Goal: Information Seeking & Learning: Learn about a topic

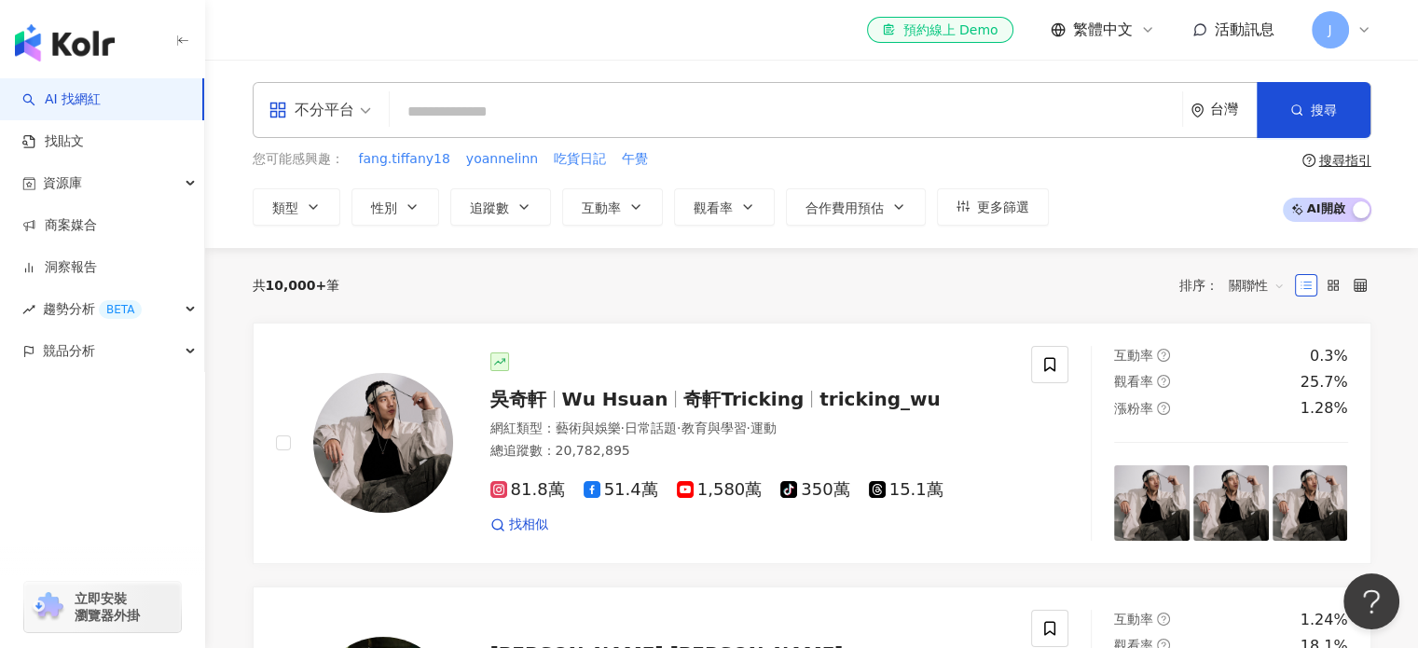
click at [1365, 31] on icon at bounding box center [1364, 29] width 15 height 15
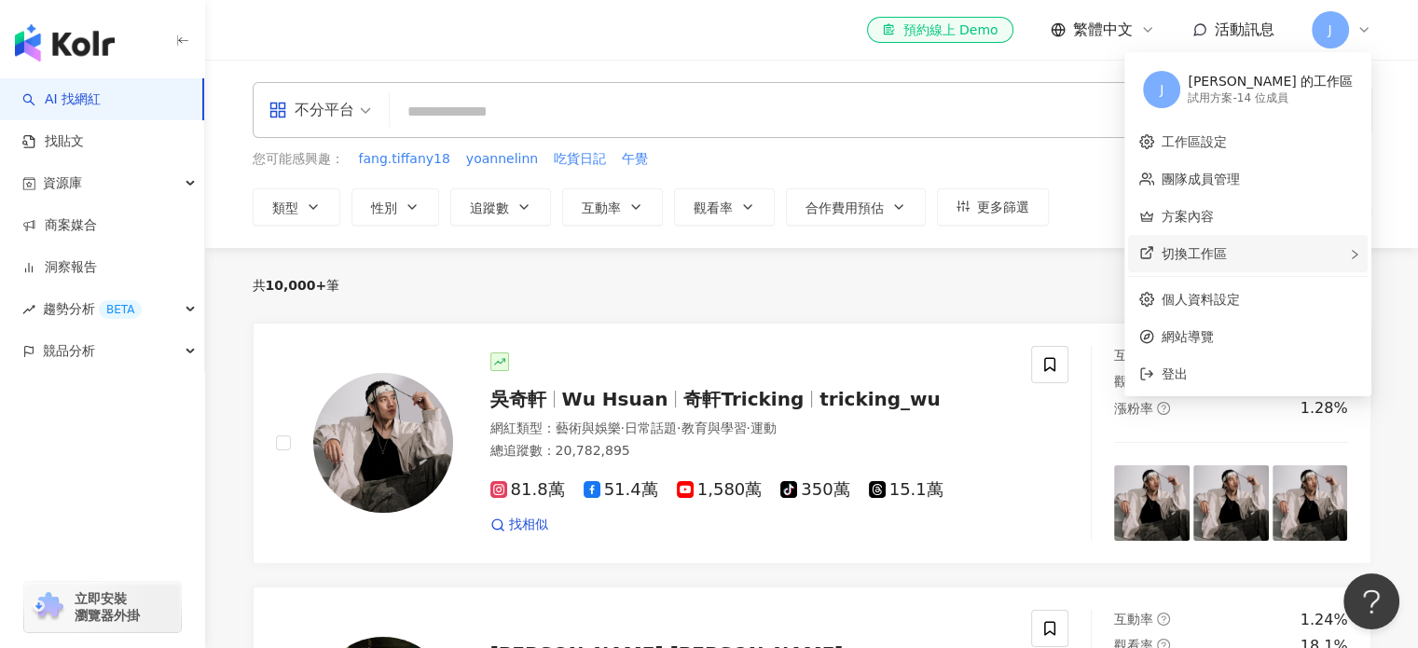
click at [1353, 245] on span at bounding box center [1354, 253] width 11 height 21
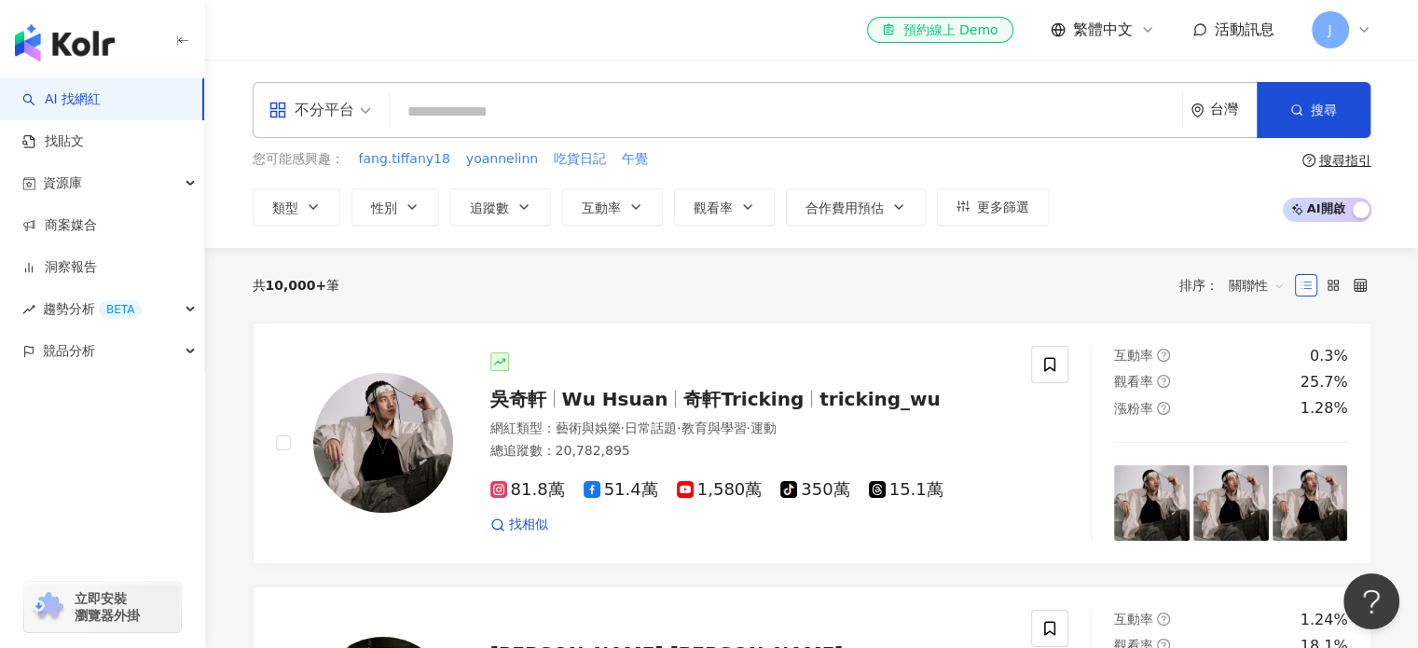
click at [178, 183] on div "資源庫" at bounding box center [102, 183] width 204 height 42
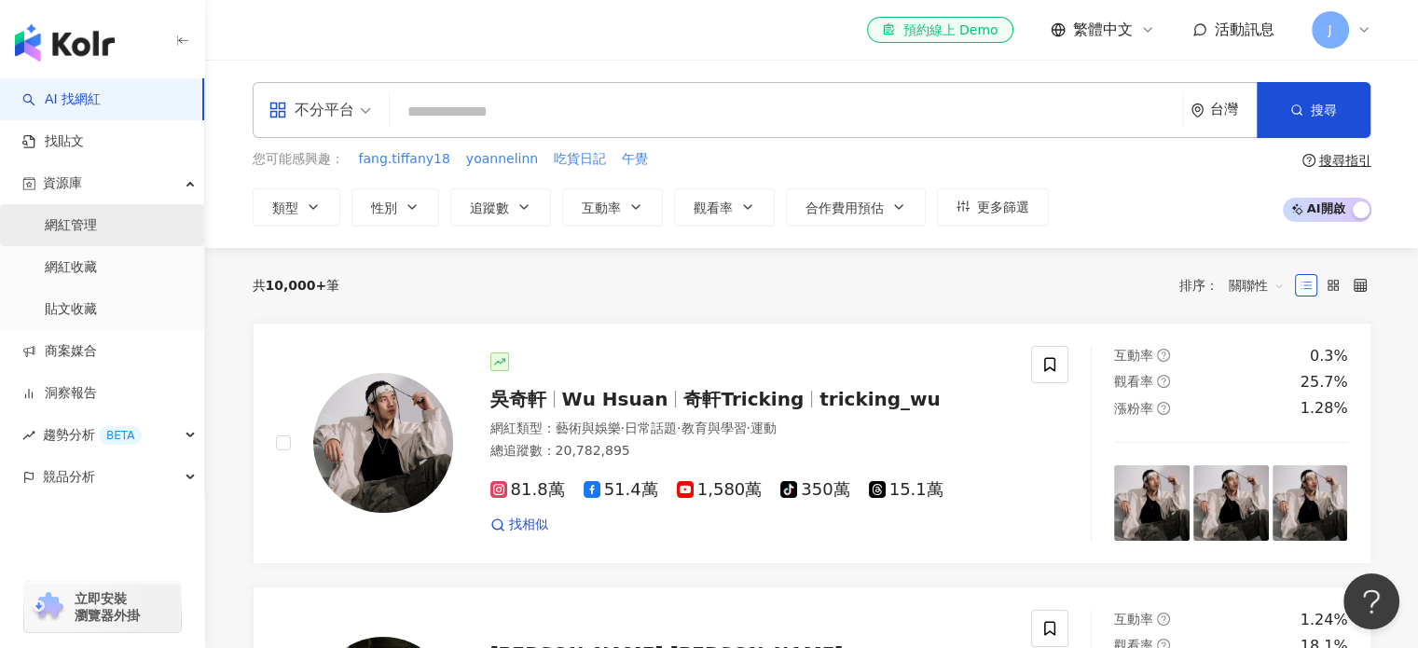
click at [89, 220] on link "網紅管理" at bounding box center [71, 225] width 52 height 19
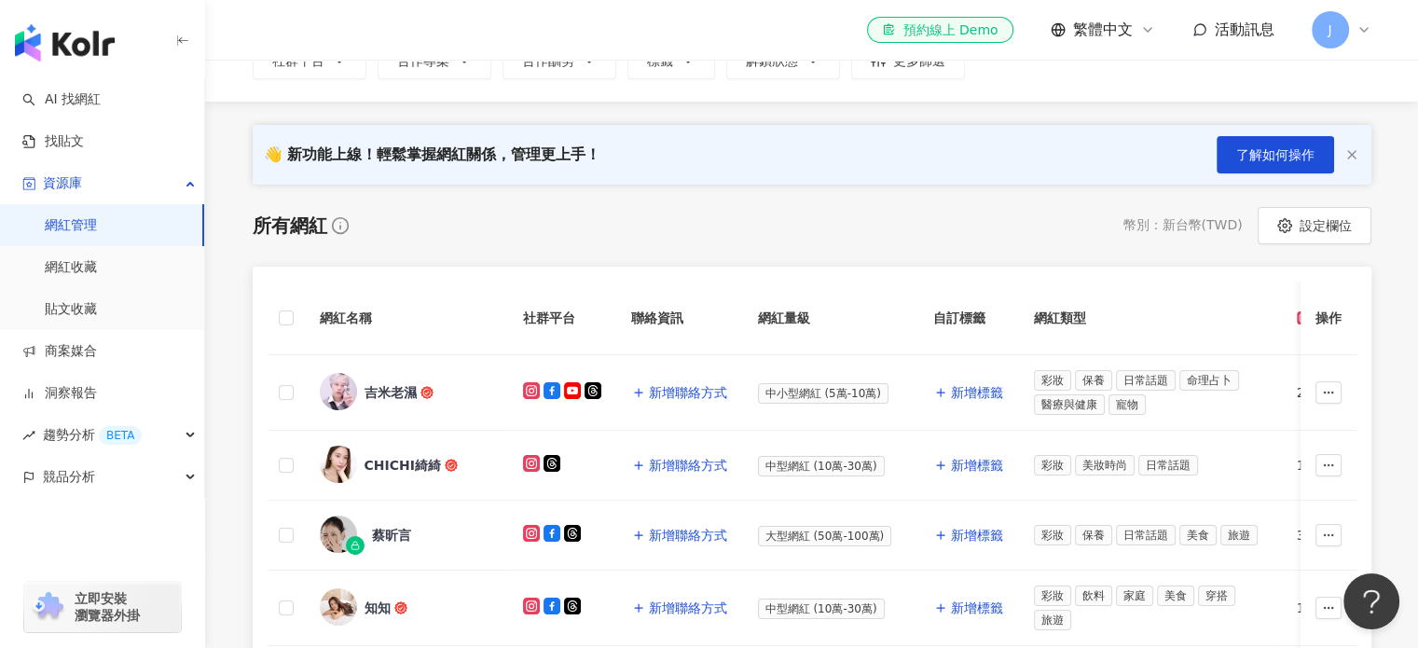
scroll to position [187, 0]
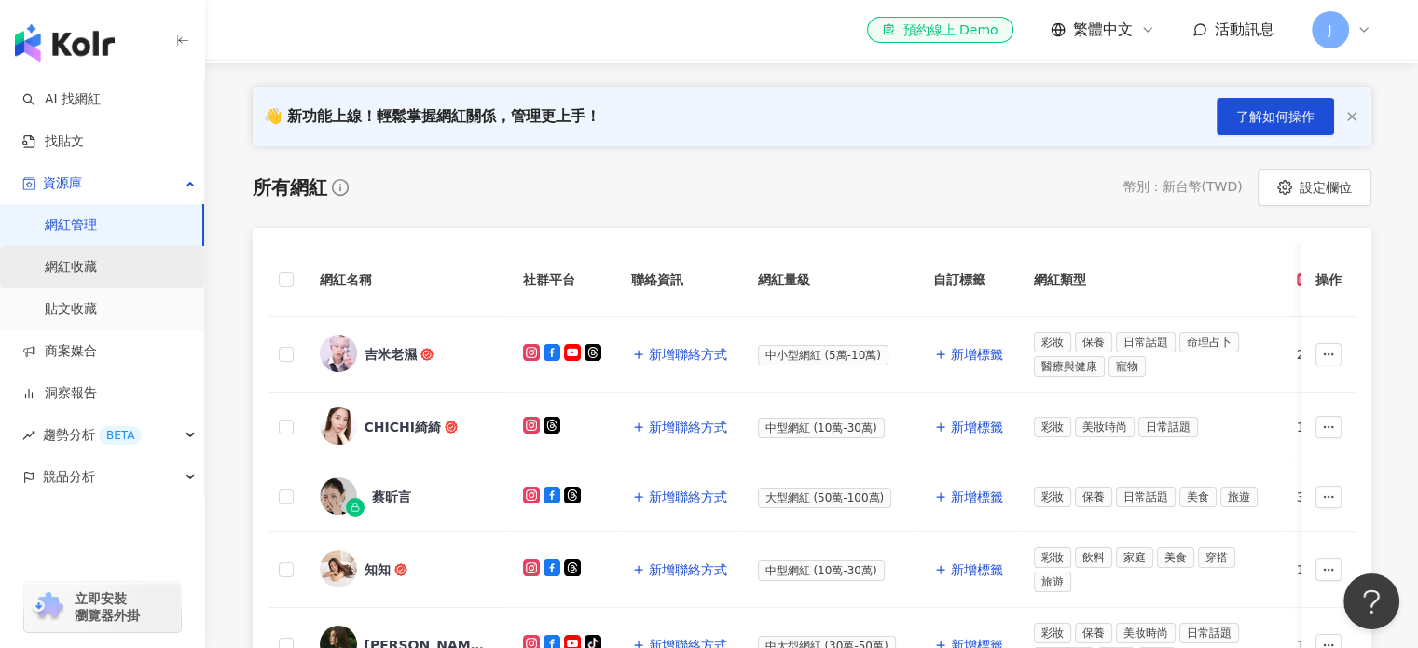
click at [84, 262] on link "網紅收藏" at bounding box center [71, 267] width 52 height 19
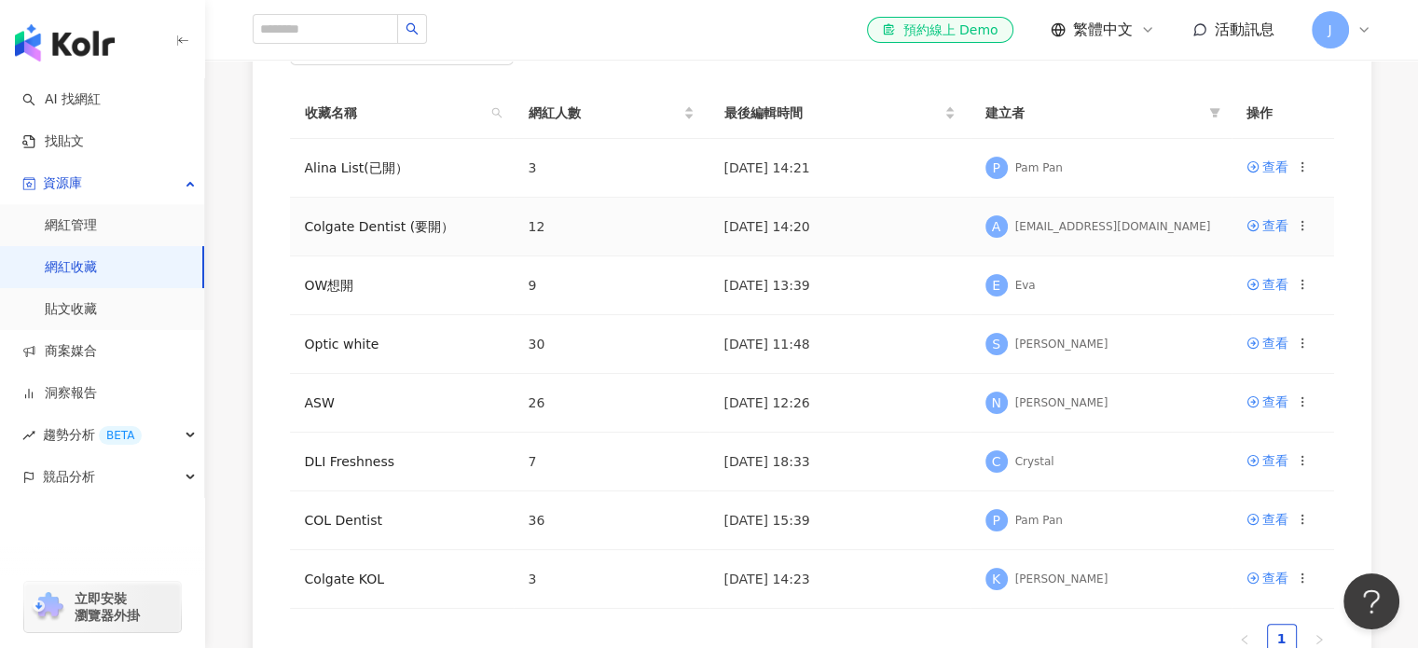
scroll to position [373, 0]
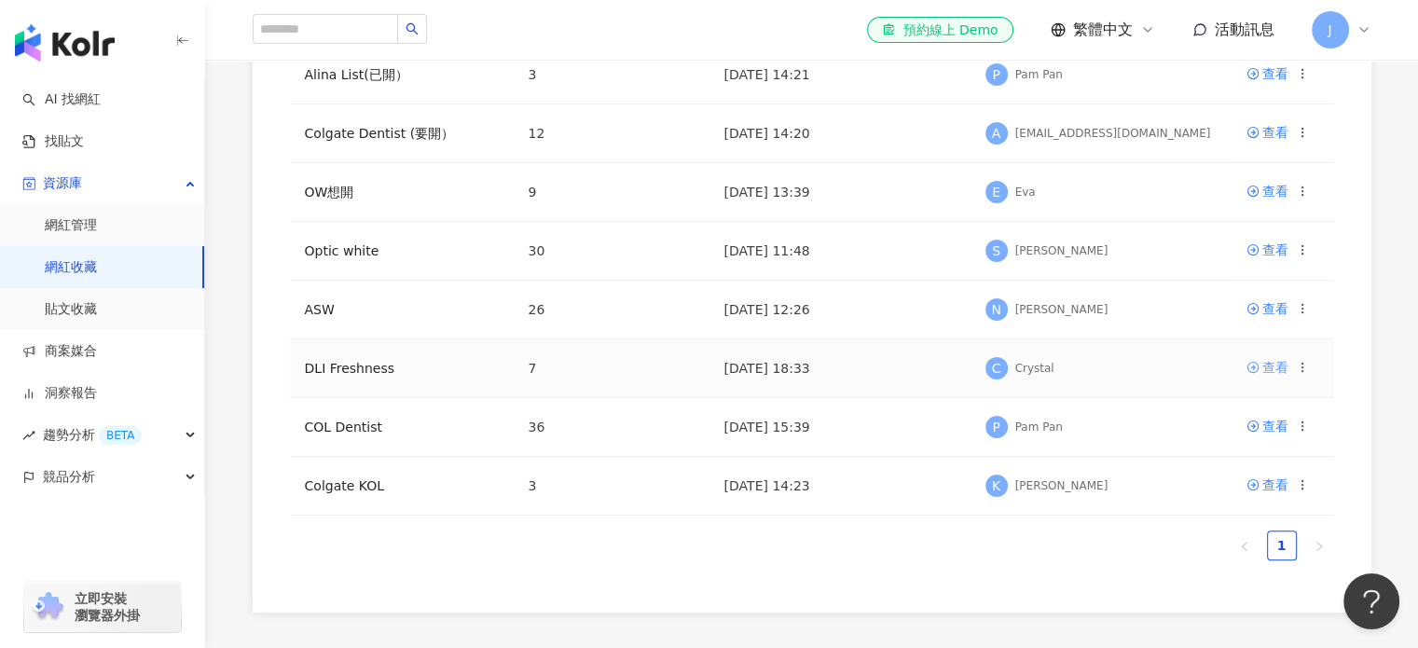
click at [1278, 368] on div "查看" at bounding box center [1276, 367] width 26 height 21
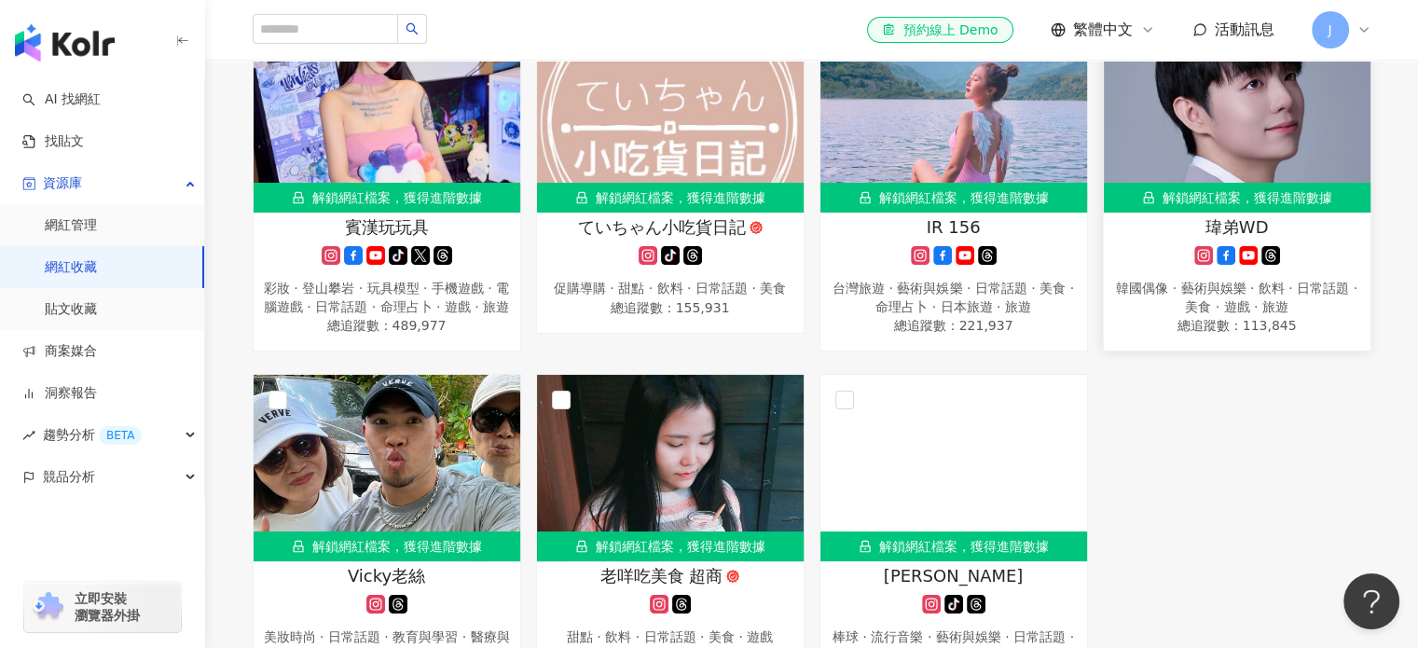
scroll to position [280, 0]
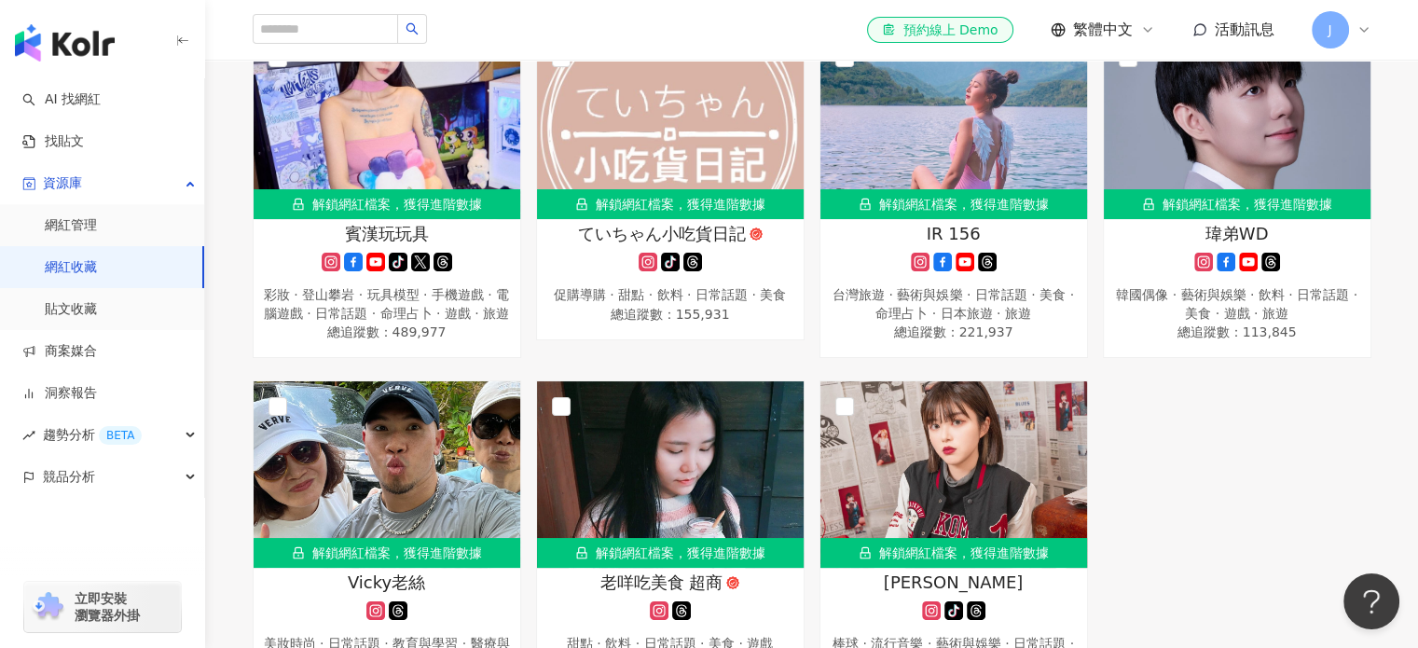
click at [97, 271] on link "網紅收藏" at bounding box center [71, 267] width 52 height 19
click at [86, 268] on link "網紅收藏" at bounding box center [71, 267] width 52 height 19
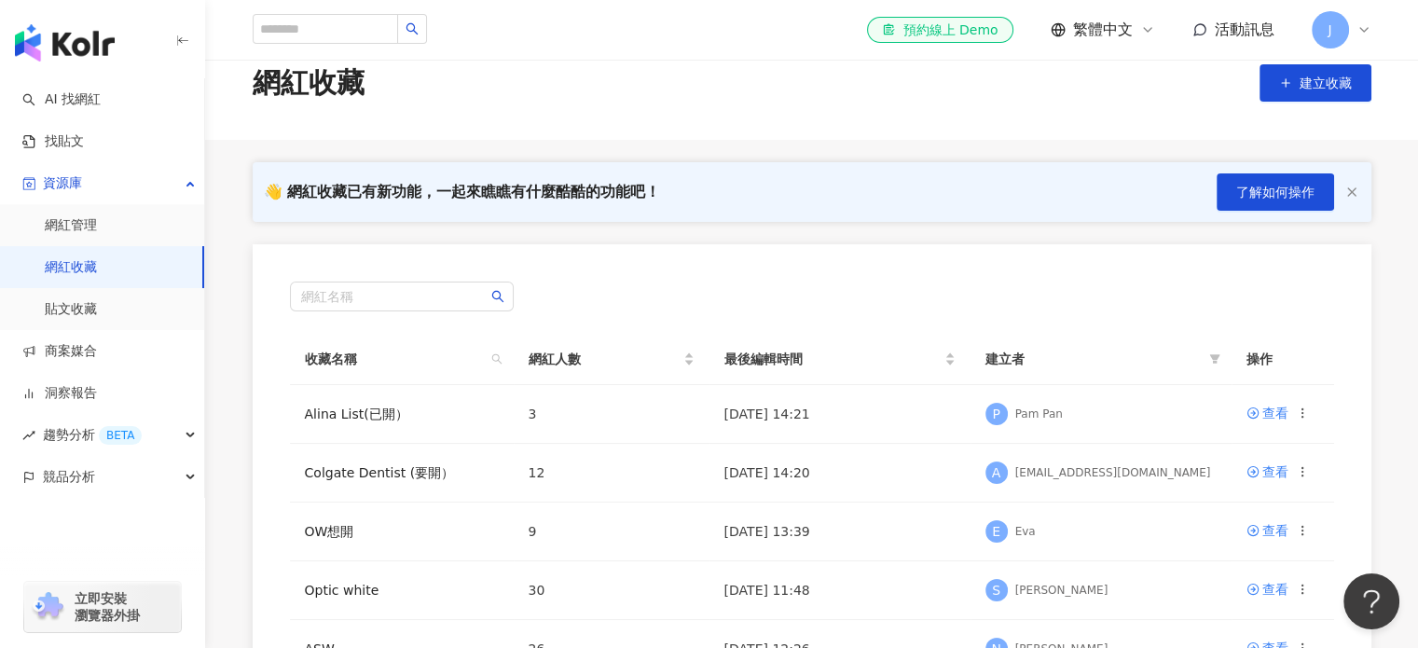
scroll to position [93, 0]
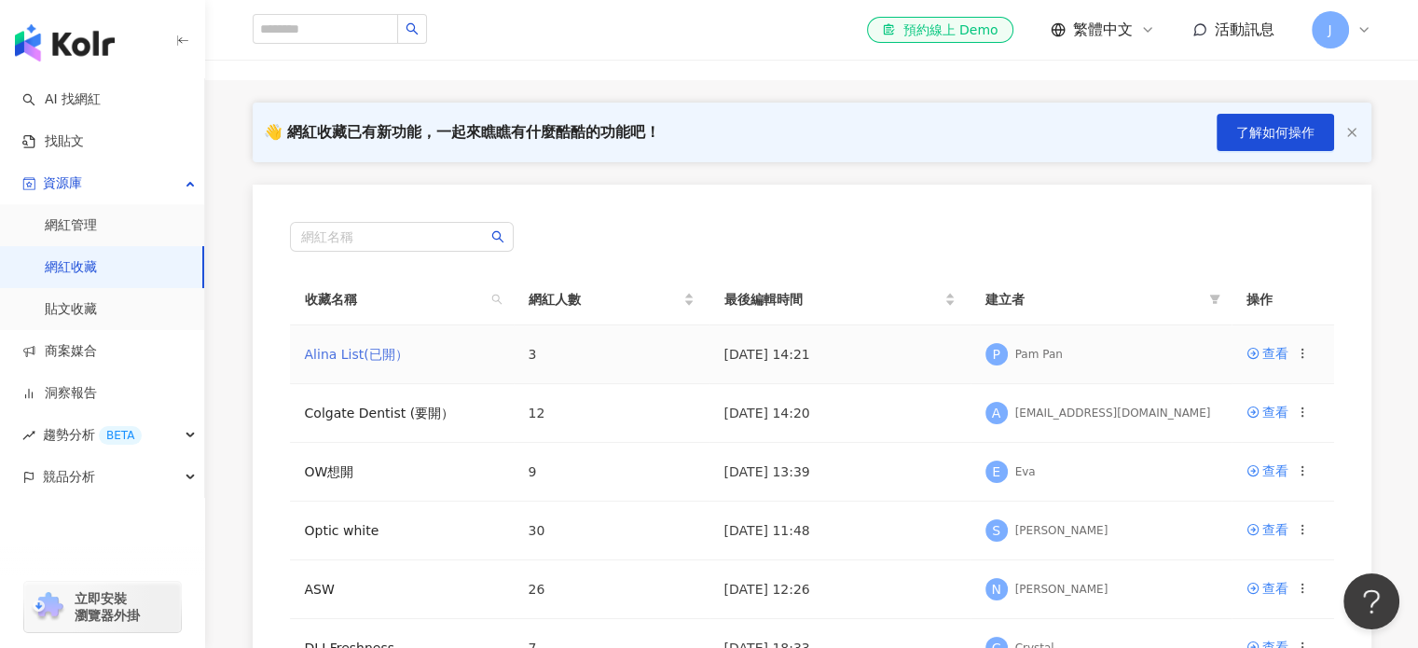
click at [340, 357] on link "Alina List(已開）" at bounding box center [357, 354] width 104 height 15
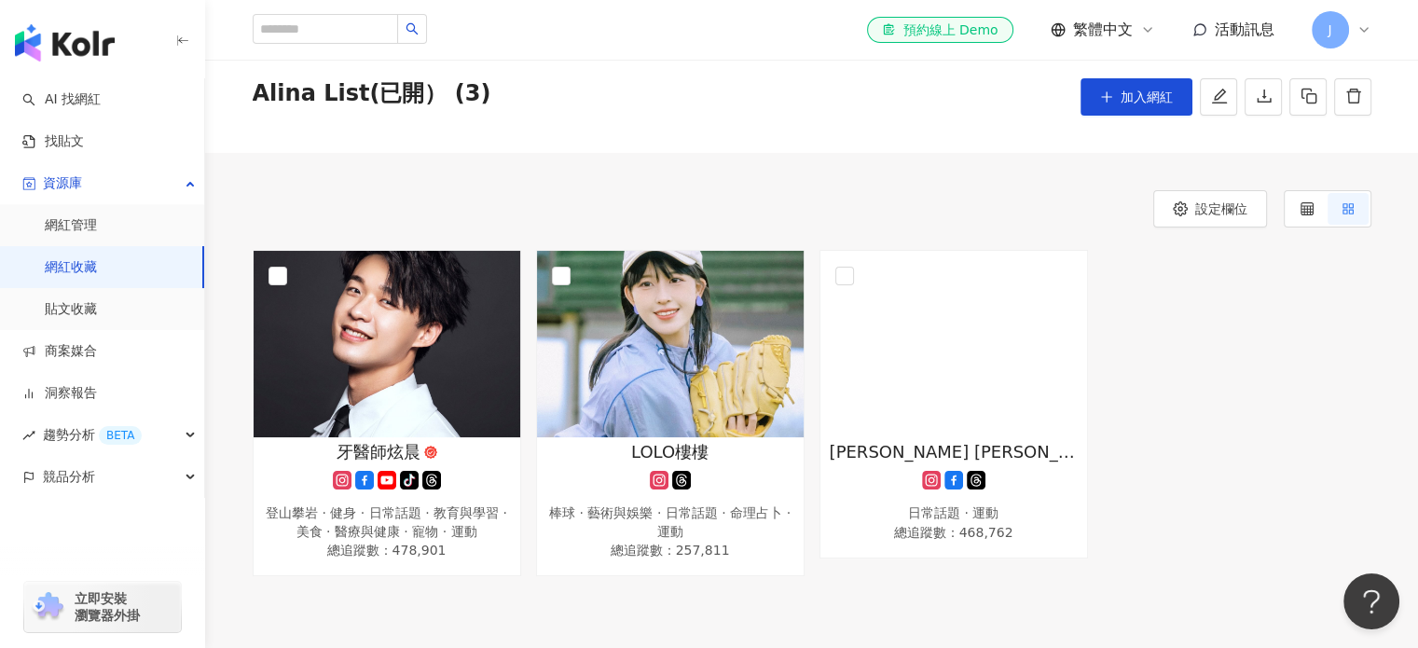
scroll to position [93, 0]
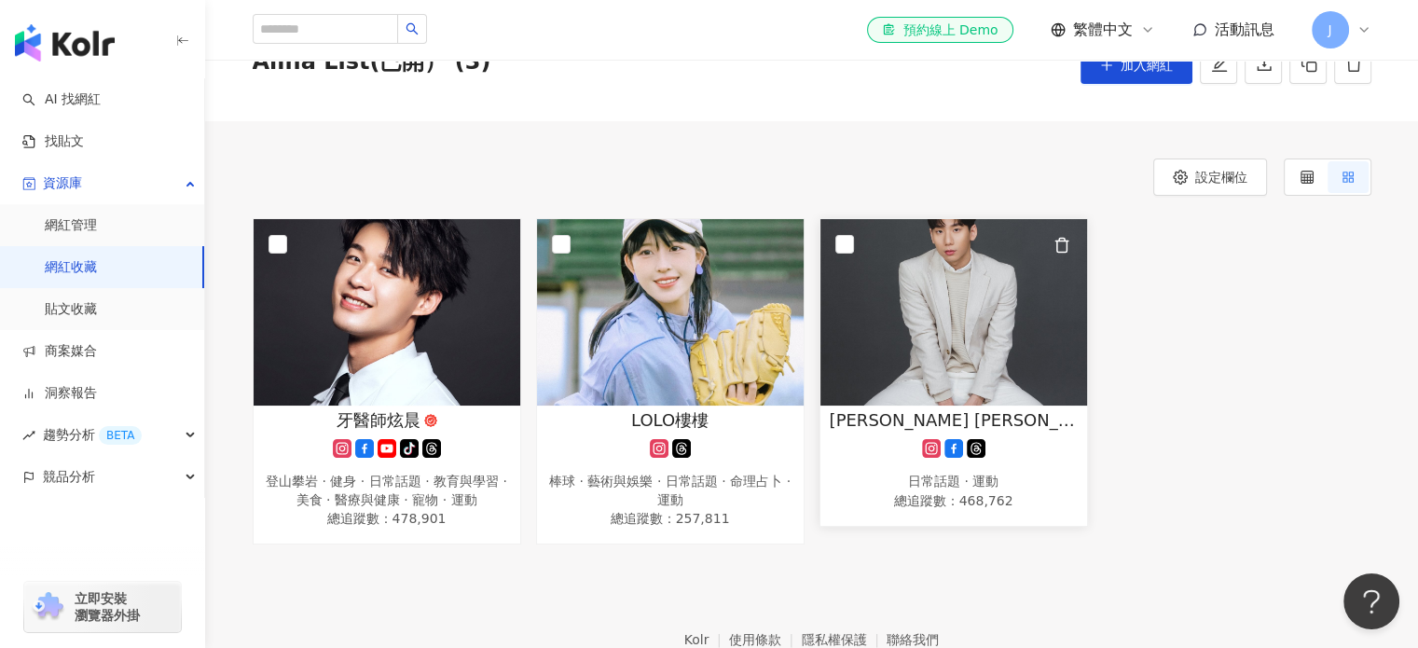
click at [1085, 384] on img at bounding box center [954, 312] width 267 height 187
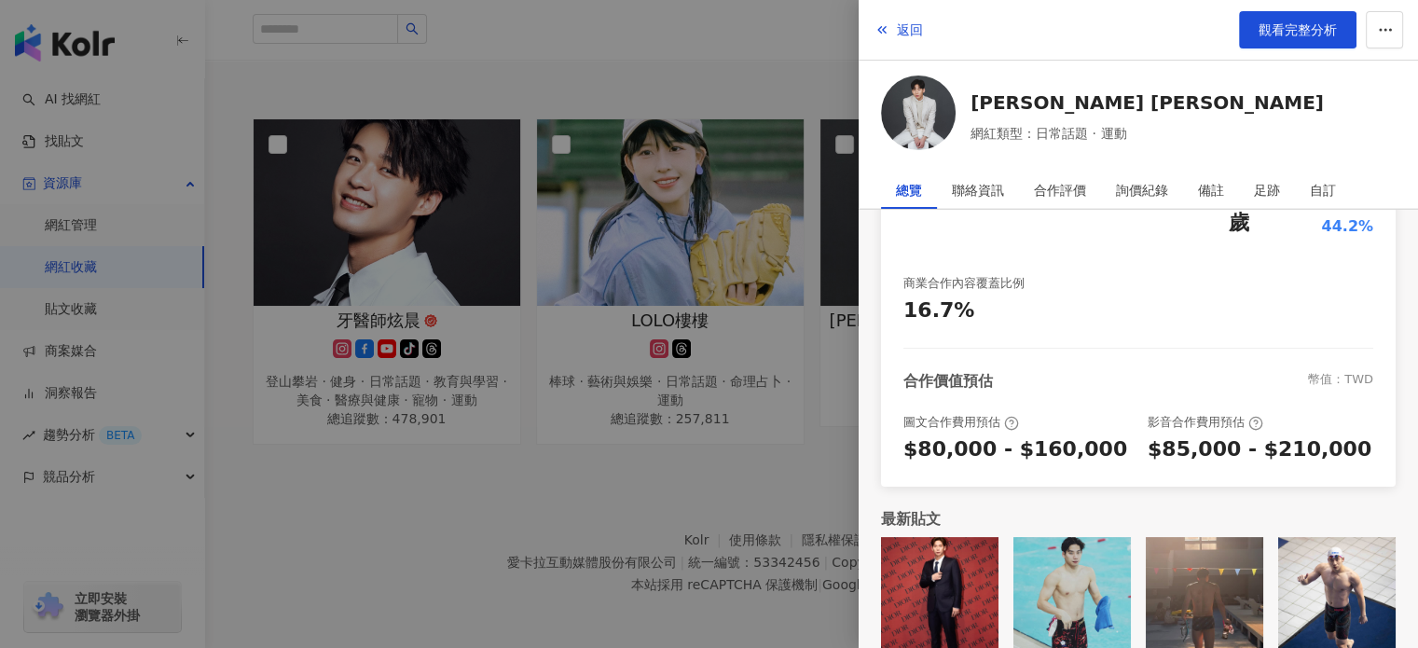
scroll to position [195, 0]
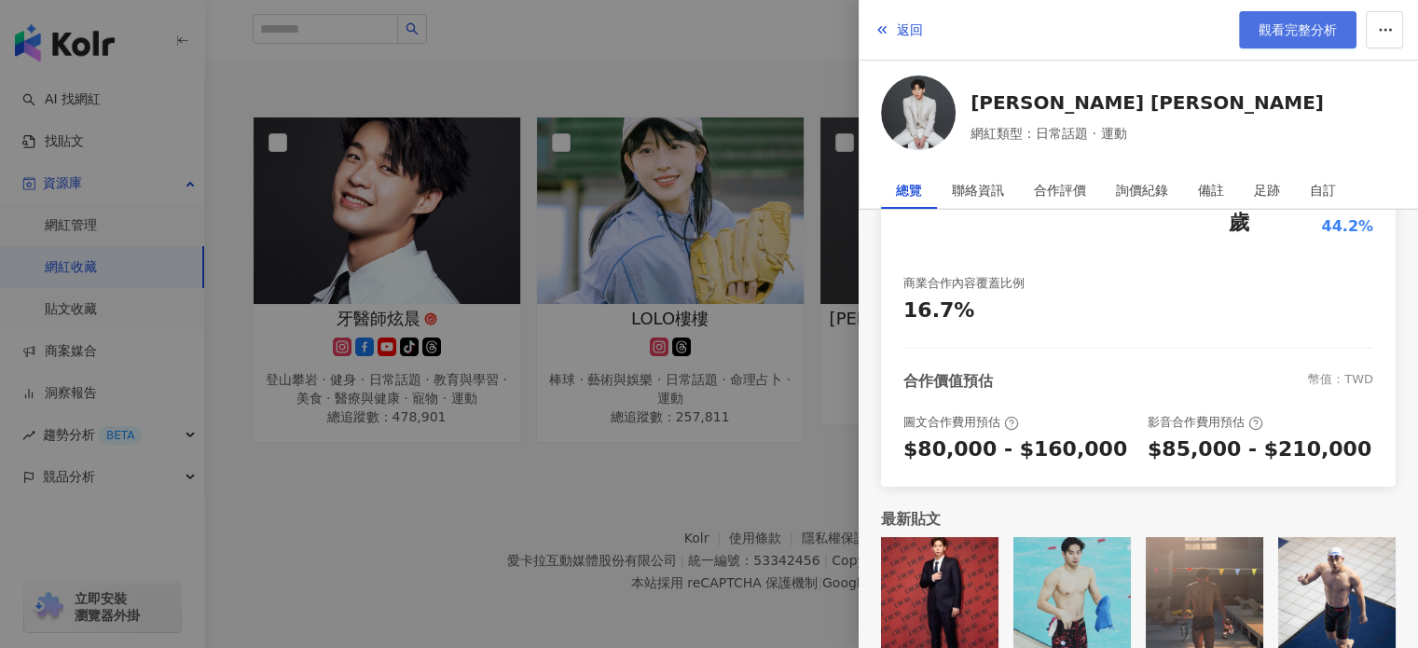
click at [1324, 42] on link "觀看完整分析" at bounding box center [1297, 29] width 117 height 37
drag, startPoint x: 614, startPoint y: 476, endPoint x: 201, endPoint y: 332, distance: 436.5
click at [612, 476] on div at bounding box center [709, 324] width 1418 height 648
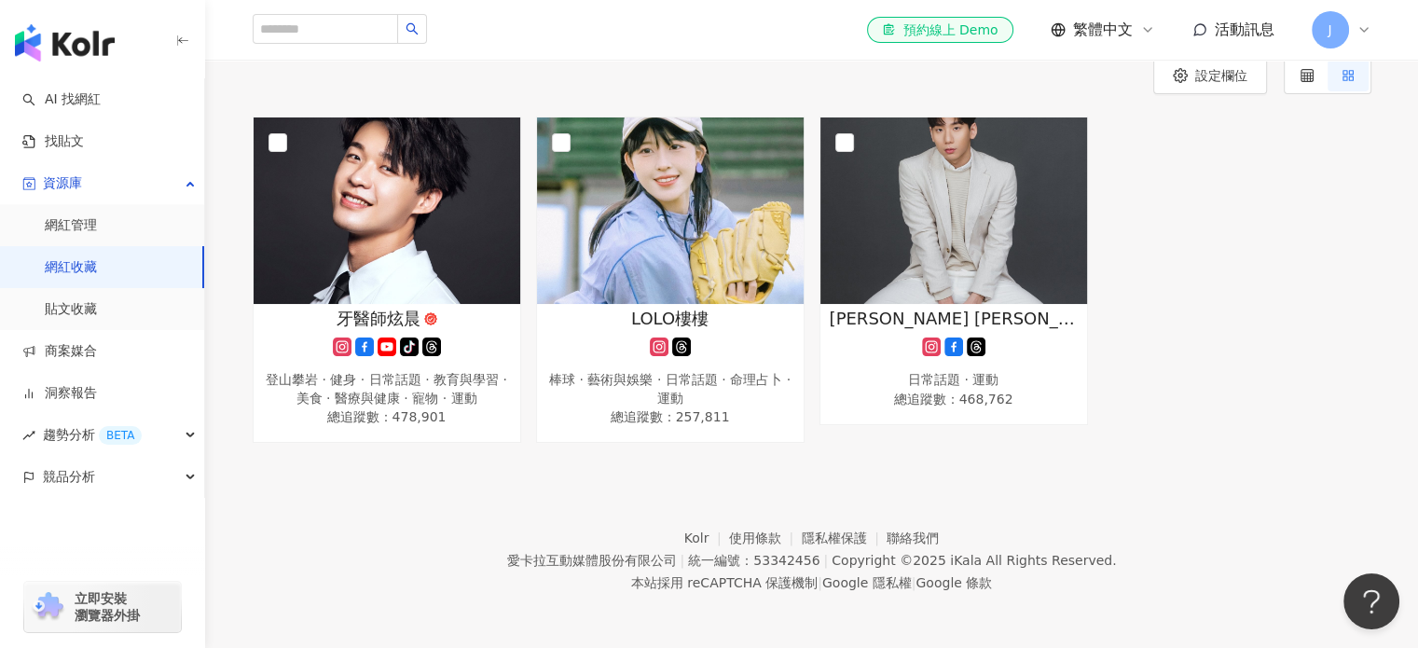
click at [74, 266] on link "網紅收藏" at bounding box center [71, 267] width 52 height 19
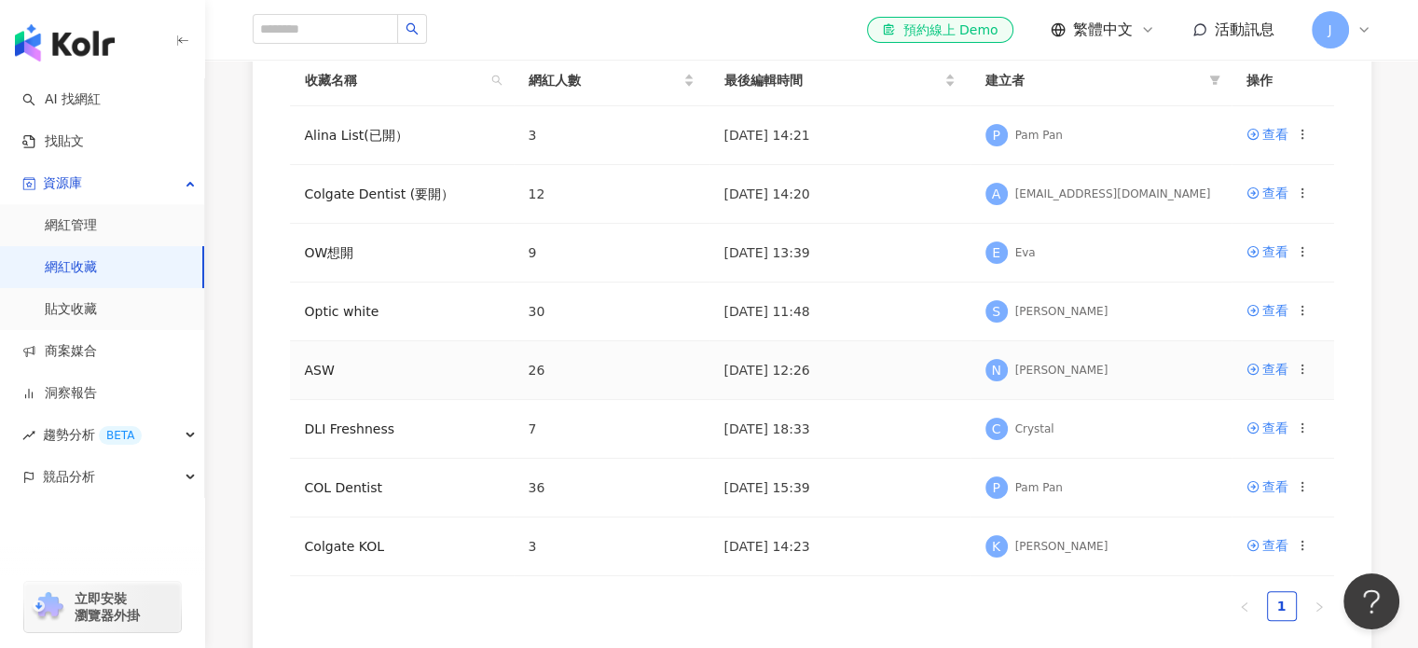
scroll to position [373, 0]
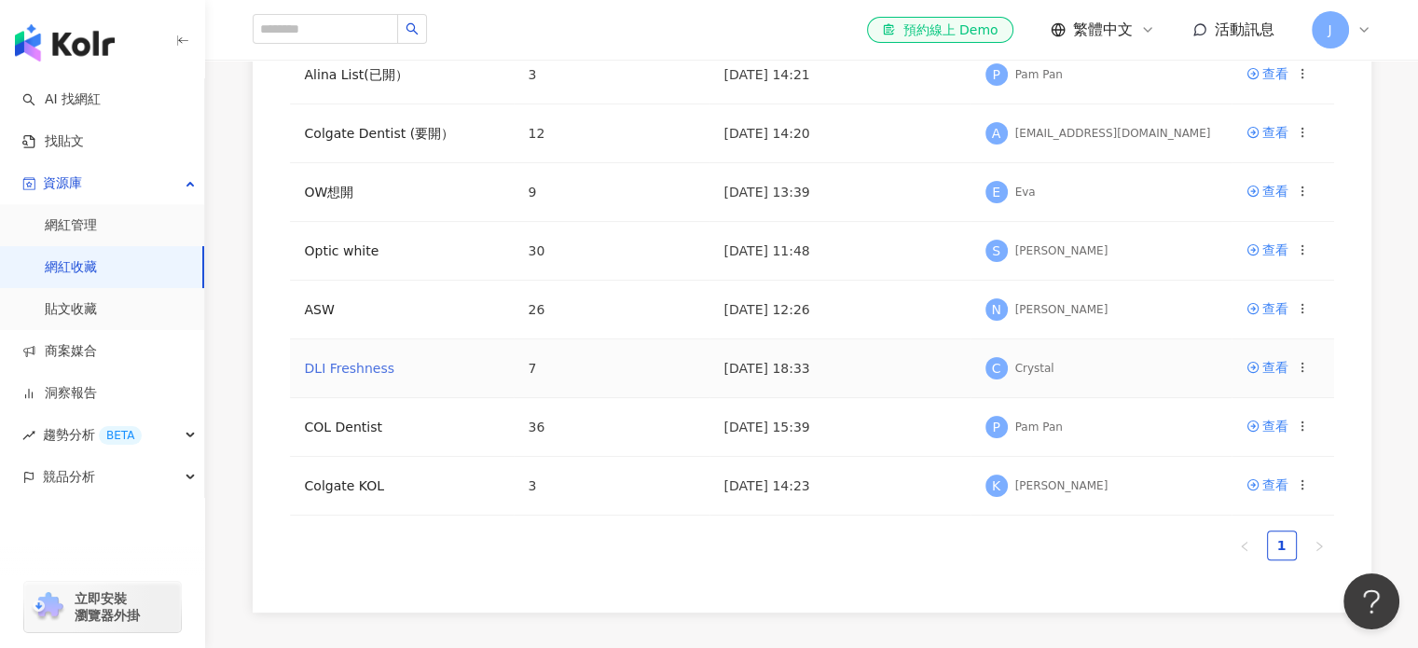
click at [348, 372] on link "DLI Freshness" at bounding box center [350, 368] width 90 height 15
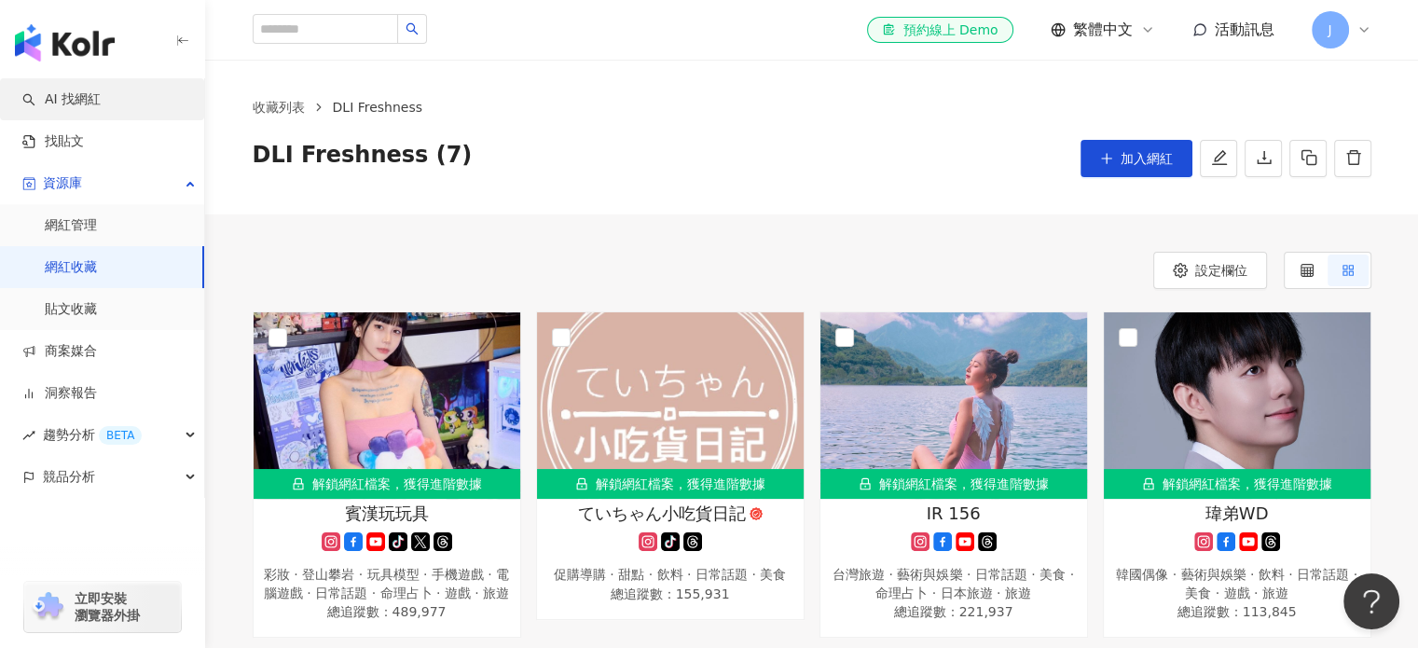
click at [81, 103] on link "AI 找網紅" at bounding box center [61, 99] width 78 height 19
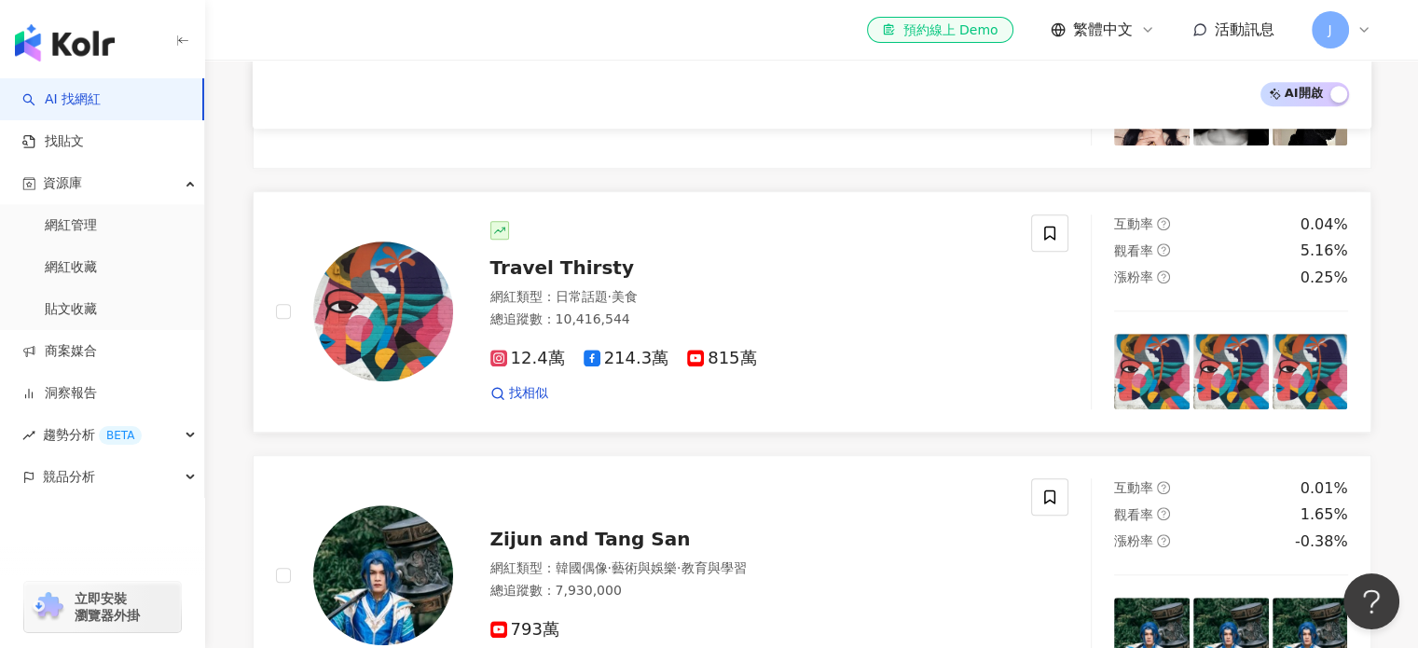
scroll to position [933, 0]
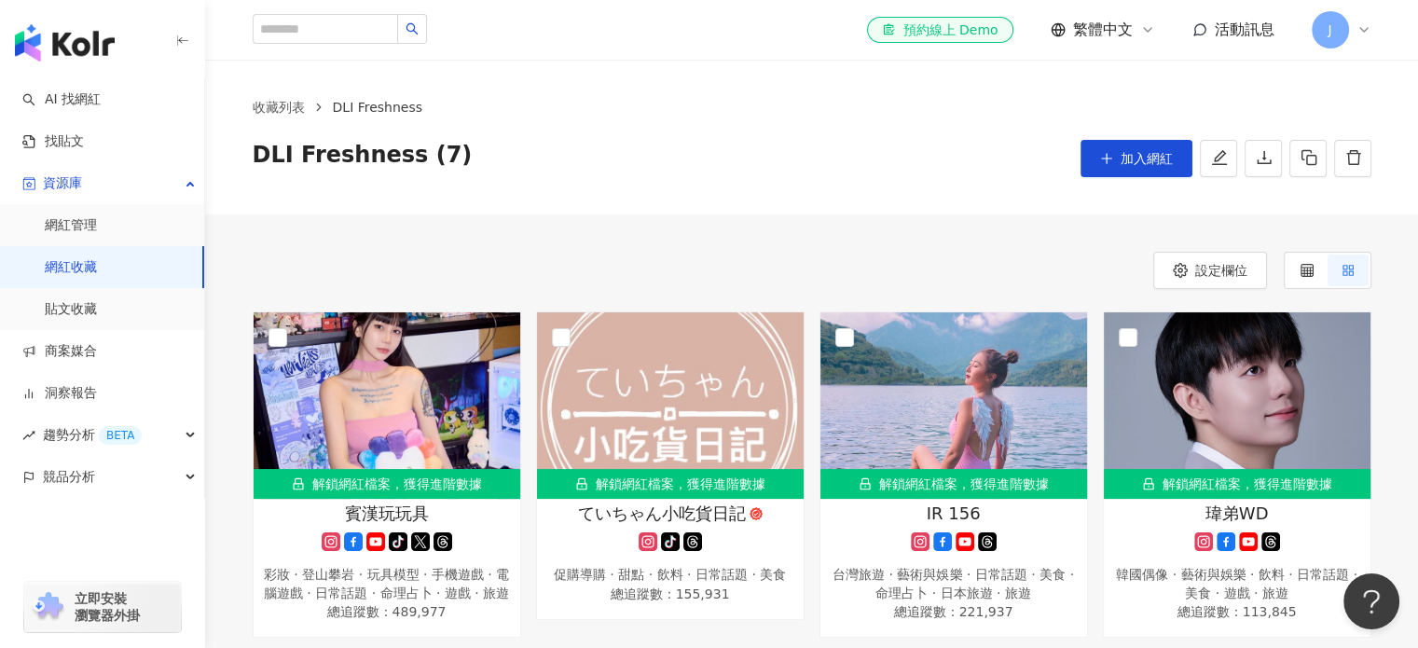
click at [91, 264] on link "網紅收藏" at bounding box center [71, 267] width 52 height 19
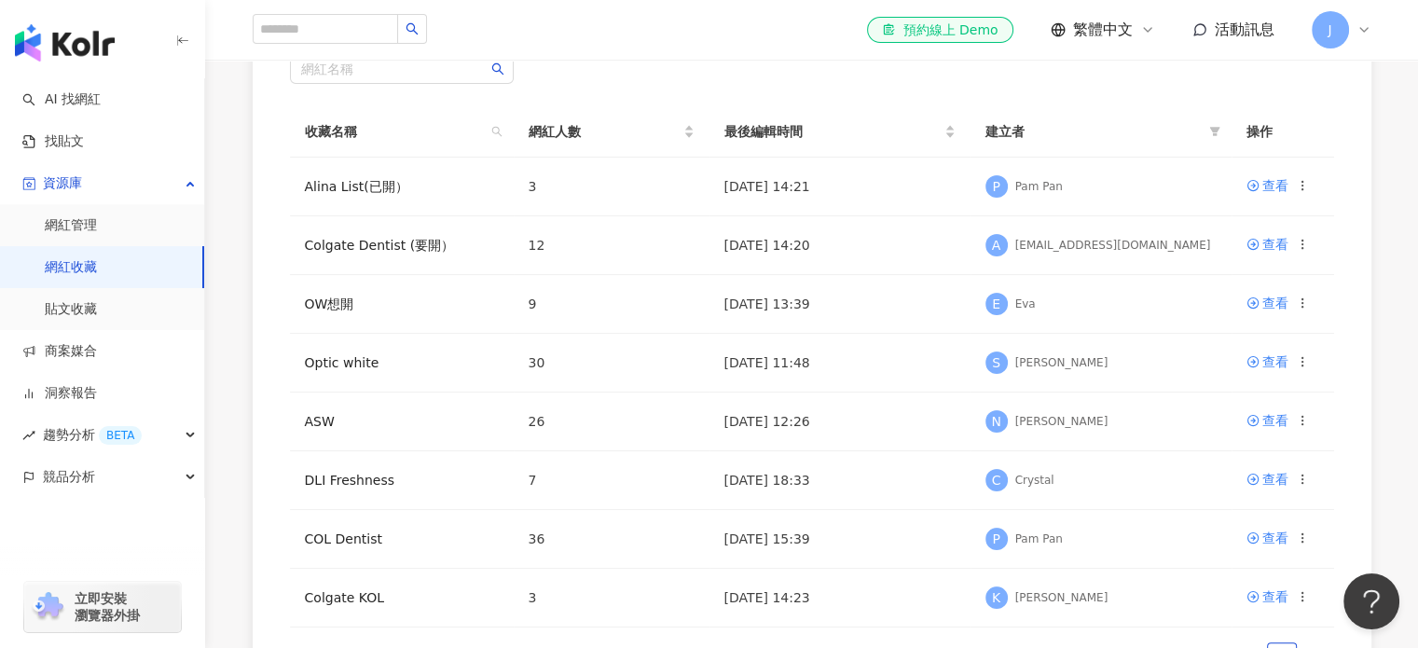
scroll to position [373, 0]
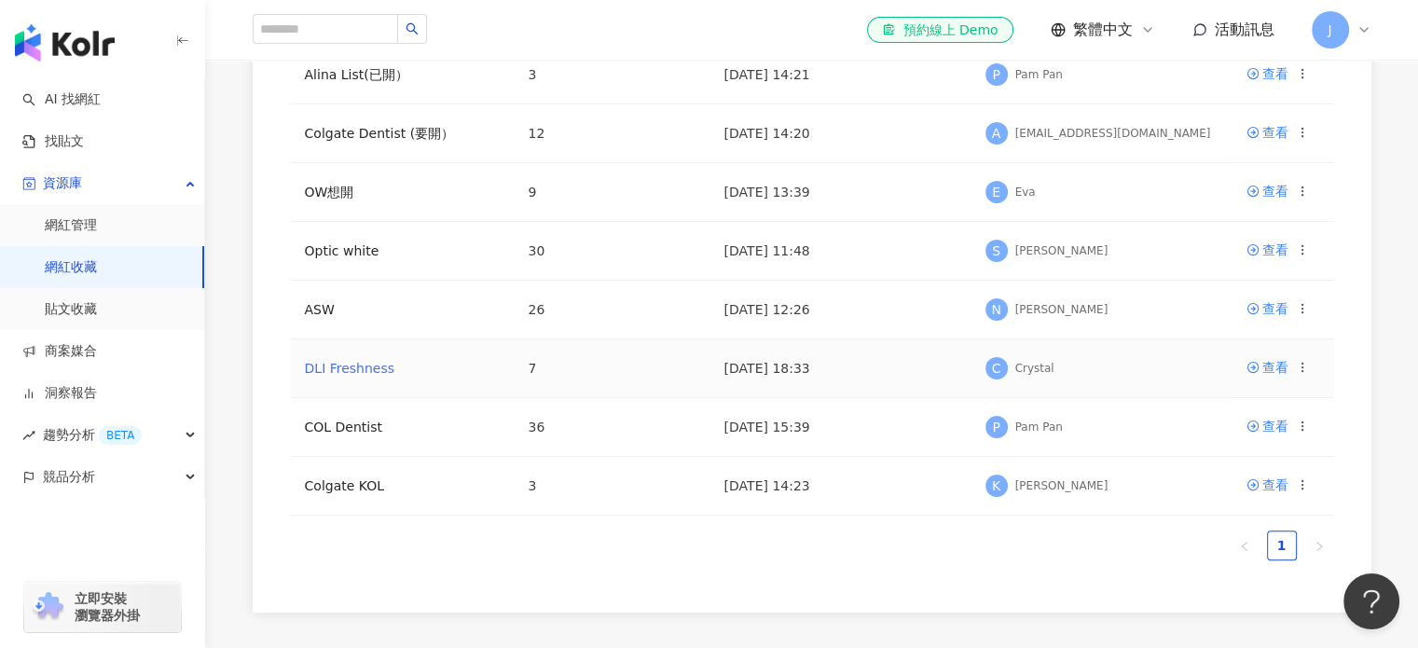
click at [370, 361] on link "DLI Freshness" at bounding box center [350, 368] width 90 height 15
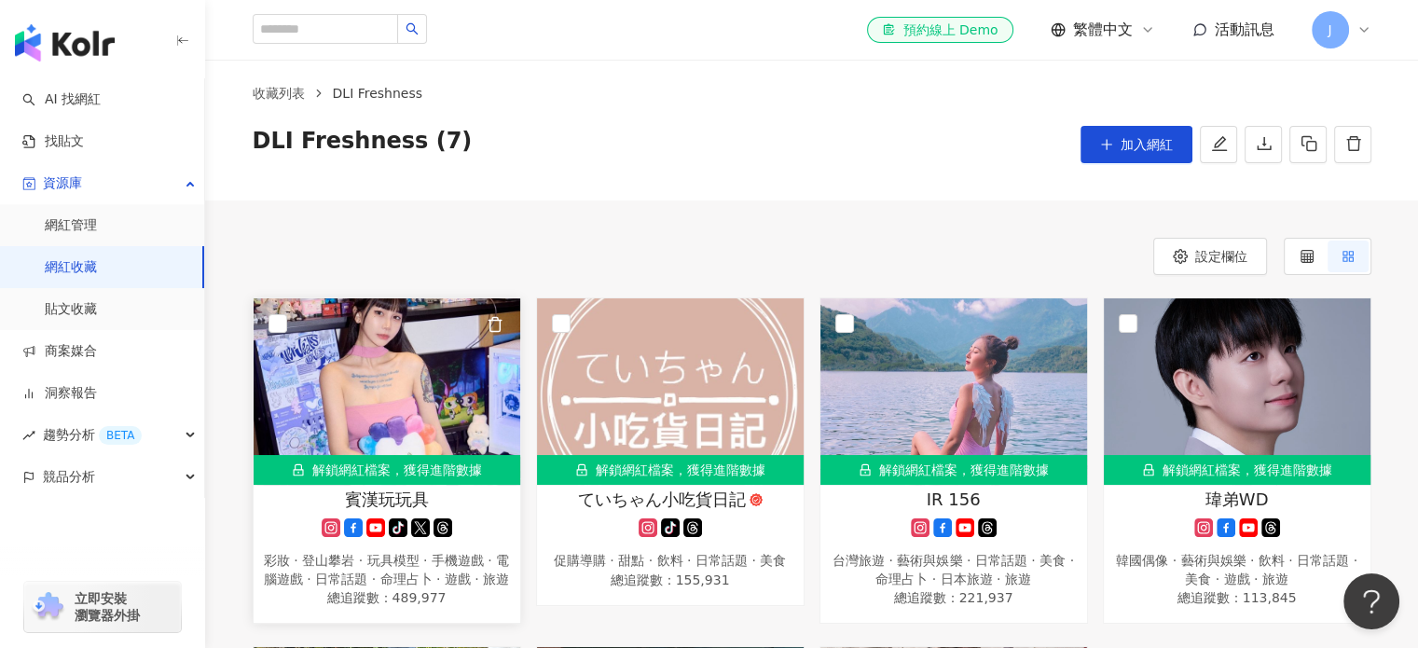
scroll to position [466, 0]
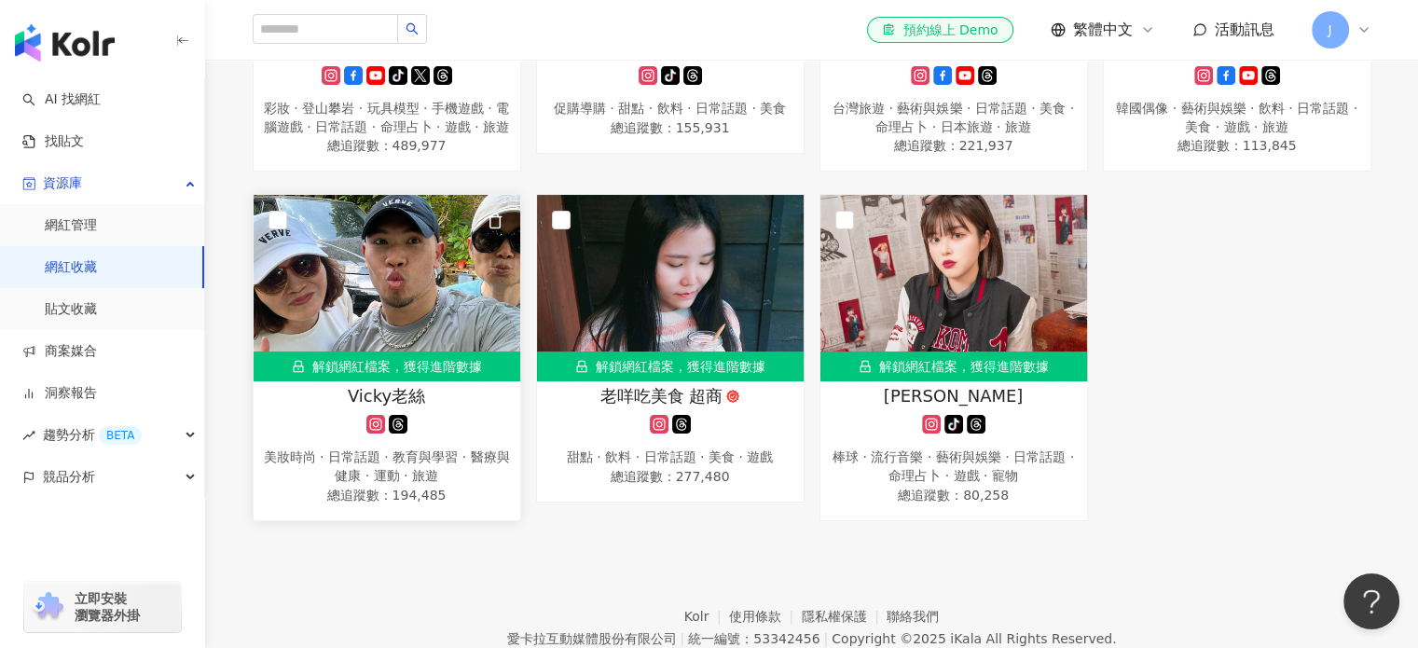
click at [434, 297] on img at bounding box center [387, 288] width 267 height 187
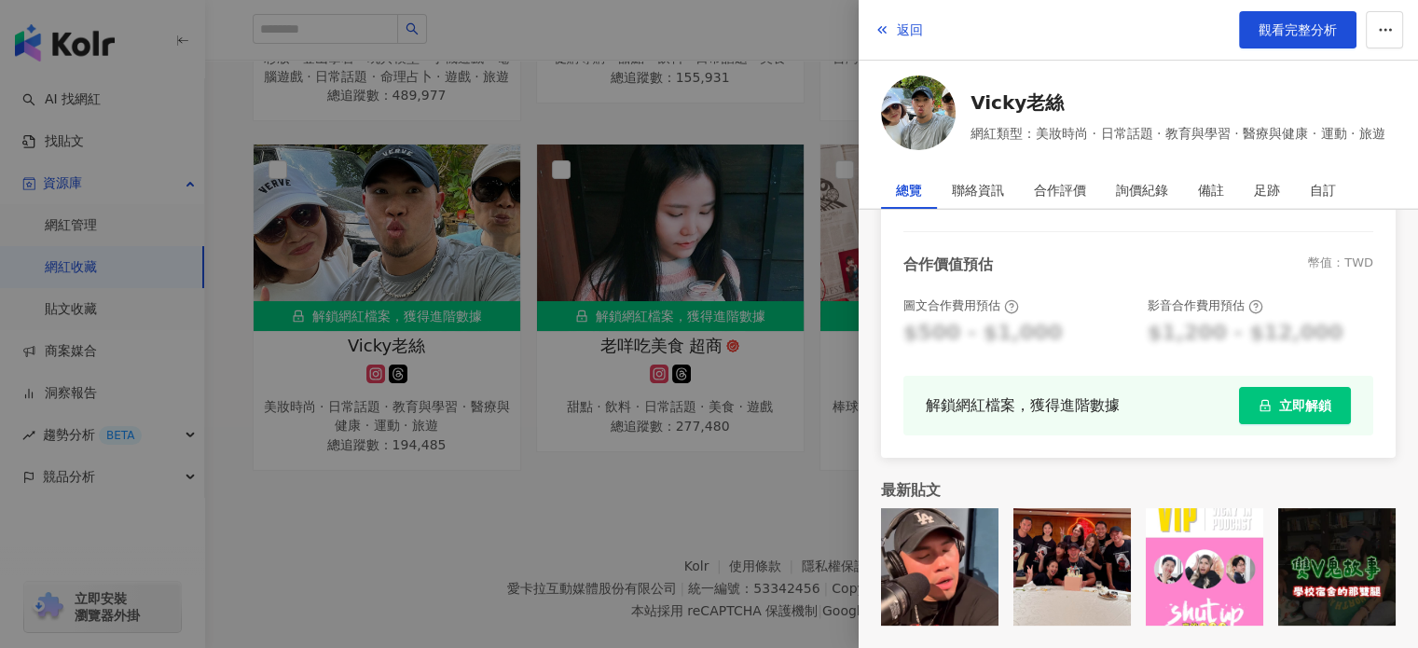
scroll to position [561, 0]
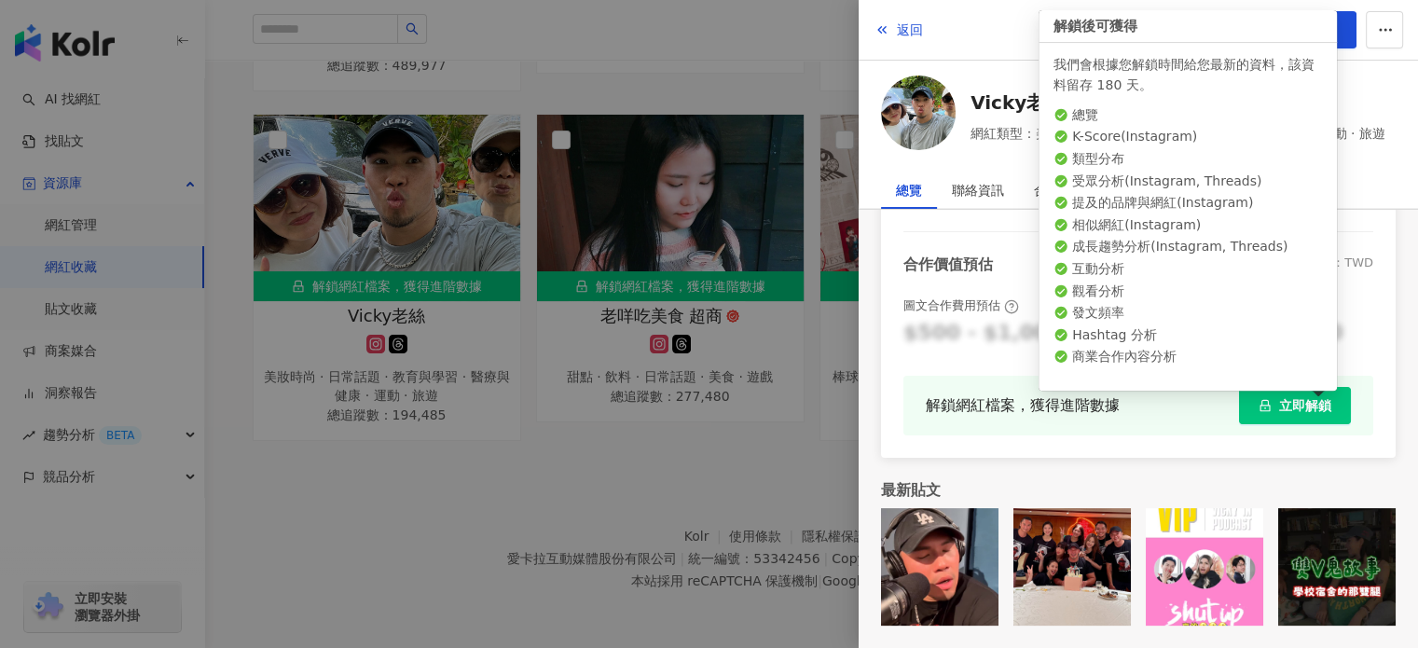
click at [1296, 415] on button "立即解鎖" at bounding box center [1295, 405] width 112 height 37
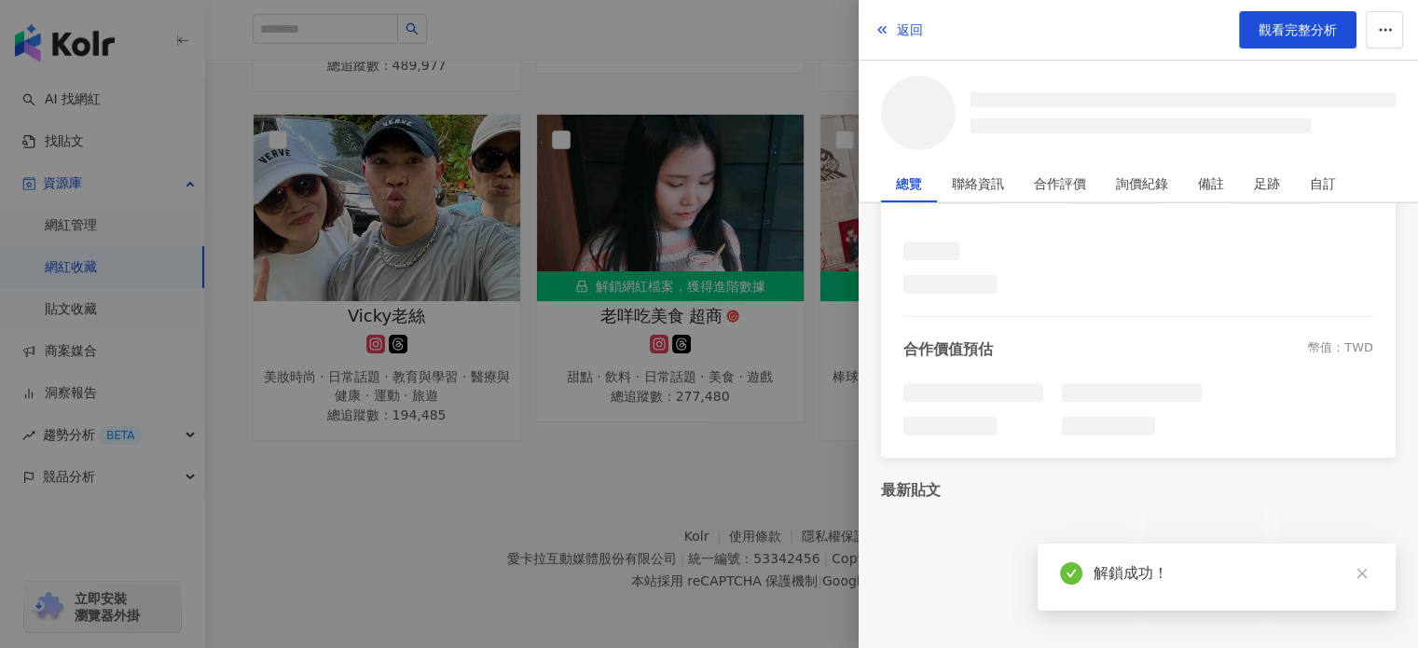
scroll to position [436, 0]
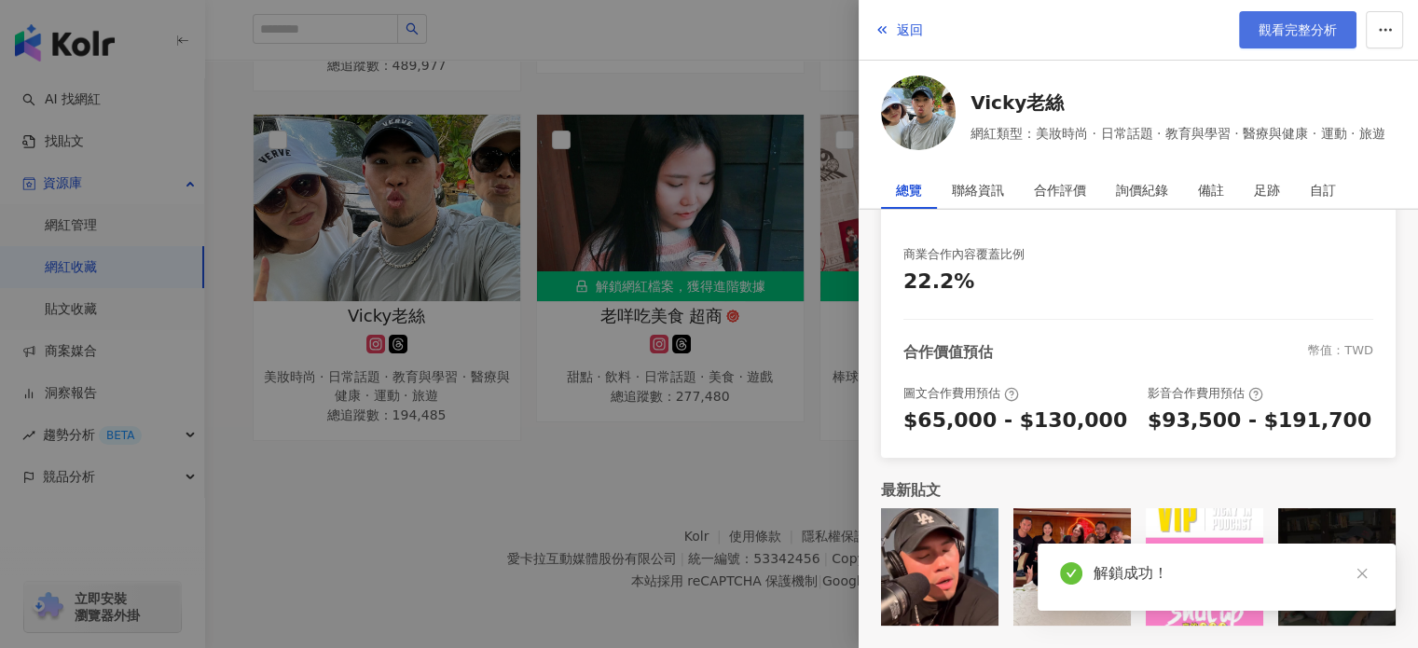
click at [1309, 40] on link "觀看完整分析" at bounding box center [1297, 29] width 117 height 37
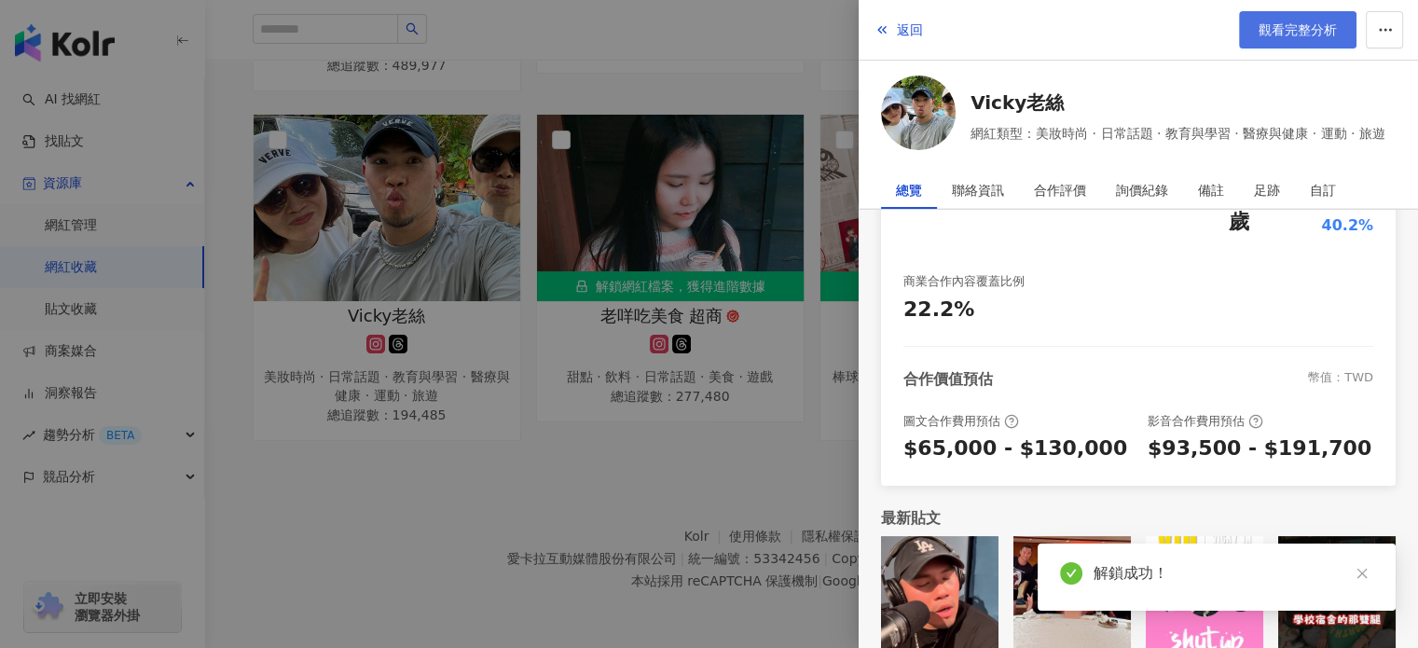
scroll to position [422, 0]
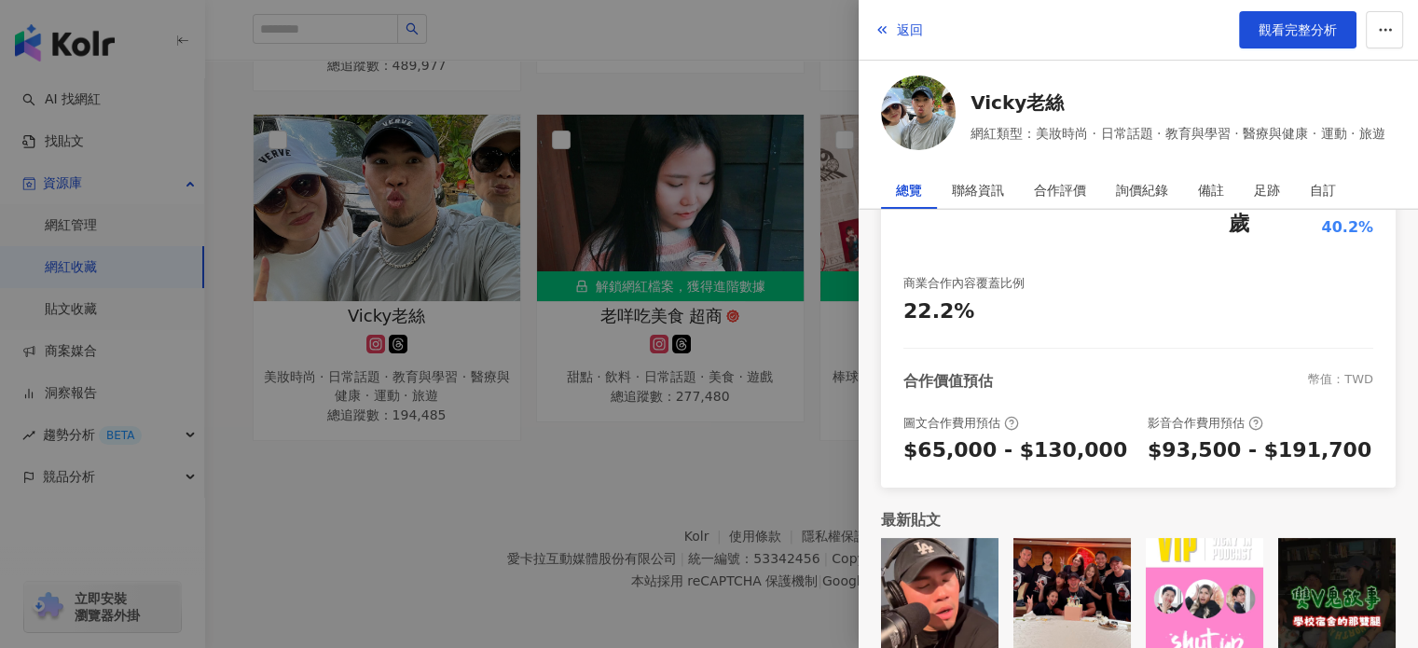
click at [321, 60] on div at bounding box center [709, 324] width 1418 height 648
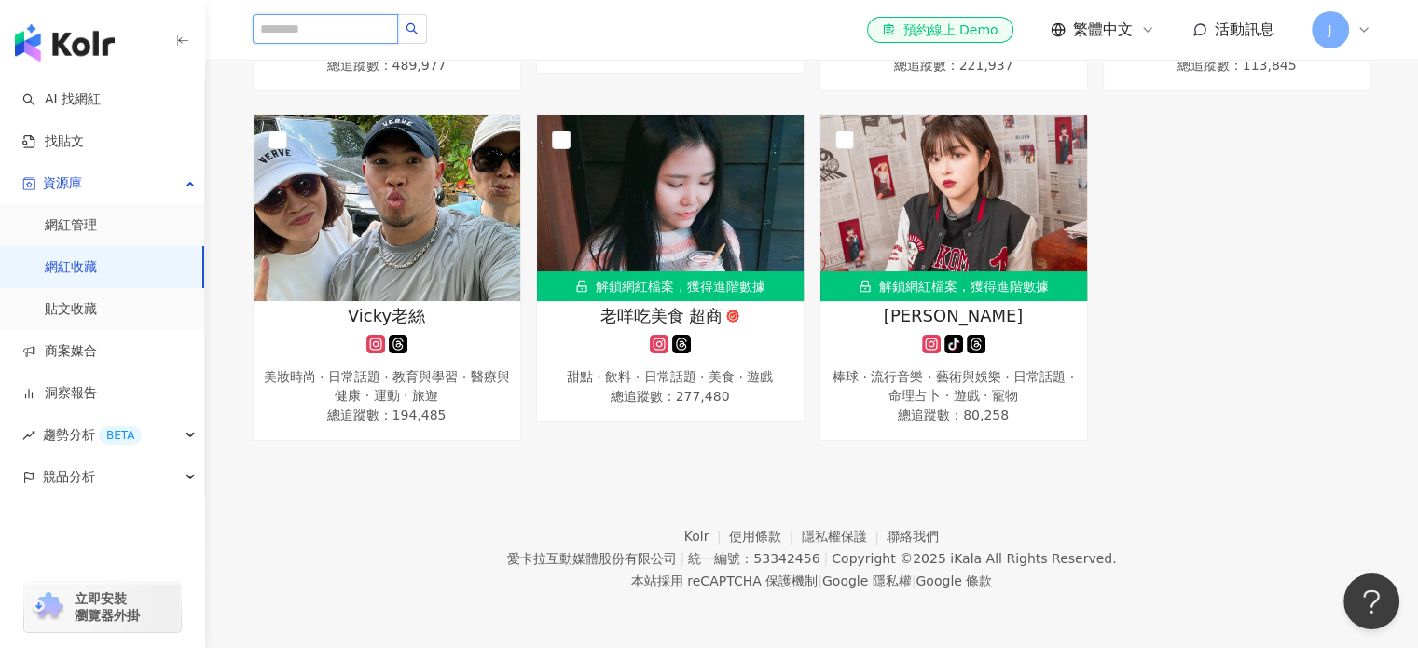
click at [362, 38] on input "search" at bounding box center [325, 29] width 145 height 30
paste input "****"
type input "****"
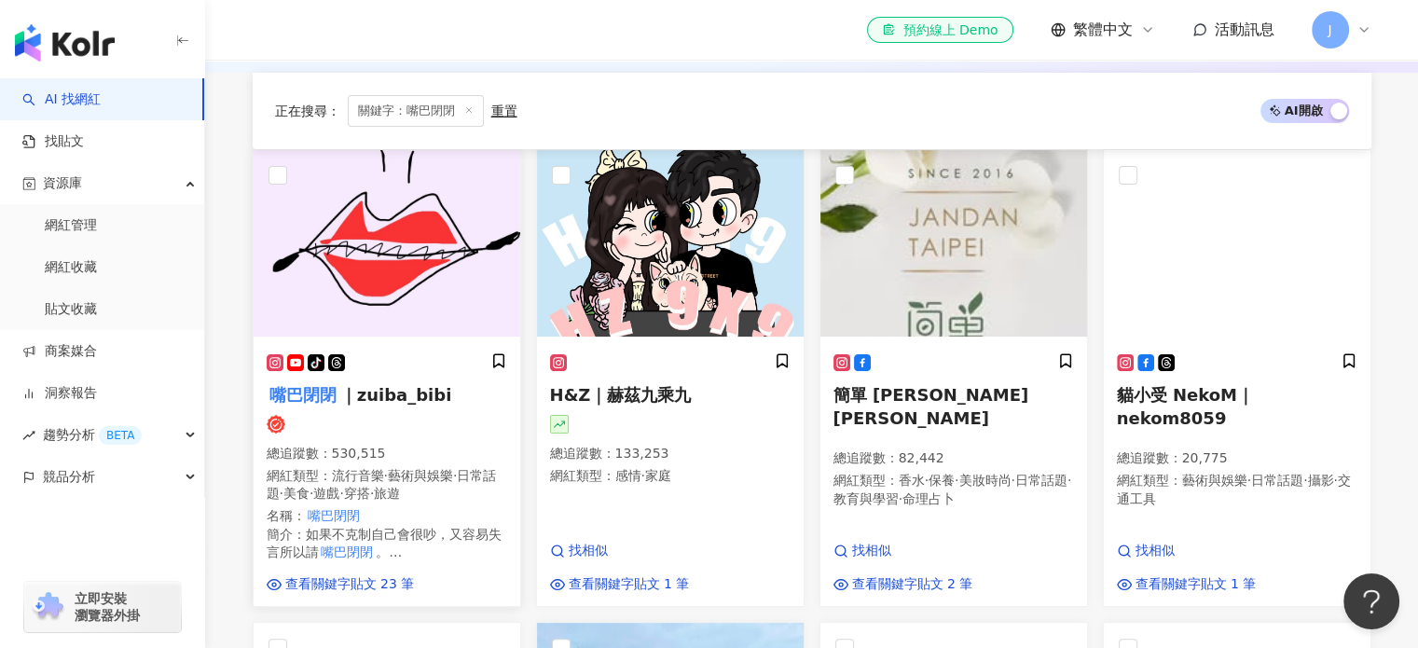
scroll to position [280, 0]
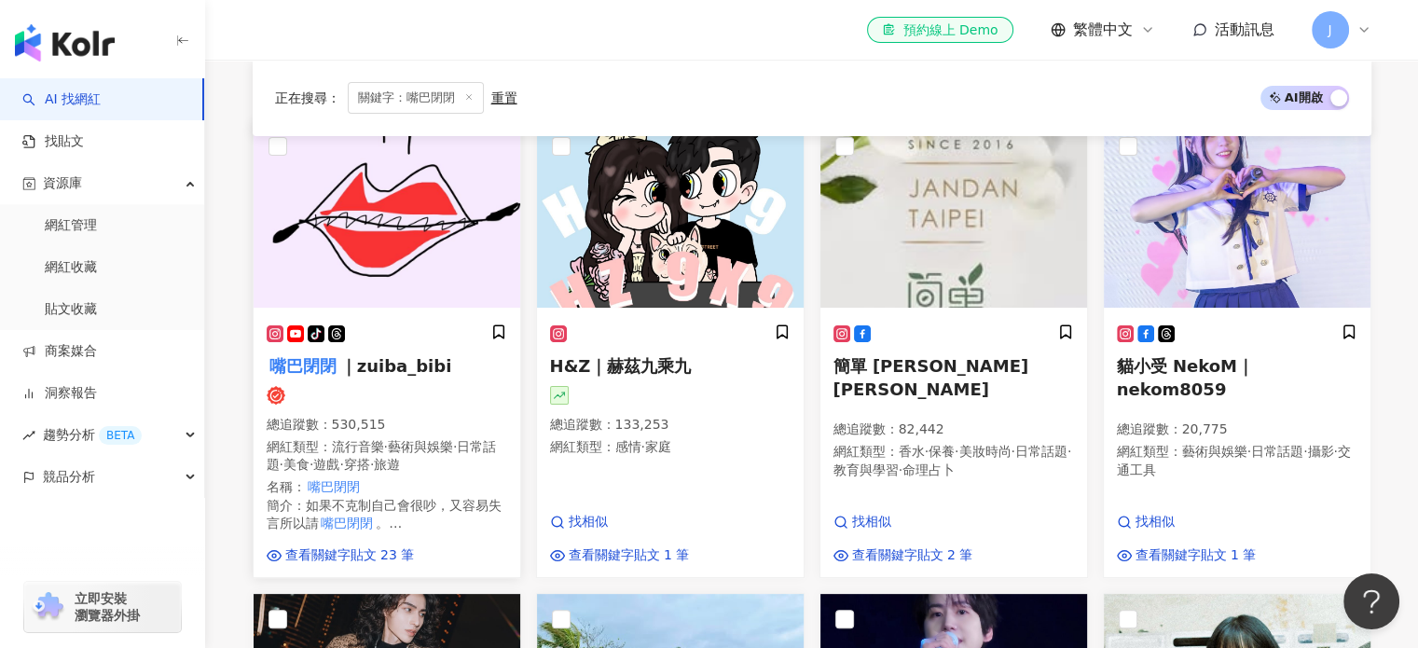
click at [270, 336] on icon at bounding box center [274, 333] width 9 height 9
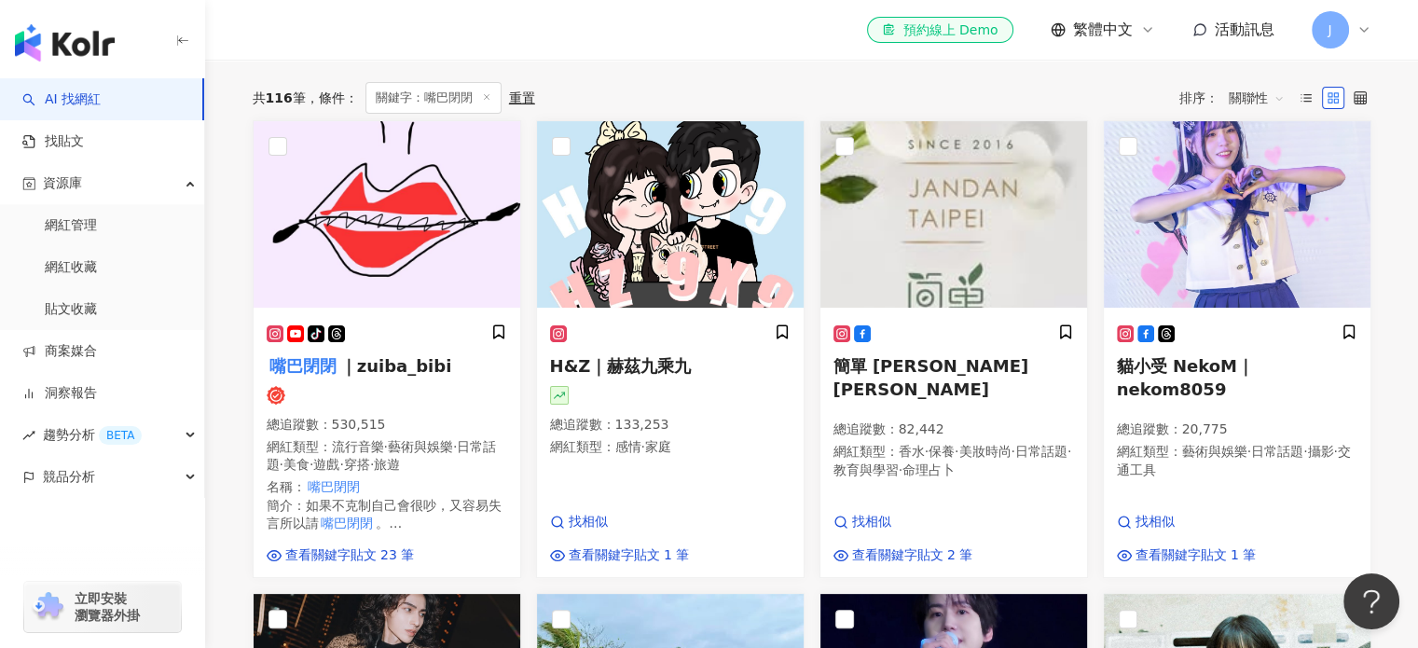
scroll to position [0, 0]
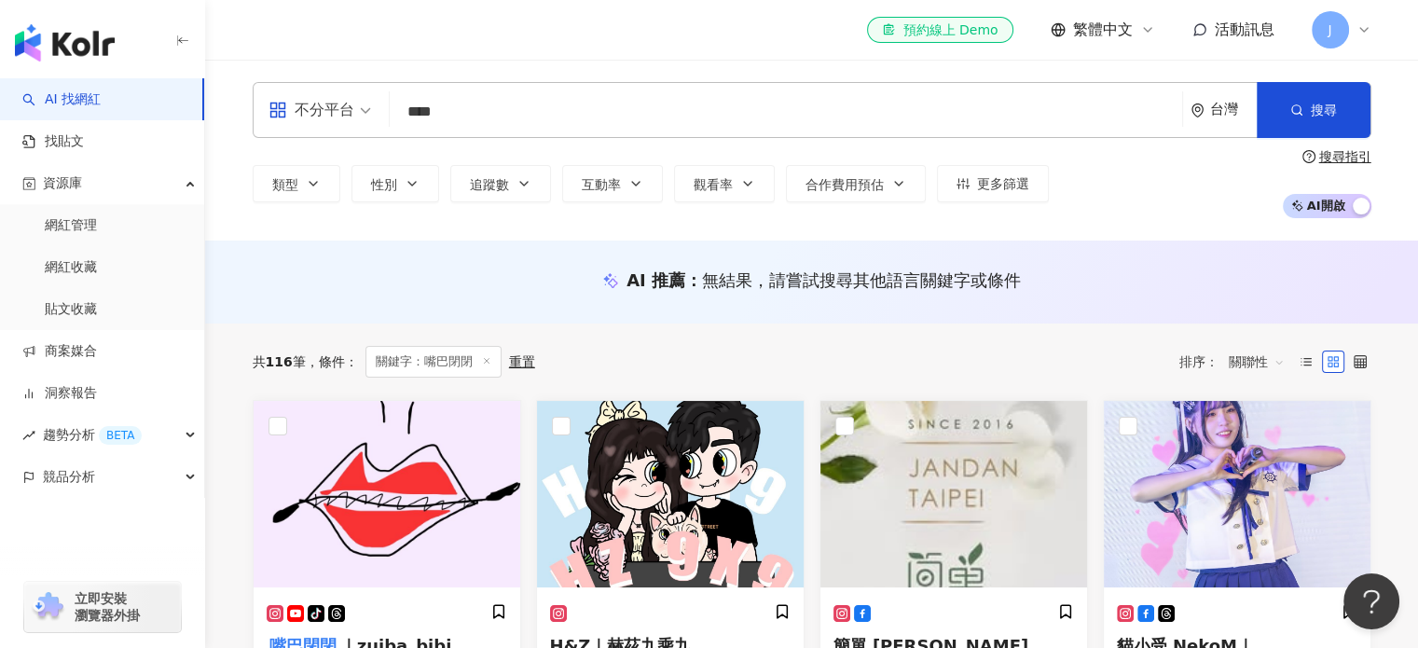
drag, startPoint x: 354, startPoint y: 108, endPoint x: 321, endPoint y: 104, distance: 33.8
click at [321, 104] on div "不分平台 **** 台灣 搜尋 8534f3df-d5b3-42be-bbaa-b6be884736ad 嘴巴閉閉 tiktok-icon 530,515 追…" at bounding box center [812, 110] width 1119 height 56
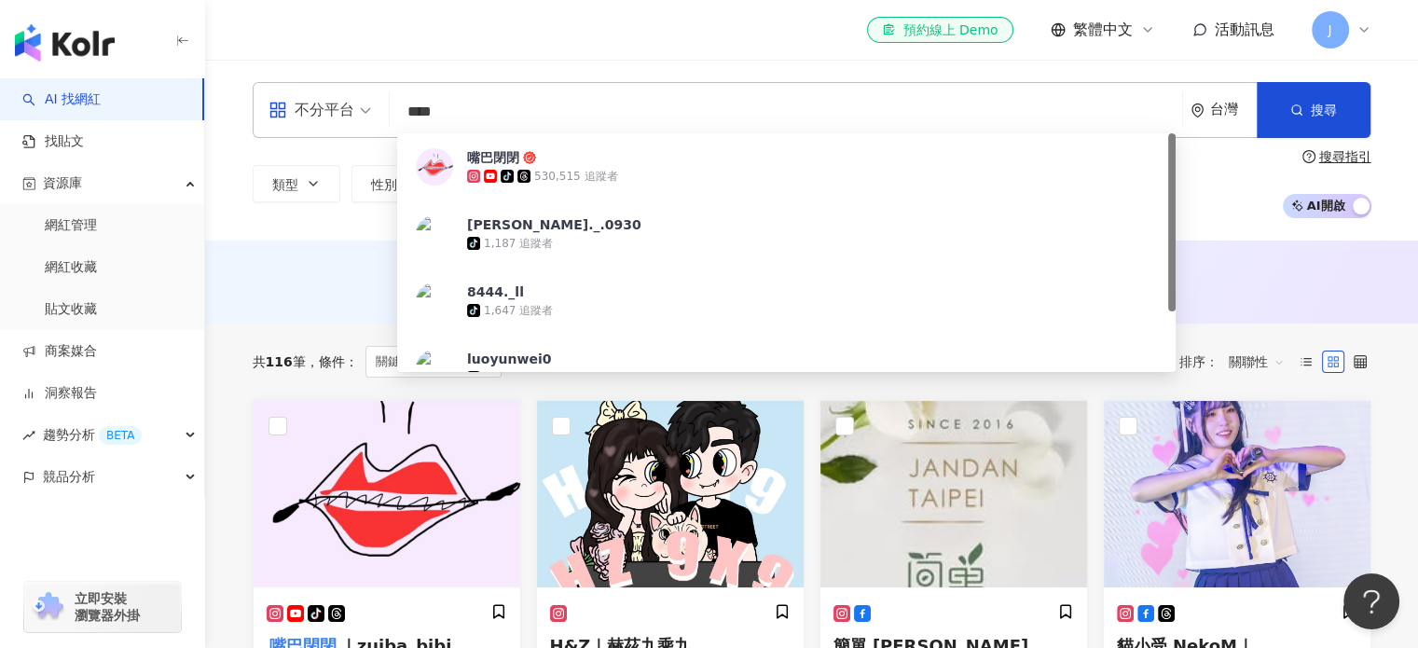
paste input "****"
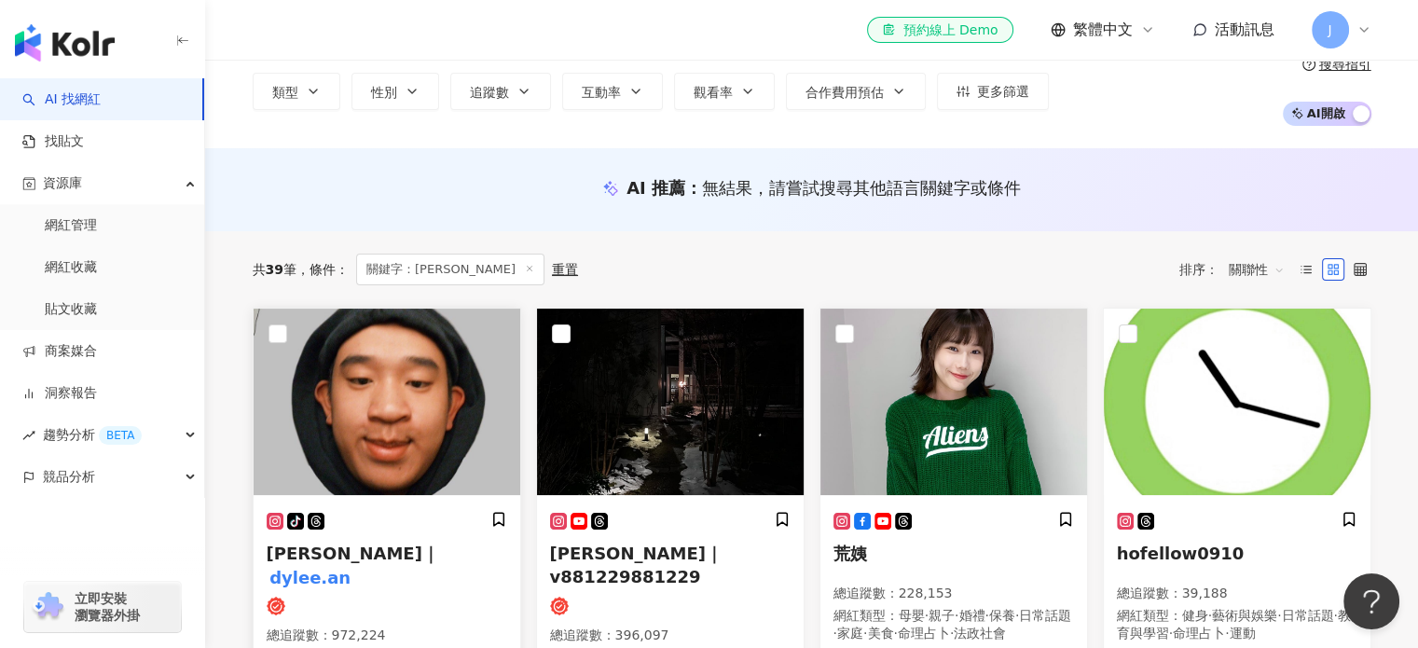
scroll to position [93, 0]
click at [497, 522] on icon at bounding box center [499, 518] width 17 height 17
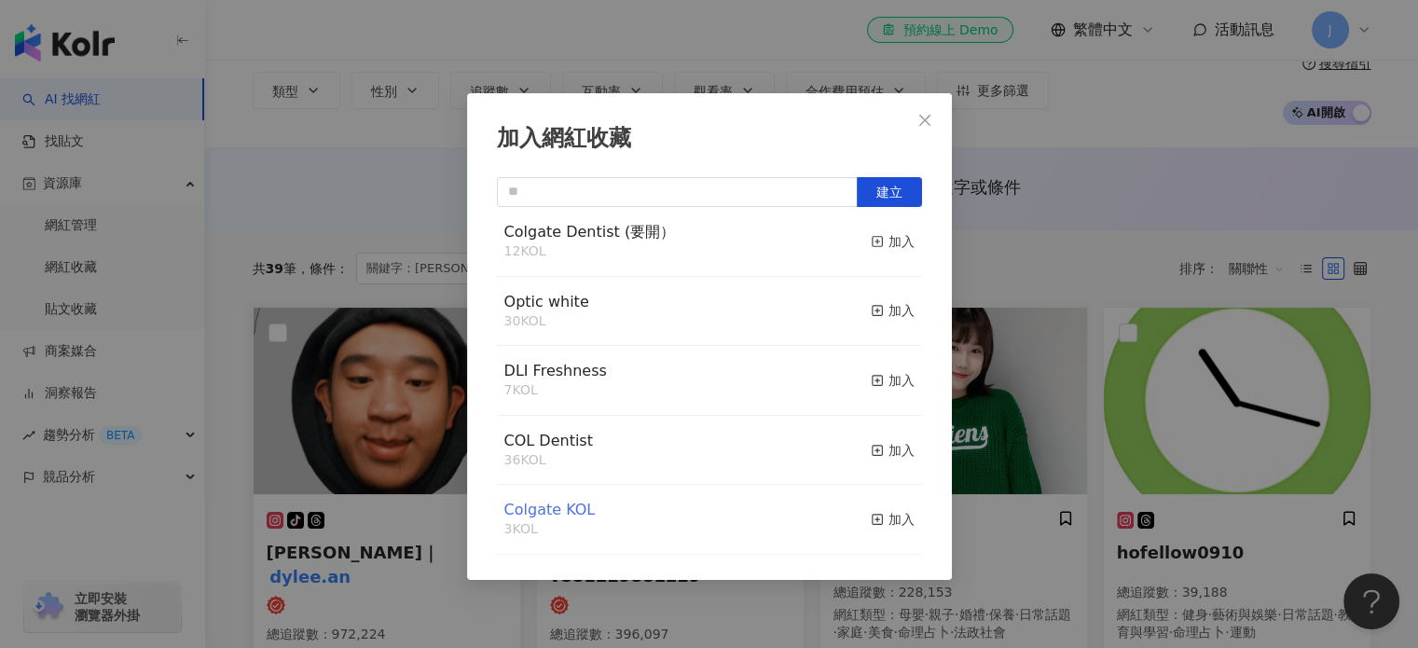
scroll to position [317, 0]
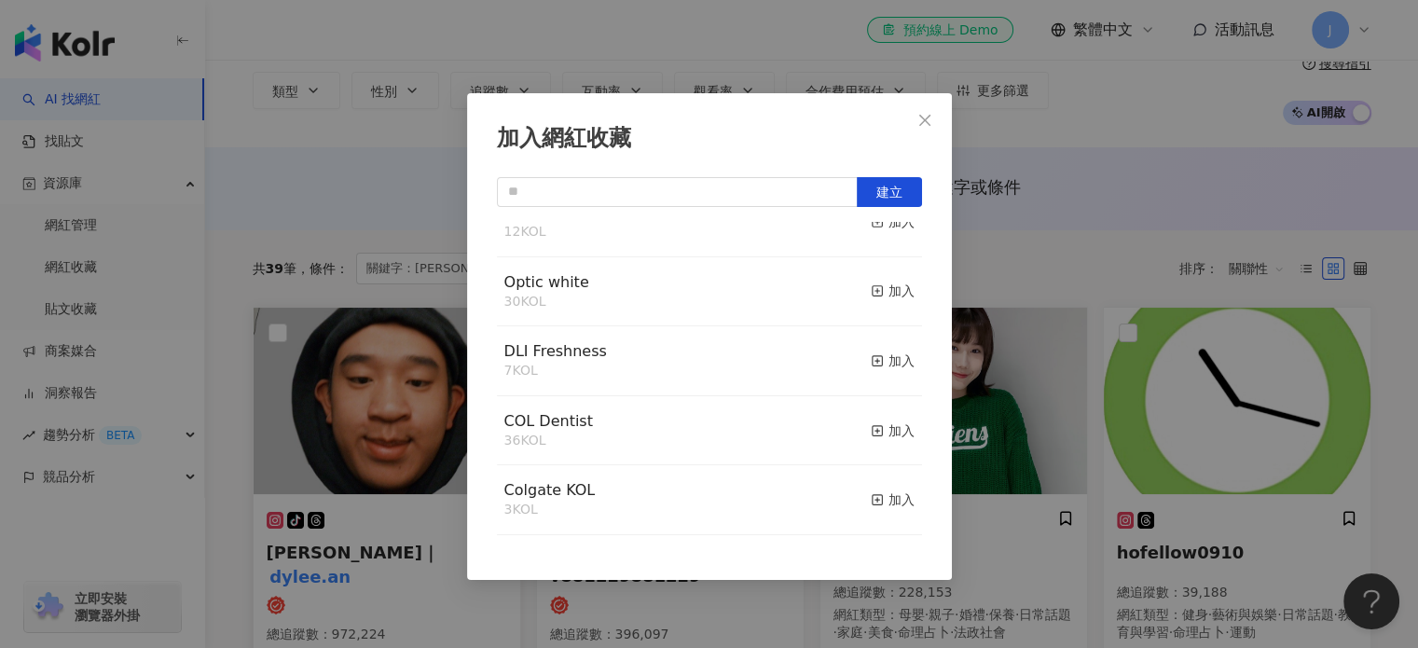
click at [890, 354] on div "加入" at bounding box center [893, 361] width 44 height 21
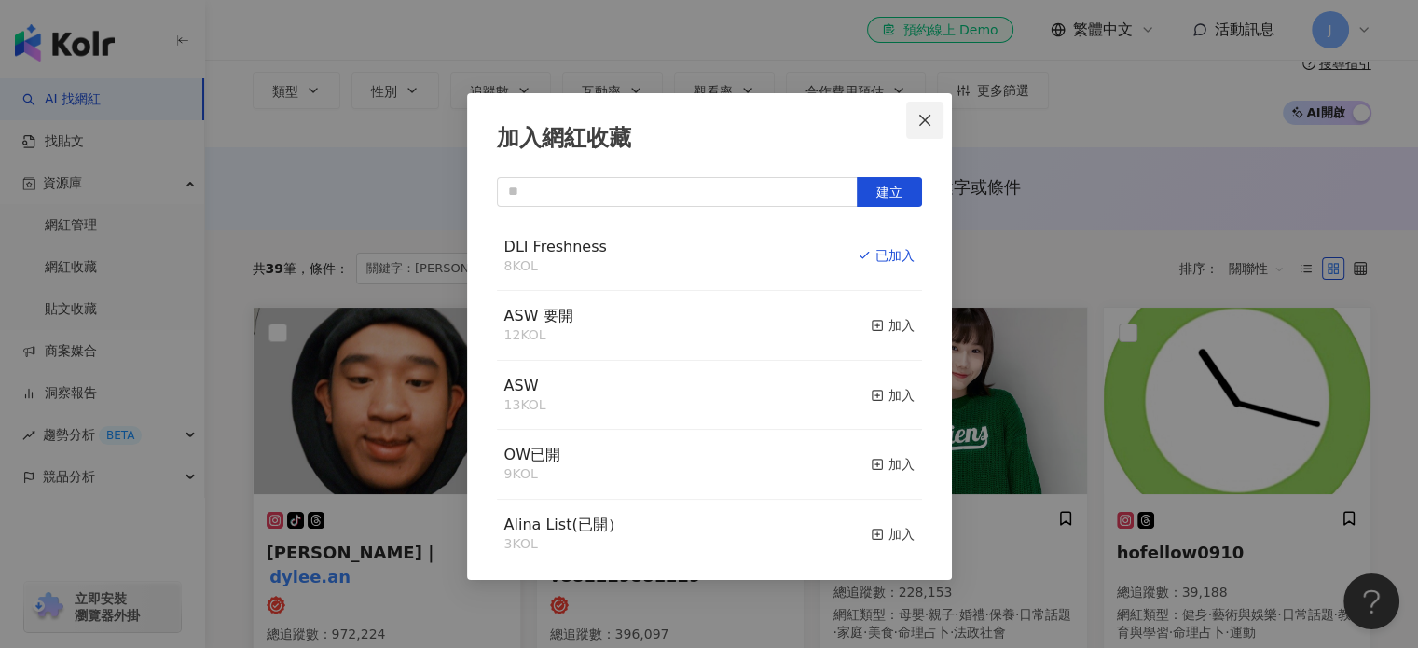
click at [936, 123] on span "Close" at bounding box center [924, 120] width 37 height 15
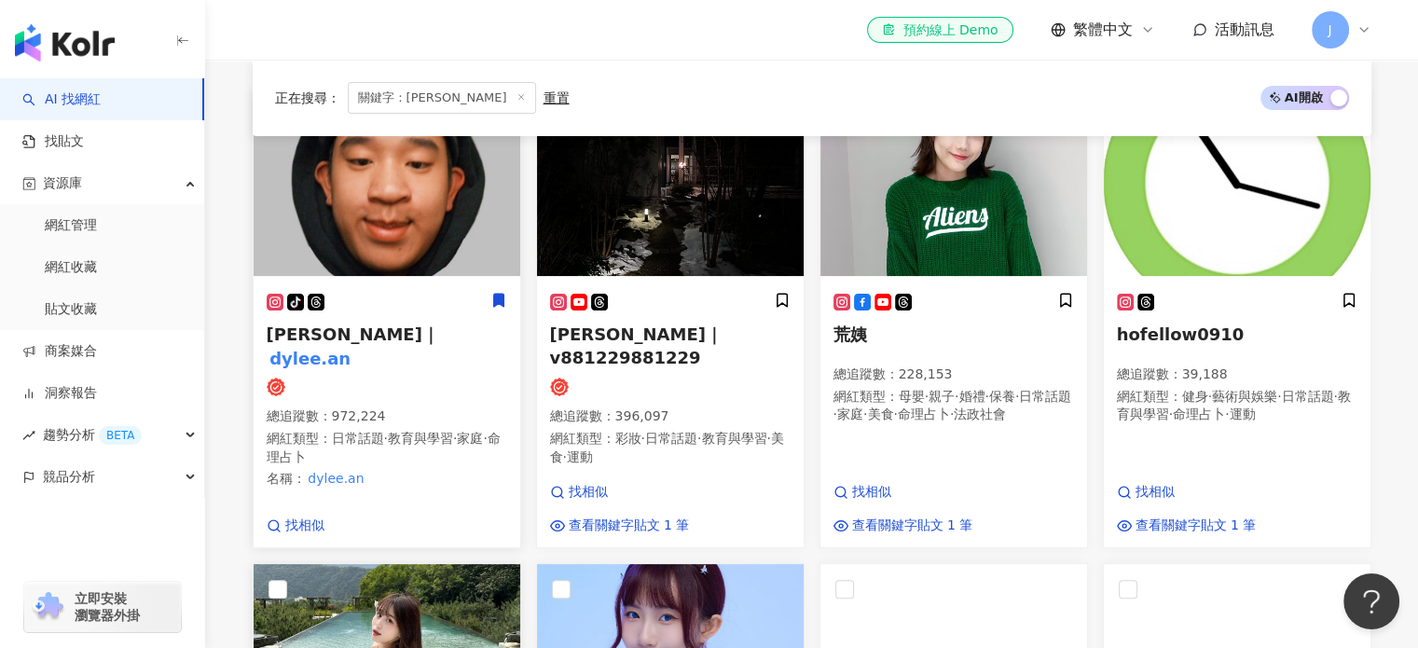
scroll to position [280, 0]
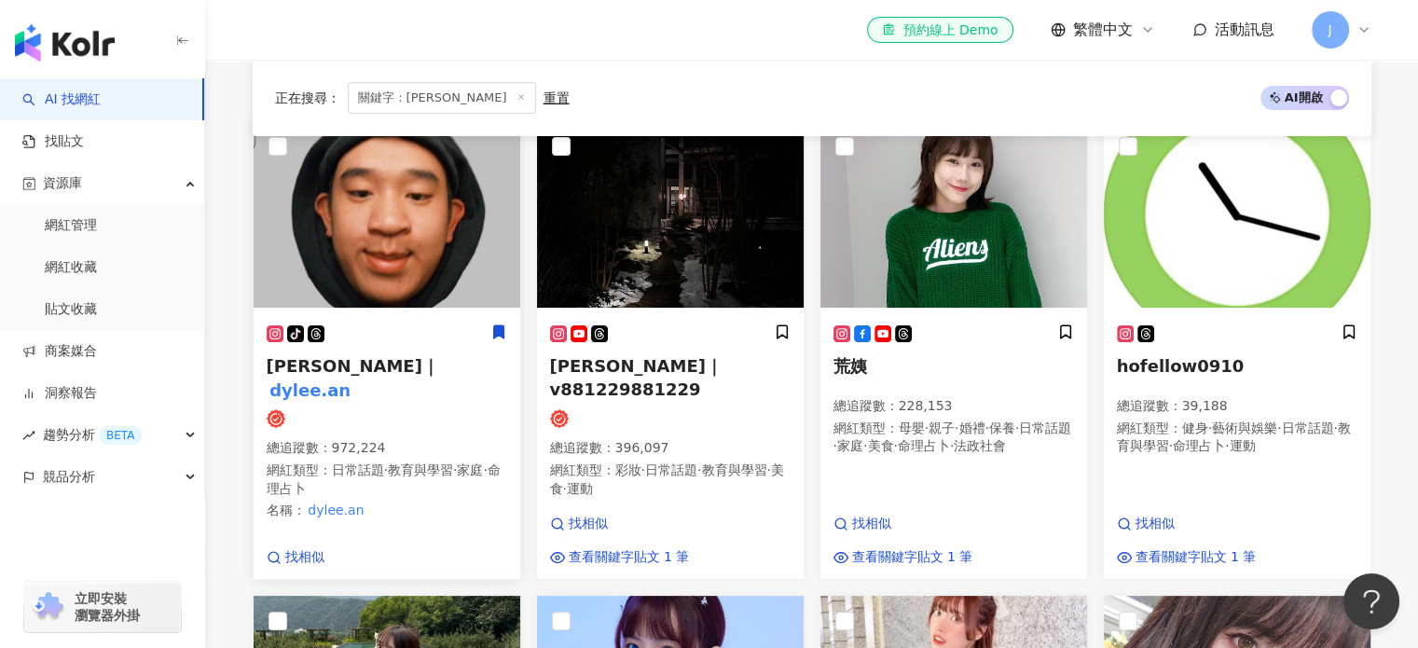
click at [414, 409] on div "tiktok-icon 滌綸木子李｜ dylee.an 總追蹤數 ： 972,224 網紅類型 ： 日常話題 · 教育與學習 · 家庭 · 命理占卜 名稱 ：…" at bounding box center [387, 428] width 241 height 209
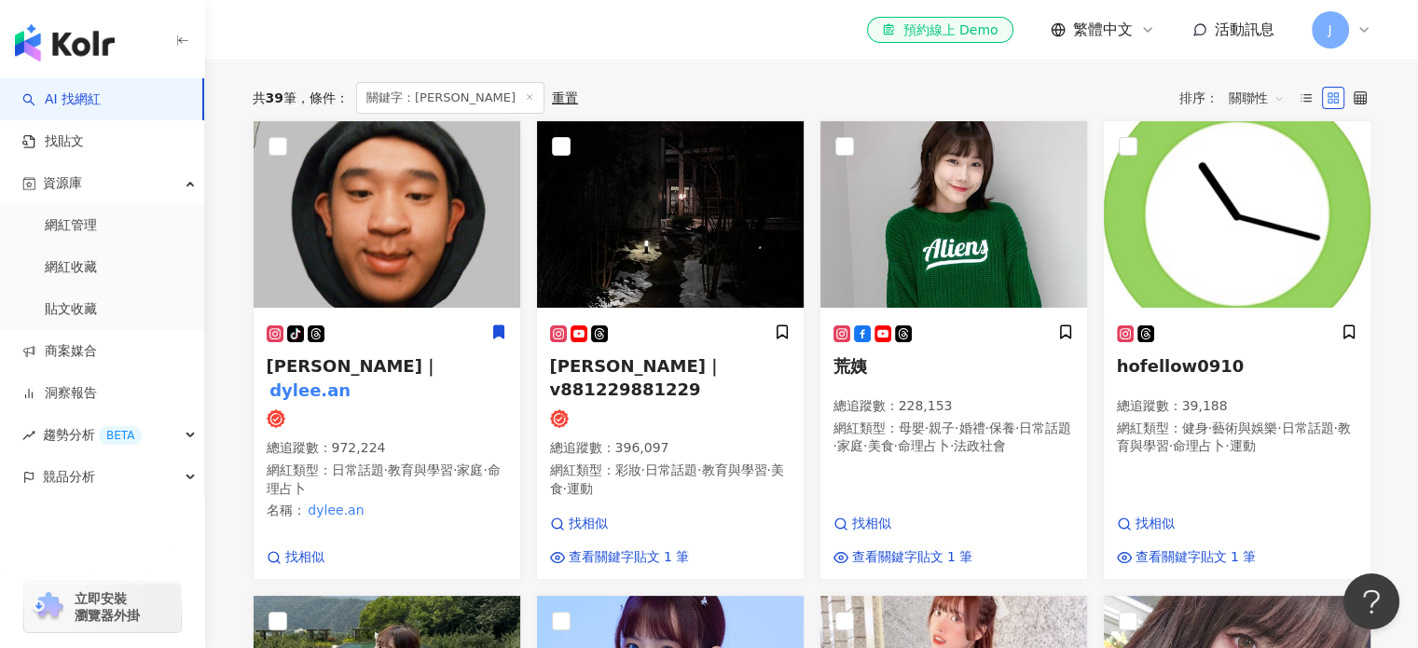
scroll to position [0, 0]
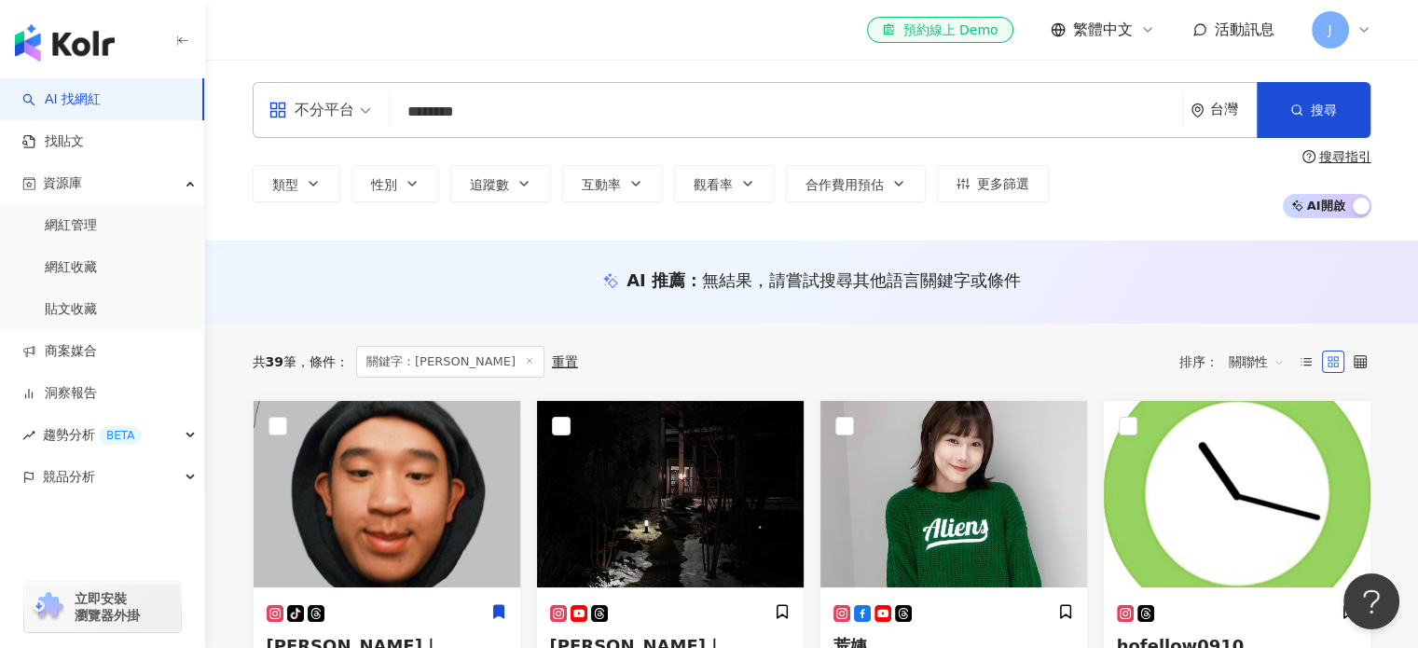
drag, startPoint x: 488, startPoint y: 119, endPoint x: 347, endPoint y: 104, distance: 141.7
click at [361, 105] on div "不分平台 ******** 台灣 搜尋 loading 搜尋名稱、敘述、貼文含有關鍵字 “ dylee.an ” 的網紅" at bounding box center [812, 110] width 1119 height 56
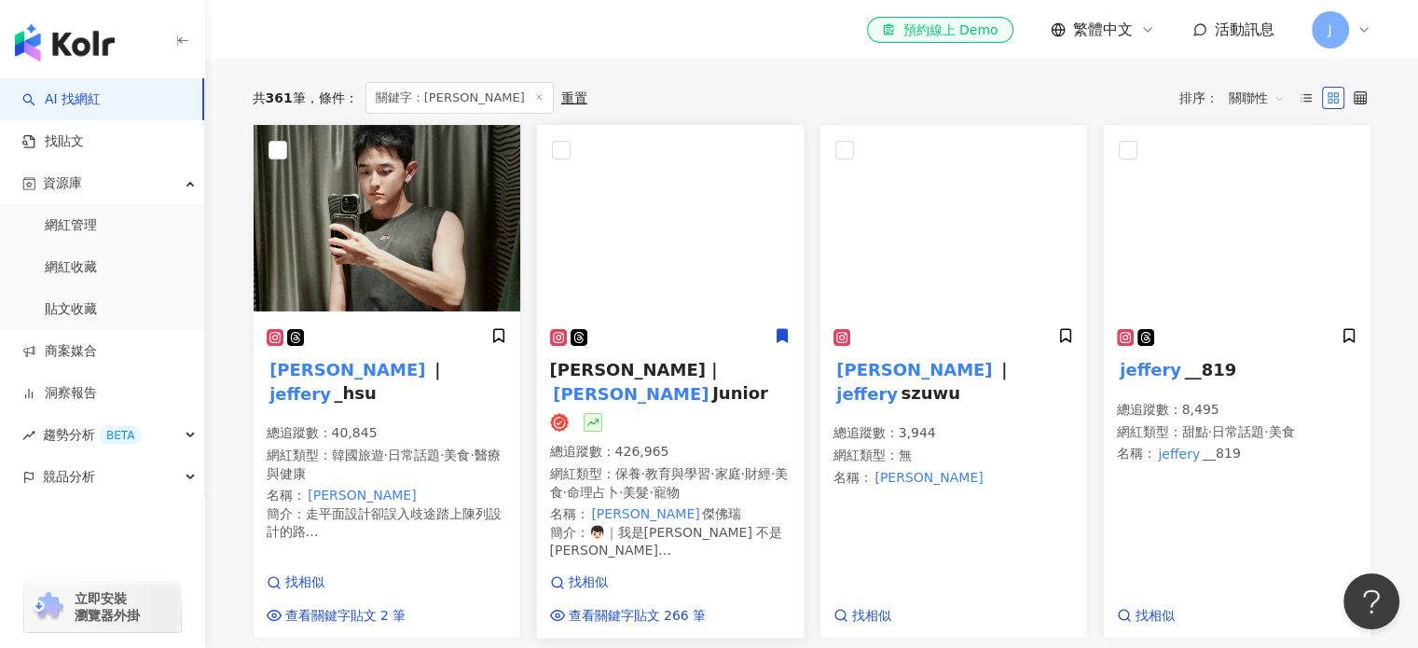
scroll to position [280, 0]
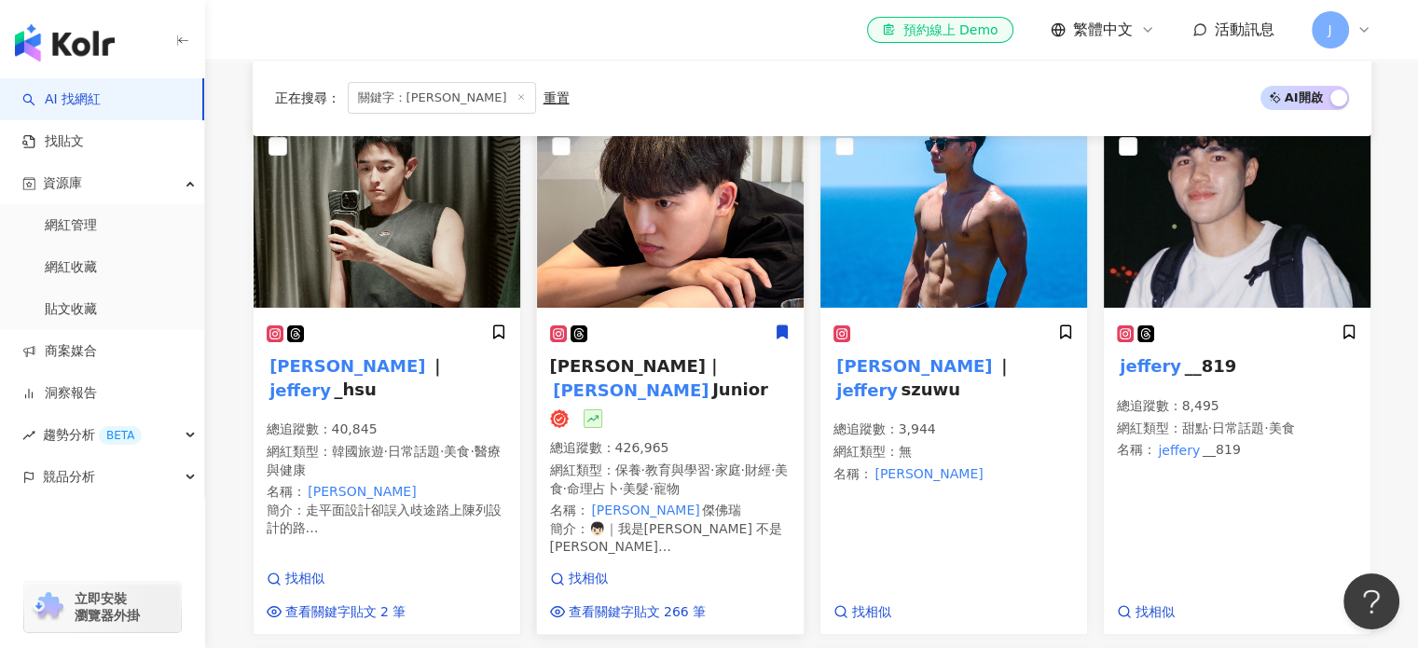
click at [783, 328] on icon at bounding box center [782, 332] width 10 height 13
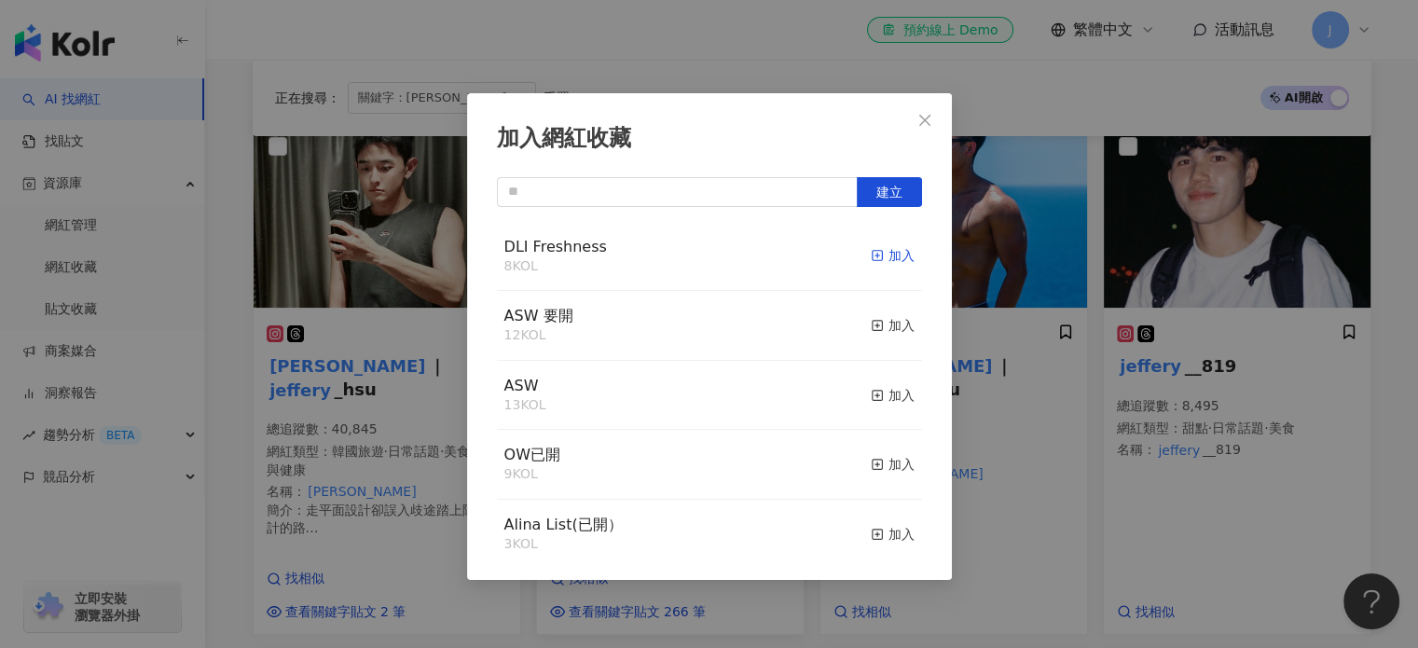
click at [880, 256] on div "加入" at bounding box center [893, 255] width 44 height 21
click at [921, 119] on icon "close" at bounding box center [925, 120] width 15 height 15
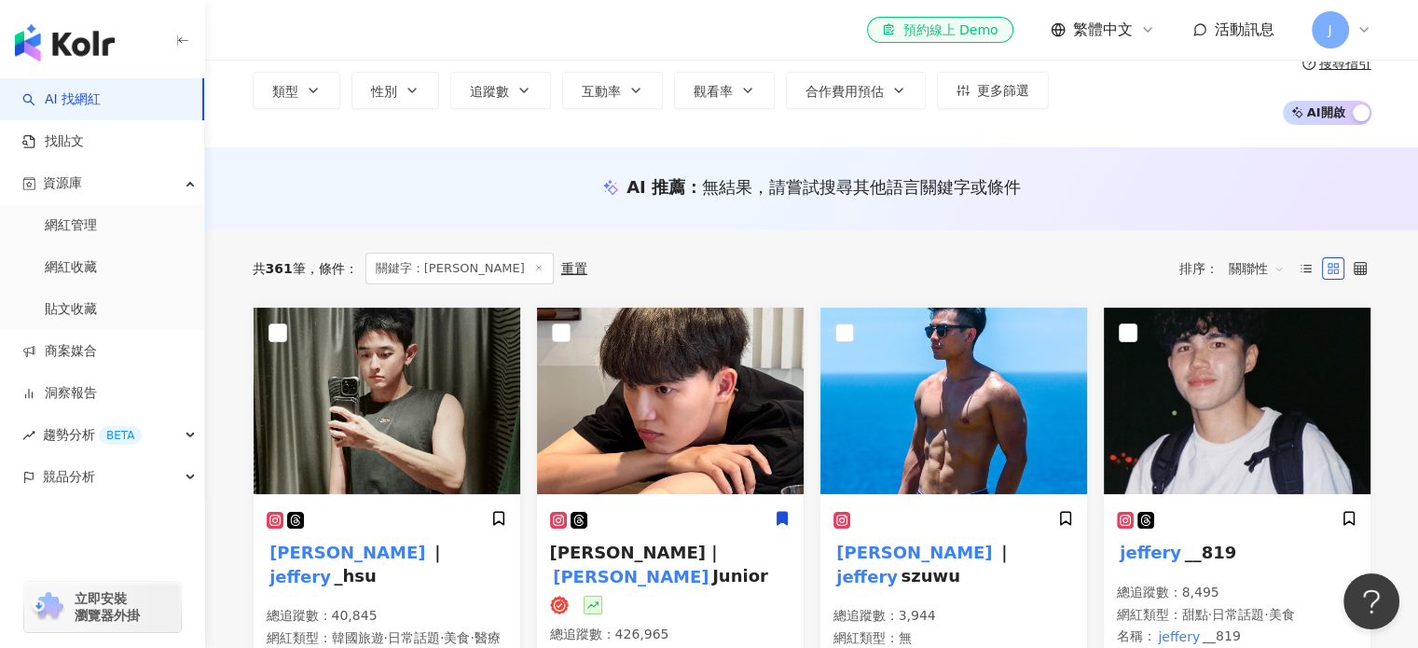
scroll to position [0, 0]
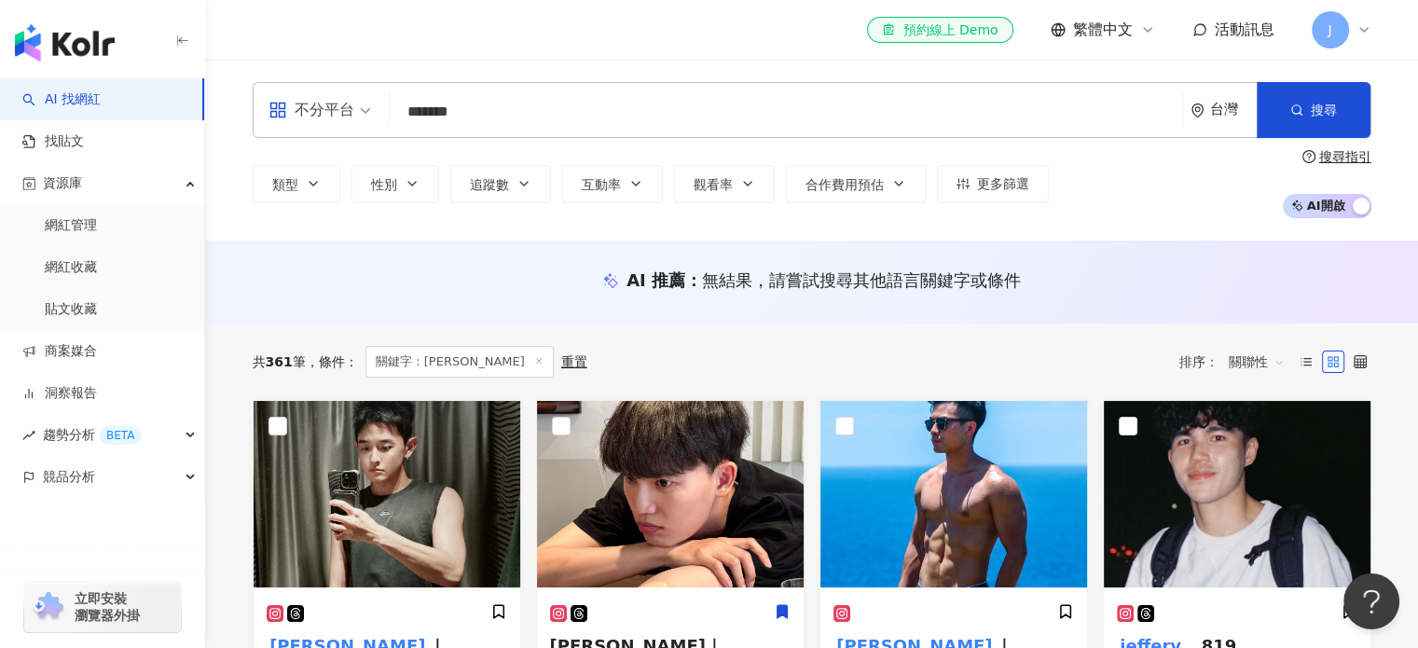
click at [518, 117] on input "*******" at bounding box center [786, 111] width 778 height 35
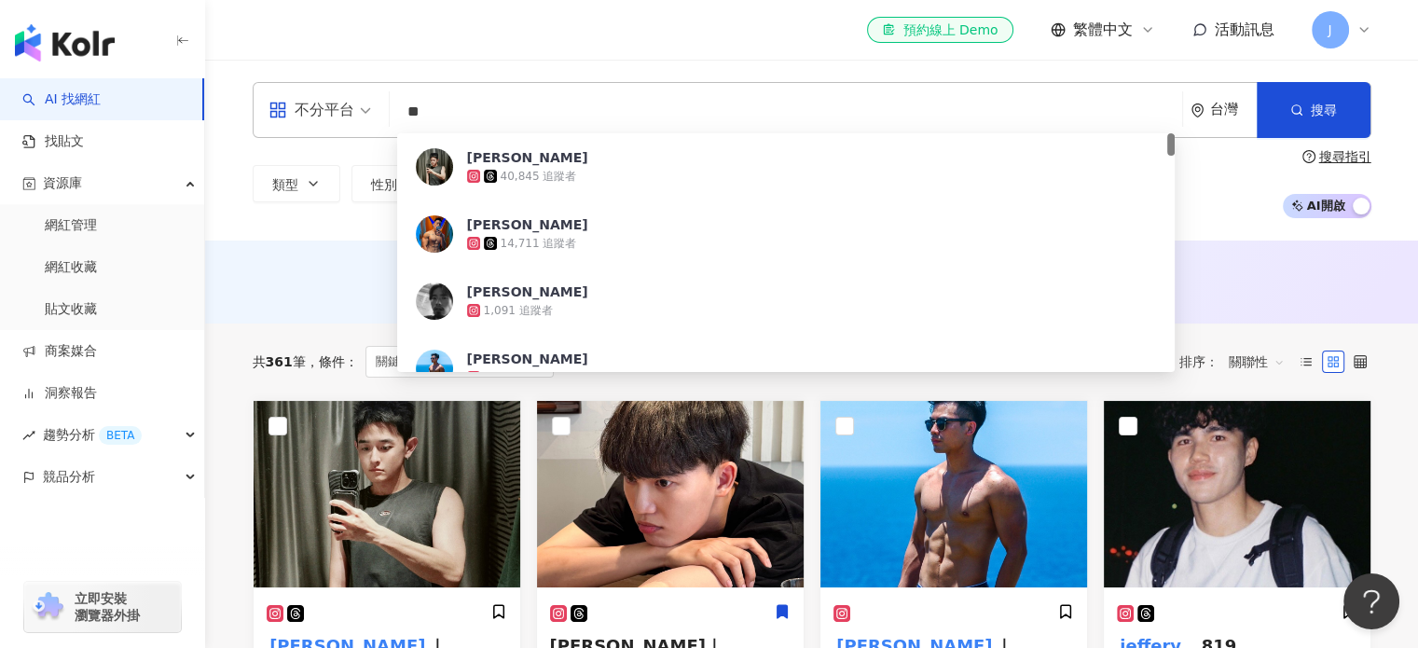
type input "*"
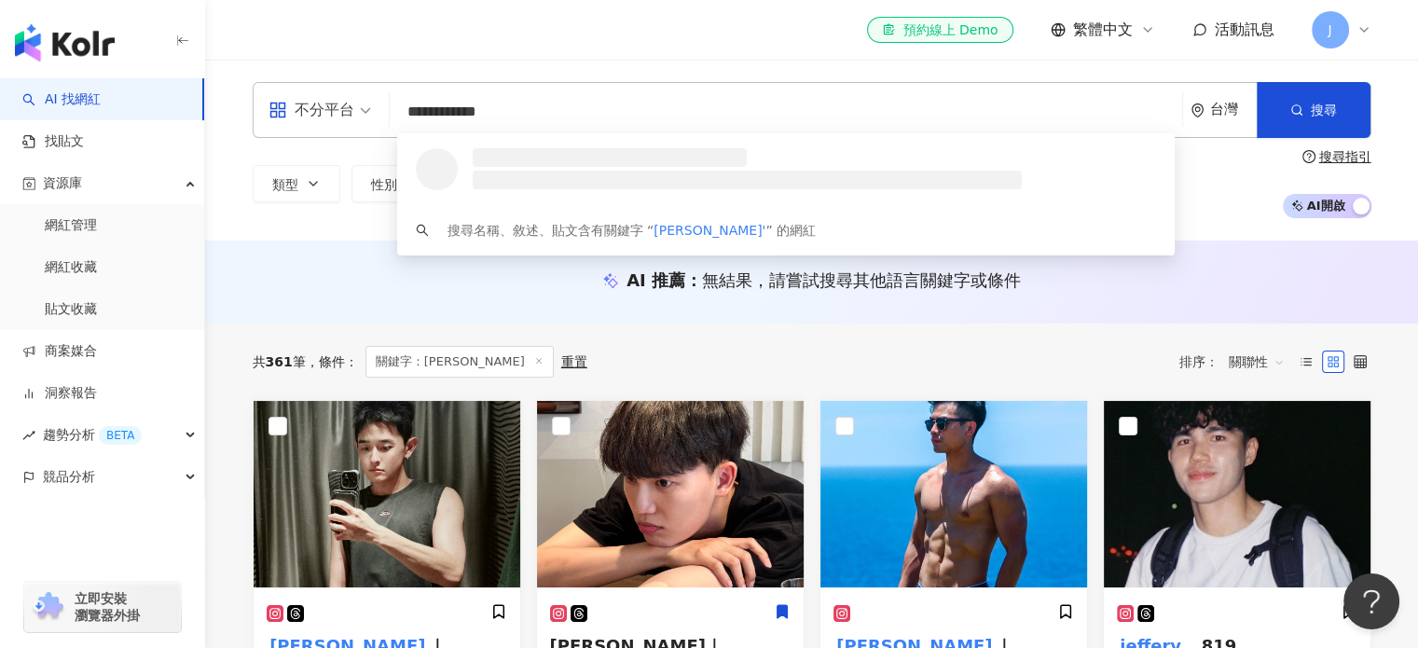
type input "**********"
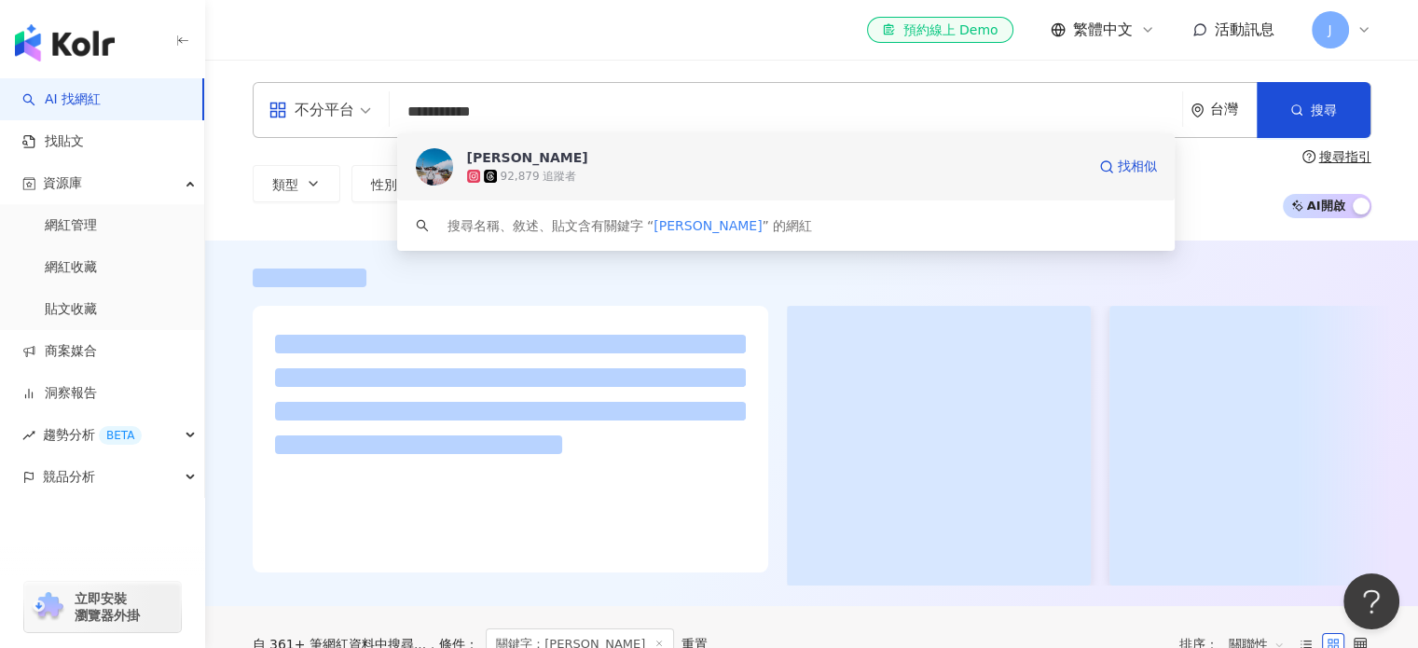
click at [620, 163] on span "Wayne" at bounding box center [776, 157] width 618 height 19
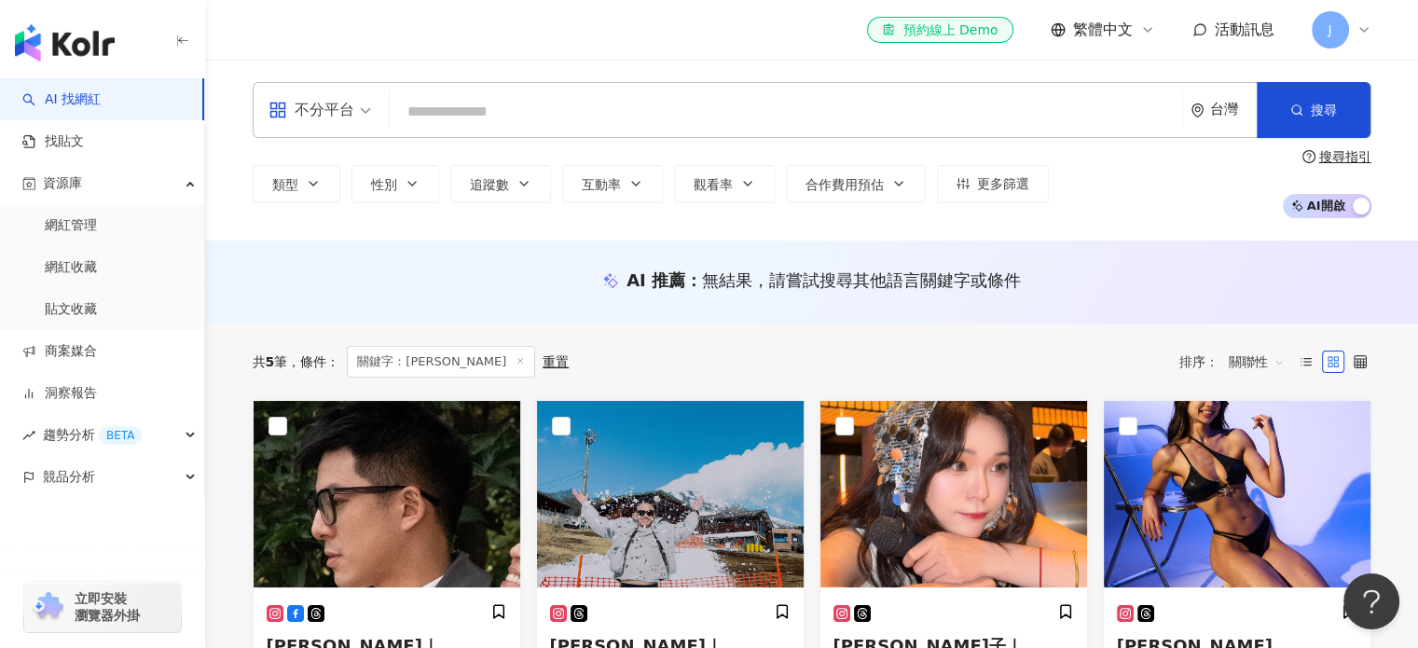
click at [448, 118] on input "search" at bounding box center [786, 111] width 778 height 35
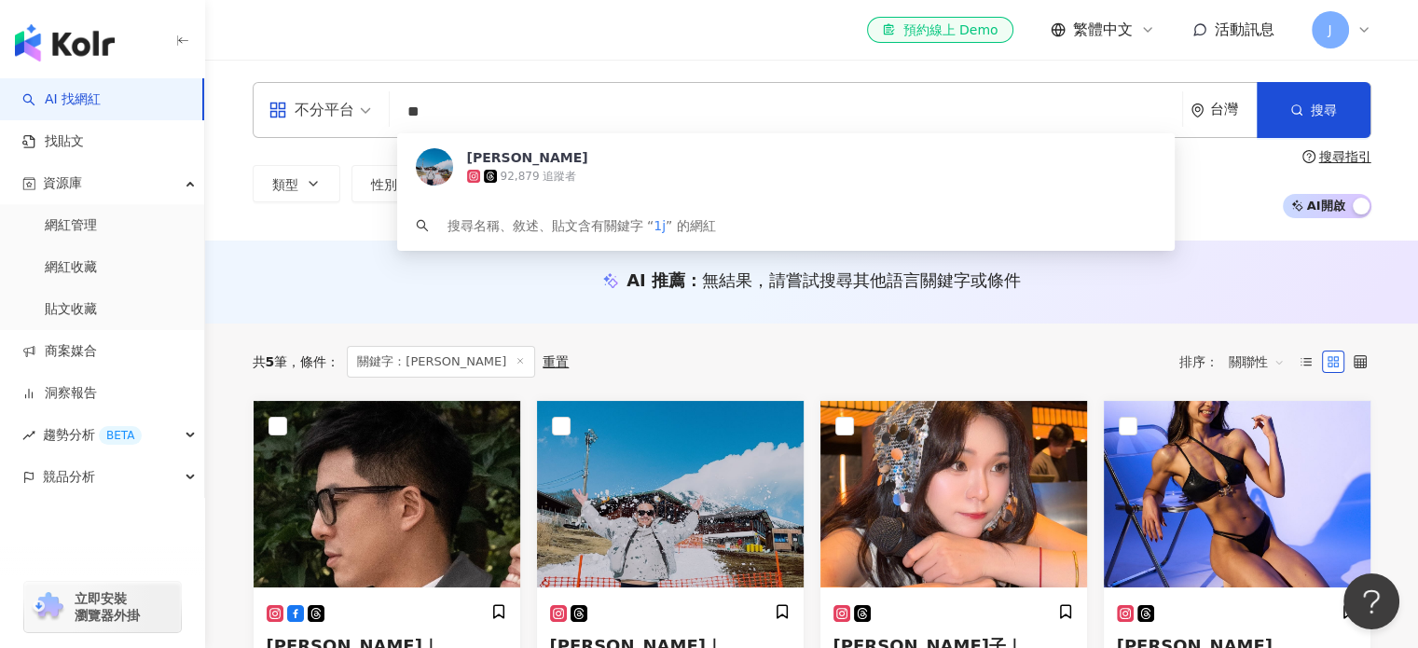
type input "*"
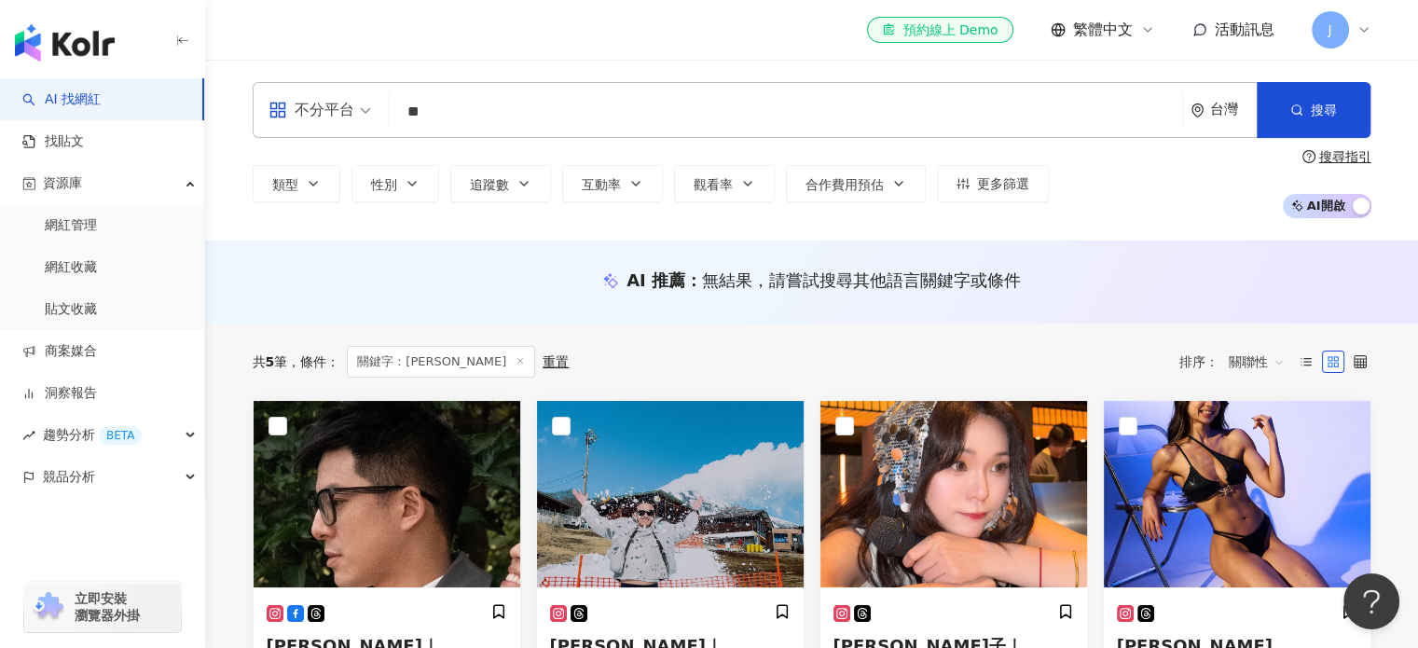
type input "*"
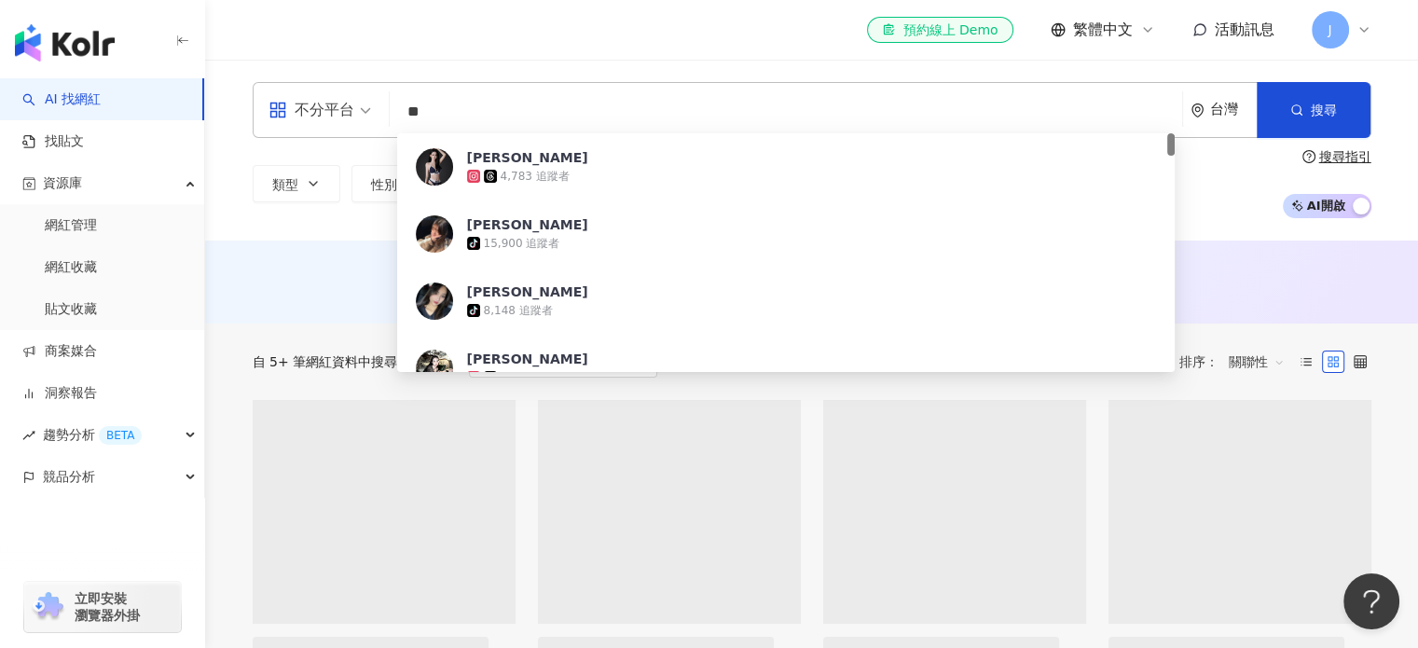
click at [407, 112] on input "**" at bounding box center [786, 111] width 778 height 35
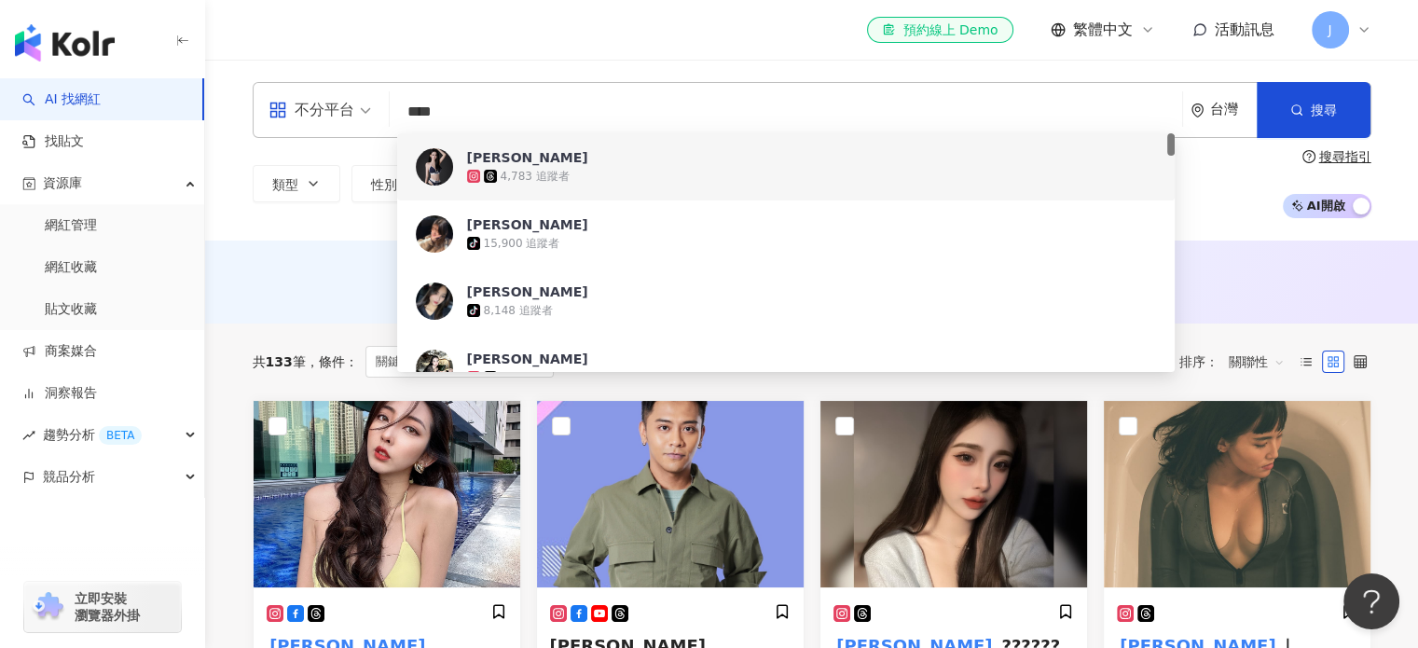
click at [278, 262] on div "AI 推薦 ： 無結果，請嘗試搜尋其他語言關鍵字或條件" at bounding box center [811, 282] width 1213 height 83
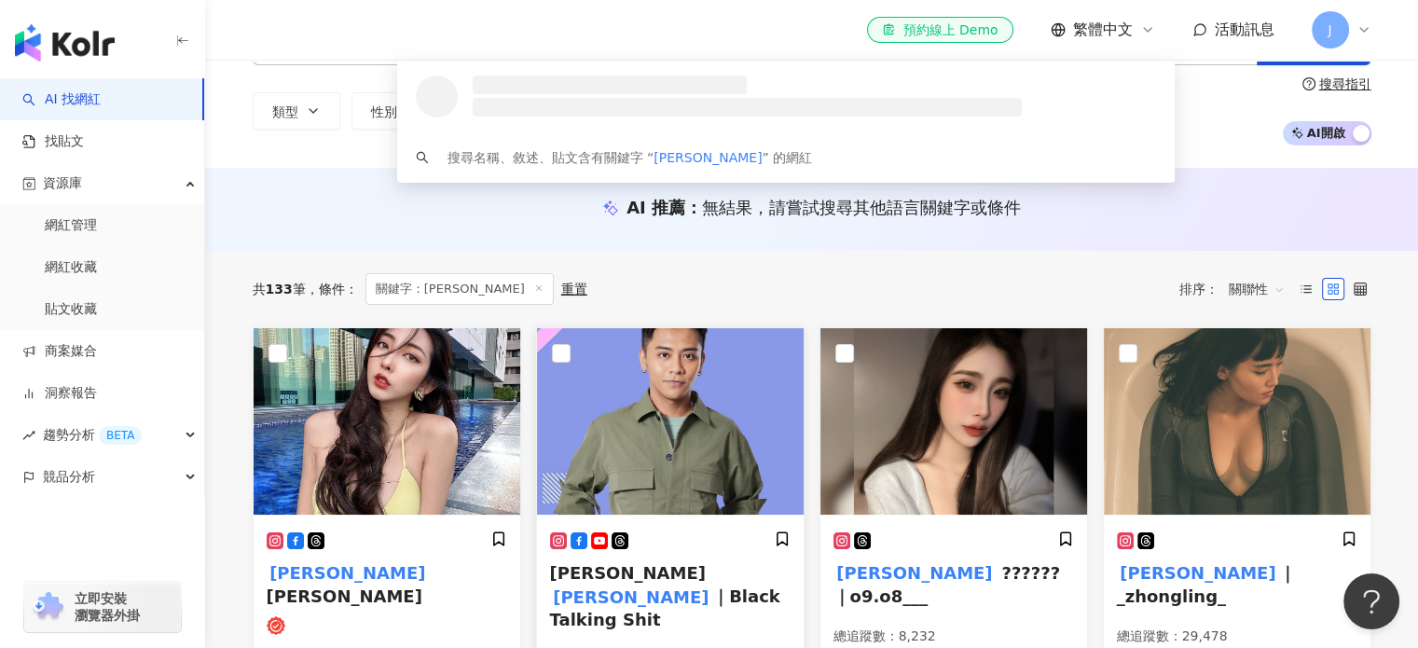
scroll to position [93, 0]
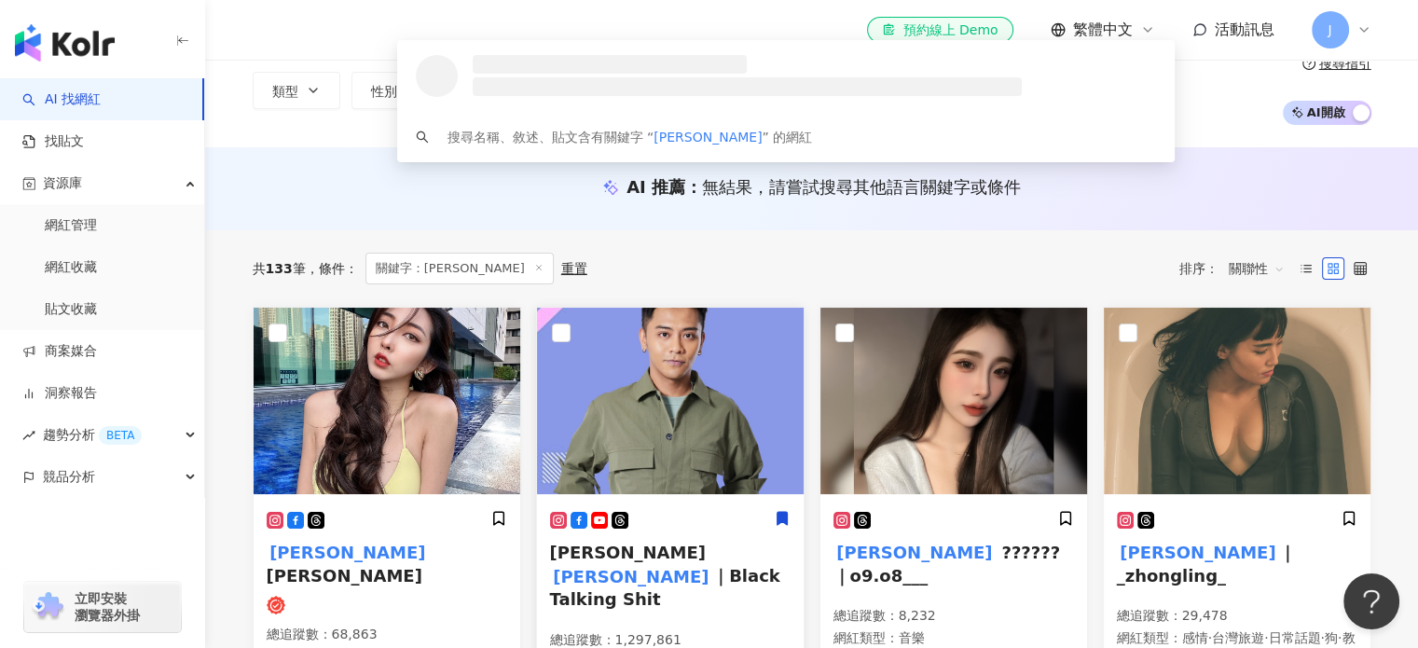
click at [781, 517] on icon at bounding box center [782, 519] width 10 height 13
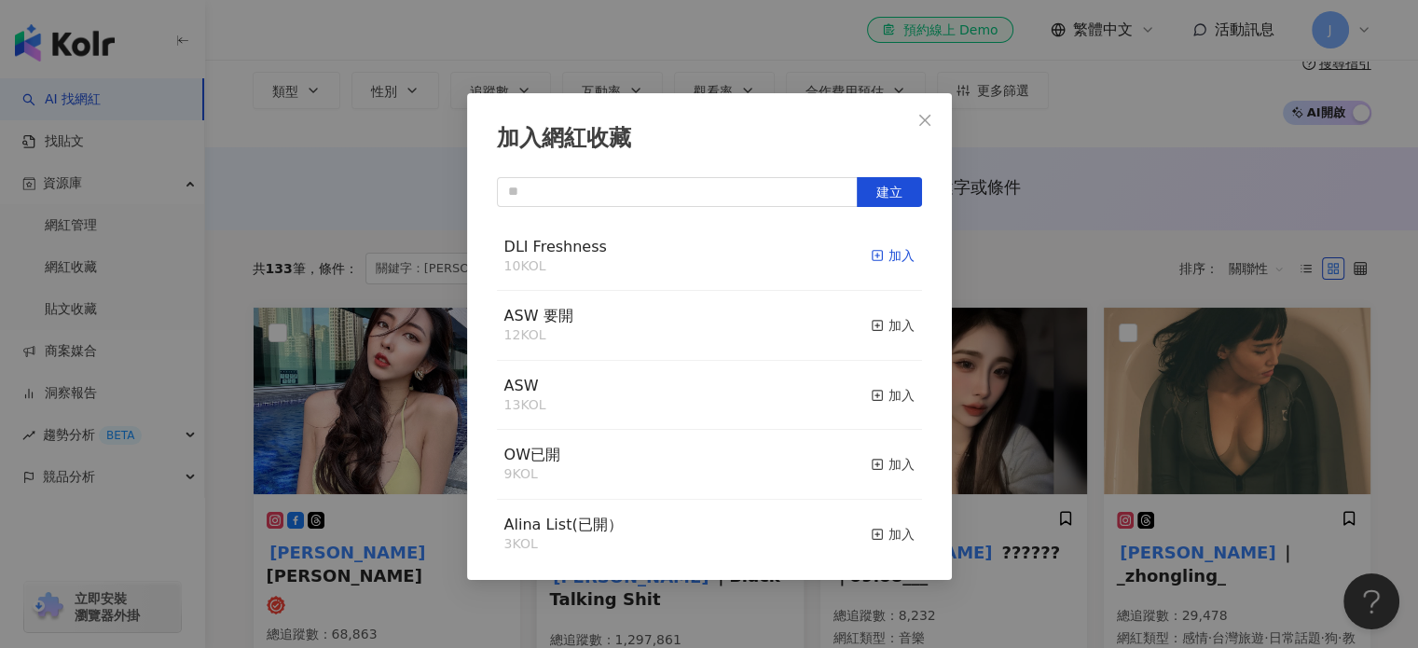
click at [882, 250] on div "加入" at bounding box center [893, 255] width 44 height 21
click at [926, 117] on icon "close" at bounding box center [924, 119] width 11 height 11
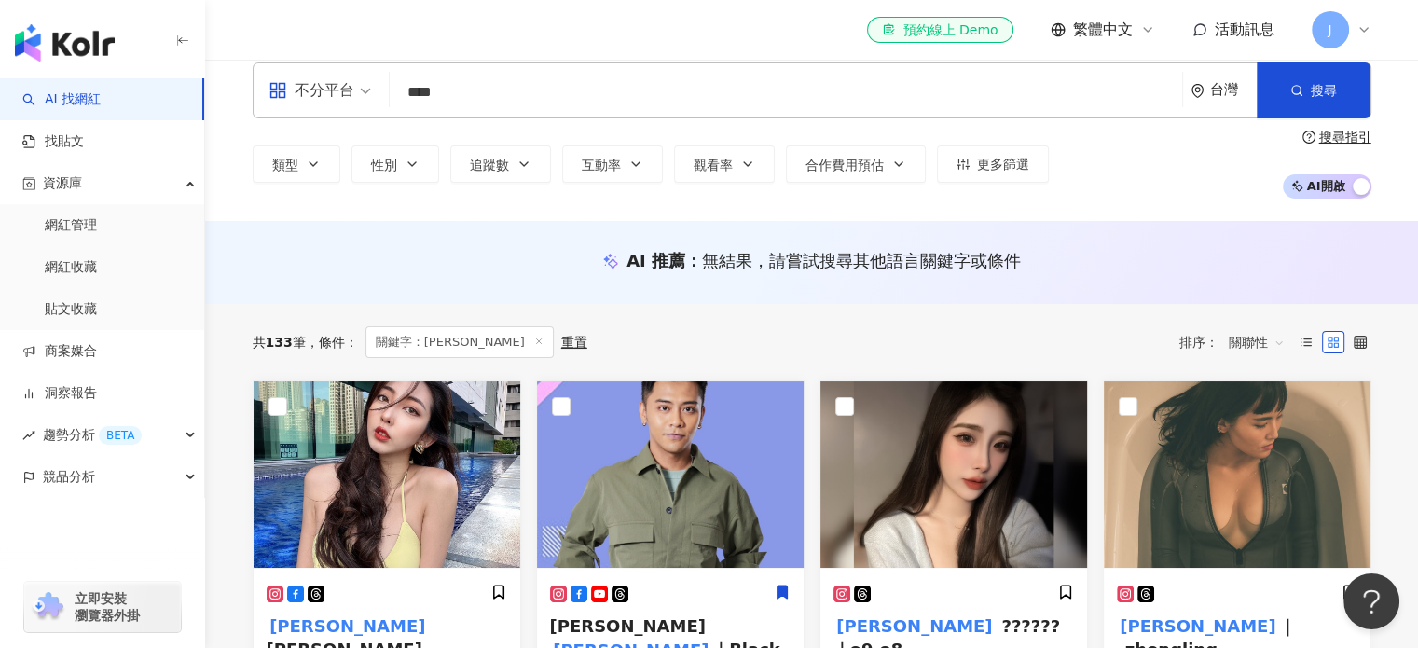
scroll to position [0, 0]
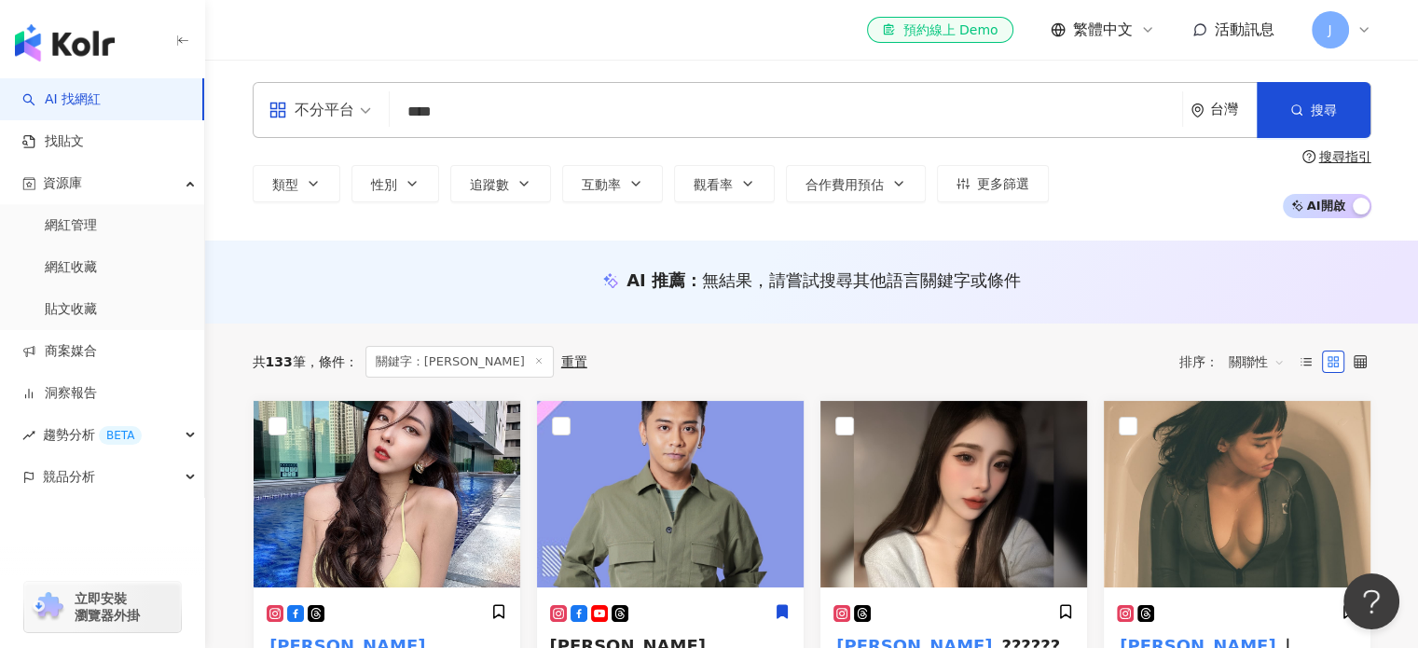
click at [809, 115] on input "****" at bounding box center [786, 111] width 778 height 35
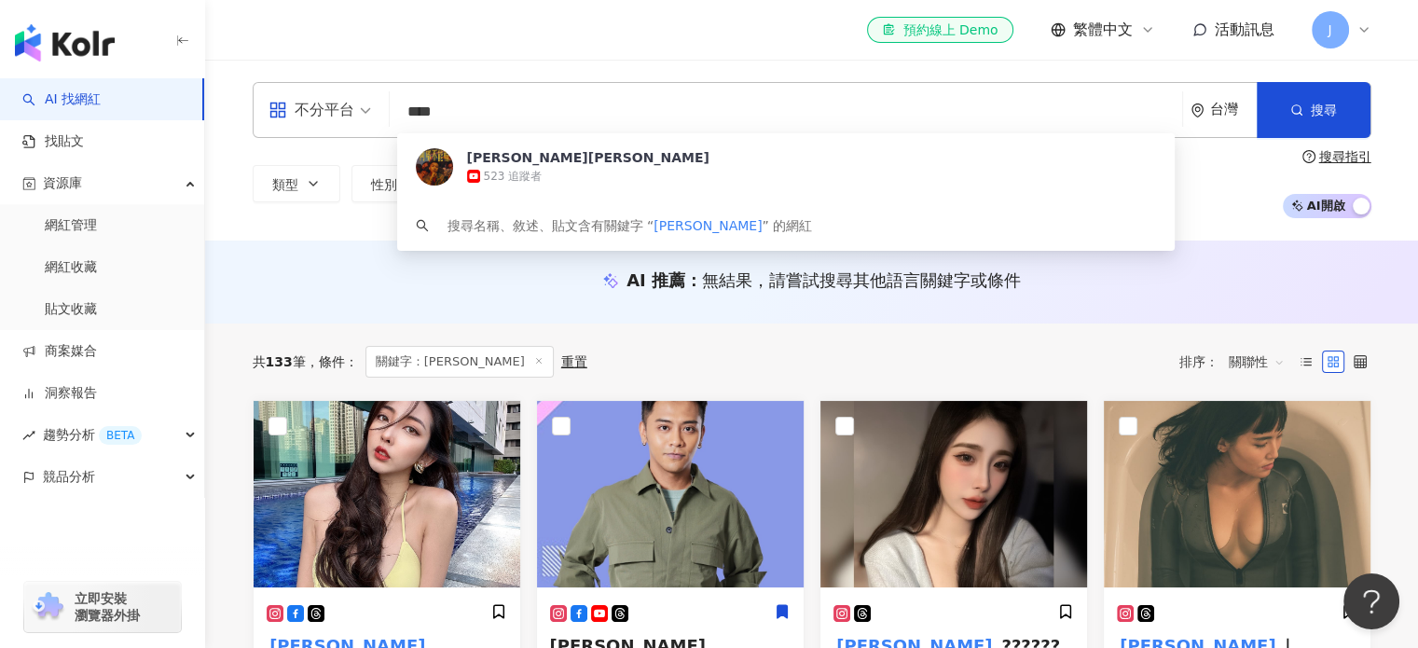
drag, startPoint x: 608, startPoint y: 130, endPoint x: 412, endPoint y: 121, distance: 196.0
click at [438, 119] on input "****" at bounding box center [786, 111] width 778 height 35
click at [488, 111] on input "****" at bounding box center [786, 111] width 778 height 35
drag, startPoint x: 532, startPoint y: 109, endPoint x: 216, endPoint y: 111, distance: 315.2
click at [215, 120] on div "不分平台 **** 台灣 搜尋 https://www.youtube.com/channel/UCCWZChSXoD-q0hHiYQHn90Q 布萊克薛薛 …" at bounding box center [812, 150] width 1194 height 136
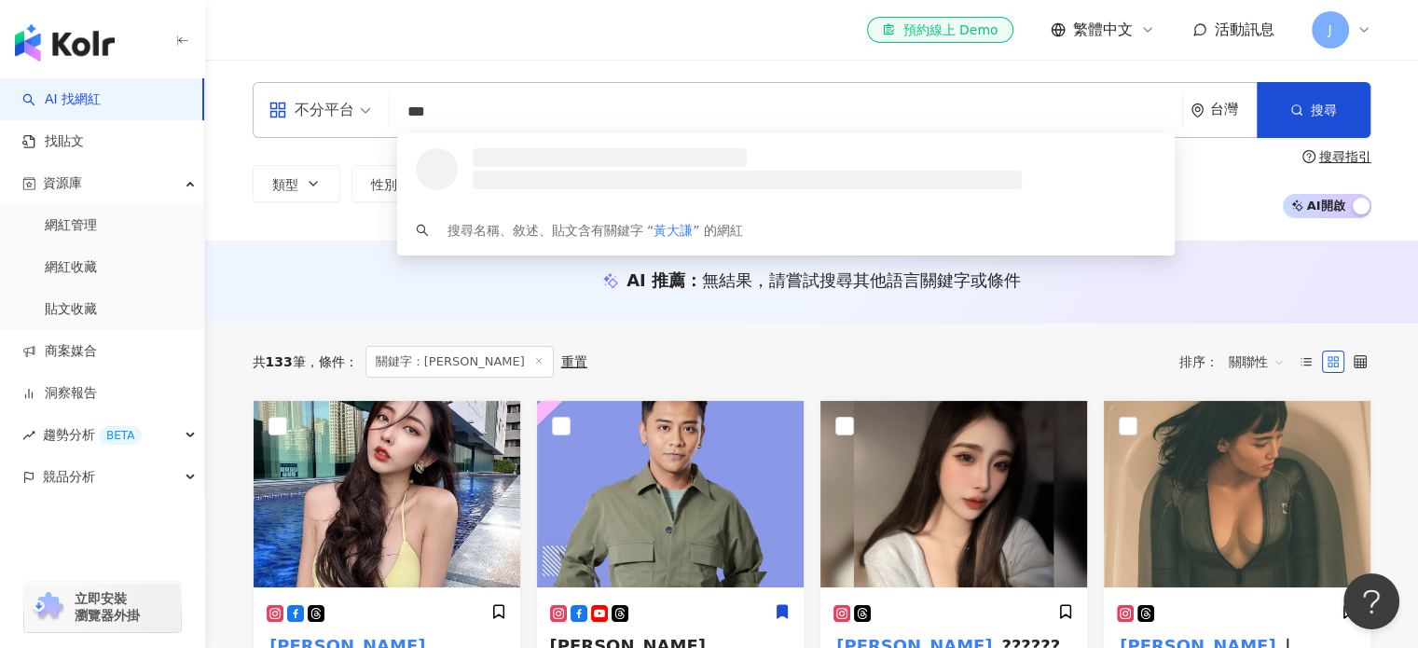
type input "***"
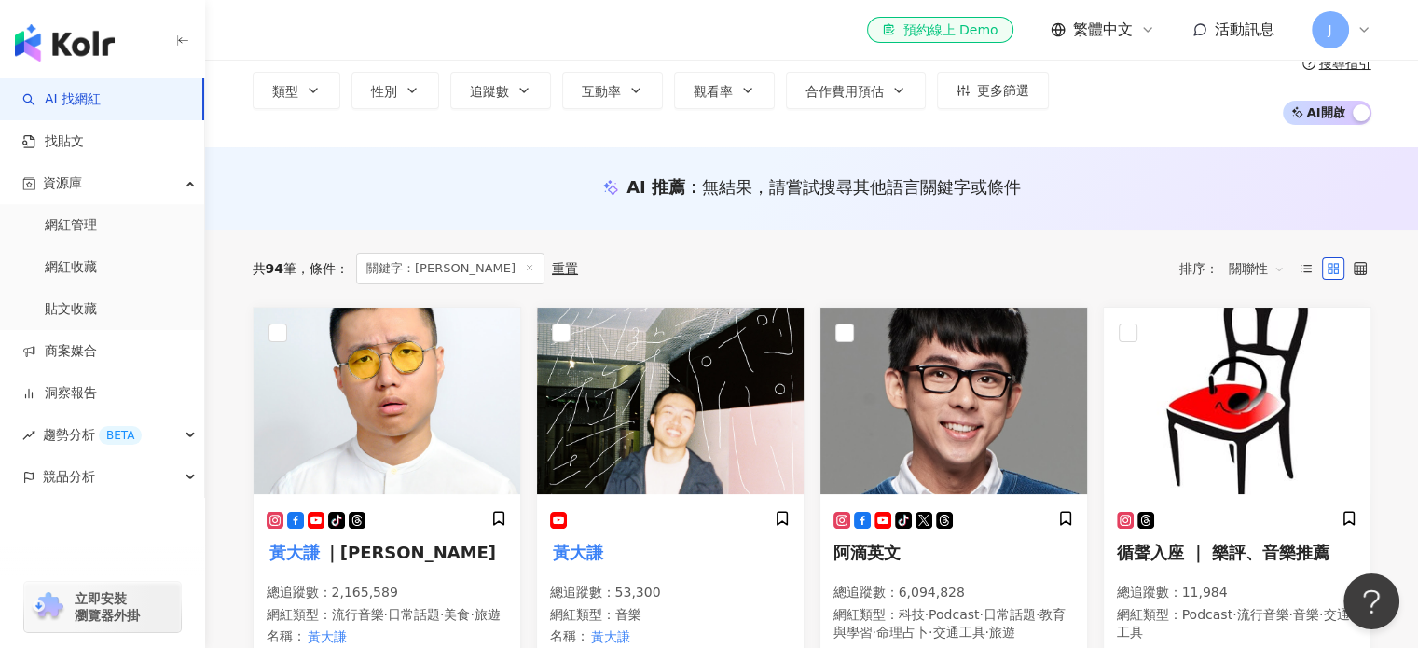
scroll to position [187, 0]
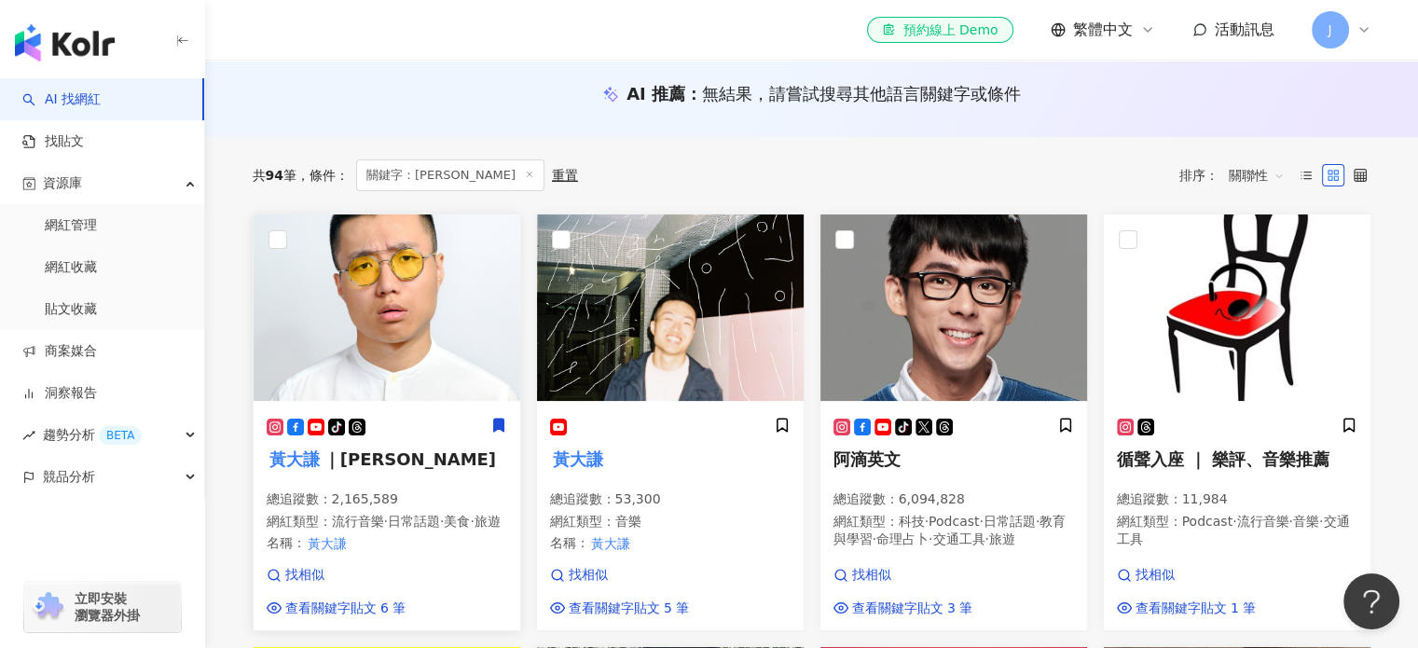
click at [493, 422] on icon at bounding box center [498, 426] width 10 height 13
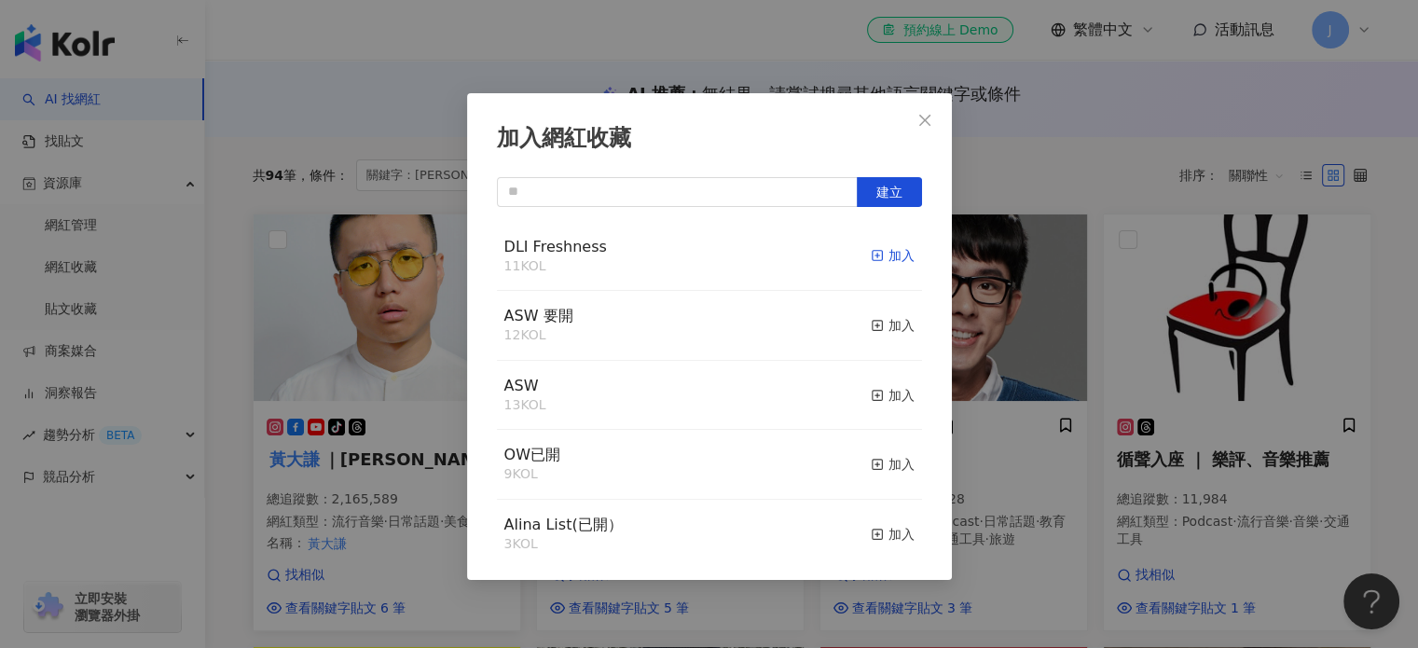
click at [874, 258] on div "加入" at bounding box center [893, 255] width 44 height 21
click at [921, 117] on icon "close" at bounding box center [925, 120] width 15 height 15
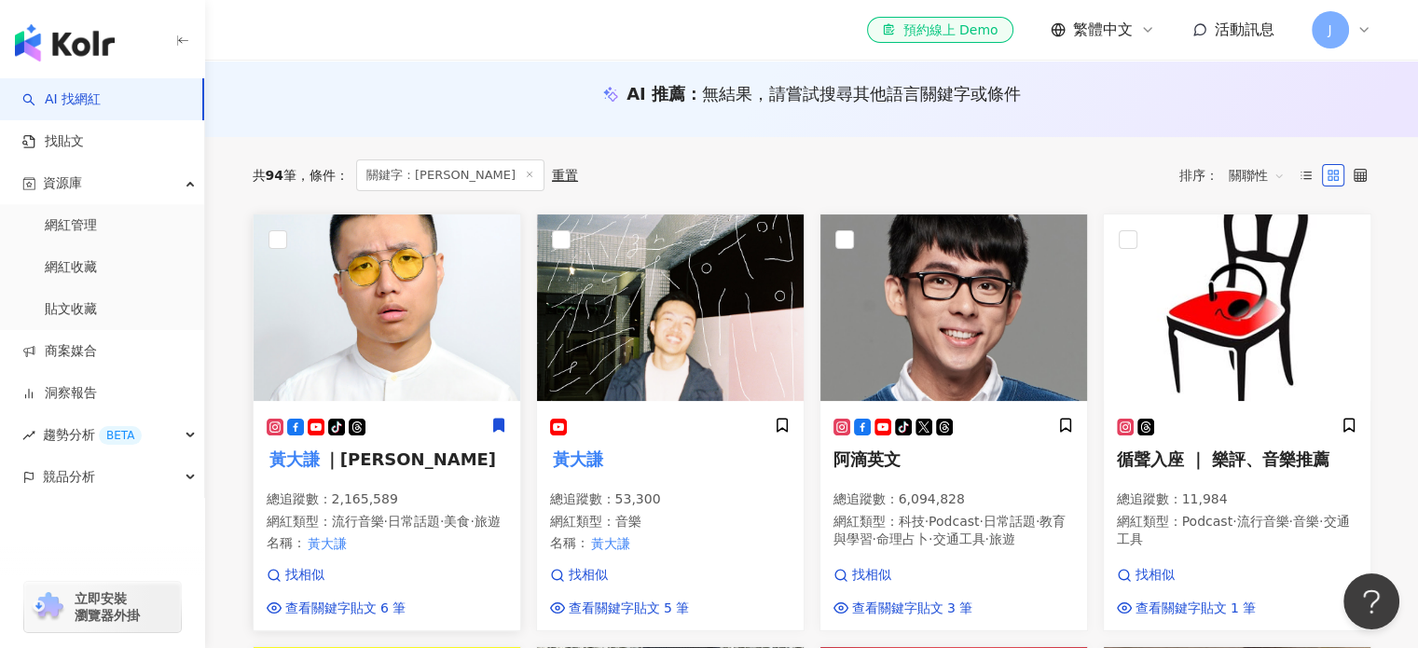
click at [302, 458] on mark "黃大謙" at bounding box center [295, 459] width 57 height 26
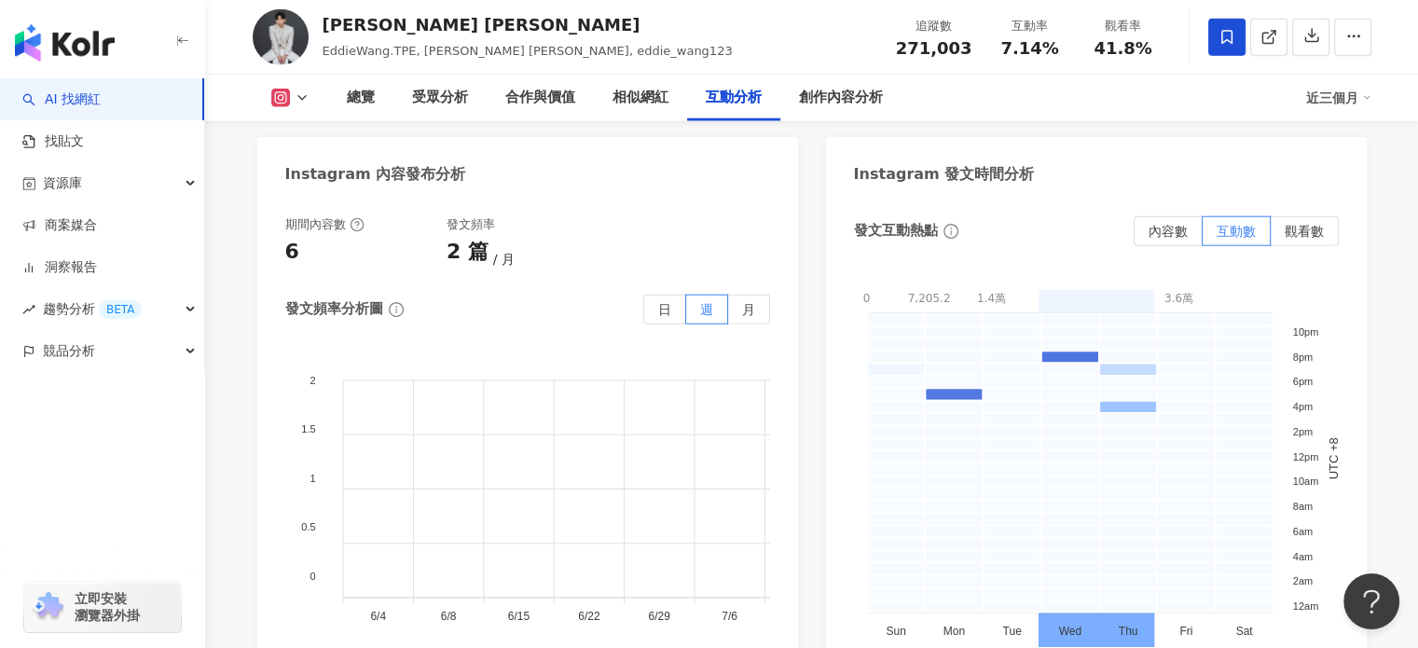
scroll to position [4663, 0]
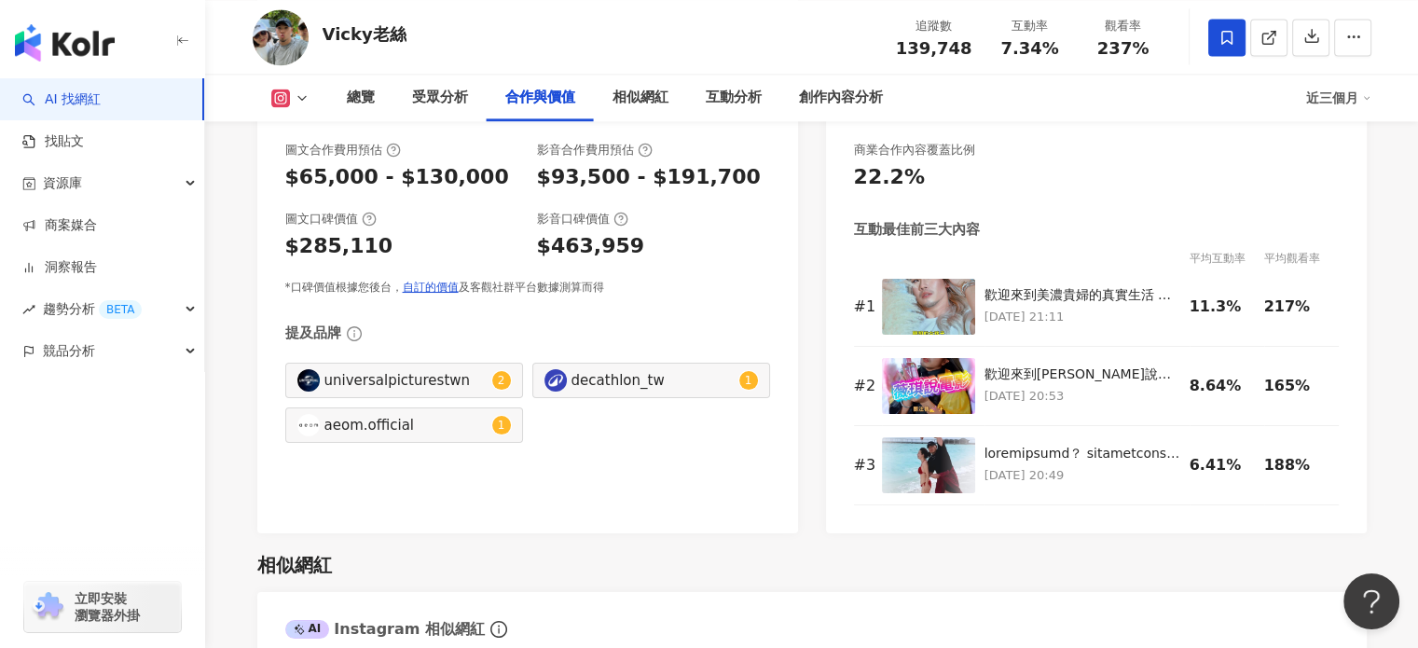
scroll to position [2704, 0]
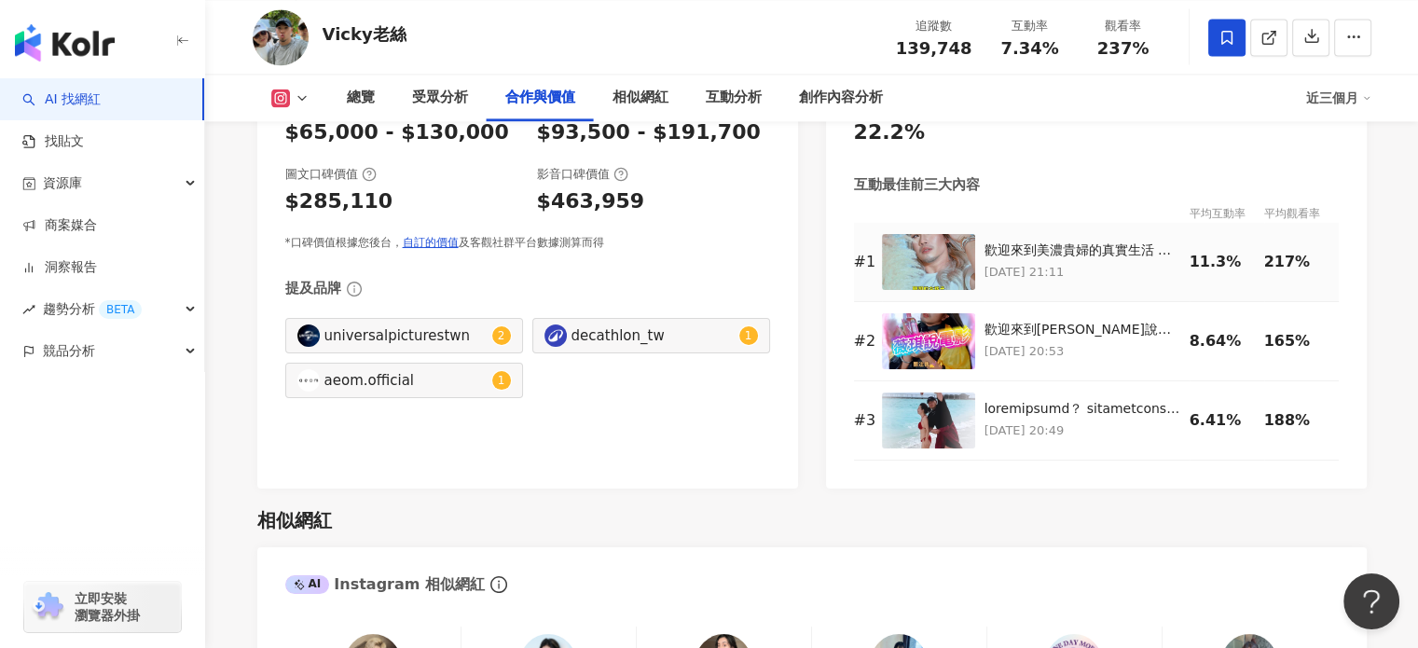
click at [962, 271] on img at bounding box center [928, 262] width 93 height 56
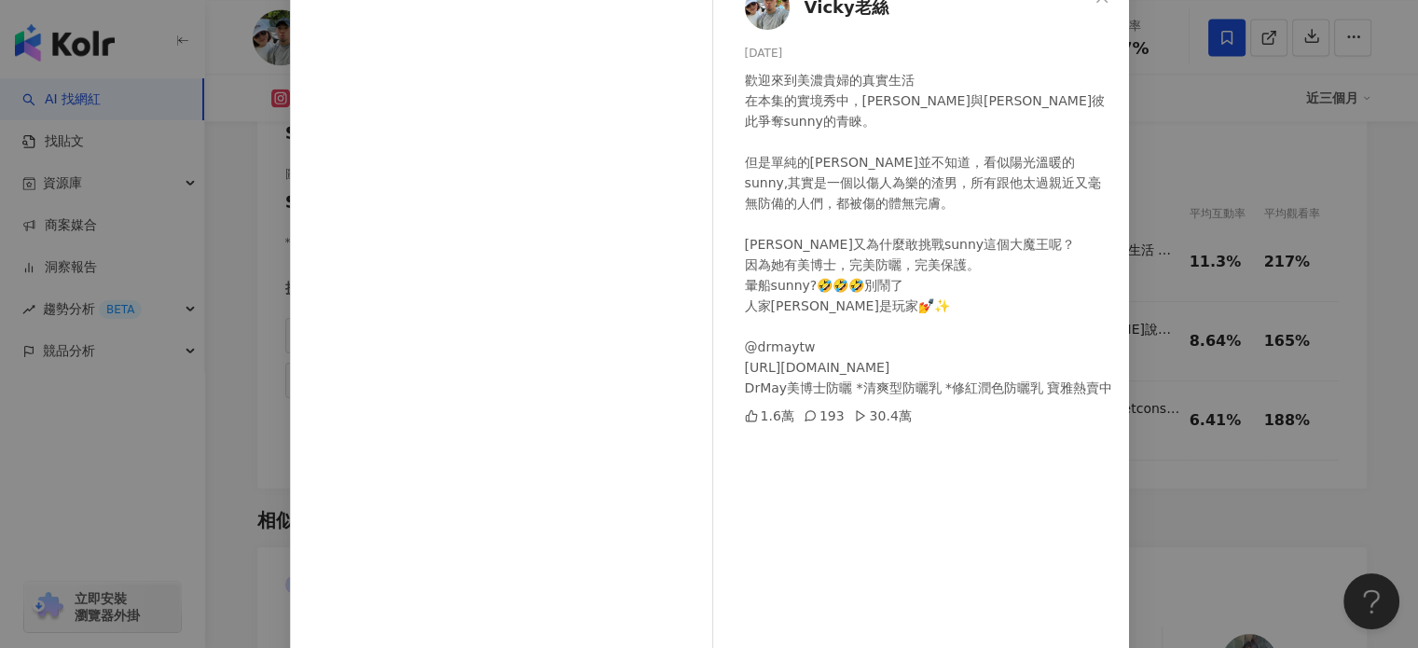
scroll to position [93, 0]
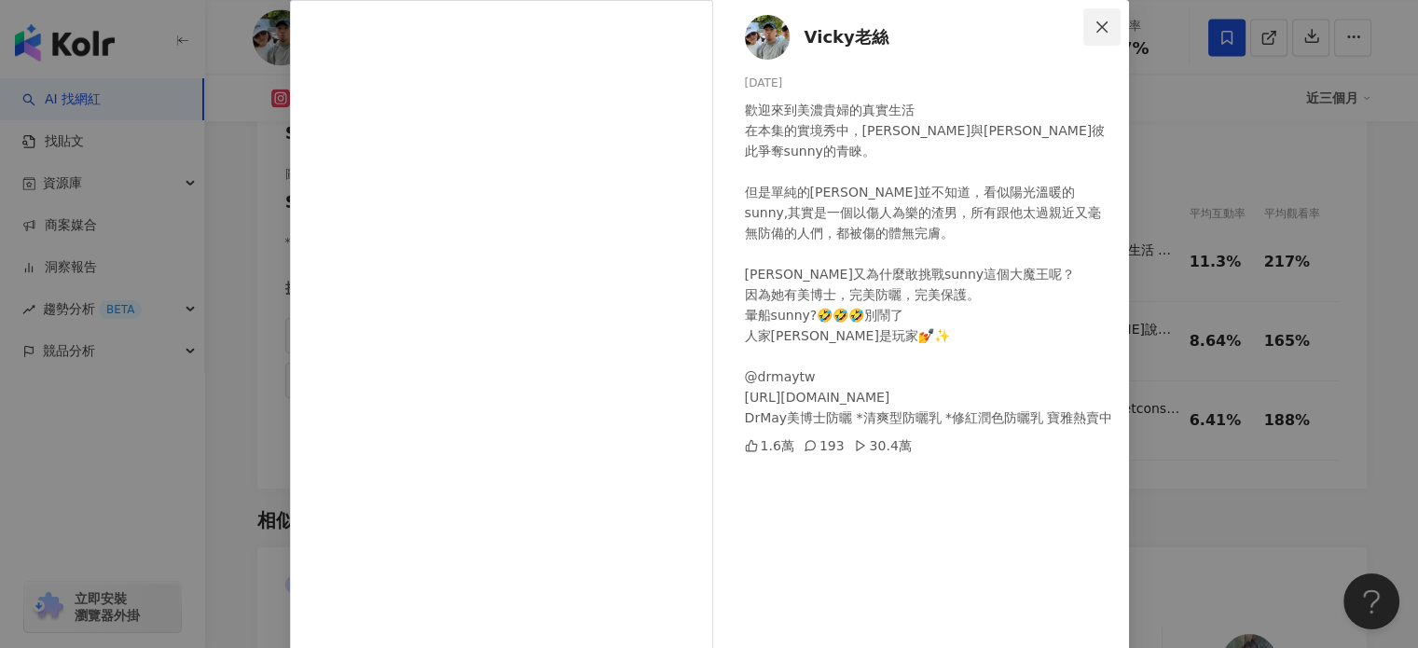
click at [1099, 30] on icon "close" at bounding box center [1102, 26] width 11 height 11
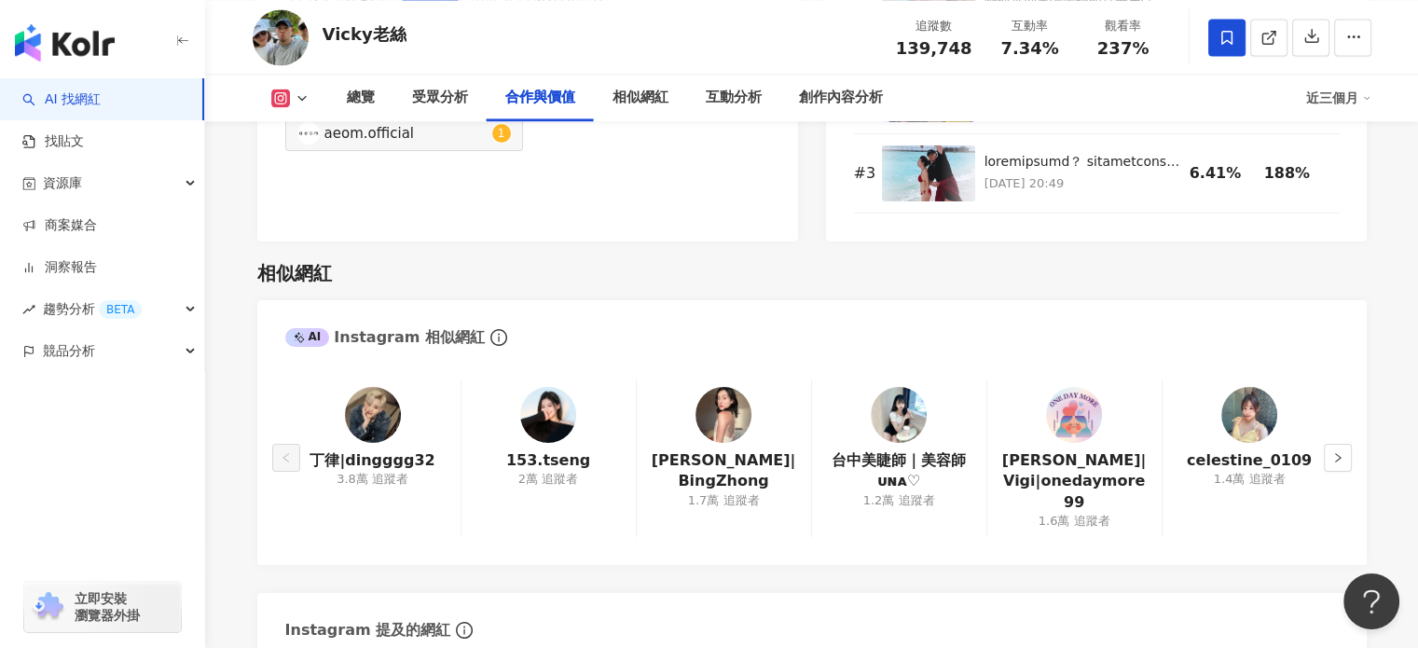
scroll to position [2984, 0]
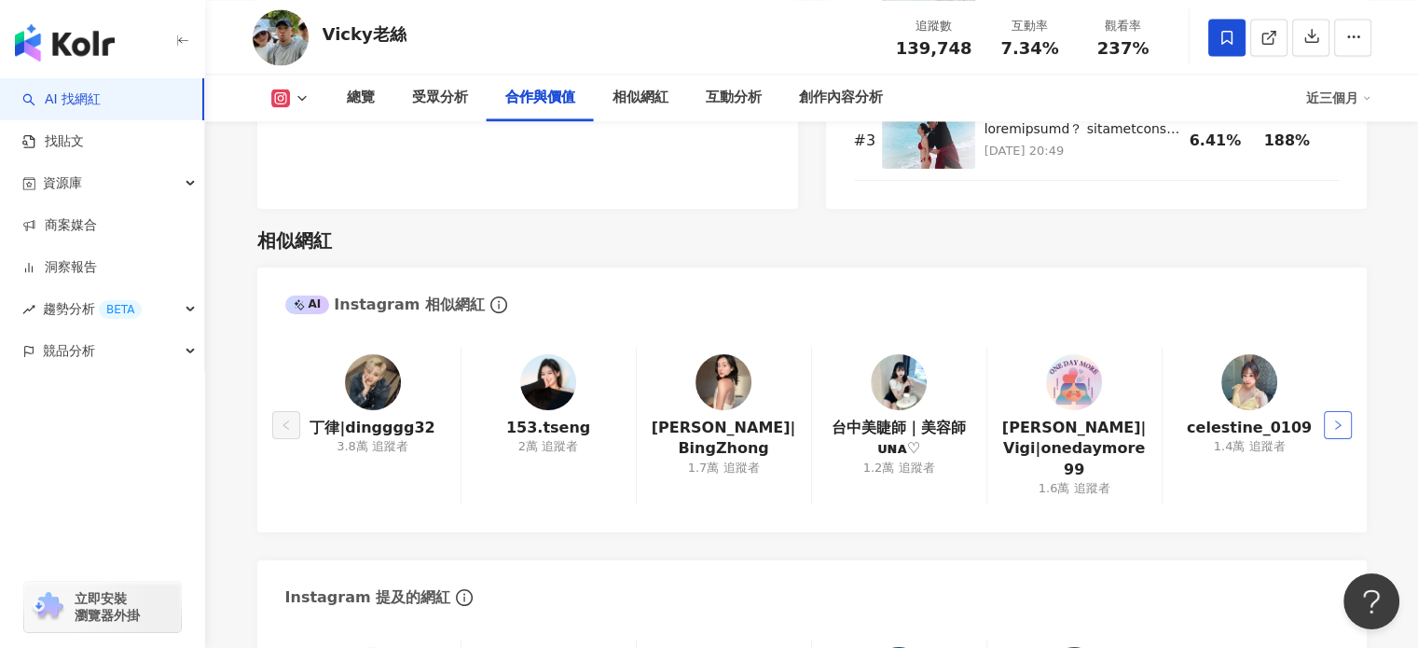
click at [1334, 436] on button "button" at bounding box center [1338, 425] width 28 height 28
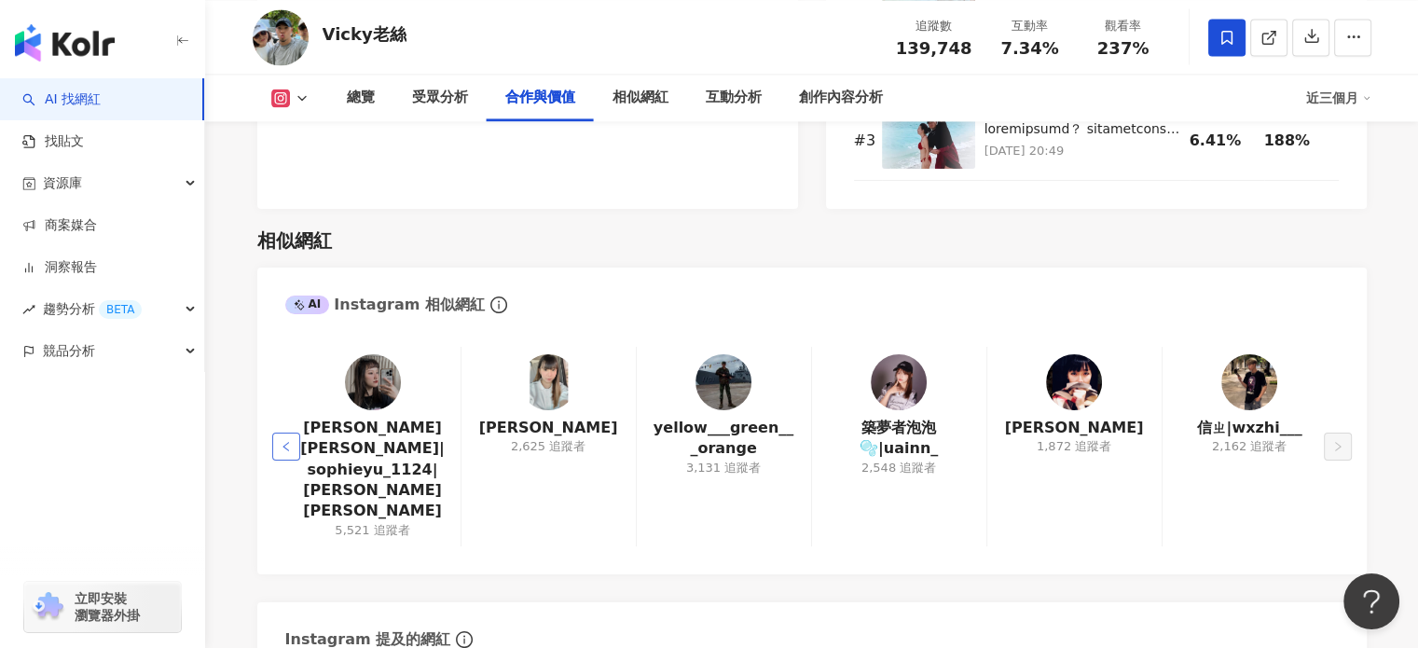
click at [290, 441] on icon "left" at bounding box center [286, 446] width 11 height 11
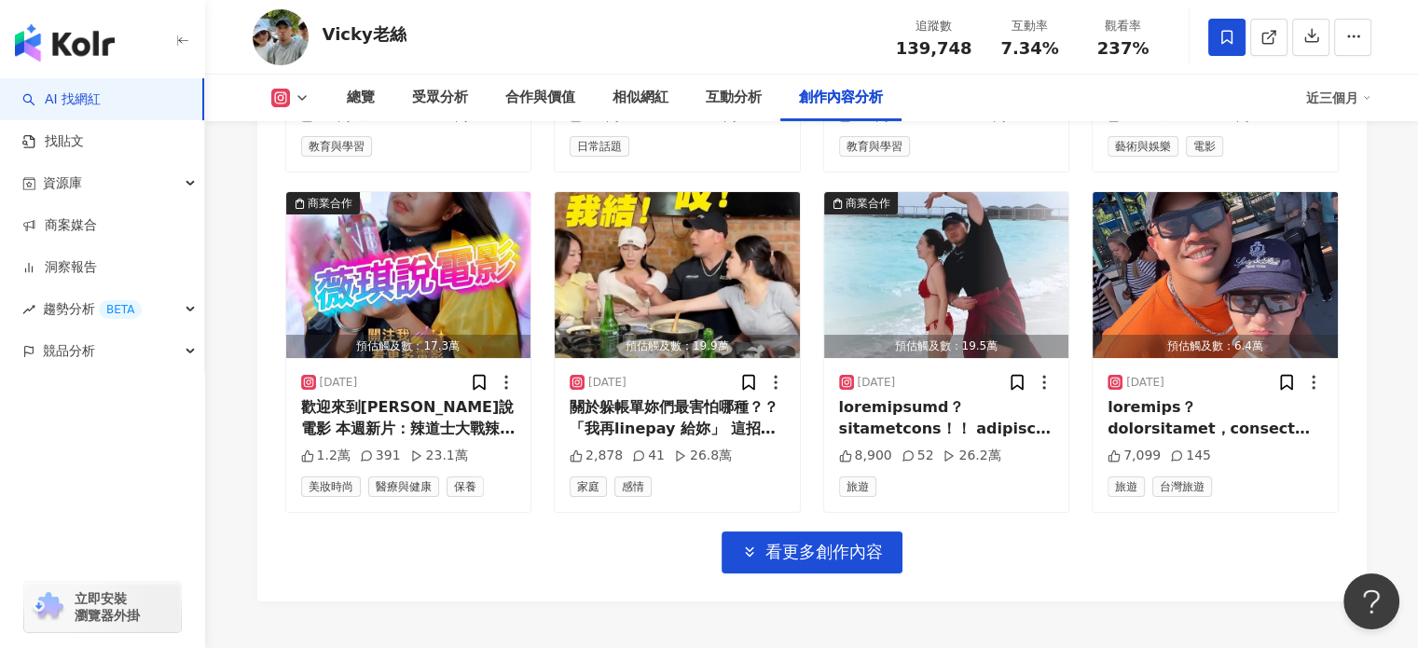
scroll to position [6621, 0]
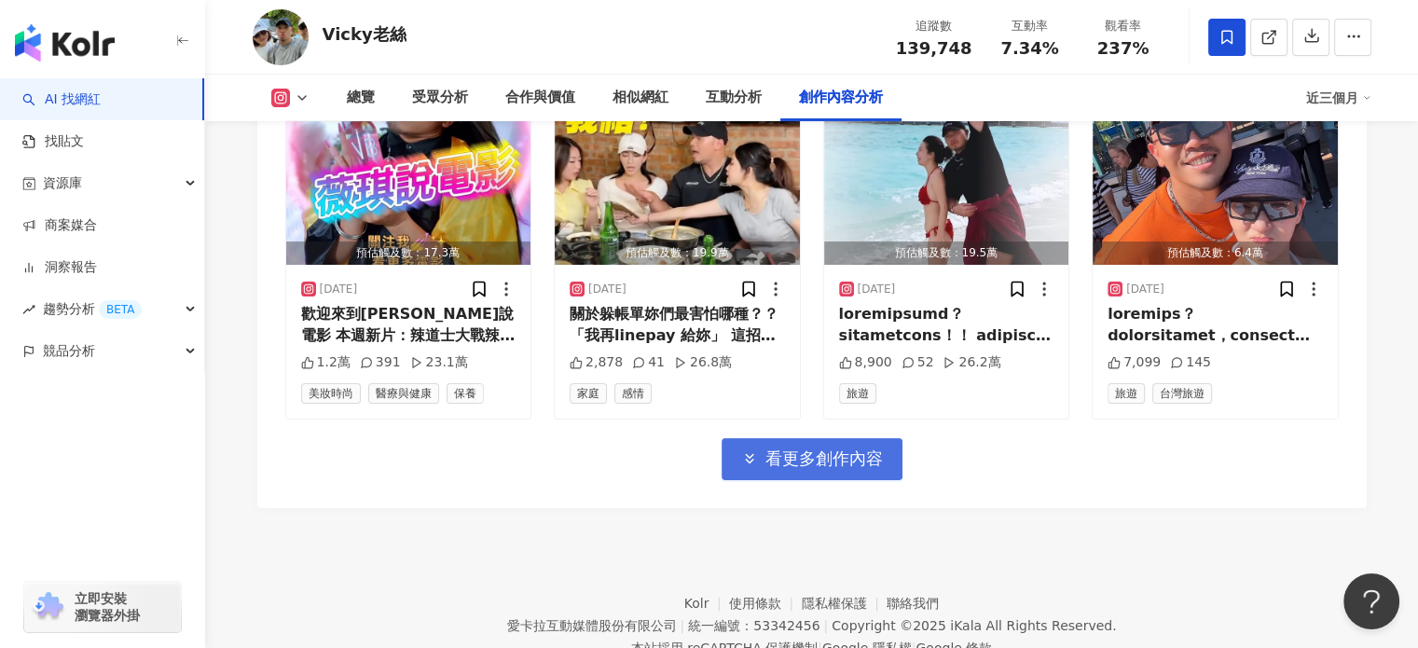
click at [849, 469] on span "看更多創作內容" at bounding box center [824, 459] width 117 height 21
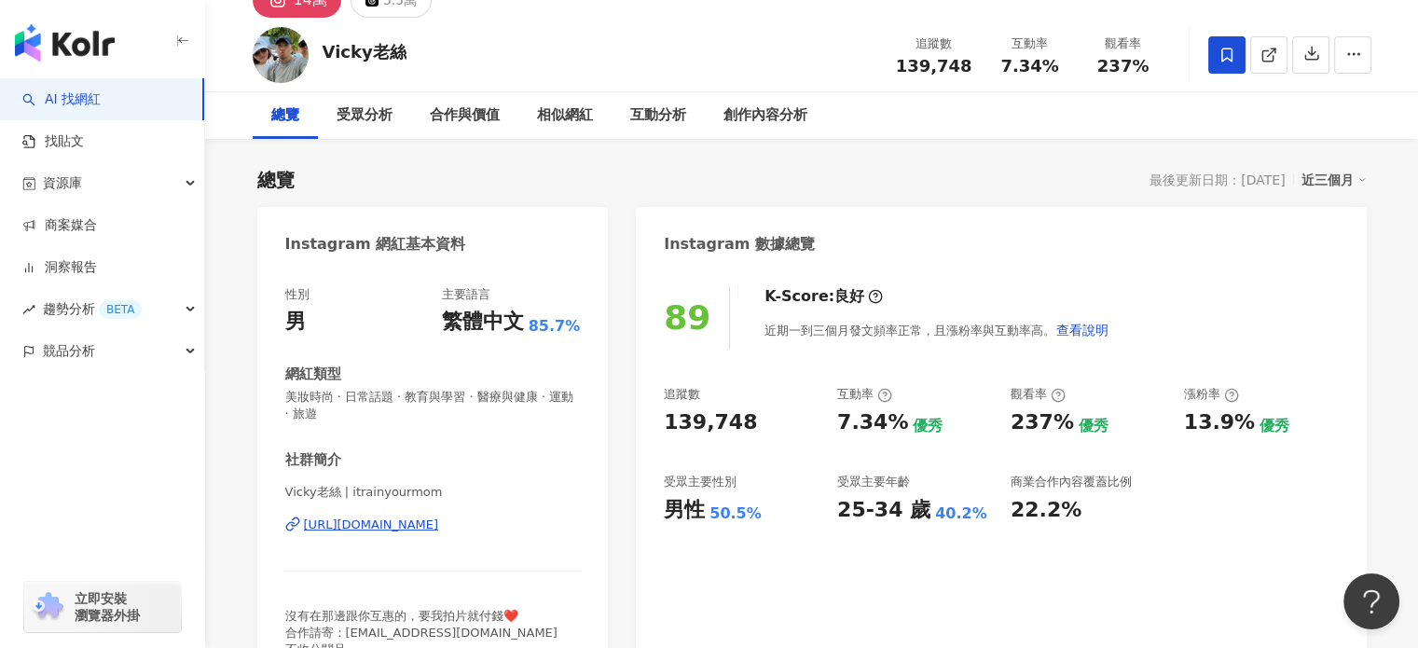
scroll to position [0, 0]
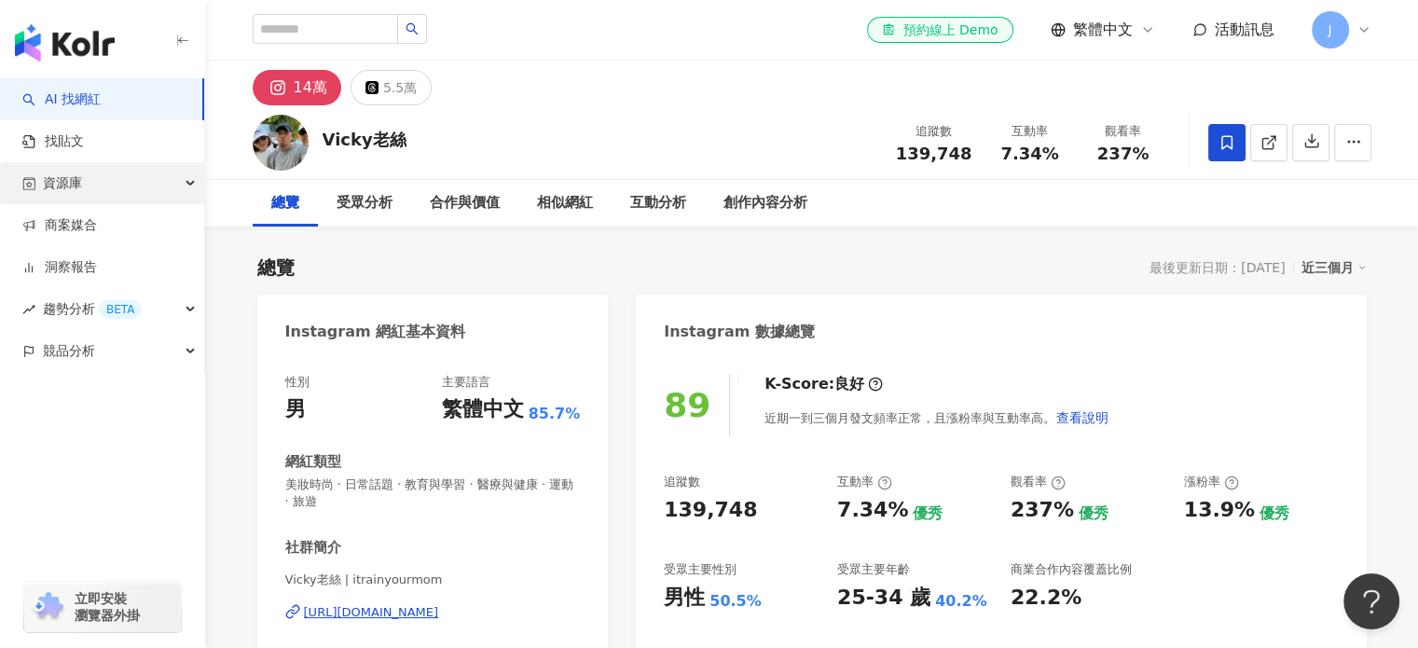
click at [187, 178] on div "資源庫" at bounding box center [102, 183] width 204 height 42
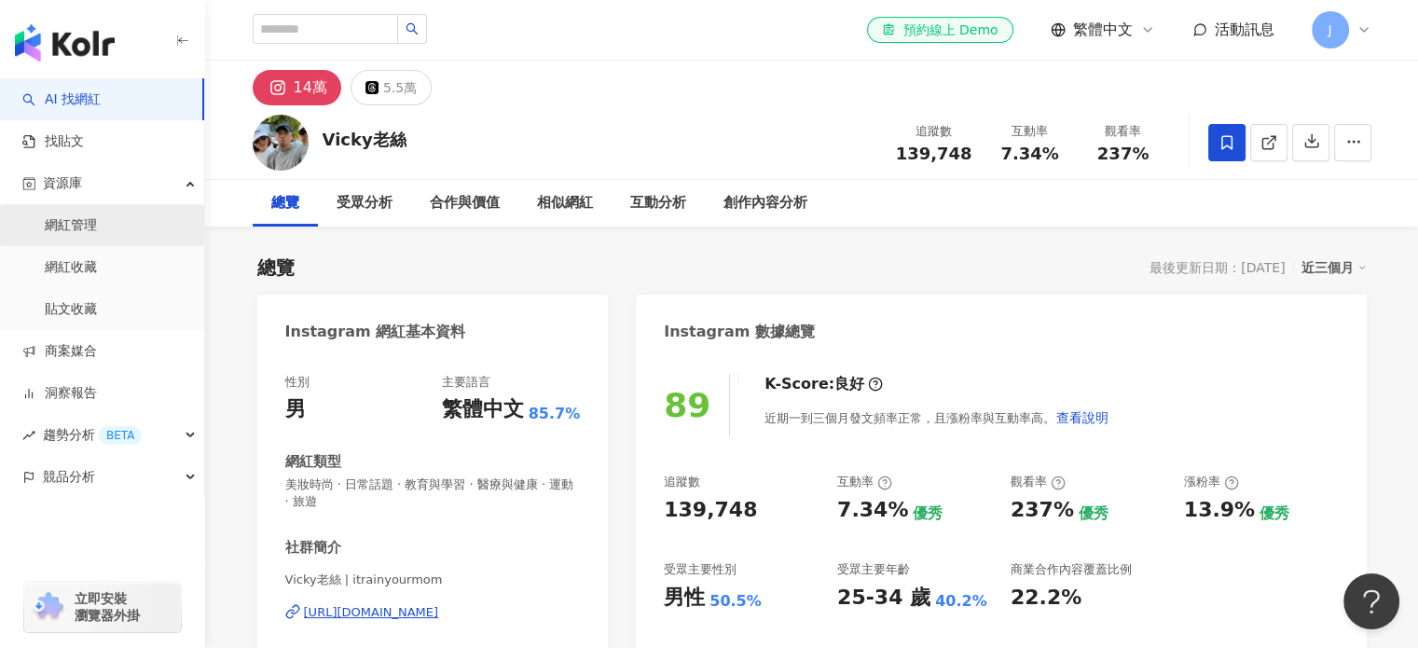
click at [63, 225] on link "網紅管理" at bounding box center [71, 225] width 52 height 19
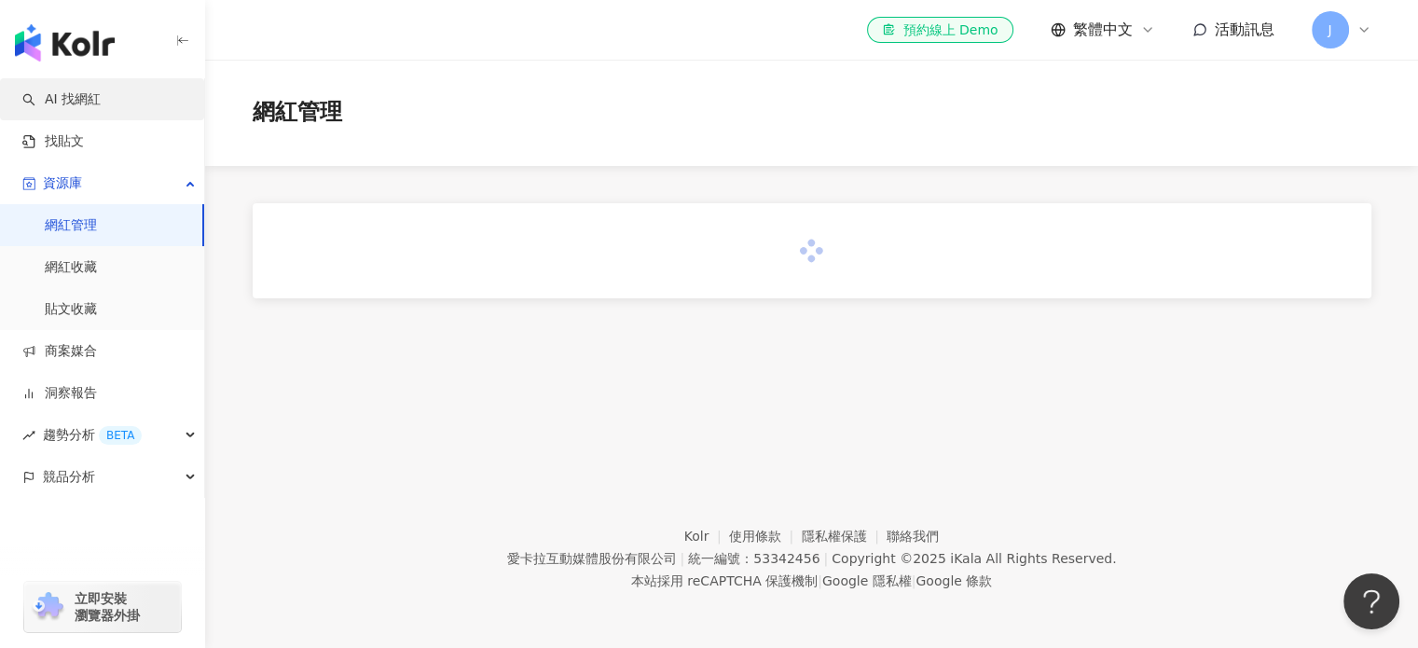
click at [83, 100] on link "AI 找網紅" at bounding box center [61, 99] width 78 height 19
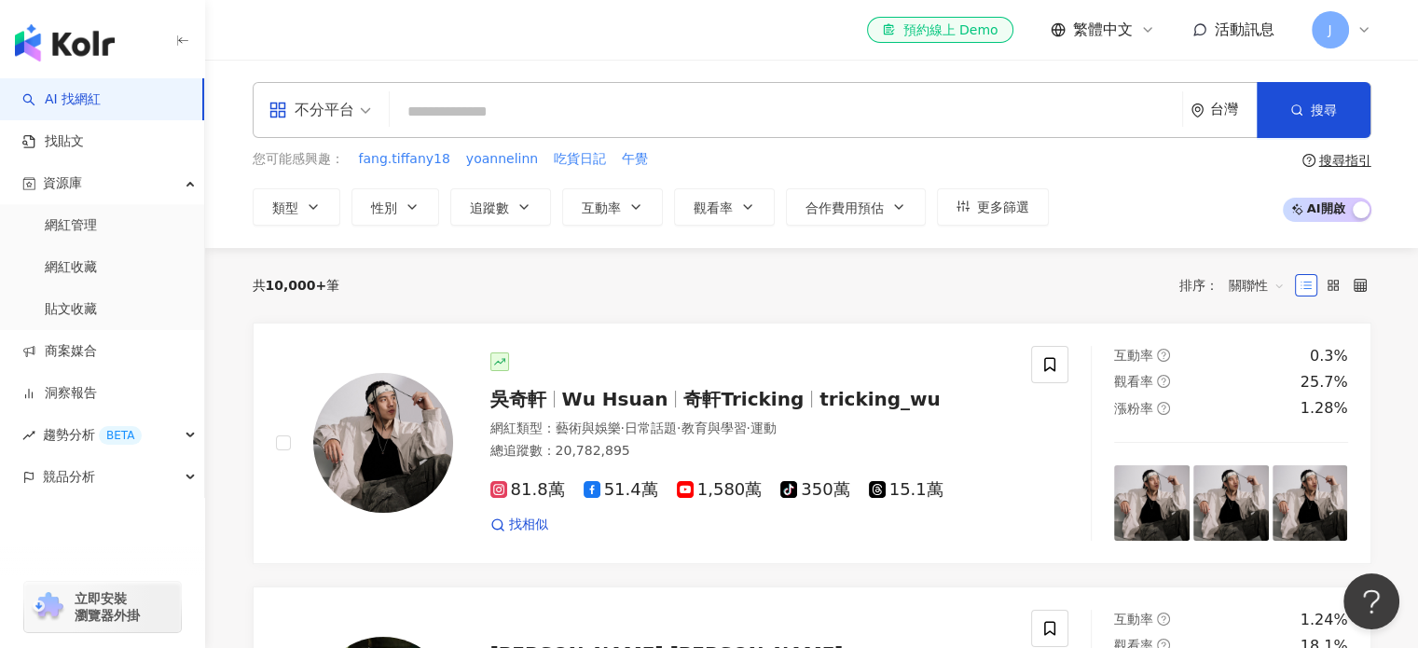
click at [361, 109] on span "不分平台" at bounding box center [320, 110] width 103 height 30
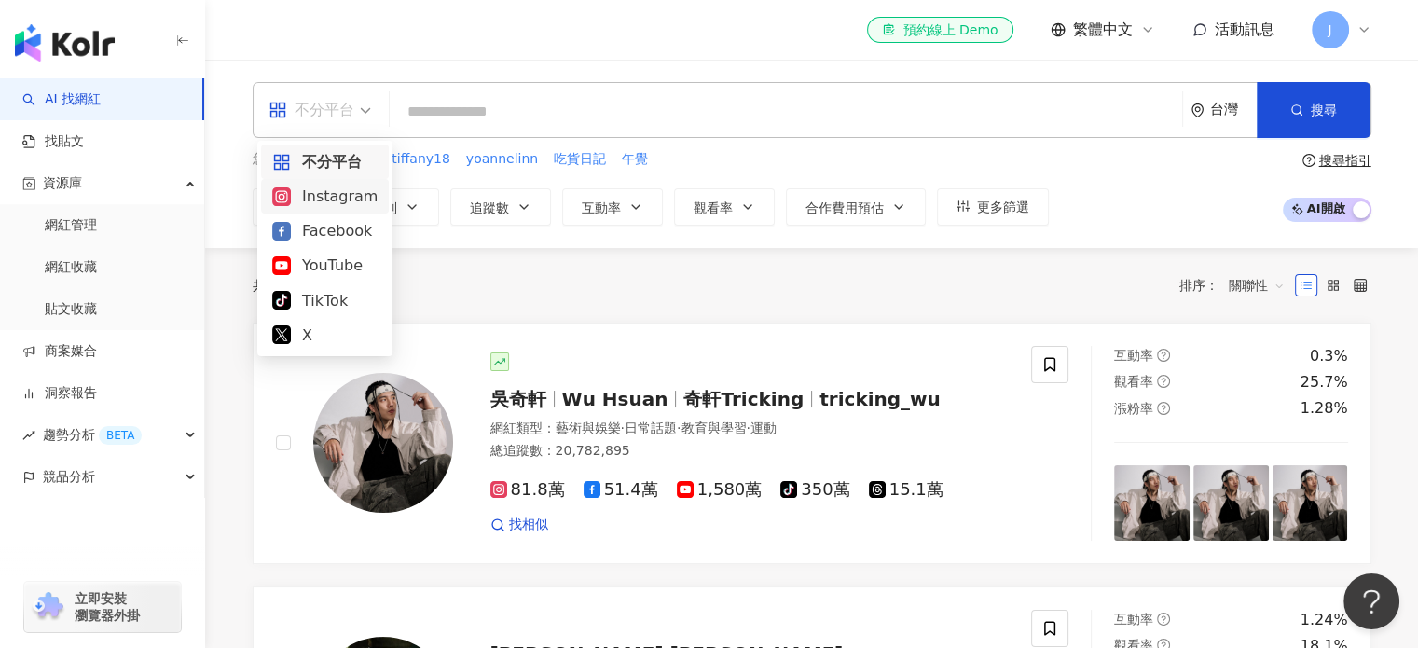
click at [325, 203] on div "Instagram" at bounding box center [324, 196] width 105 height 23
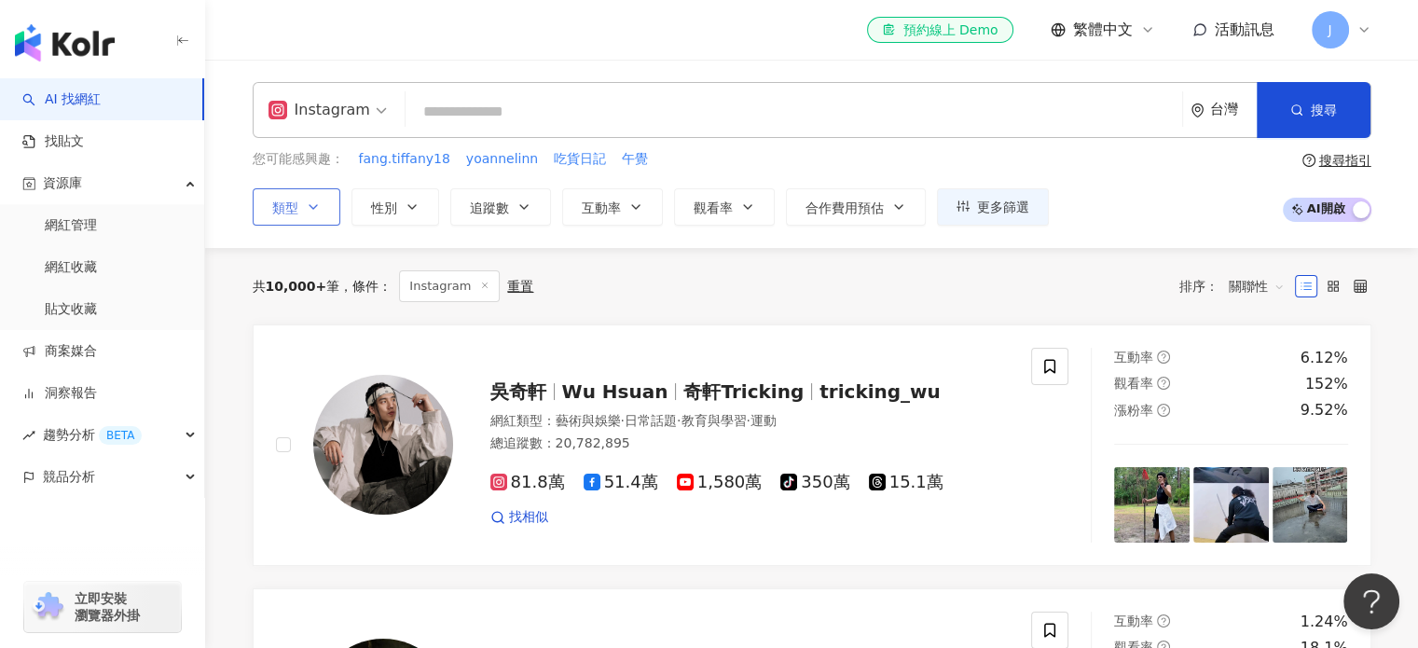
click at [325, 213] on button "類型" at bounding box center [297, 206] width 88 height 37
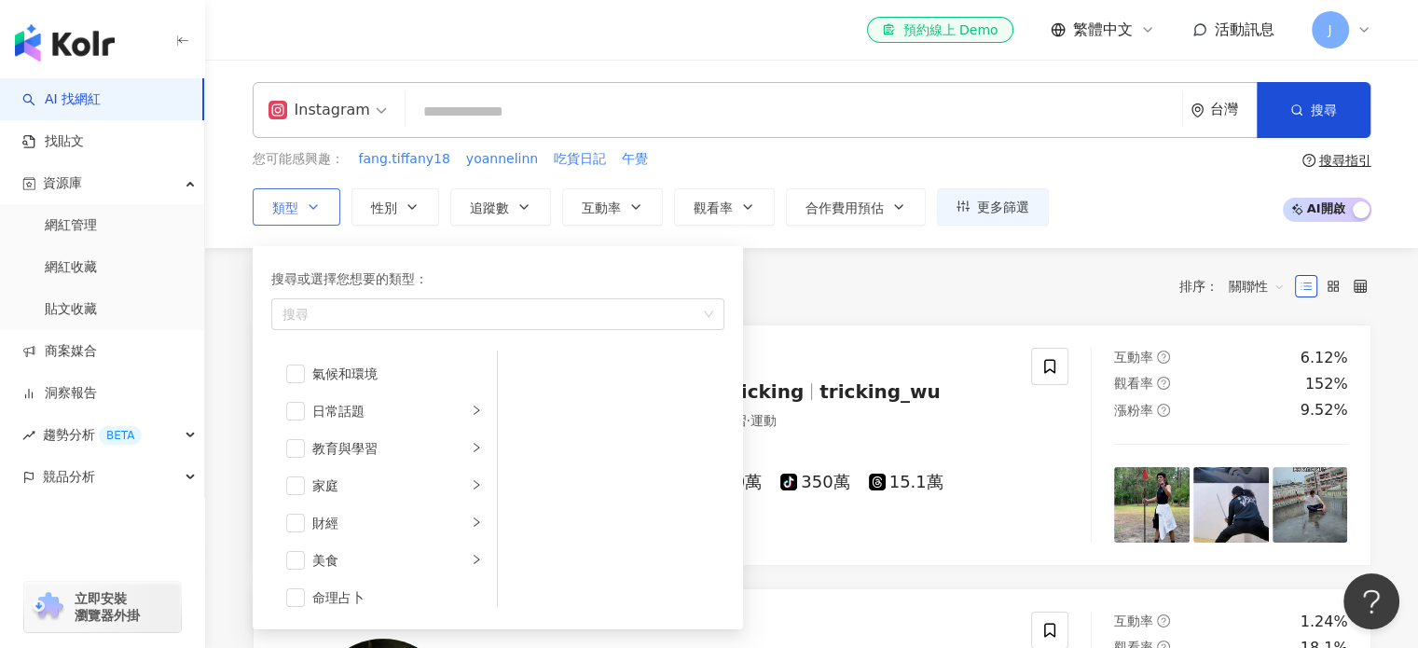
scroll to position [94, 0]
click at [298, 467] on span "button" at bounding box center [295, 465] width 19 height 19
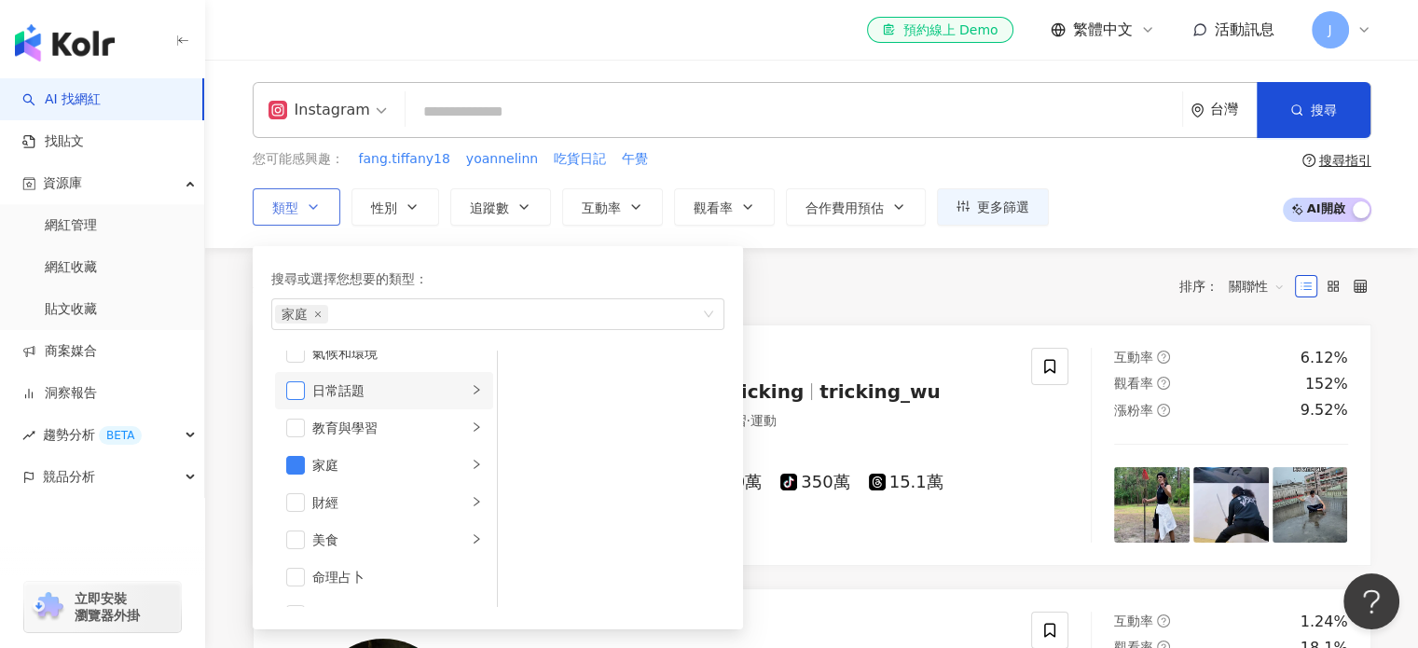
click at [296, 389] on span "button" at bounding box center [295, 390] width 19 height 19
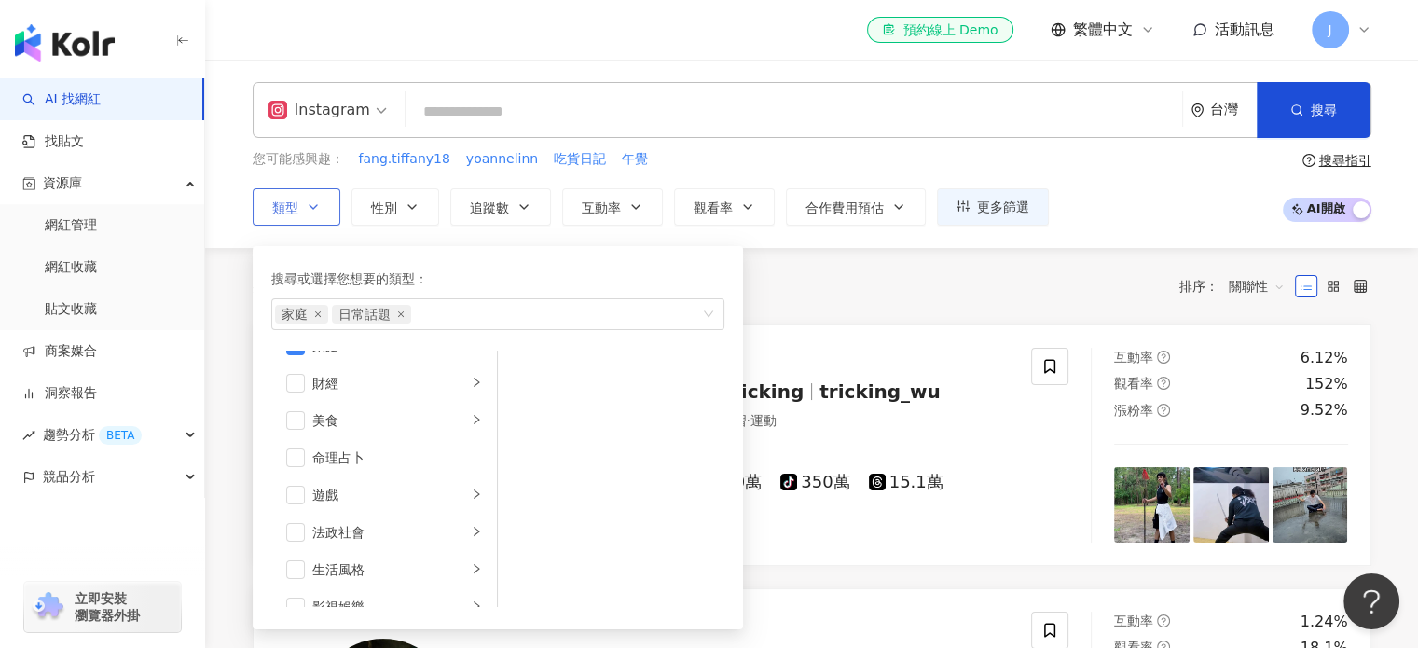
scroll to position [223, 0]
click at [301, 409] on span "button" at bounding box center [295, 411] width 19 height 19
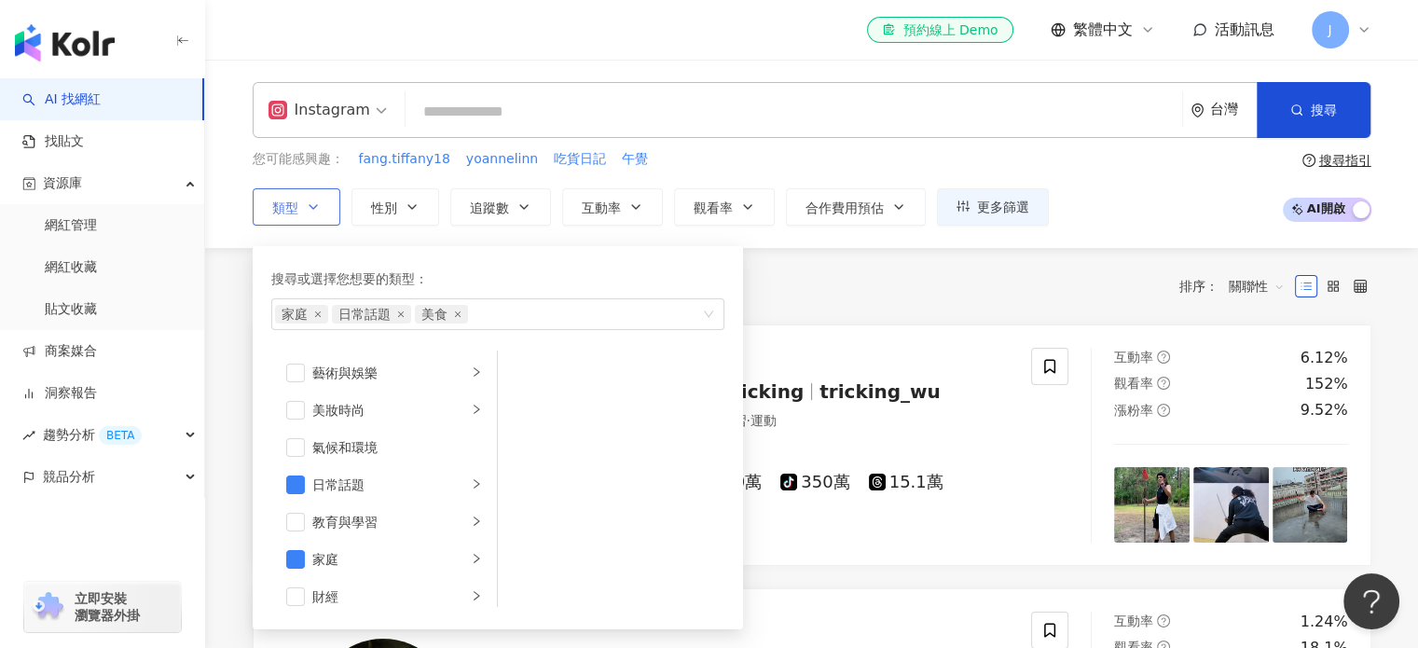
scroll to position [9, 0]
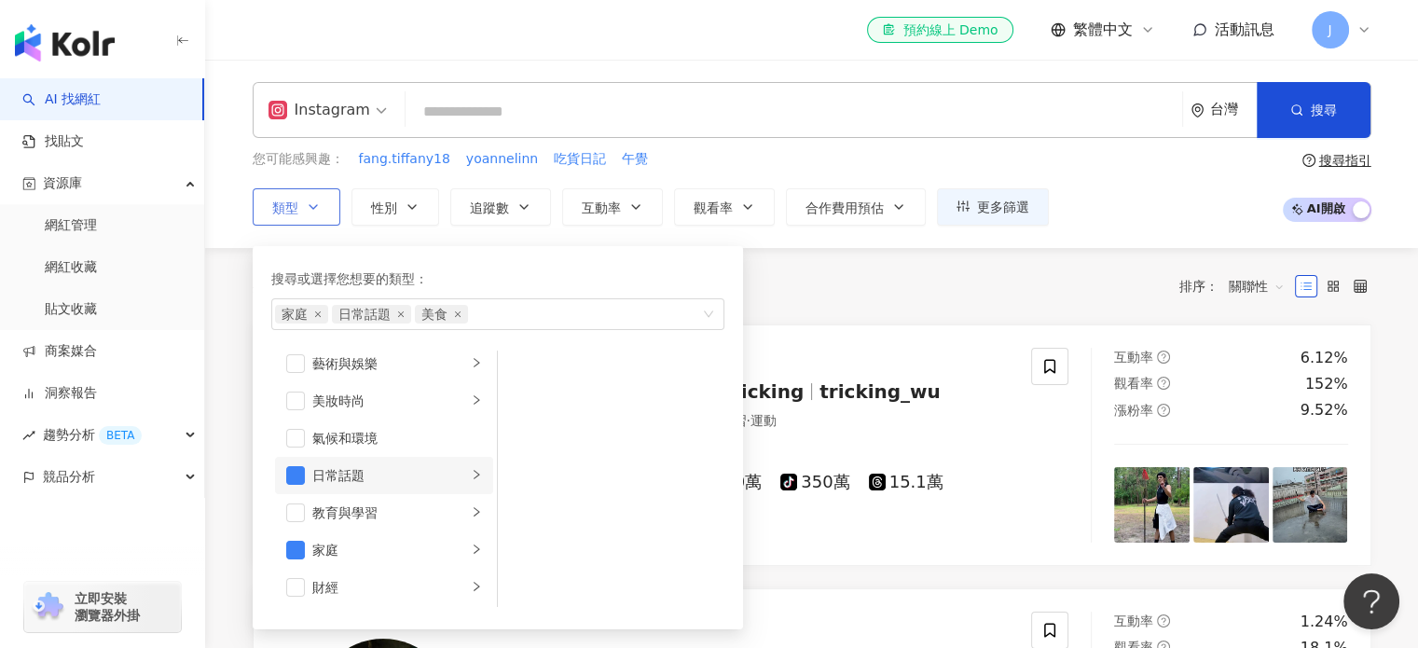
click at [471, 472] on icon "right" at bounding box center [476, 474] width 11 height 11
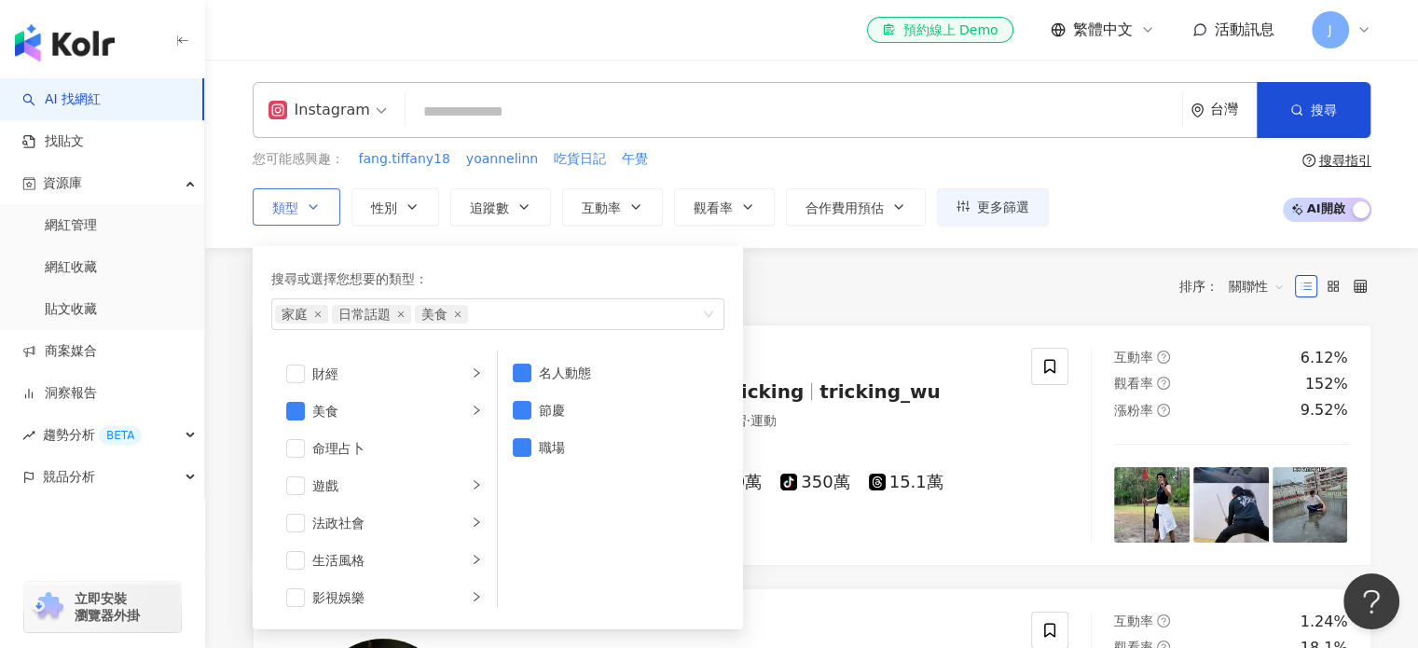
scroll to position [226, 0]
click at [471, 554] on icon "right" at bounding box center [476, 556] width 11 height 11
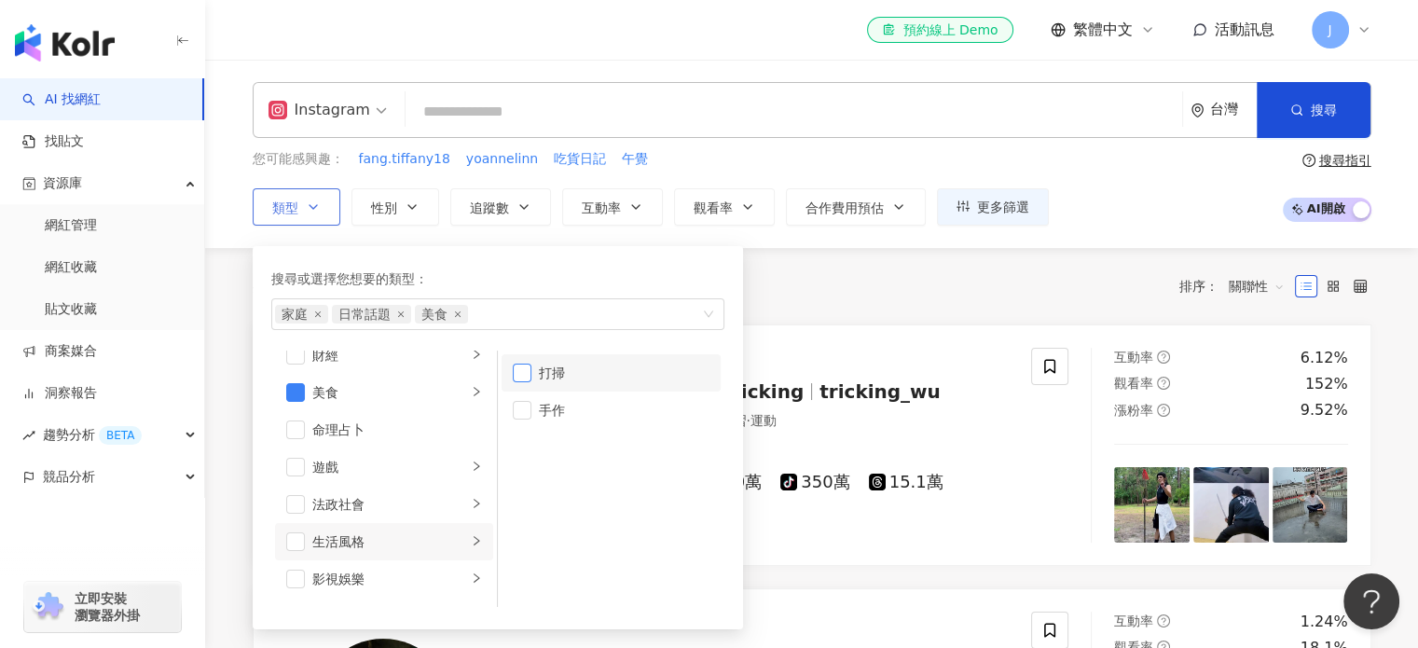
click at [525, 376] on span "button" at bounding box center [522, 373] width 19 height 19
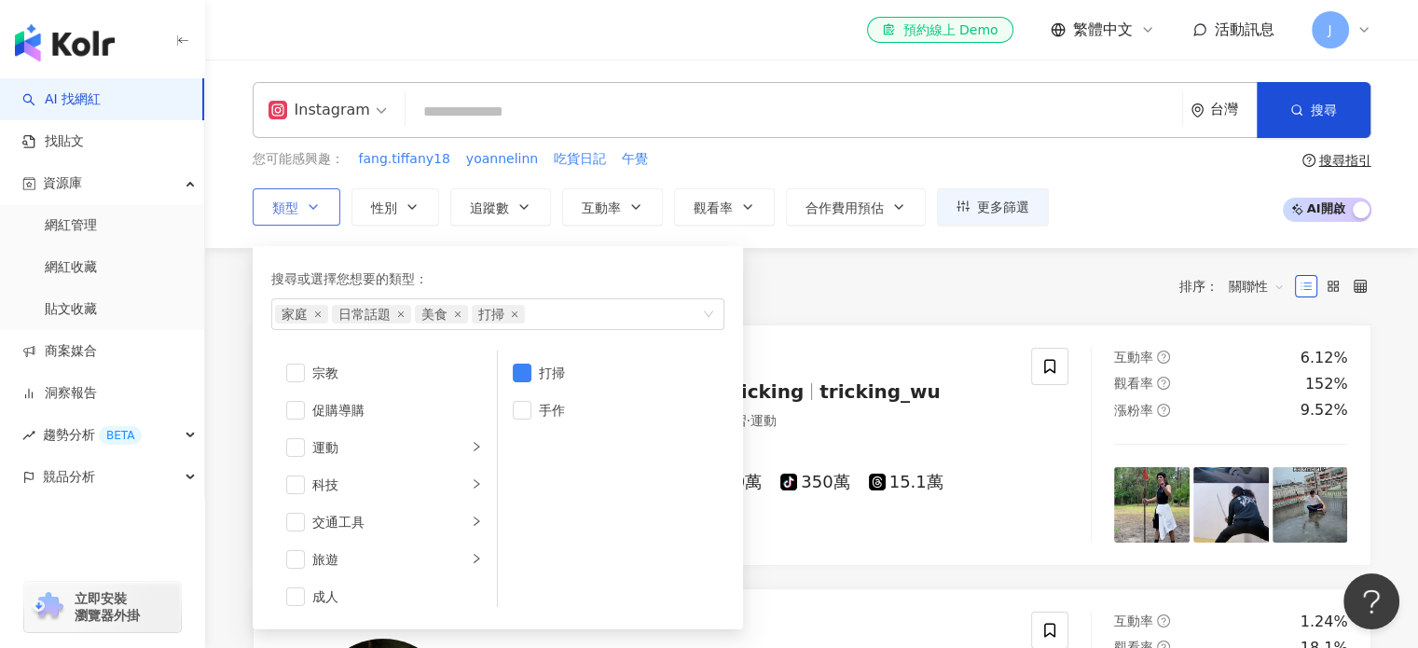
scroll to position [645, 0]
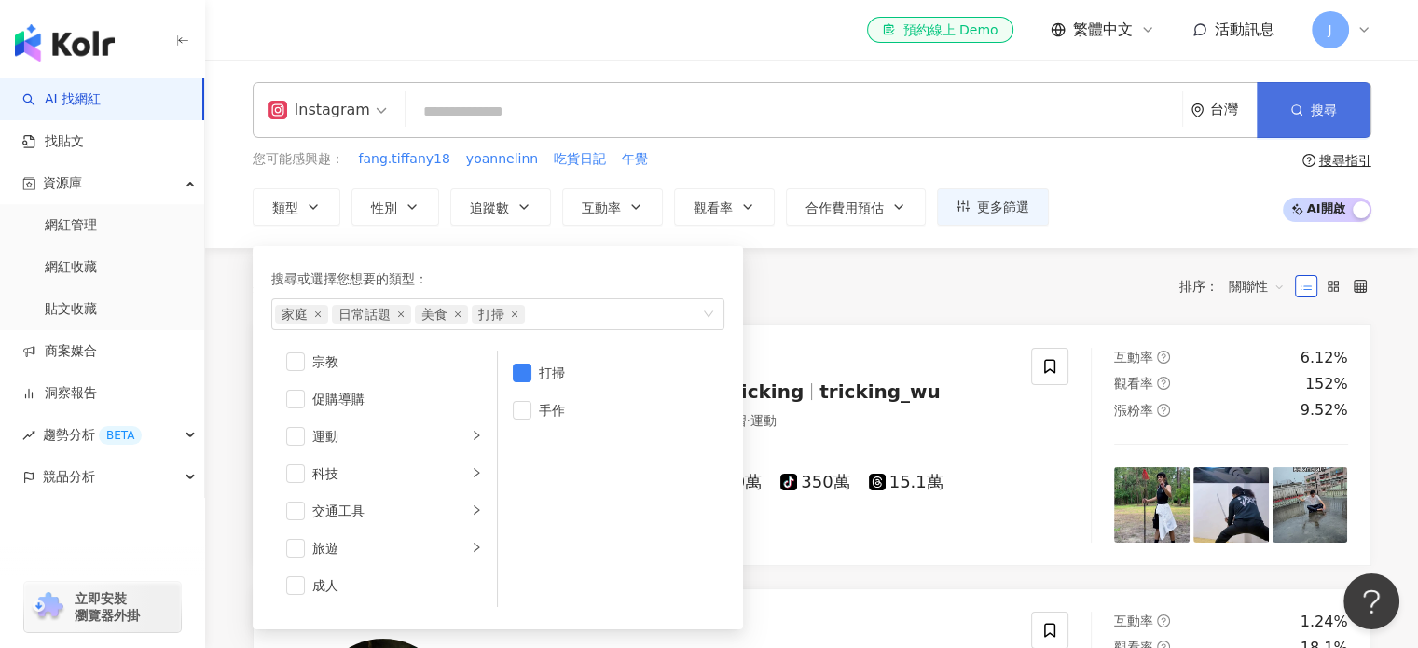
click at [1358, 104] on button "搜尋" at bounding box center [1314, 110] width 114 height 56
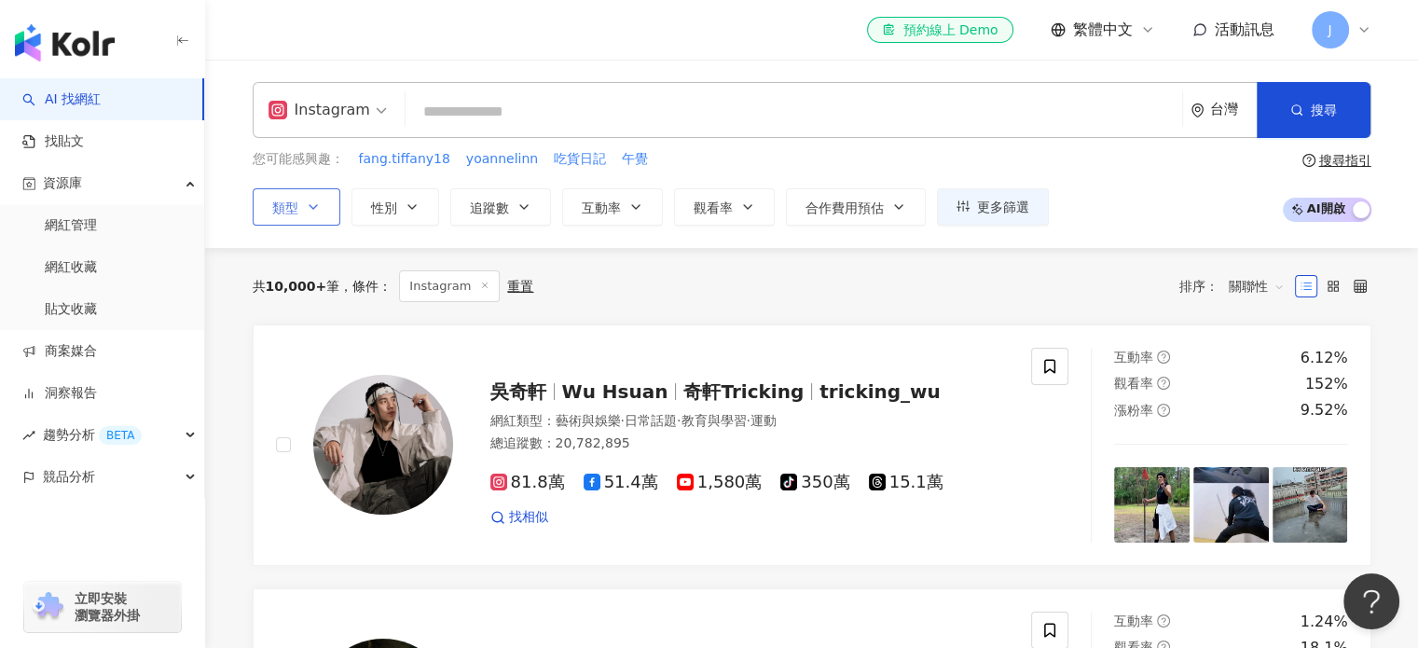
click at [297, 213] on button "類型" at bounding box center [297, 206] width 88 height 37
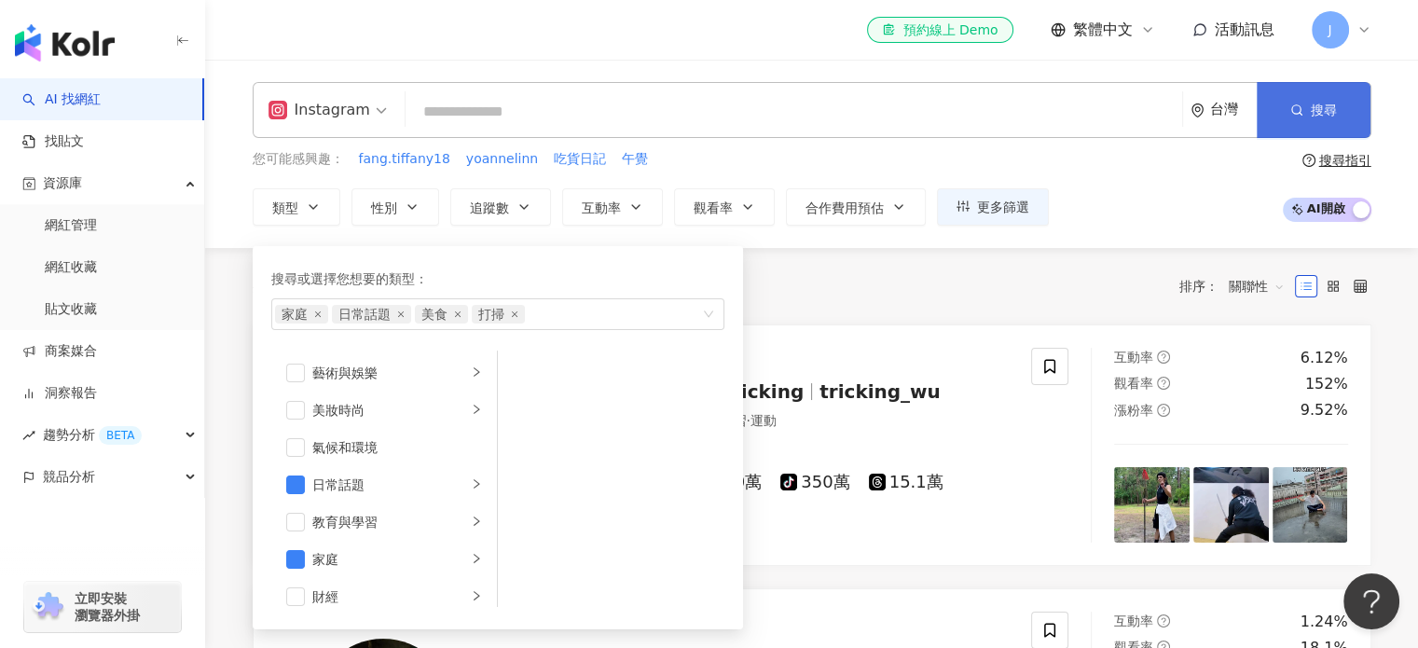
click at [1319, 107] on span "搜尋" at bounding box center [1324, 110] width 26 height 15
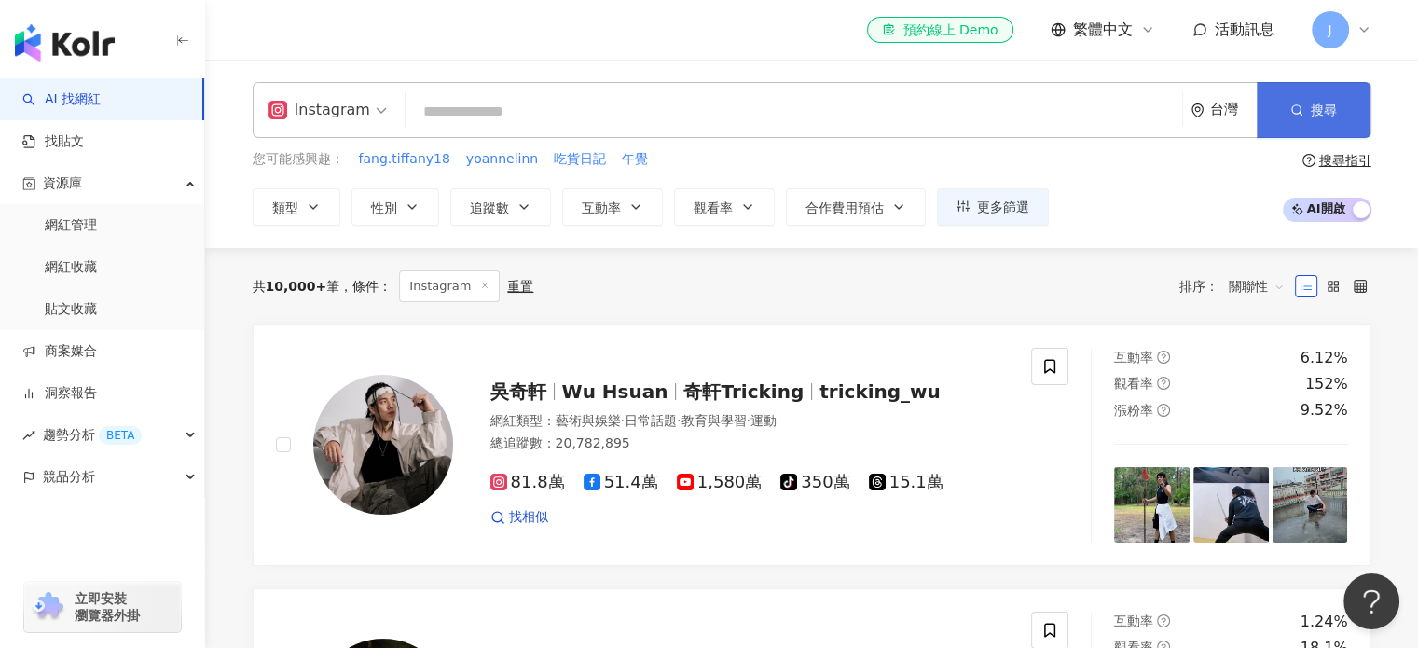
click at [1319, 107] on span "搜尋" at bounding box center [1324, 110] width 26 height 15
click at [974, 217] on button "更多篩選" at bounding box center [993, 206] width 112 height 37
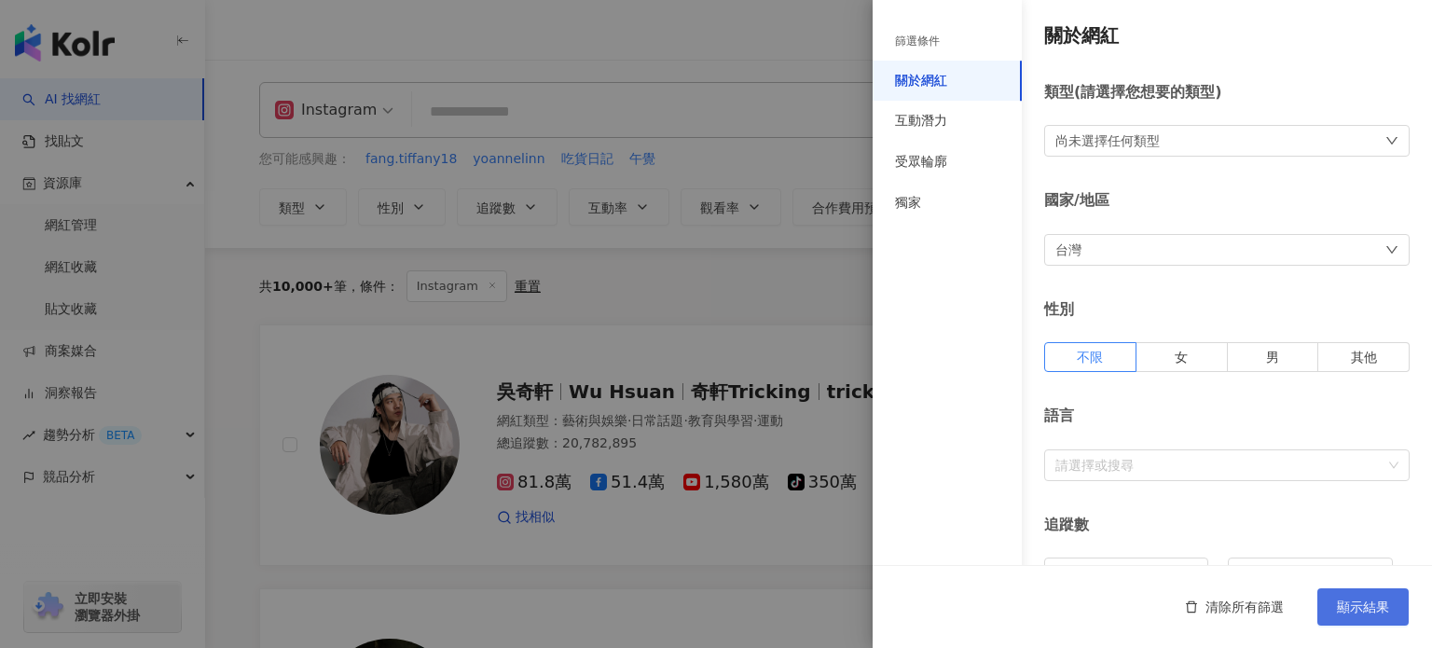
click at [1355, 604] on span "顯示結果" at bounding box center [1363, 607] width 52 height 15
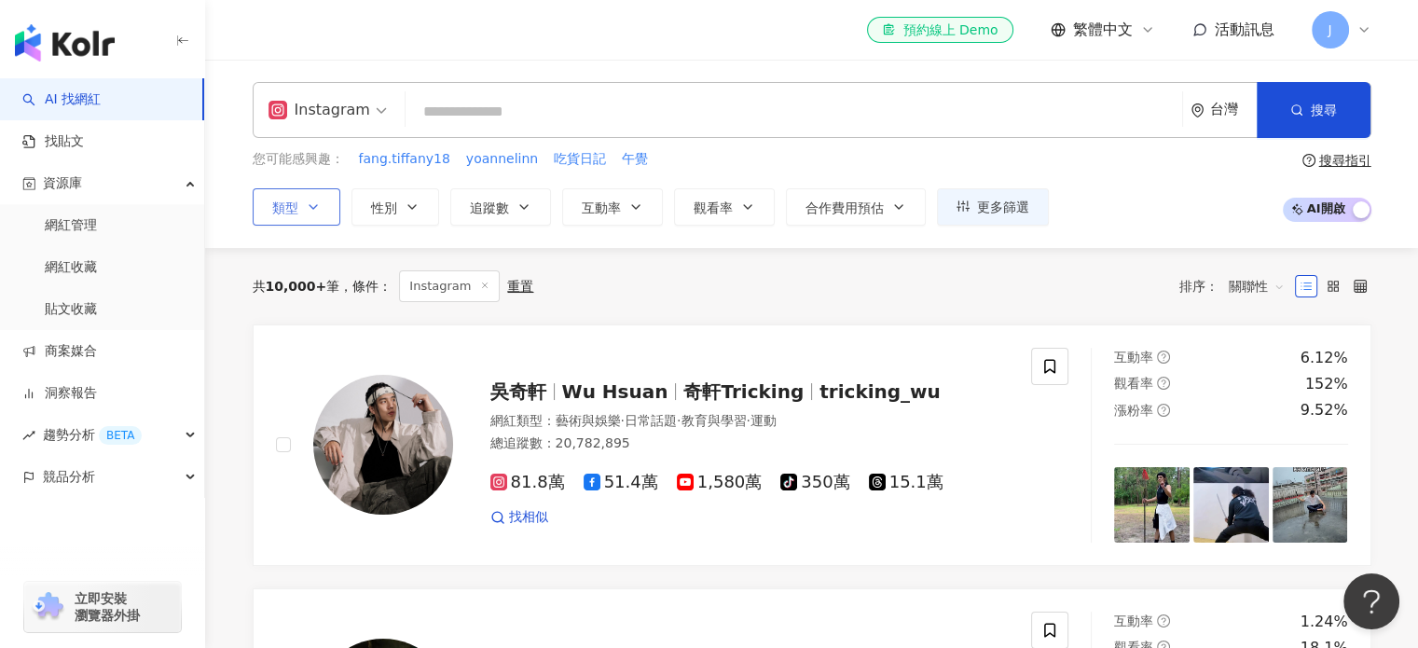
click at [284, 215] on button "類型" at bounding box center [297, 206] width 88 height 37
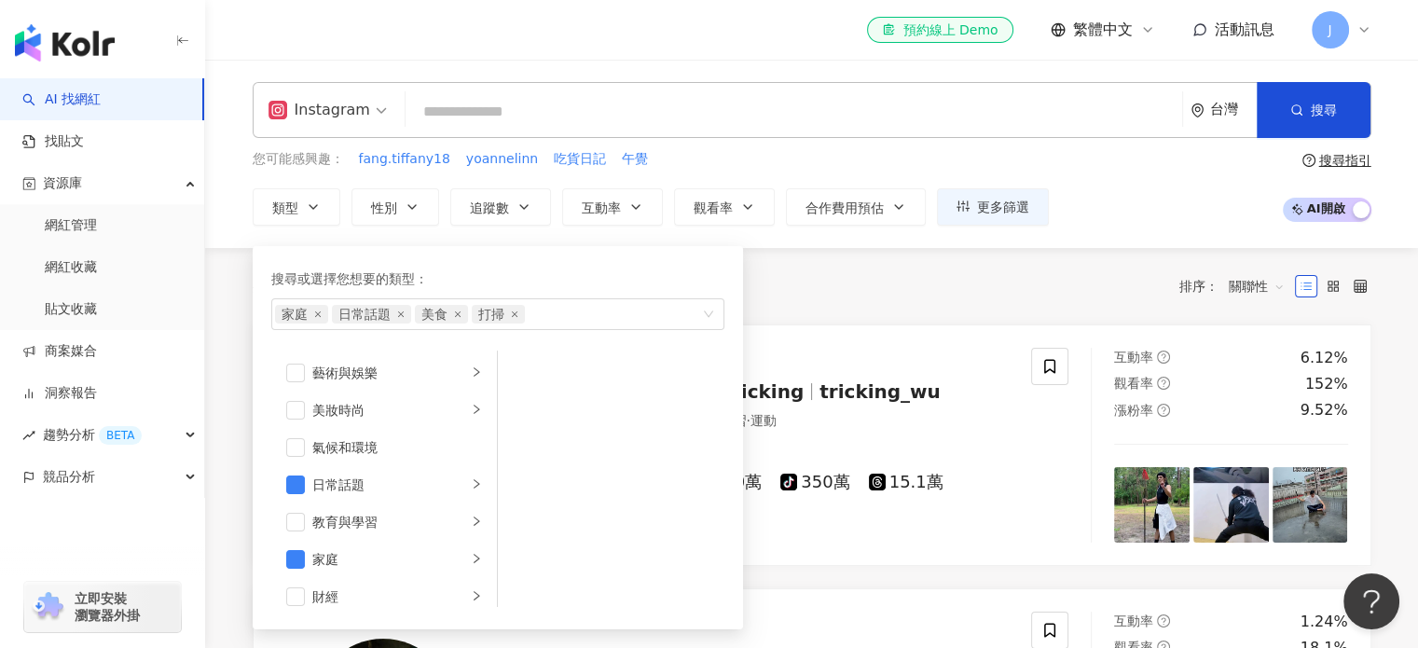
click at [971, 268] on div "共 10,000+ 筆 條件 ： Instagram 重置 排序： 關聯性" at bounding box center [812, 286] width 1119 height 76
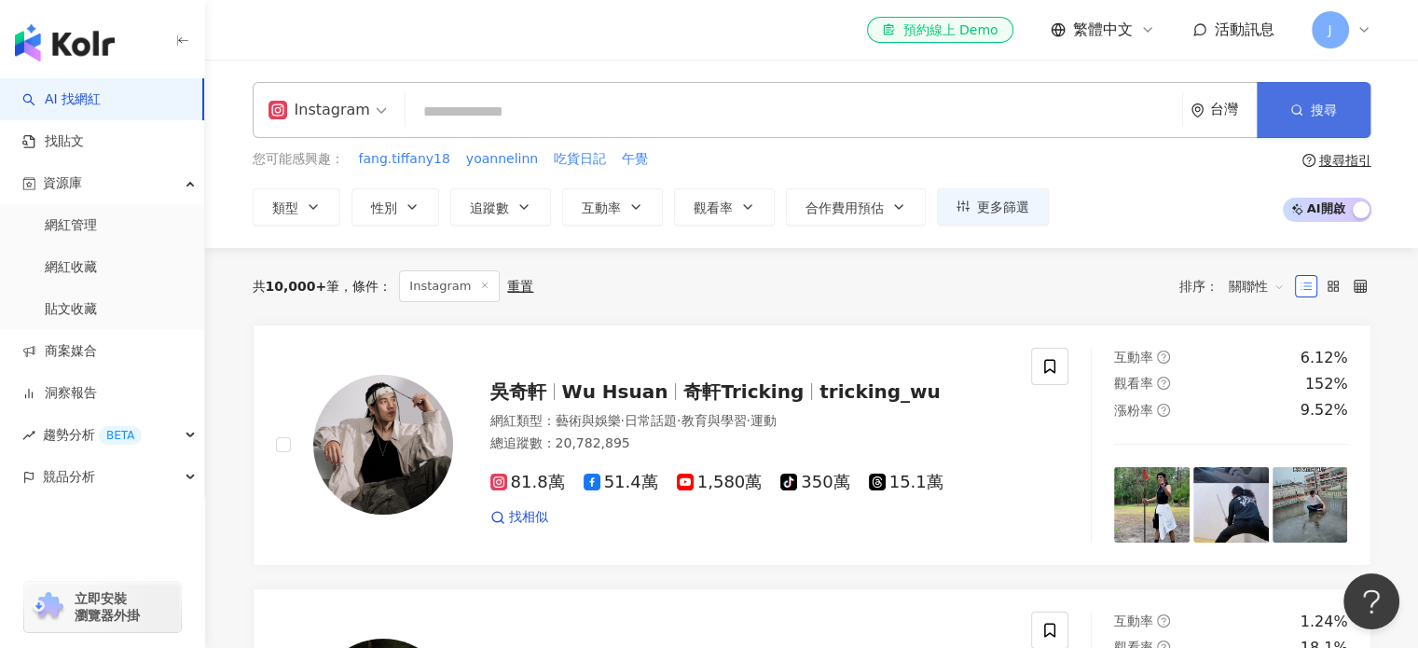
click at [1279, 111] on button "搜尋" at bounding box center [1314, 110] width 114 height 56
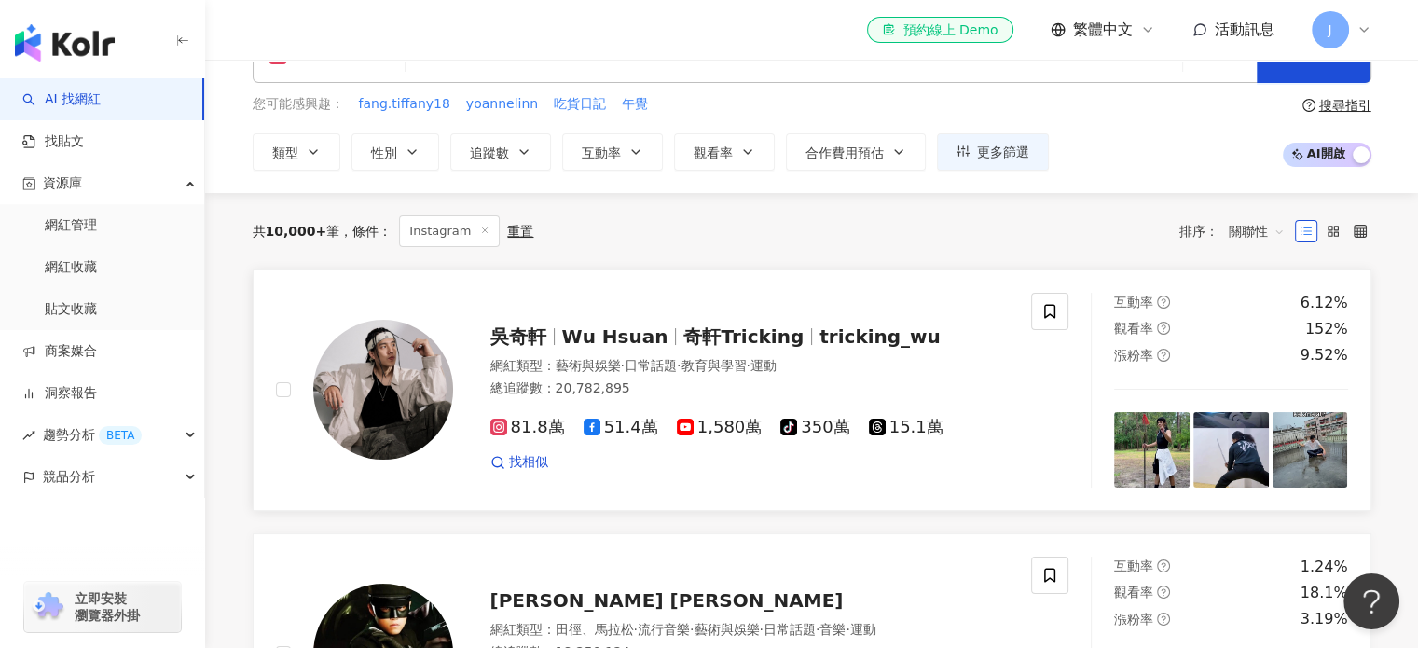
scroll to position [0, 0]
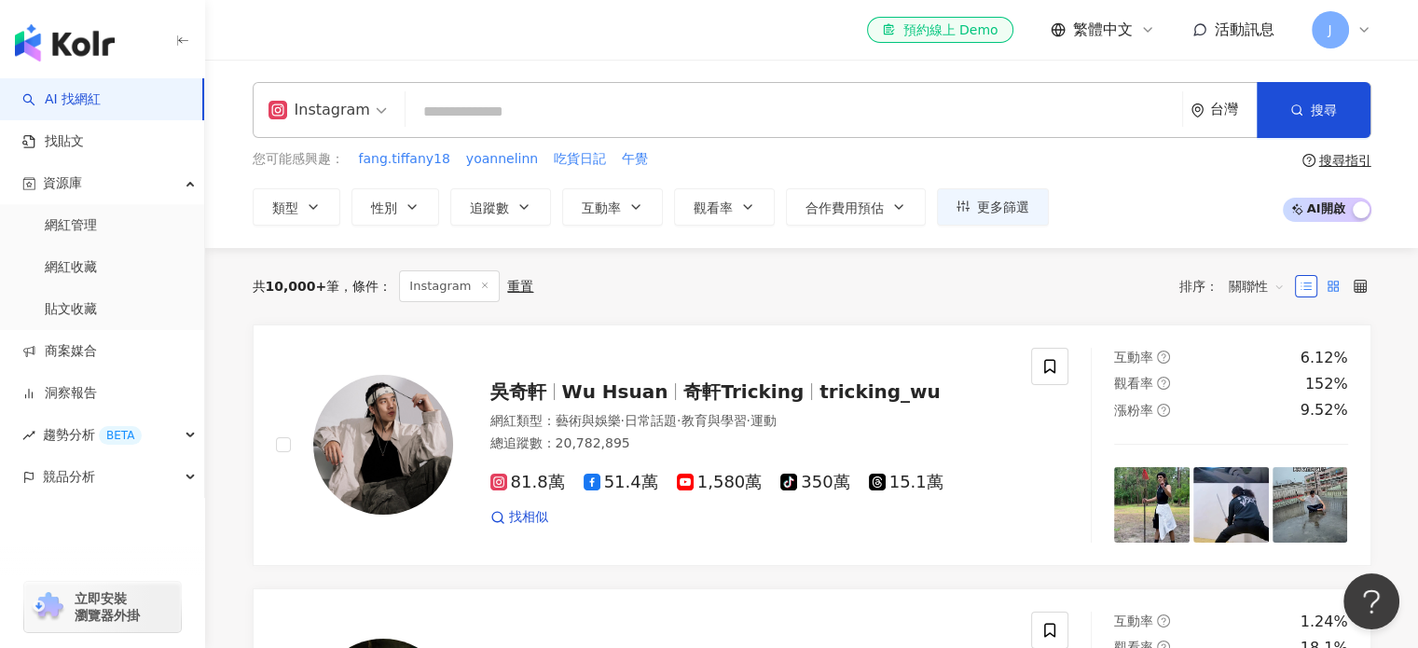
click at [1325, 288] on label at bounding box center [1333, 286] width 22 height 22
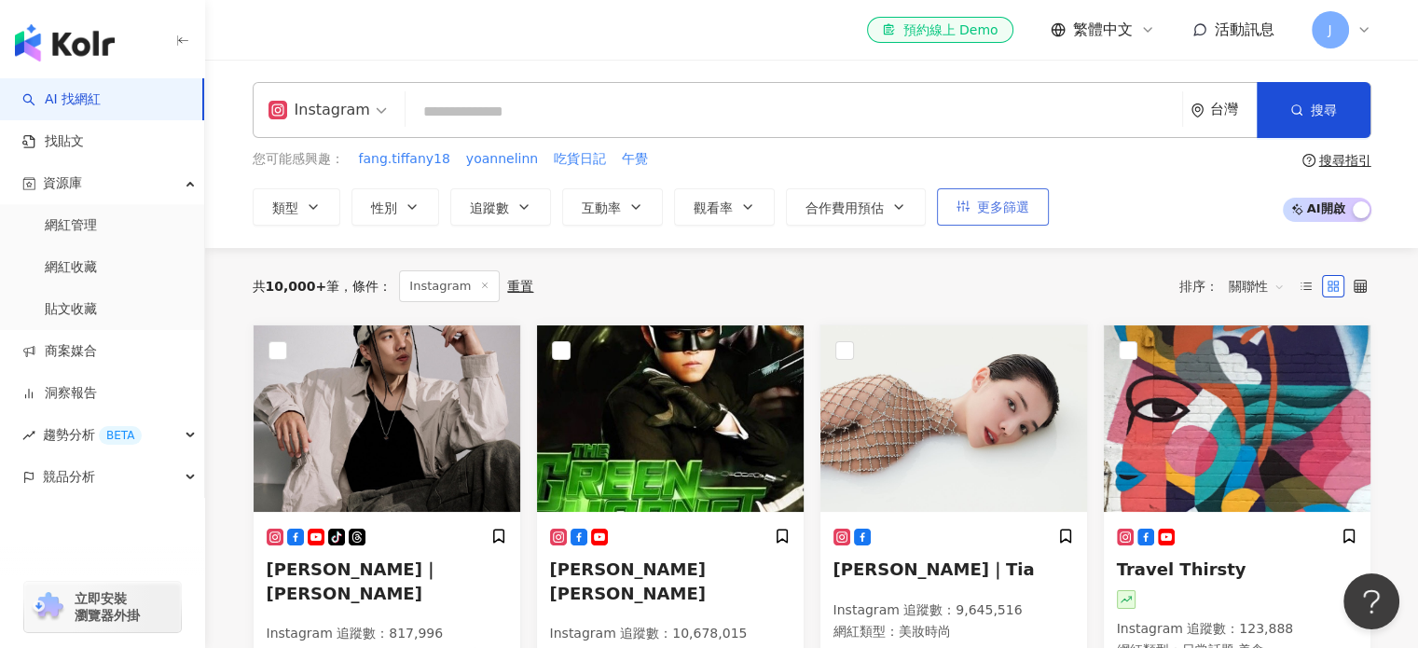
click at [1015, 210] on span "更多篩選" at bounding box center [1003, 207] width 52 height 15
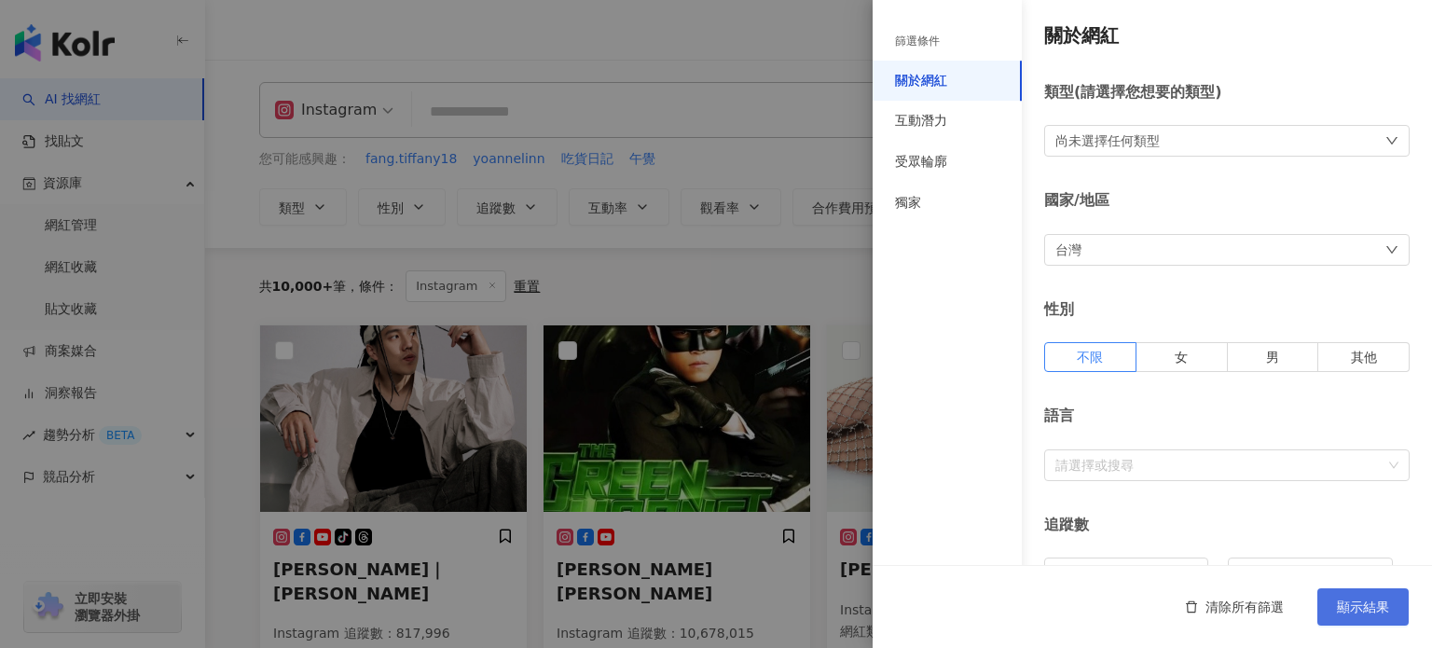
click at [1373, 608] on span "顯示結果" at bounding box center [1363, 607] width 52 height 15
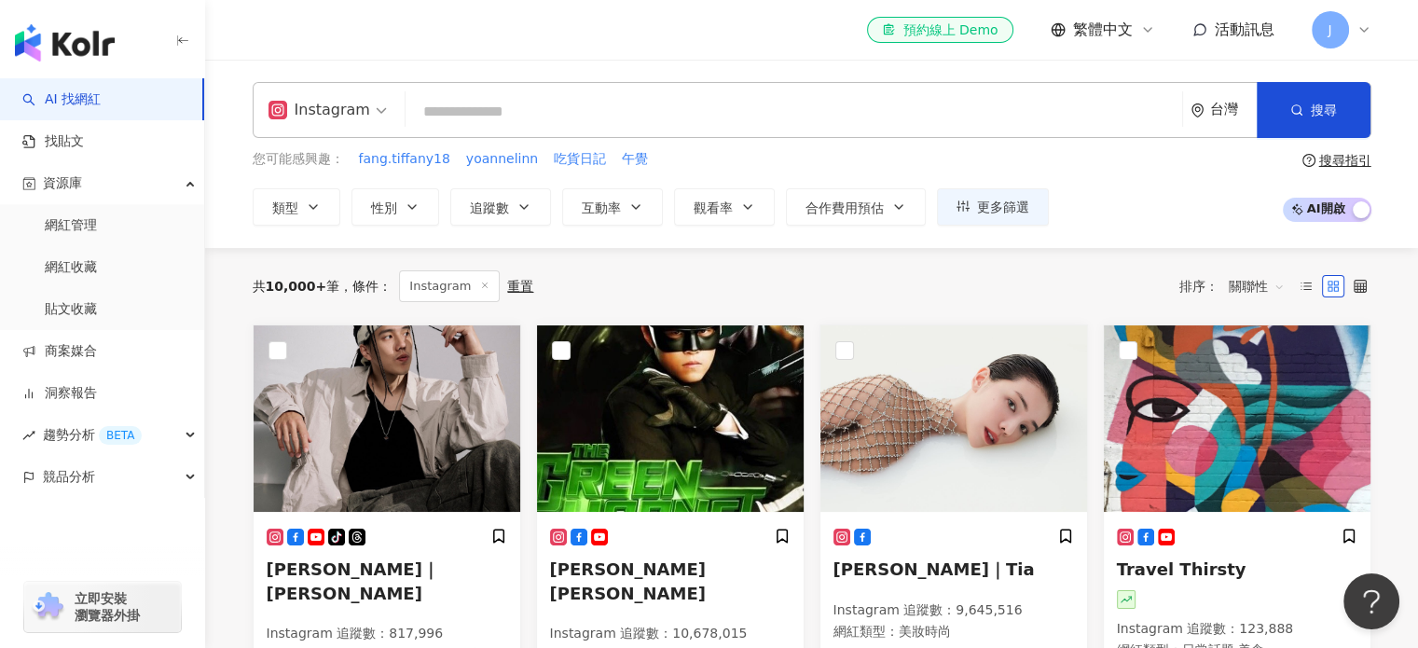
click at [1355, 33] on div "J" at bounding box center [1342, 29] width 60 height 37
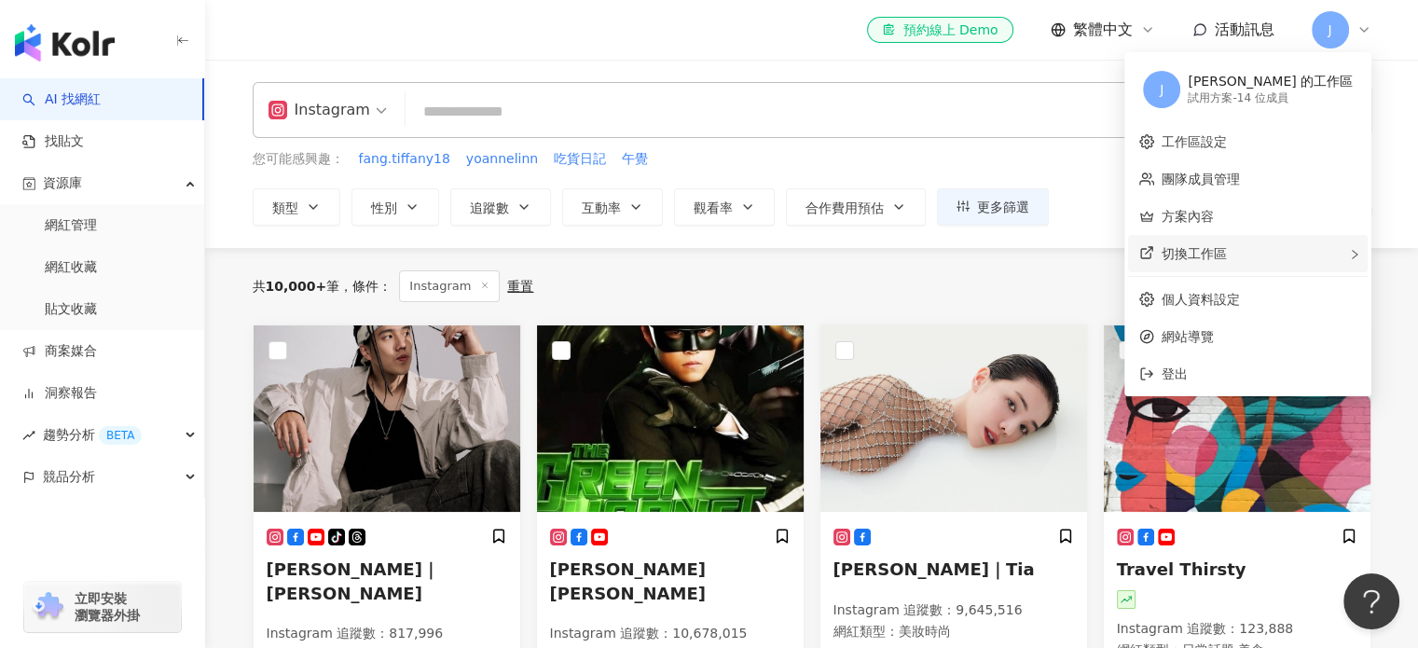
click at [1358, 256] on icon "right" at bounding box center [1354, 254] width 11 height 11
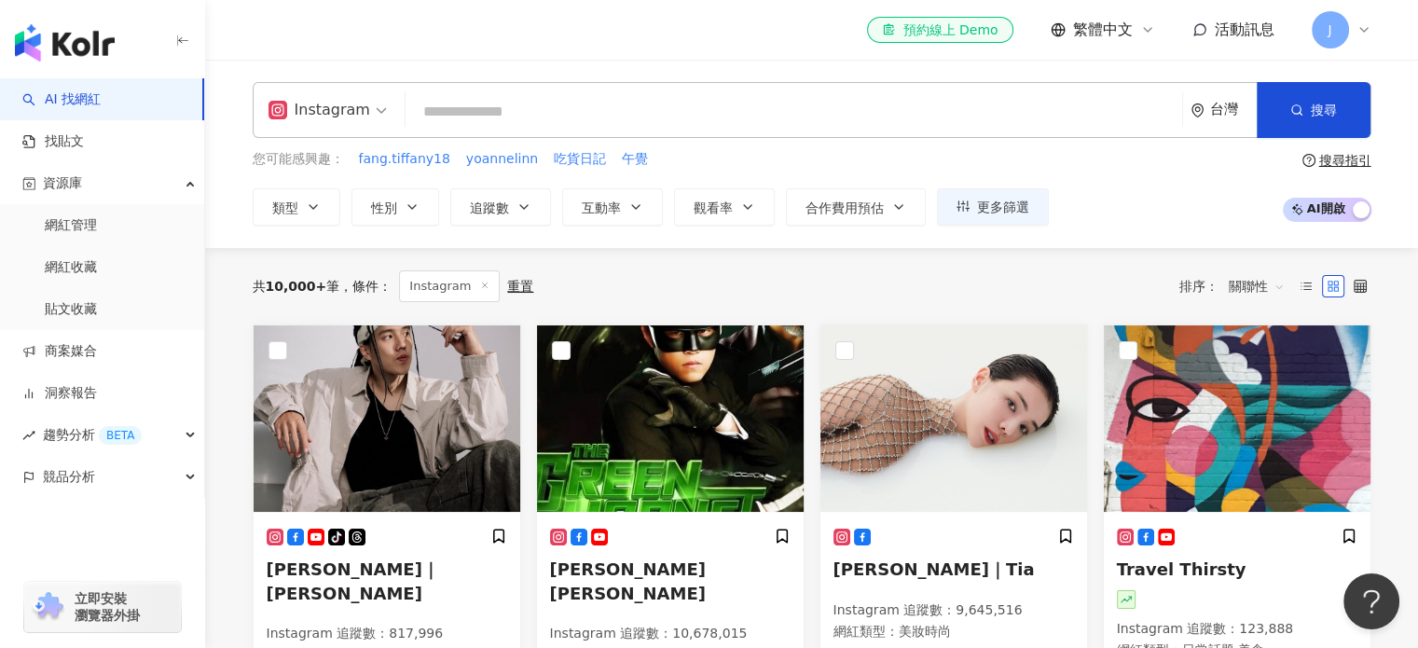
click at [522, 100] on input "search" at bounding box center [794, 111] width 762 height 35
click at [302, 206] on button "類型" at bounding box center [297, 206] width 88 height 37
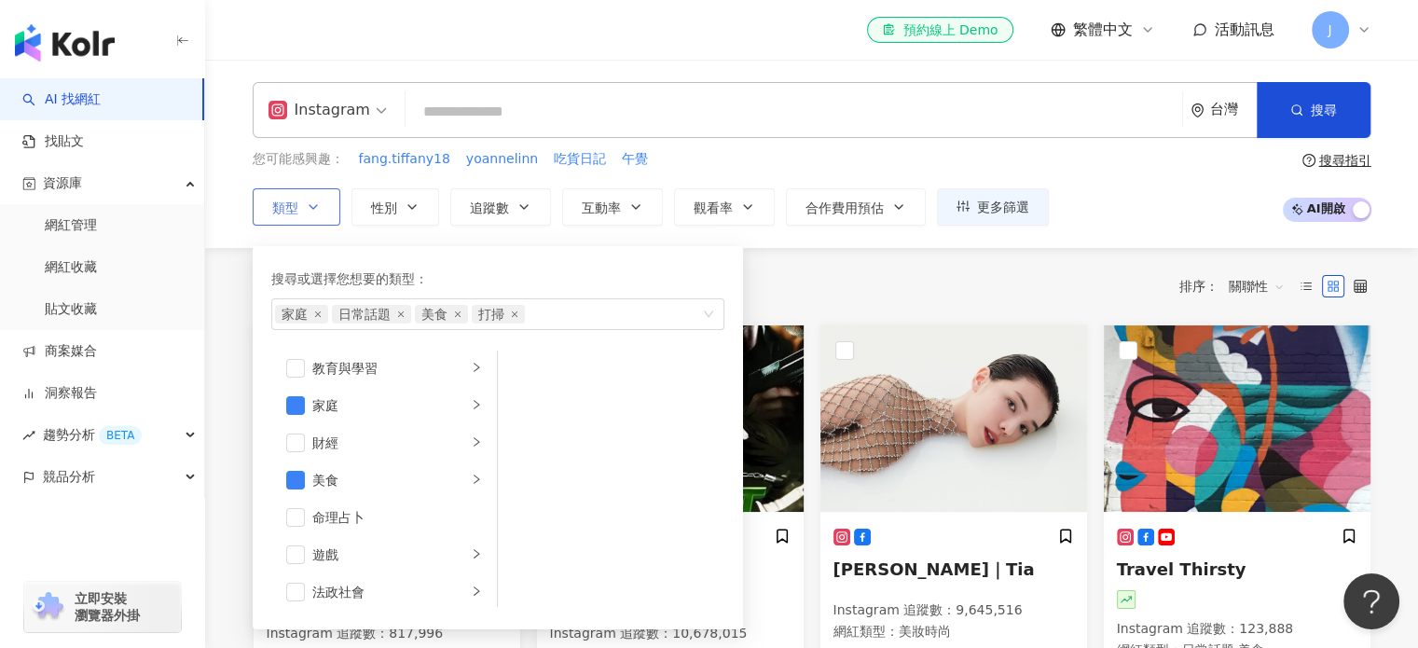
scroll to position [280, 0]
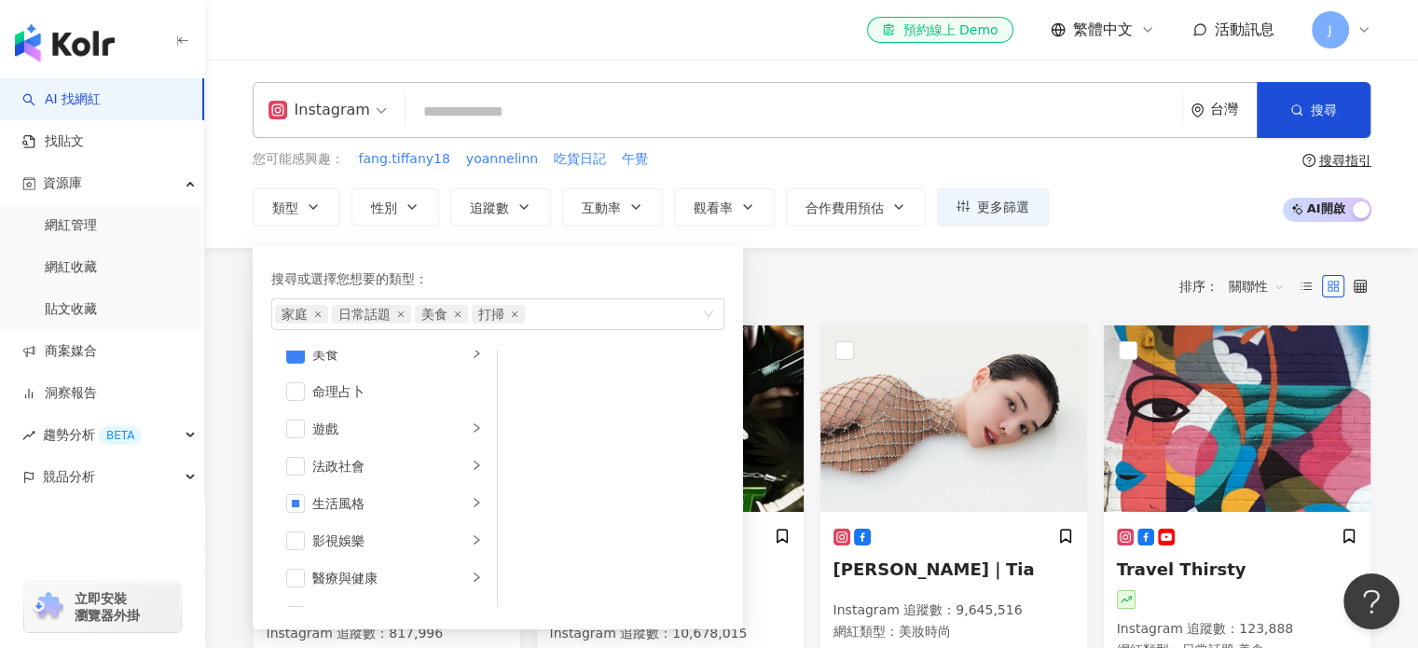
click at [1162, 194] on div "您可能感興趣： fang.tiffany18 yoannelinn 吃貨日記 午覺 類型 搜尋或選擇您想要的類型： 家庭 日常話題 美食 打掃 藝術與娛樂 美…" at bounding box center [812, 187] width 1119 height 76
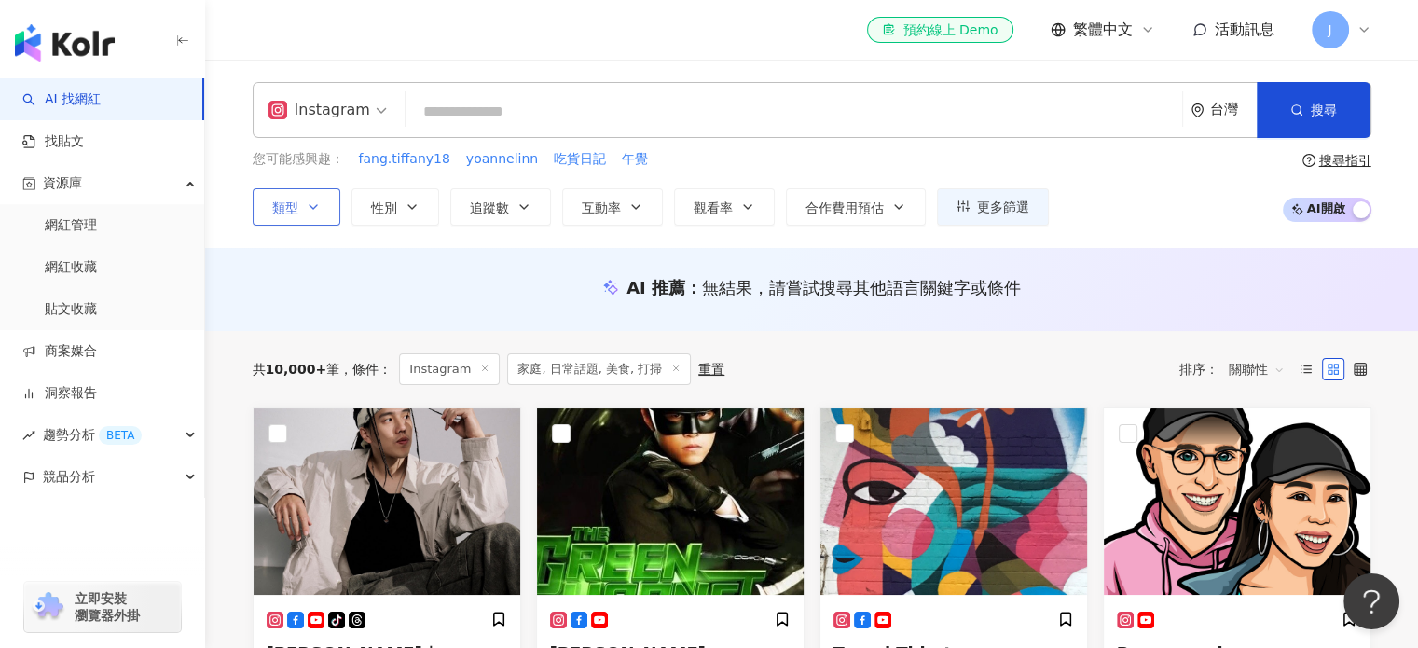
click at [313, 212] on icon "button" at bounding box center [313, 207] width 15 height 15
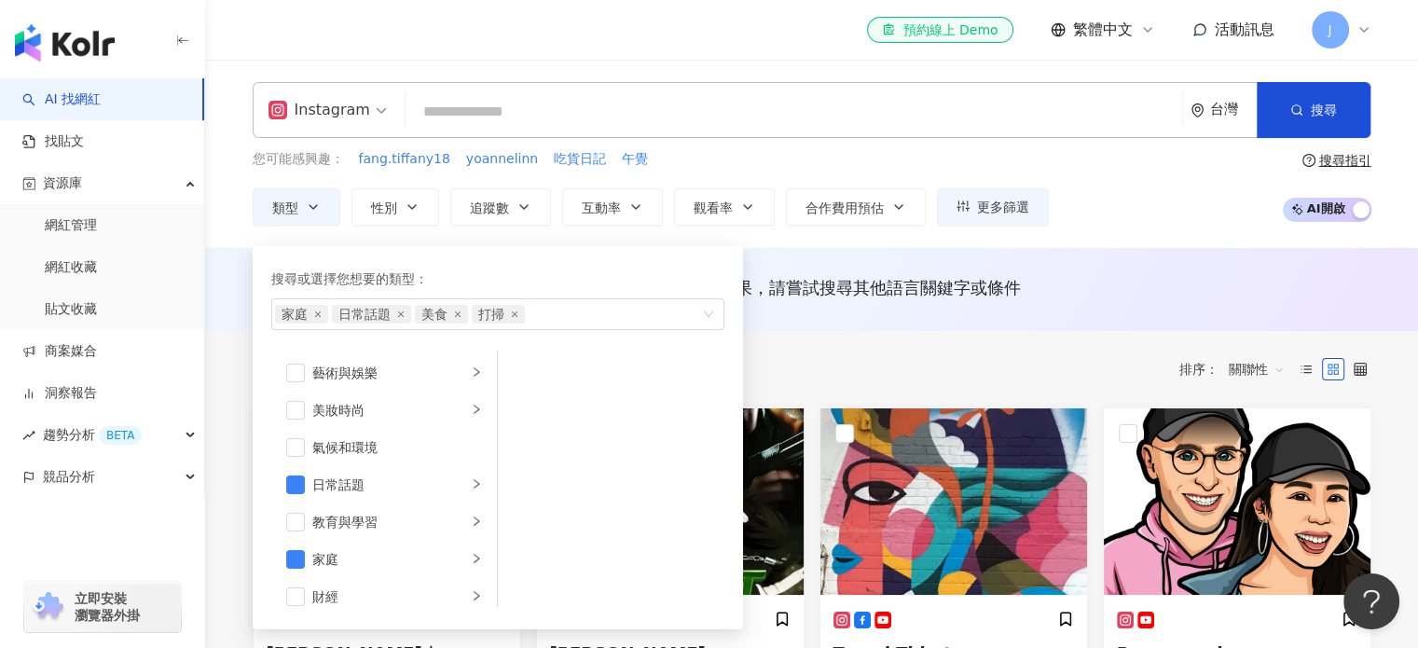
click at [339, 111] on div "Instagram" at bounding box center [320, 110] width 102 height 30
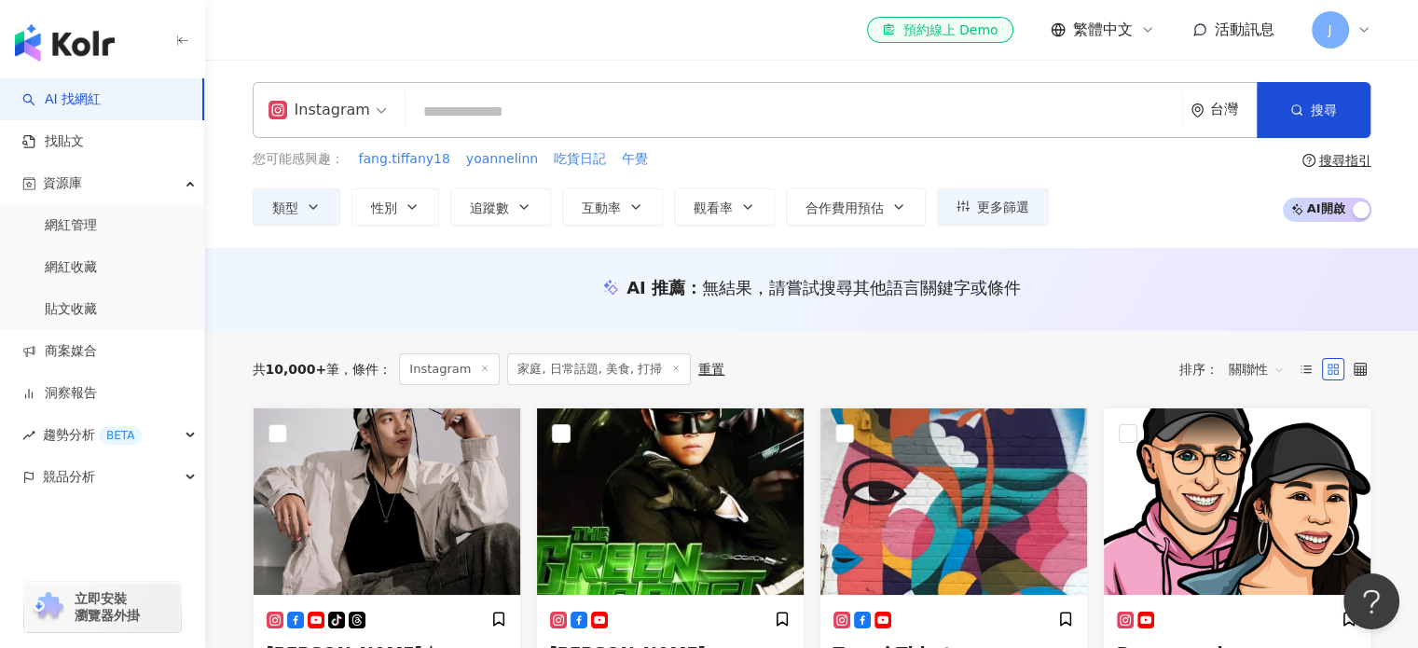
click at [493, 290] on div "AI 推薦 ： 無結果，請嘗試搜尋其他語言關鍵字或條件" at bounding box center [812, 287] width 1119 height 23
click at [320, 202] on button "類型" at bounding box center [297, 206] width 88 height 37
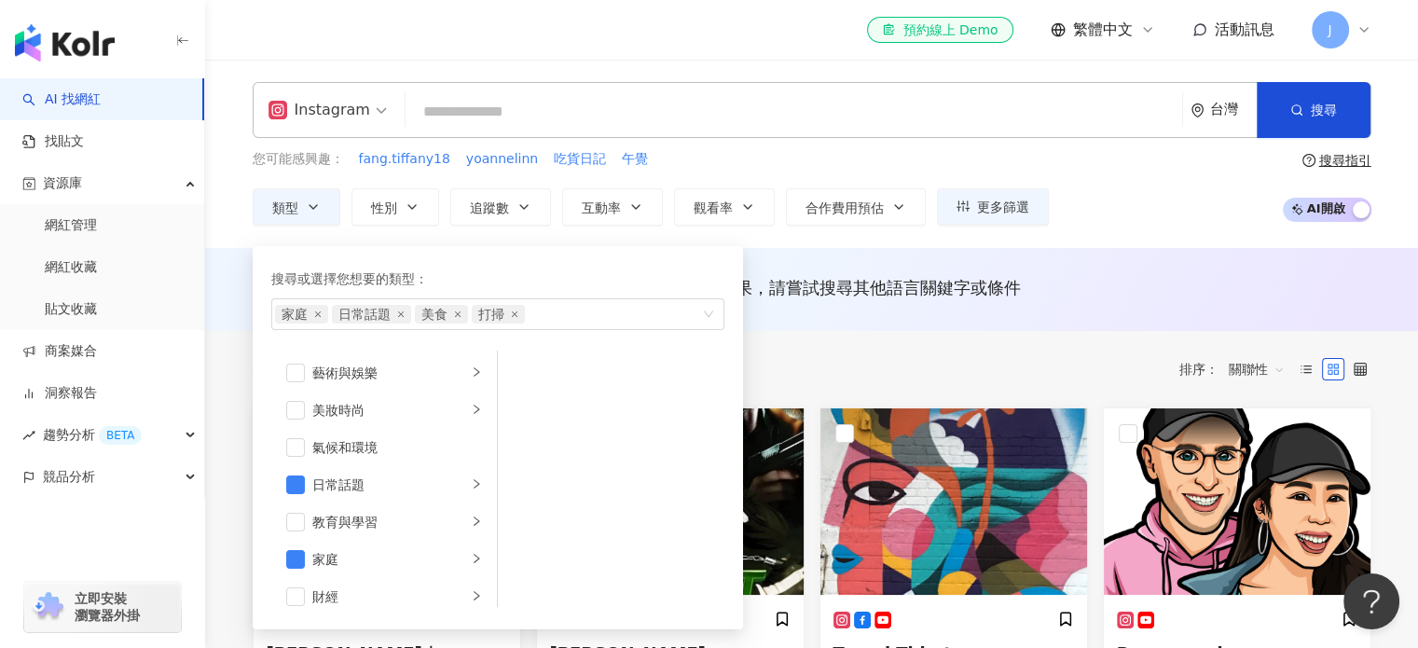
click at [790, 322] on div "AI 推薦 ： 無結果，請嘗試搜尋其他語言關鍵字或條件" at bounding box center [811, 289] width 1213 height 83
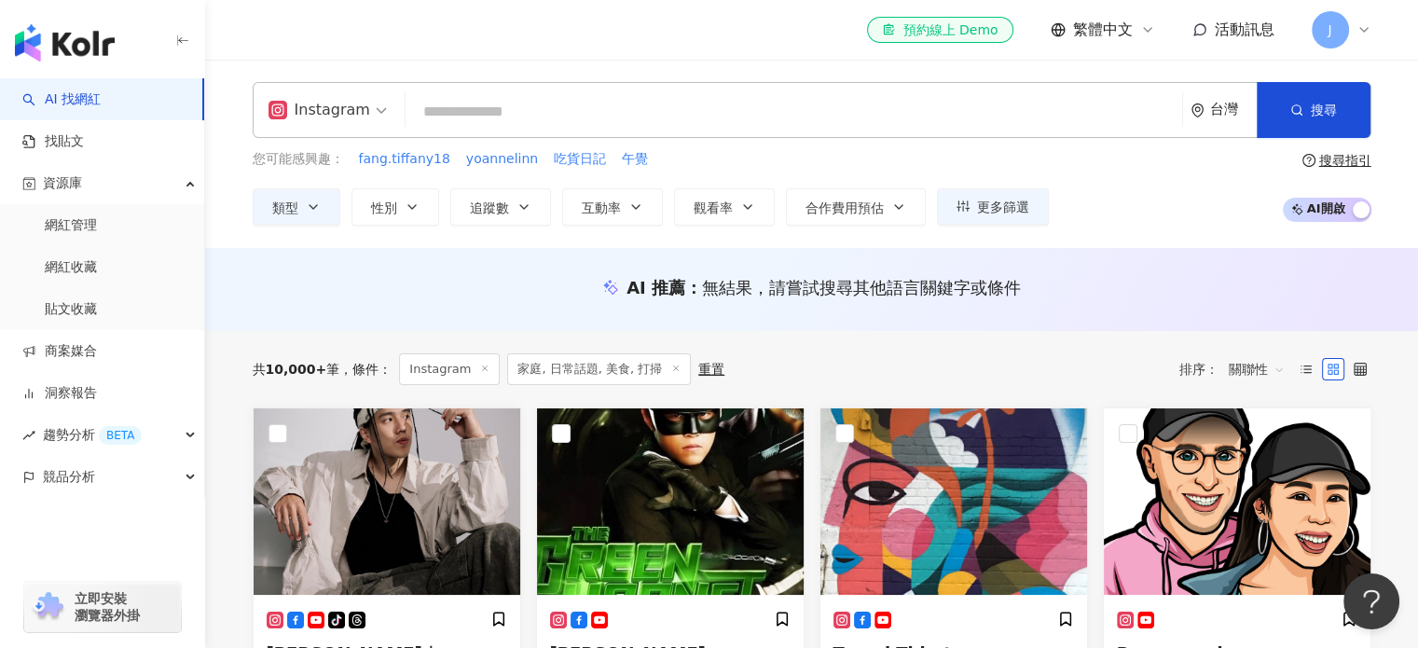
drag, startPoint x: 991, startPoint y: 204, endPoint x: 1160, endPoint y: 204, distance: 168.8
click at [1146, 211] on div "您可能感興趣： fang.tiffany18 yoannelinn 吃貨日記 午覺 類型 性別 追蹤數 互動率 觀看率 合作費用預估 更多篩選 篩選條件 關於…" at bounding box center [812, 187] width 1119 height 76
click at [1167, 203] on div "您可能感興趣： fang.tiffany18 yoannelinn 吃貨日記 午覺 類型 性別 追蹤數 互動率 觀看率 合作費用預估 更多篩選 篩選條件 關於…" at bounding box center [812, 187] width 1119 height 76
click at [1015, 202] on span "更多篩選" at bounding box center [1003, 207] width 52 height 15
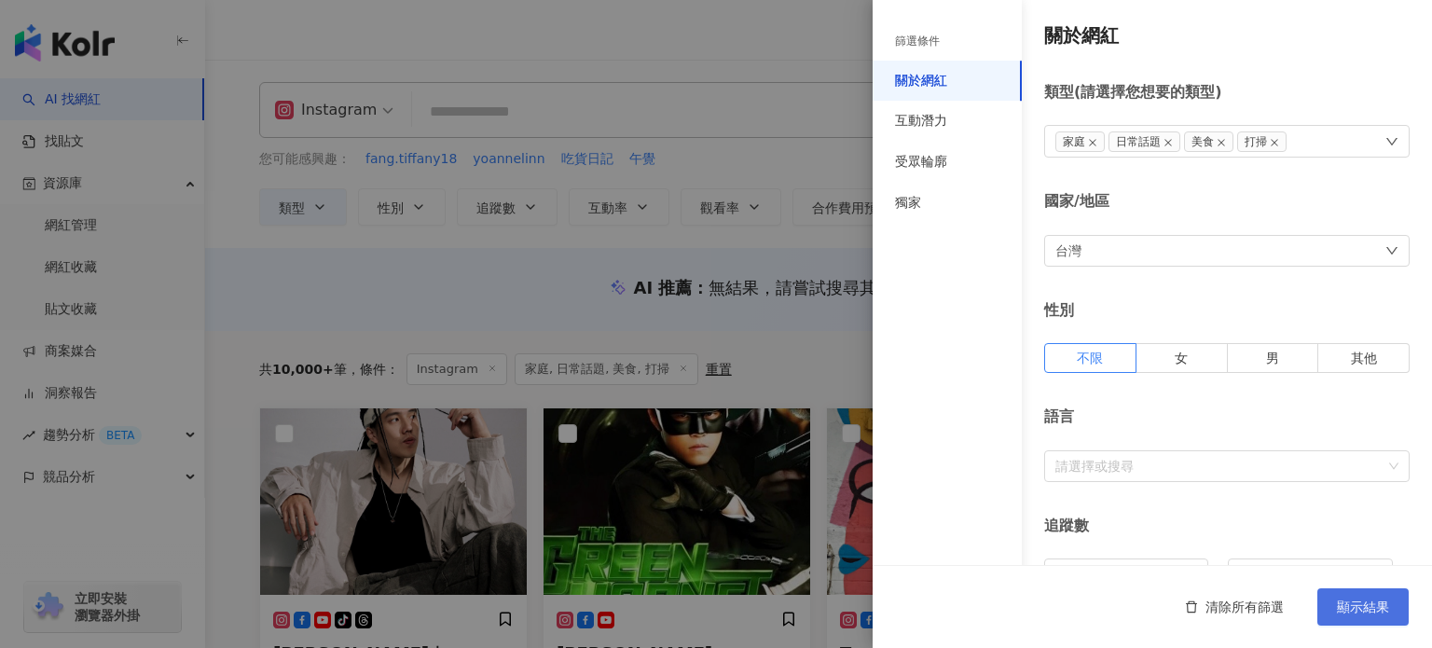
click at [1337, 602] on span "顯示結果" at bounding box center [1363, 607] width 52 height 15
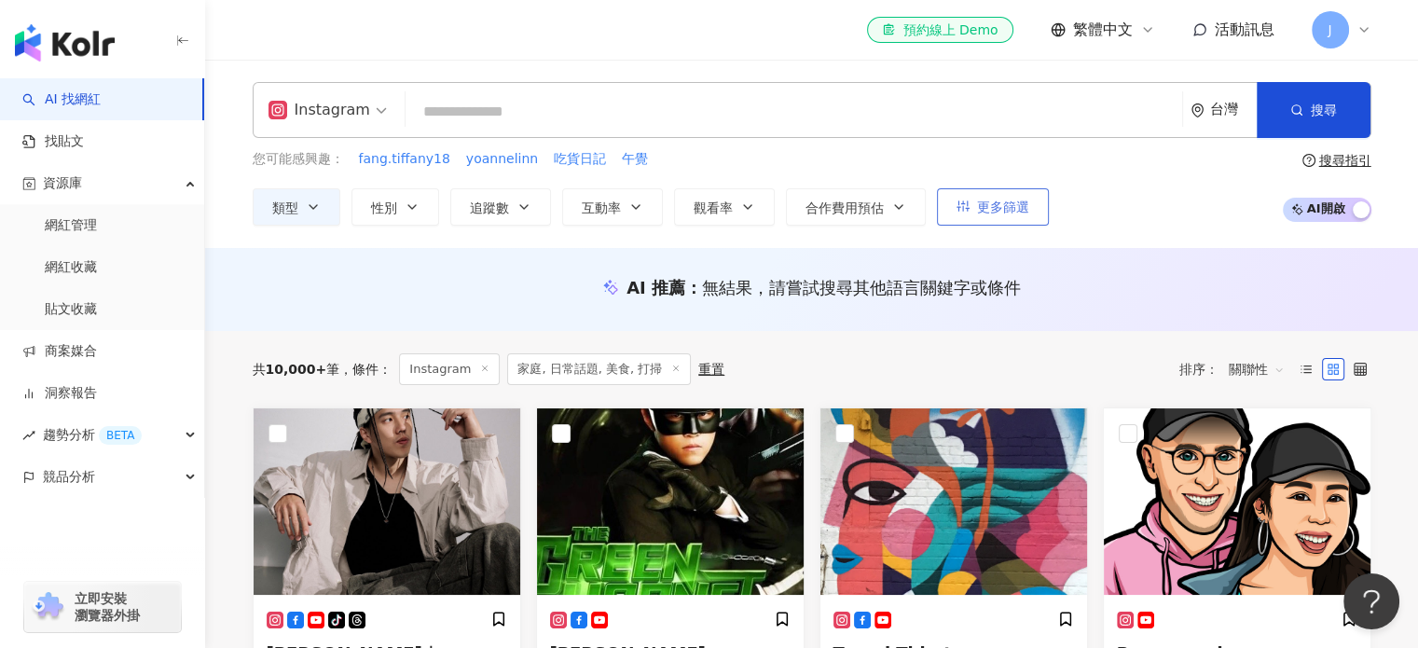
click at [995, 212] on span "更多篩選" at bounding box center [1003, 207] width 52 height 15
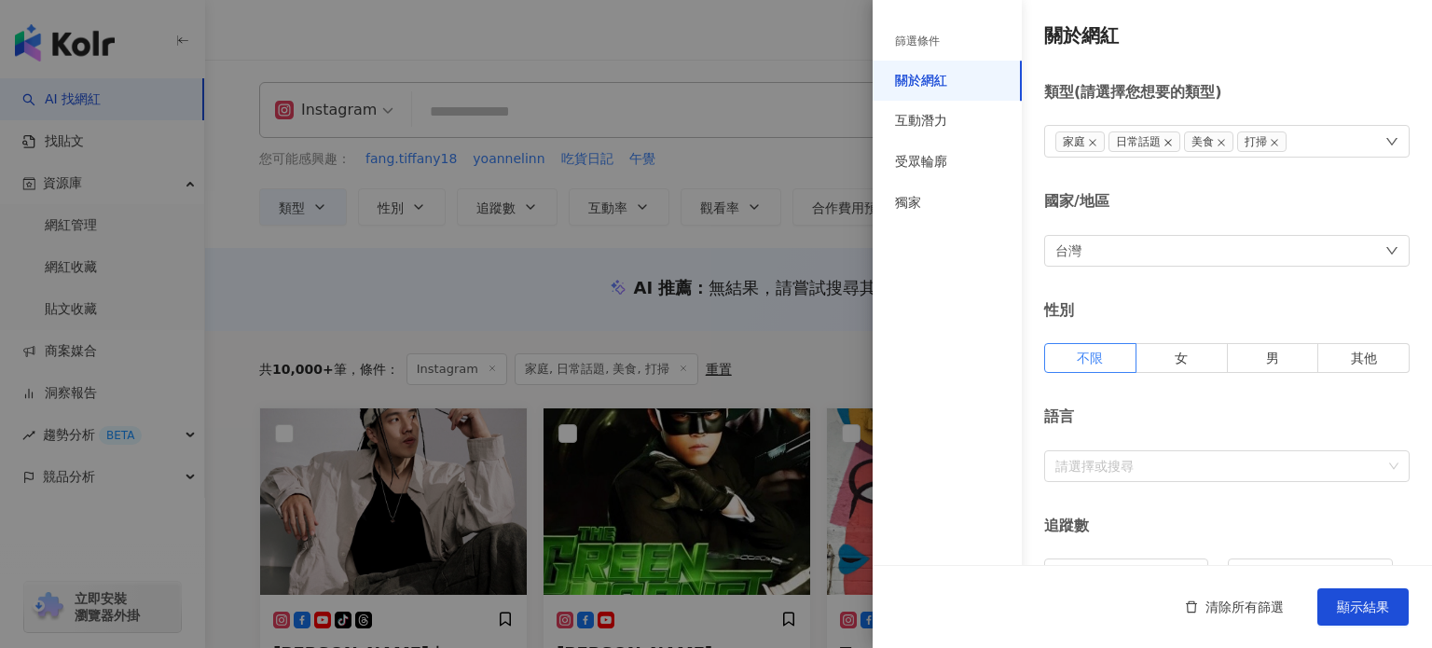
click at [1171, 139] on icon "close" at bounding box center [1168, 142] width 9 height 9
click at [1149, 136] on span "美食" at bounding box center [1133, 141] width 49 height 21
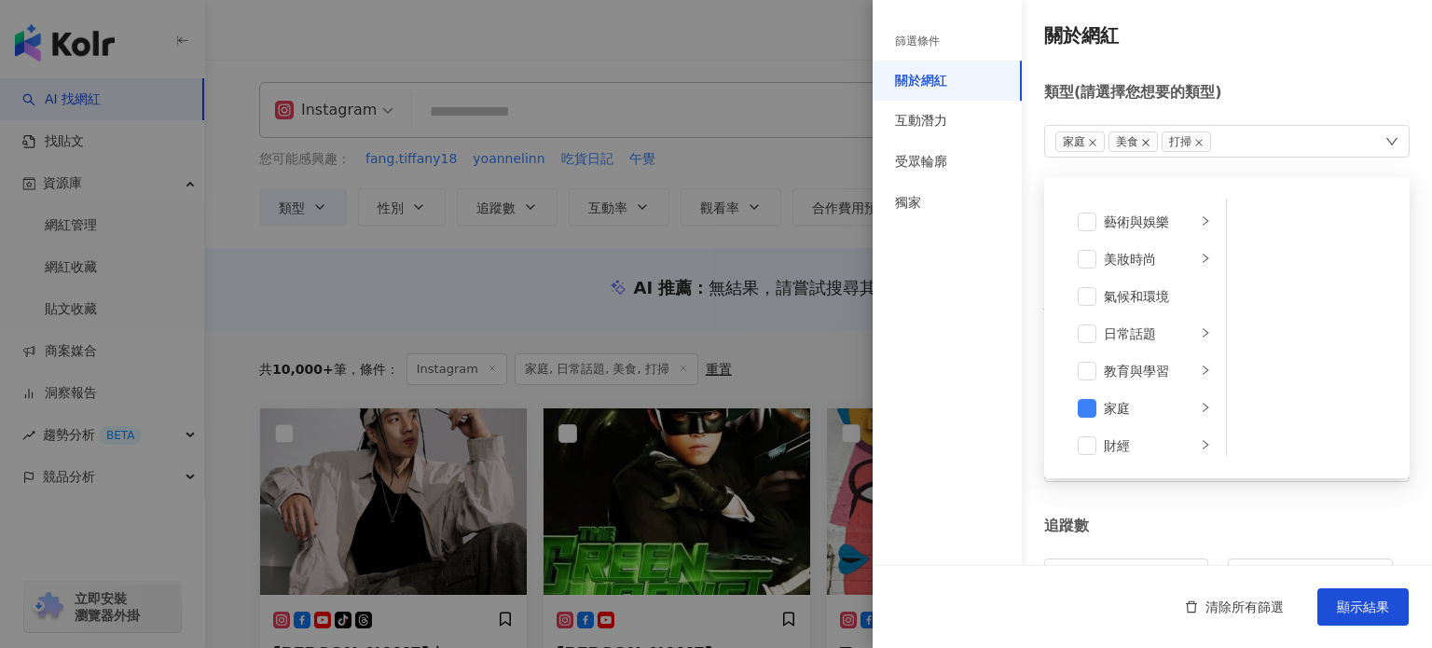
click at [1142, 141] on icon "close" at bounding box center [1145, 142] width 7 height 7
click at [1144, 141] on icon "close" at bounding box center [1145, 142] width 9 height 9
click at [1020, 324] on div "篩選條件 關於網紅 互動潛力 受眾輪廓 獨家" at bounding box center [947, 335] width 149 height 626
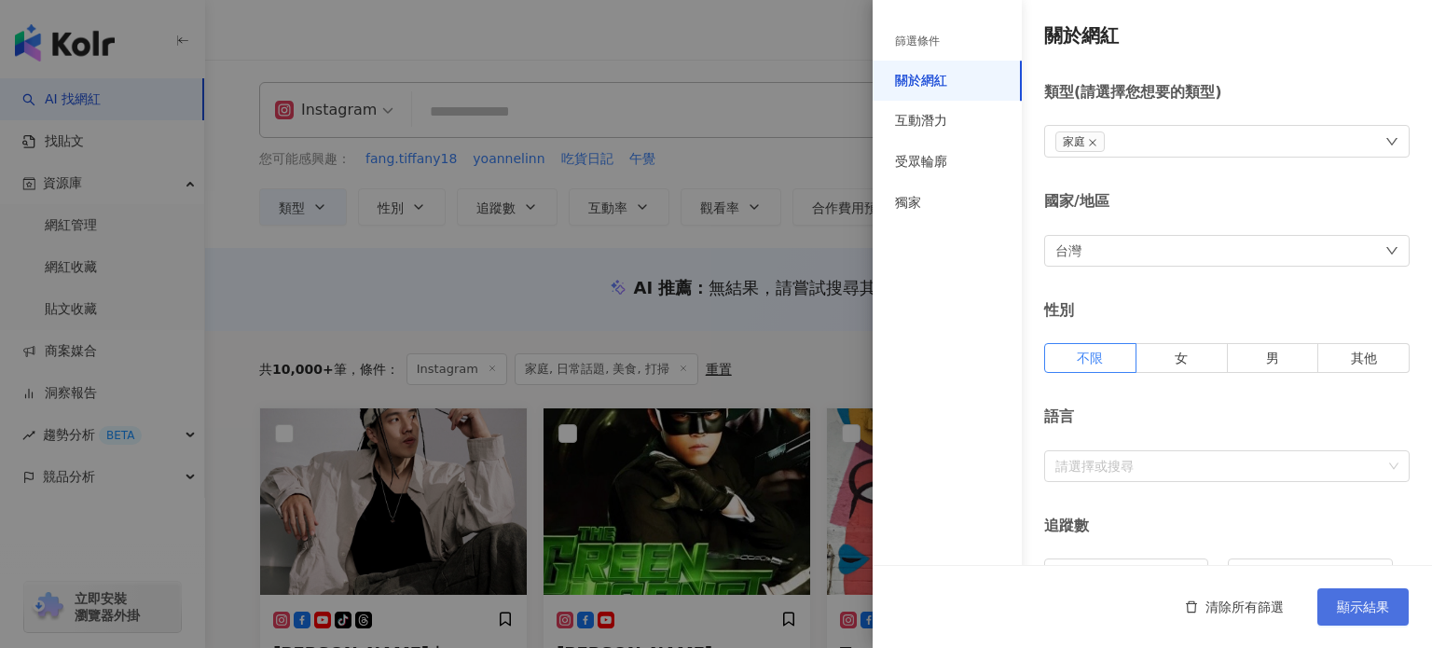
click at [1361, 616] on button "顯示結果" at bounding box center [1363, 606] width 91 height 37
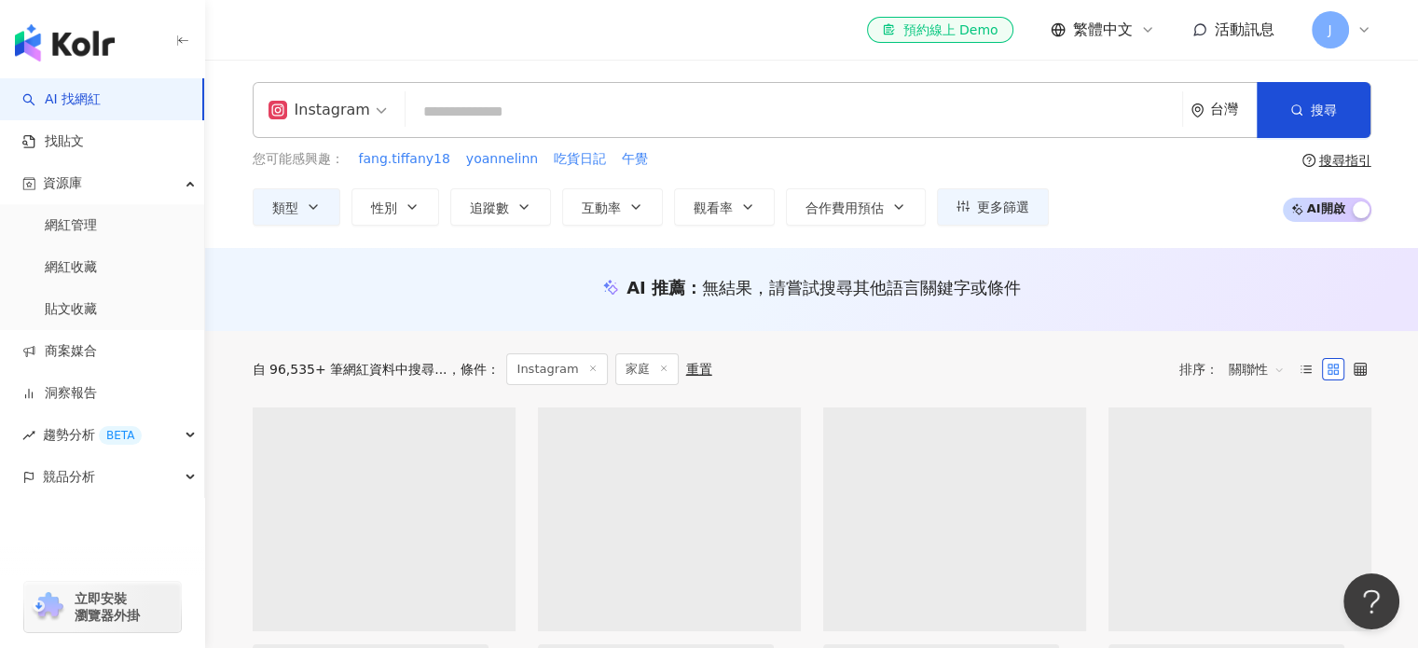
drag, startPoint x: 1306, startPoint y: 117, endPoint x: 1160, endPoint y: 200, distance: 167.0
click at [1161, 199] on div "Instagram 台灣 搜尋 您可能感興趣： fang.tiffany18 yoannelinn 吃貨日記 午覺 類型 性別 追蹤數 互動率 觀看率 合作費…" at bounding box center [812, 154] width 1194 height 144
click at [1149, 224] on div "您可能感興趣： fang.tiffany18 yoannelinn 吃貨日記 午覺 類型 性別 追蹤數 互動率 觀看率 合作費用預估 更多篩選 篩選條件 關於…" at bounding box center [812, 187] width 1119 height 76
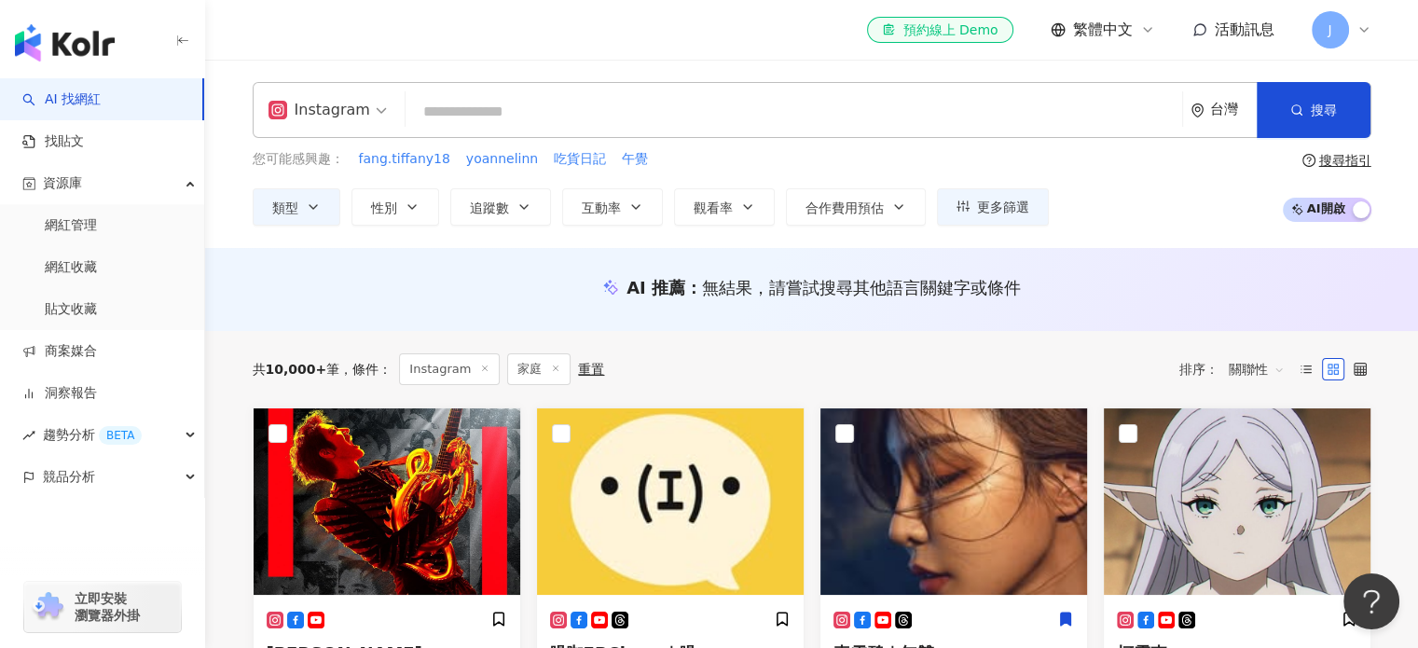
click at [889, 367] on div "共 10,000+ 筆 條件 ： Instagram 家庭 重置 排序： 關聯性" at bounding box center [812, 369] width 1119 height 32
click at [316, 212] on icon "button" at bounding box center [313, 207] width 15 height 15
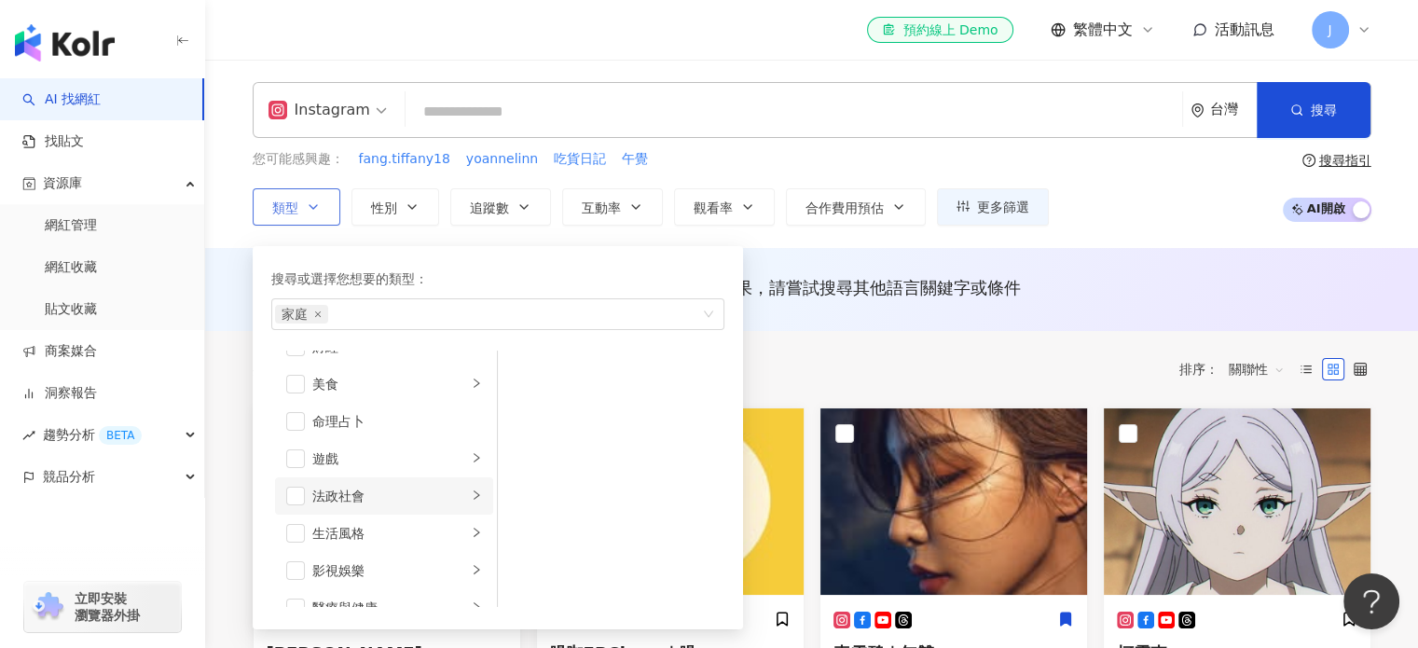
scroll to position [280, 0]
click at [471, 500] on icon "right" at bounding box center [476, 502] width 11 height 11
click at [533, 357] on li "打掃" at bounding box center [611, 372] width 219 height 37
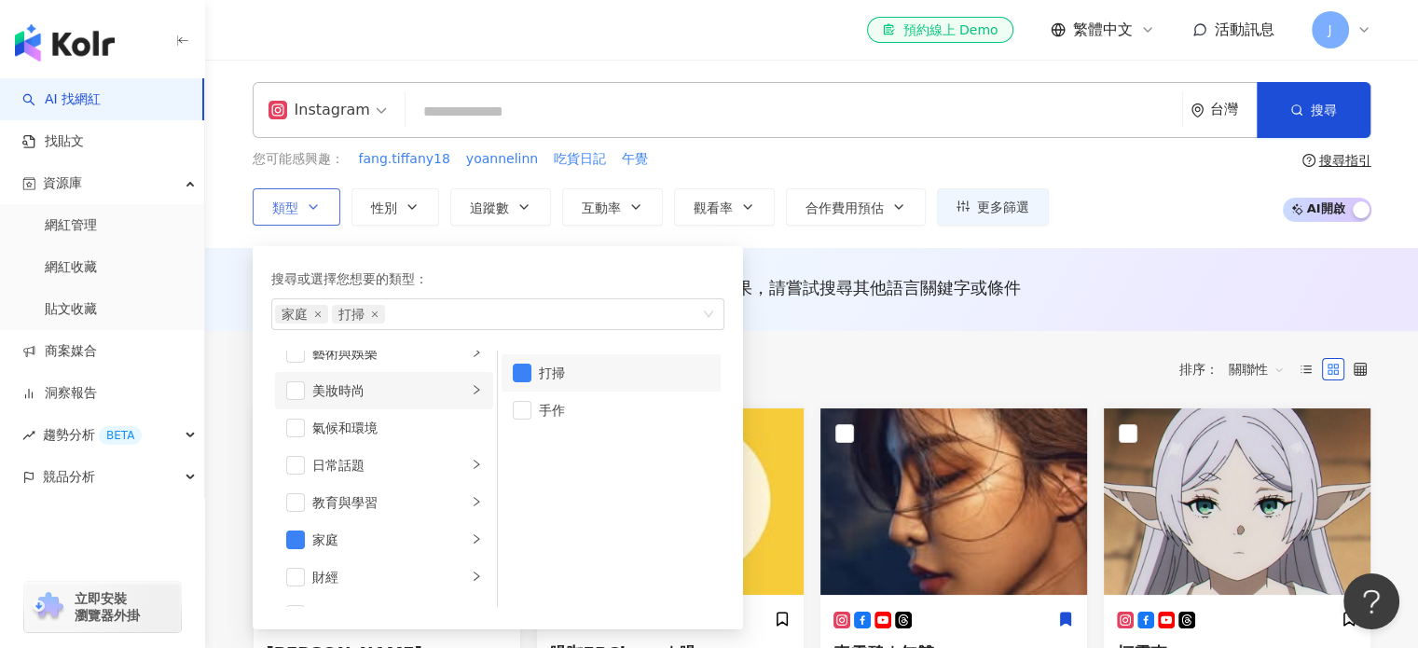
scroll to position [0, 0]
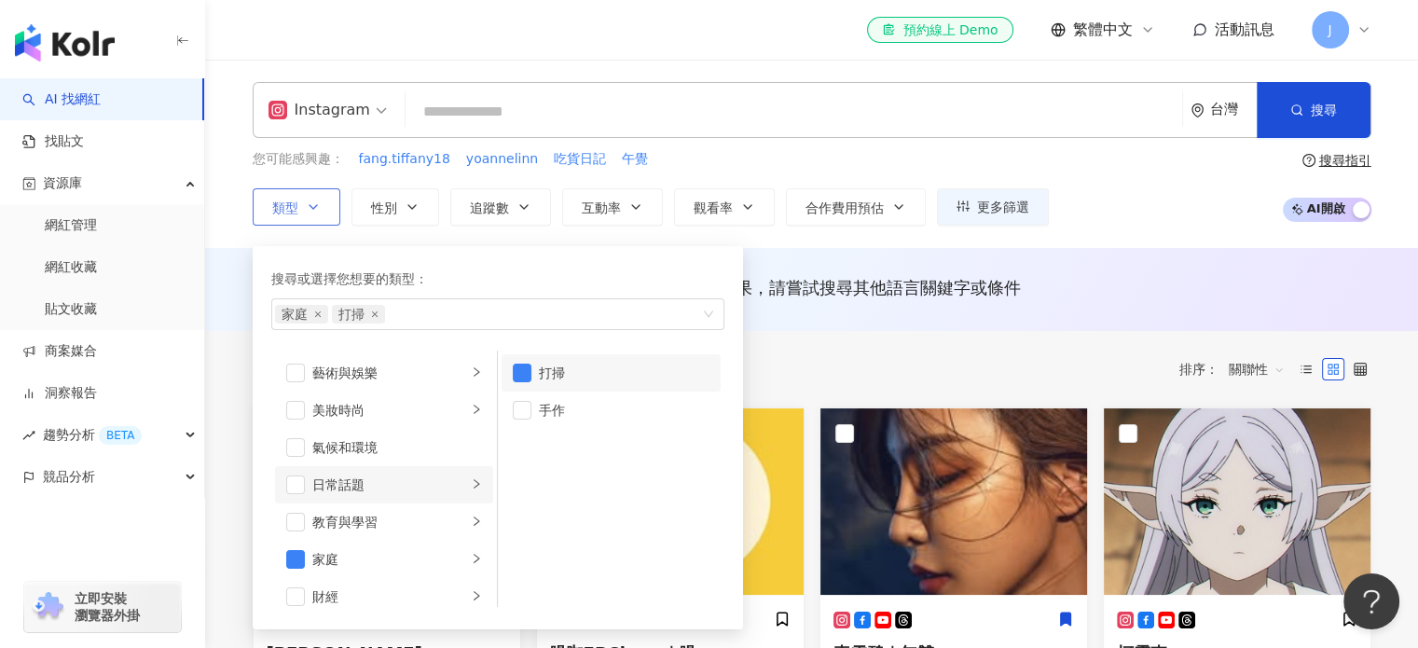
click at [471, 481] on icon "right" at bounding box center [476, 483] width 11 height 11
click at [278, 481] on li "日常話題" at bounding box center [384, 484] width 218 height 37
click at [292, 479] on span "button" at bounding box center [295, 485] width 19 height 19
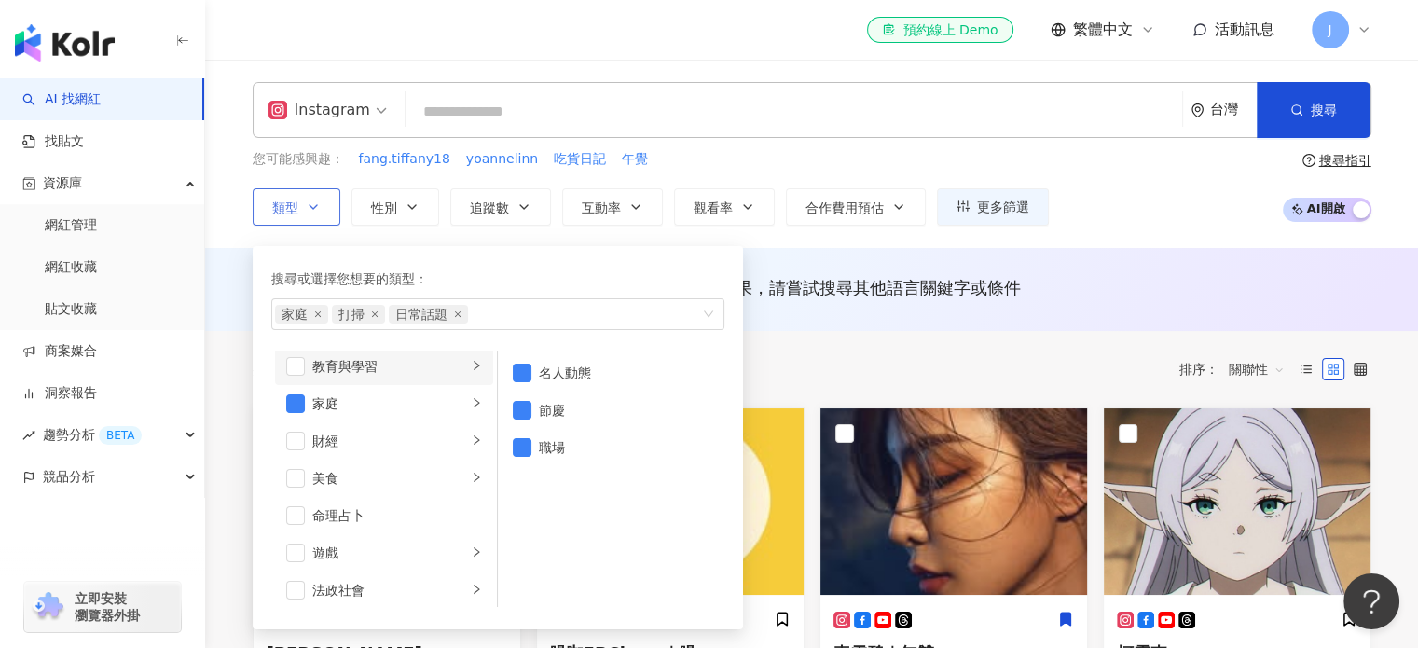
scroll to position [187, 0]
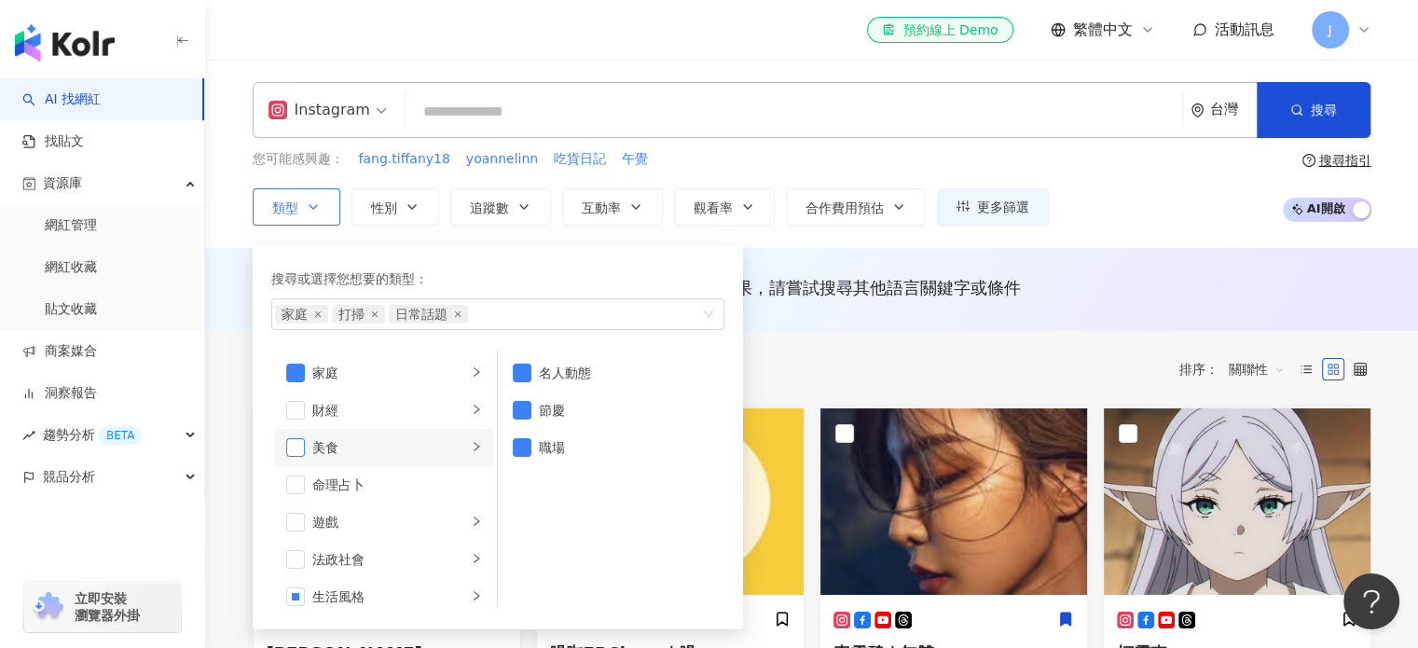
click at [297, 438] on span "button" at bounding box center [295, 447] width 19 height 19
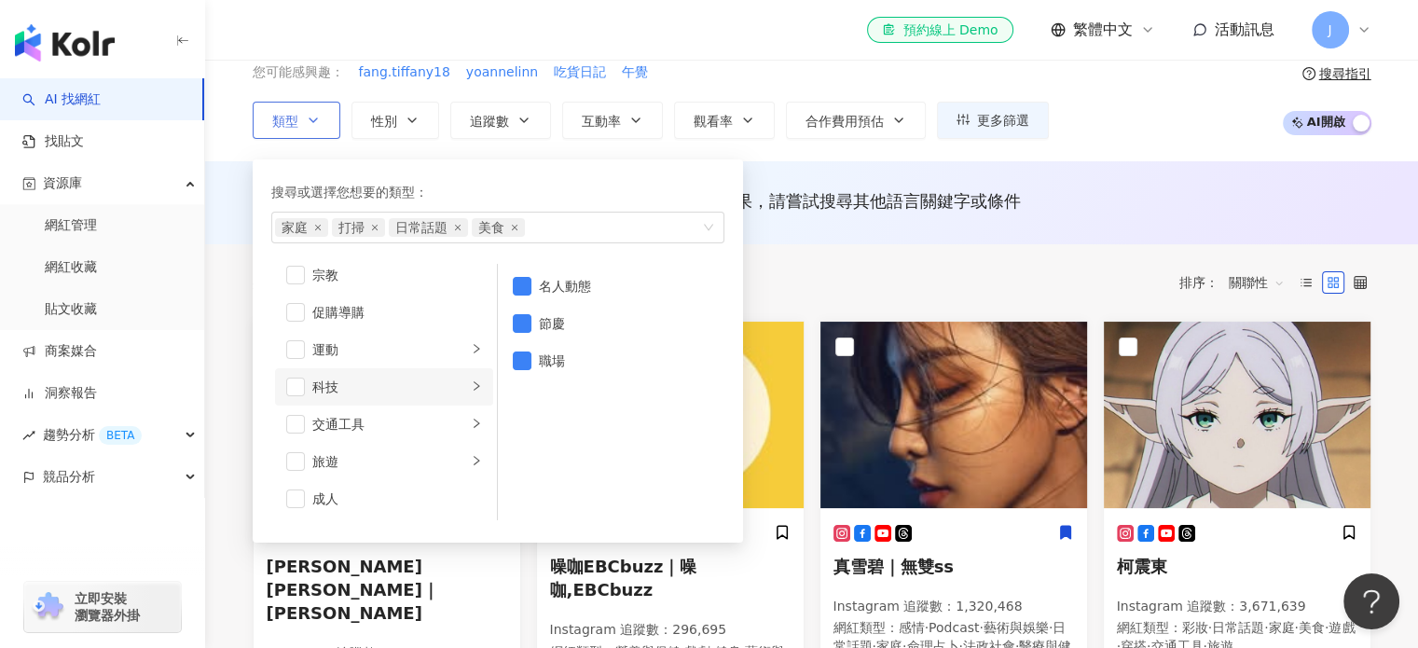
scroll to position [93, 0]
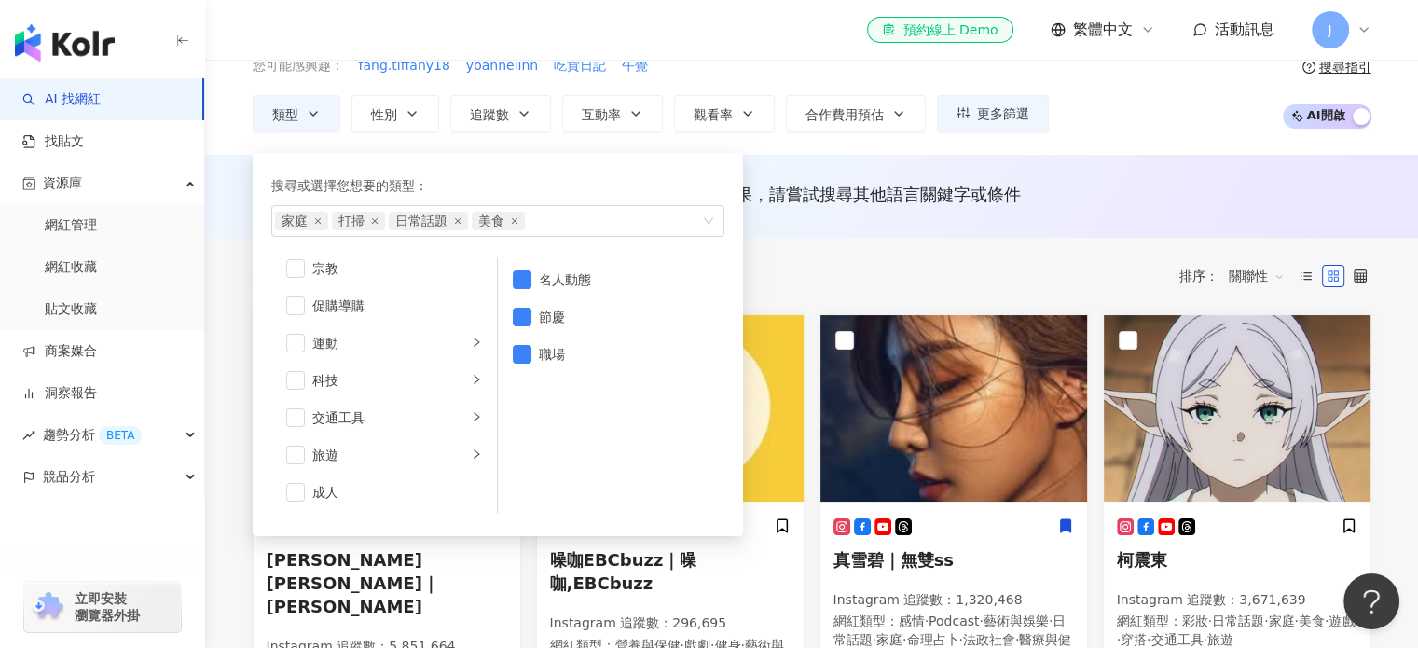
click at [1171, 97] on div "您可能感興趣： fang.tiffany18 yoannelinn 吃貨日記 午覺 類型 搜尋或選擇您想要的類型： 家庭 打掃 日常話題 美食 藝術與娛樂 美…" at bounding box center [812, 94] width 1119 height 76
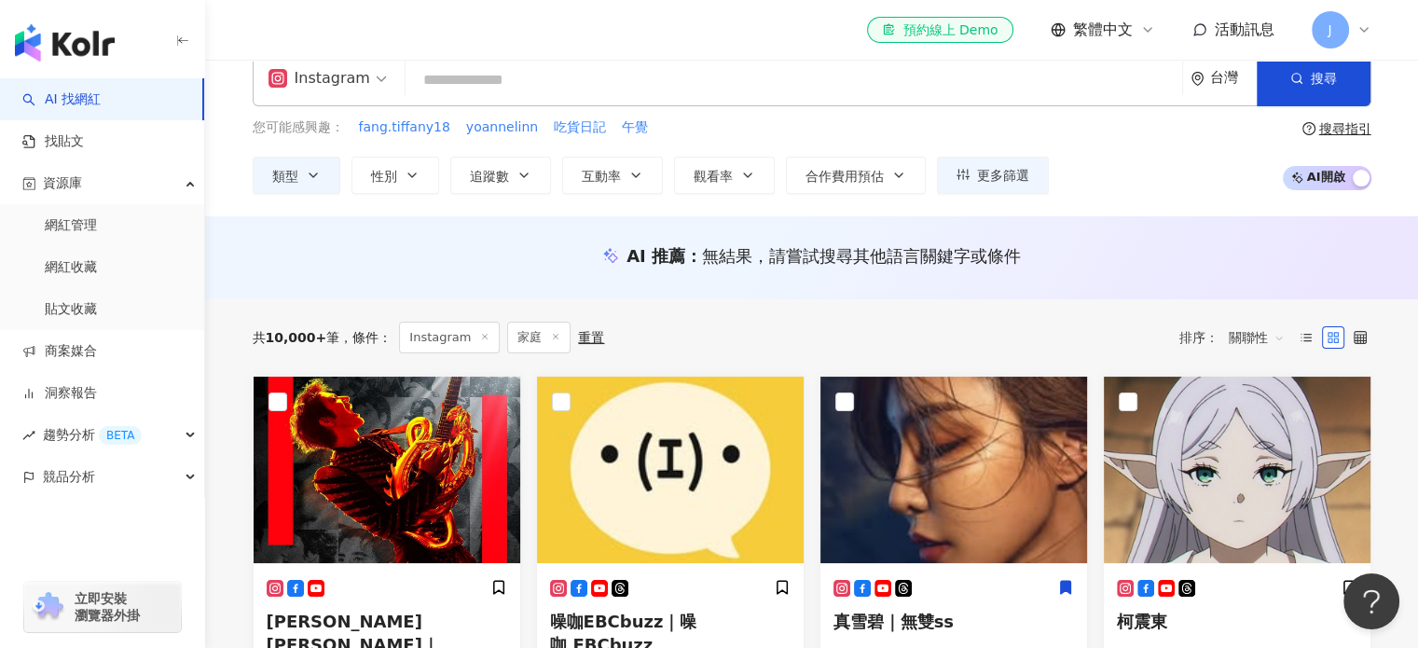
scroll to position [0, 0]
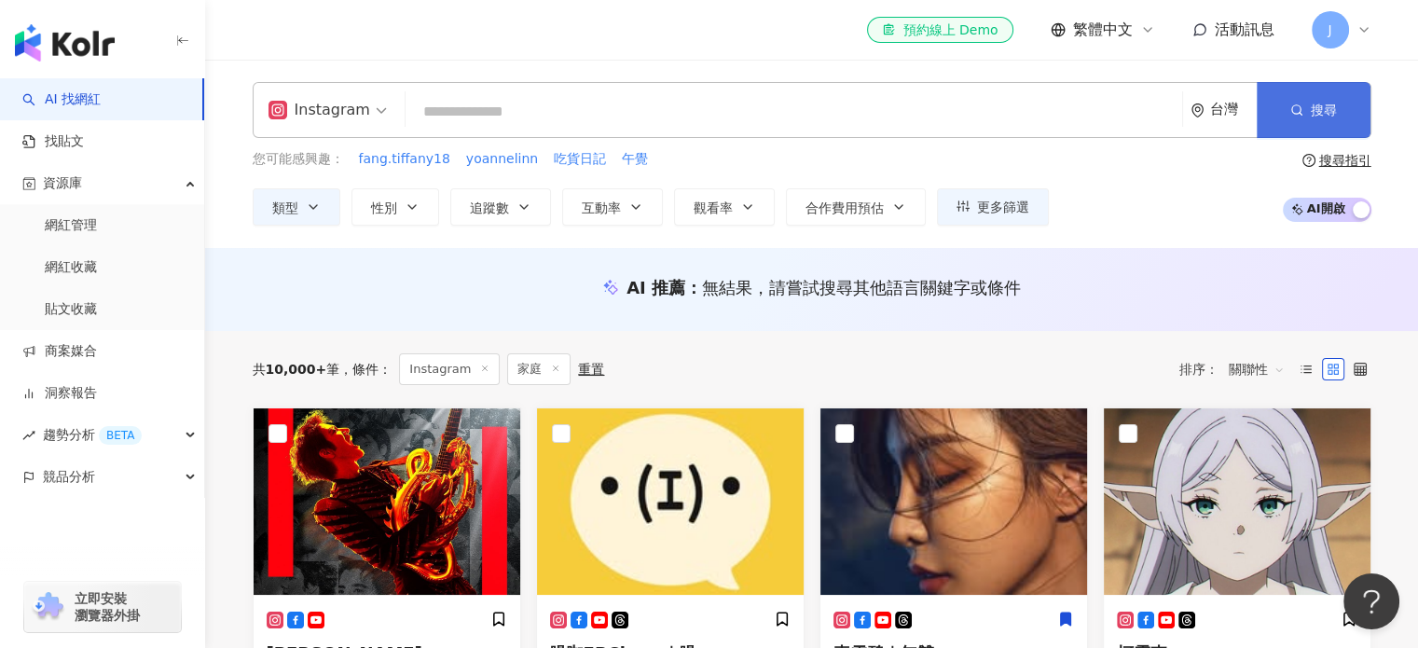
click at [1314, 84] on button "搜尋" at bounding box center [1314, 110] width 114 height 56
click at [584, 372] on div "重置" at bounding box center [591, 369] width 26 height 15
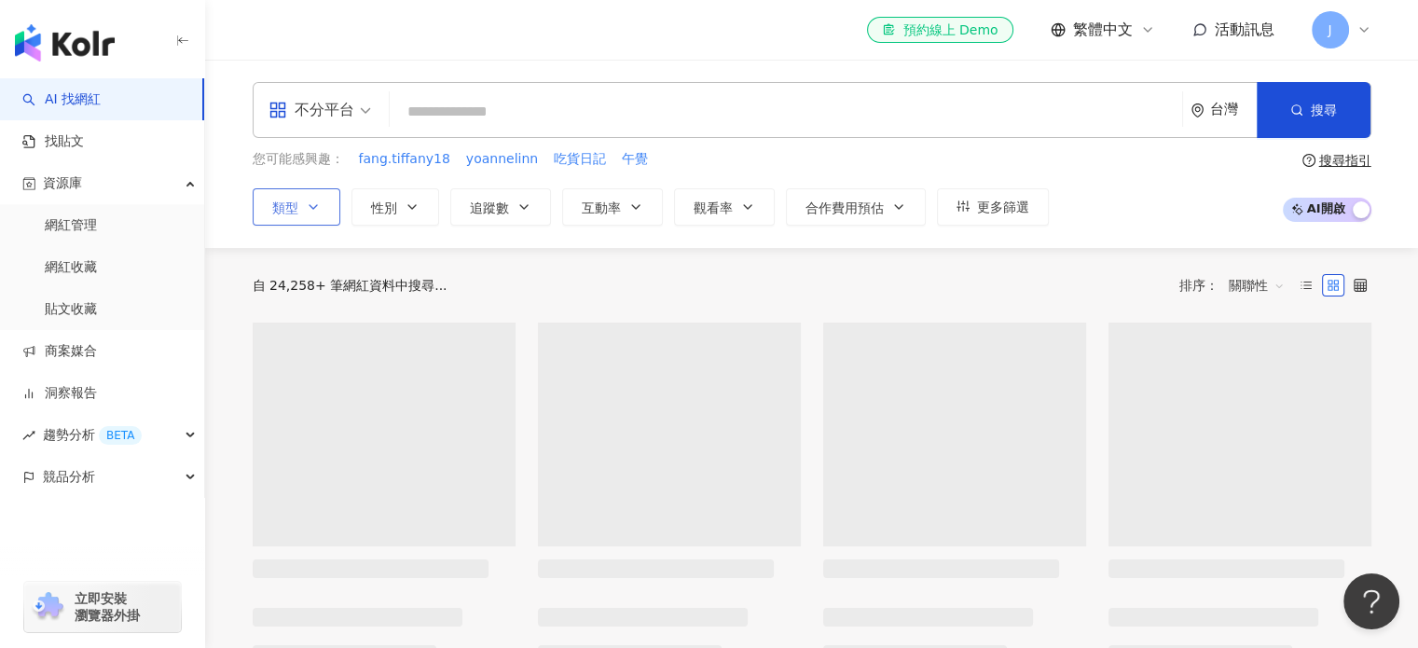
click at [307, 218] on button "類型" at bounding box center [297, 206] width 88 height 37
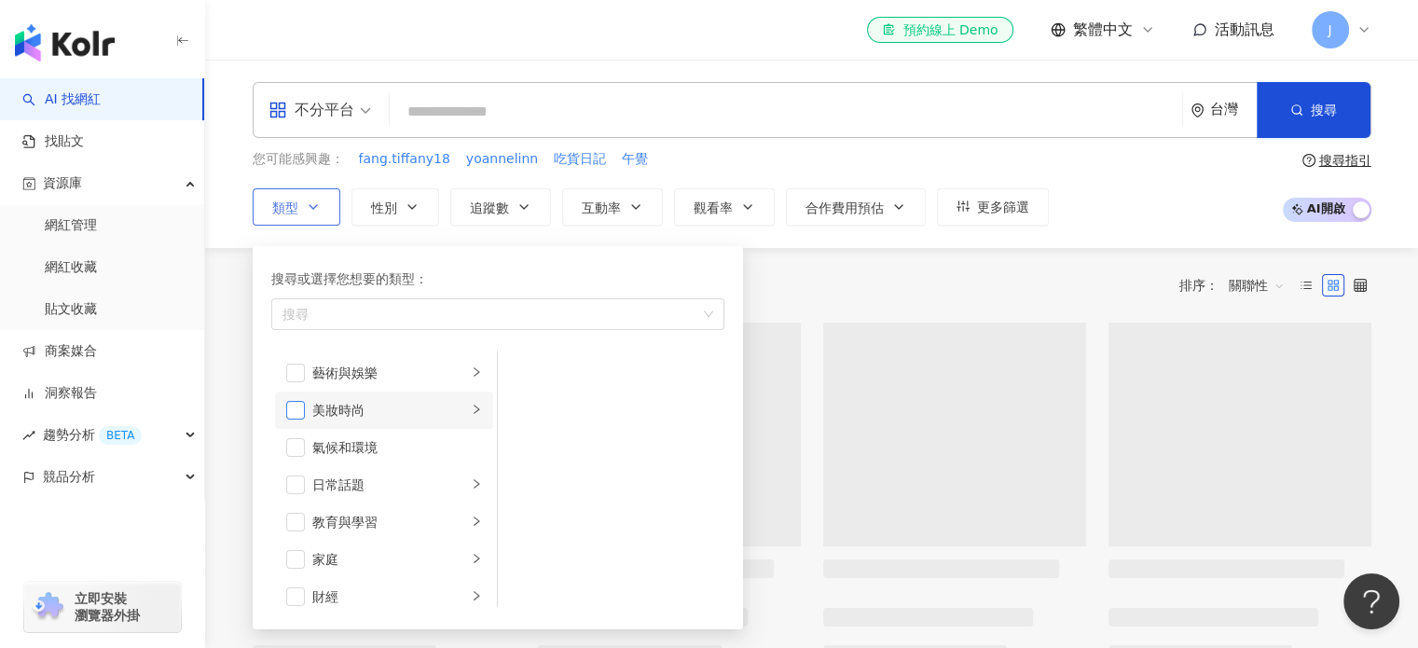
click at [297, 404] on span "button" at bounding box center [295, 410] width 19 height 19
click at [471, 405] on icon "right" at bounding box center [476, 409] width 11 height 11
click at [282, 401] on li "美妝時尚" at bounding box center [384, 410] width 218 height 37
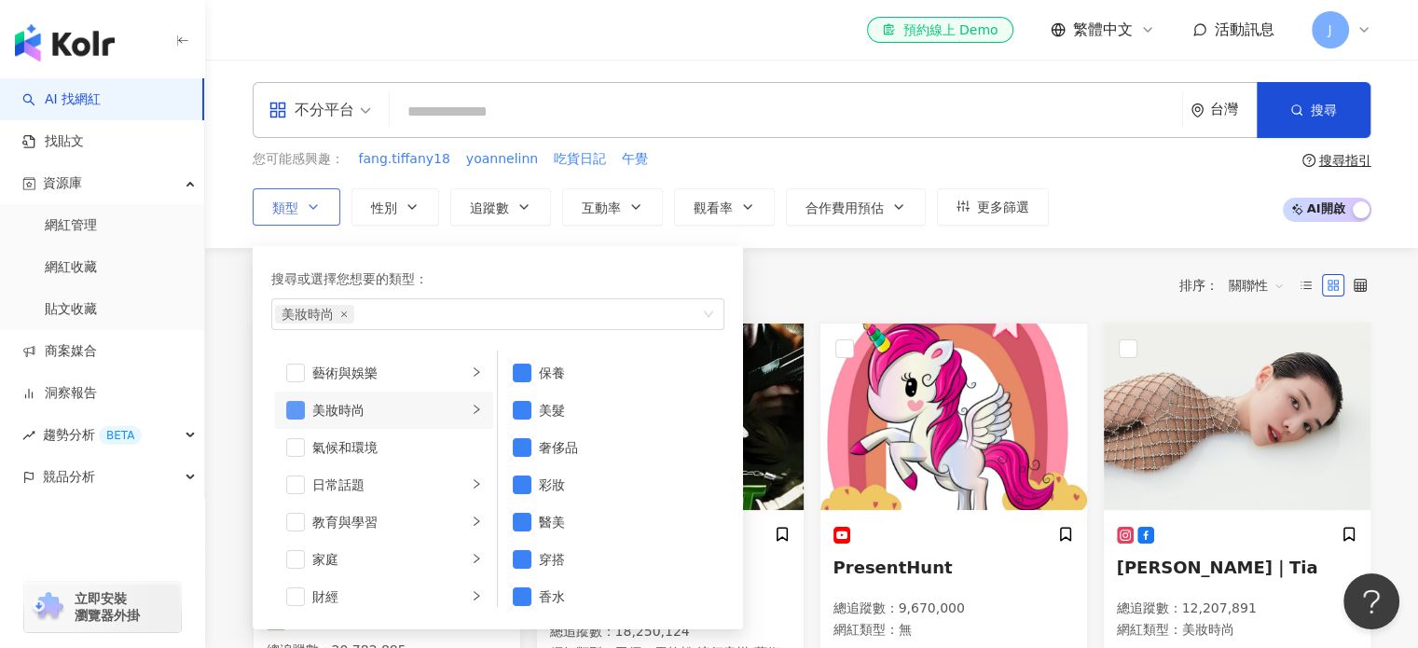
click at [288, 403] on span "button" at bounding box center [295, 410] width 19 height 19
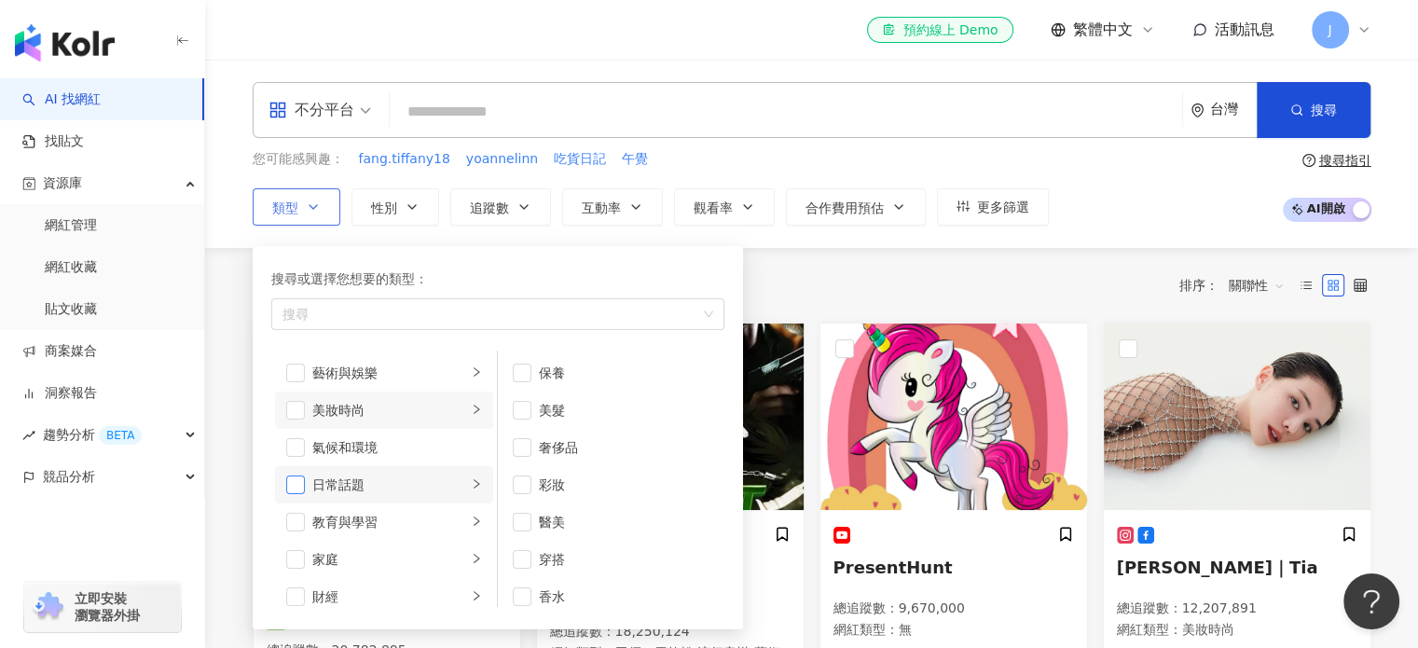
click at [297, 477] on span "button" at bounding box center [295, 485] width 19 height 19
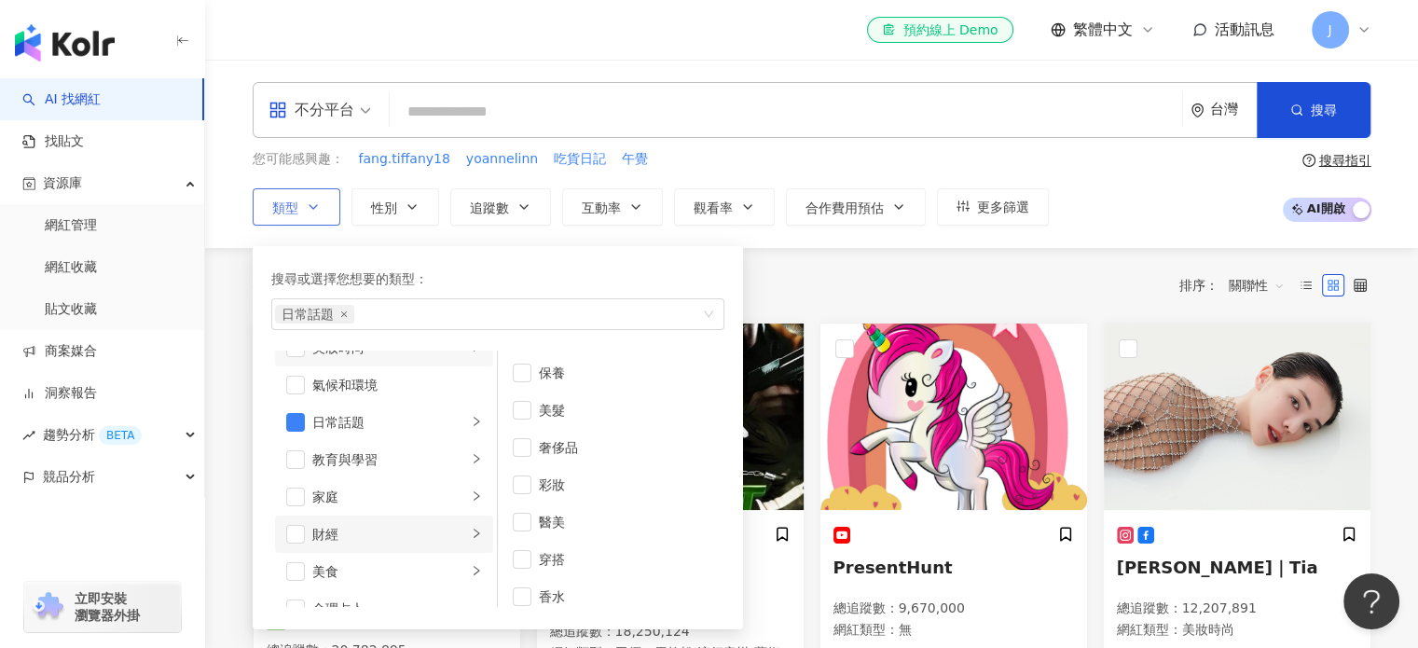
scroll to position [93, 0]
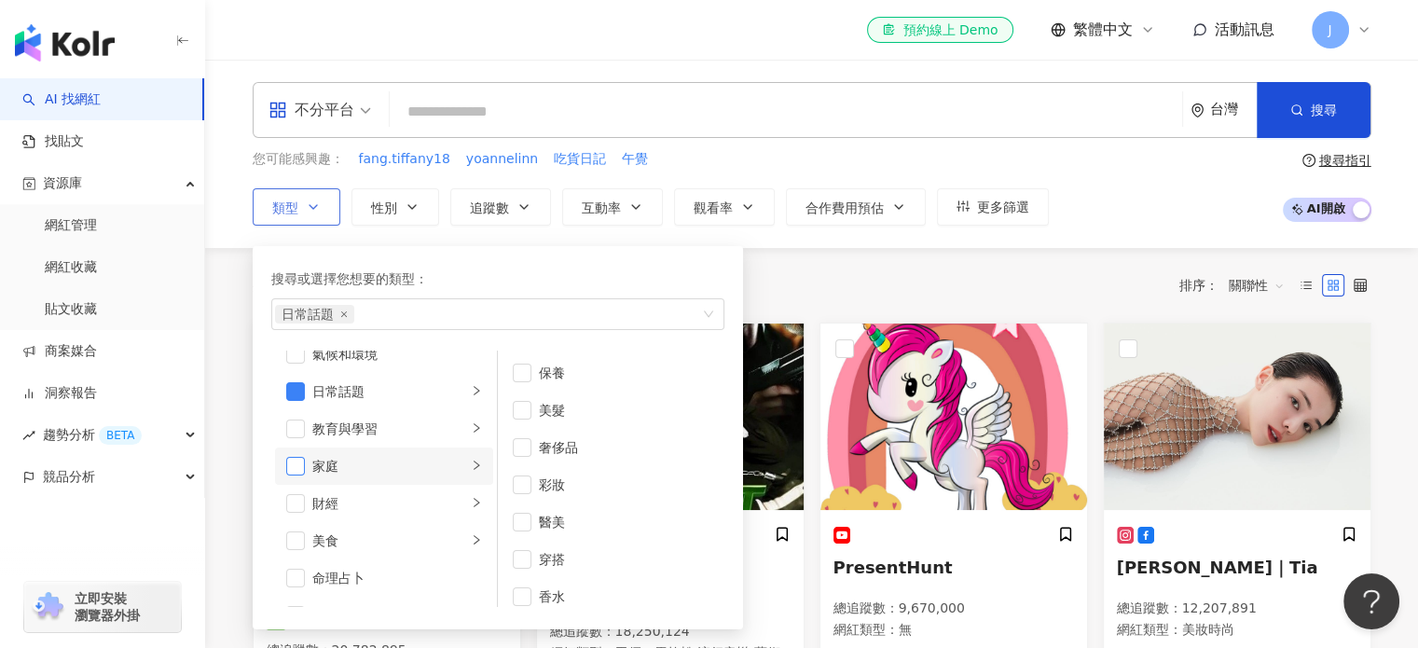
click at [295, 467] on span "button" at bounding box center [295, 466] width 19 height 19
click at [298, 542] on span "button" at bounding box center [295, 541] width 19 height 19
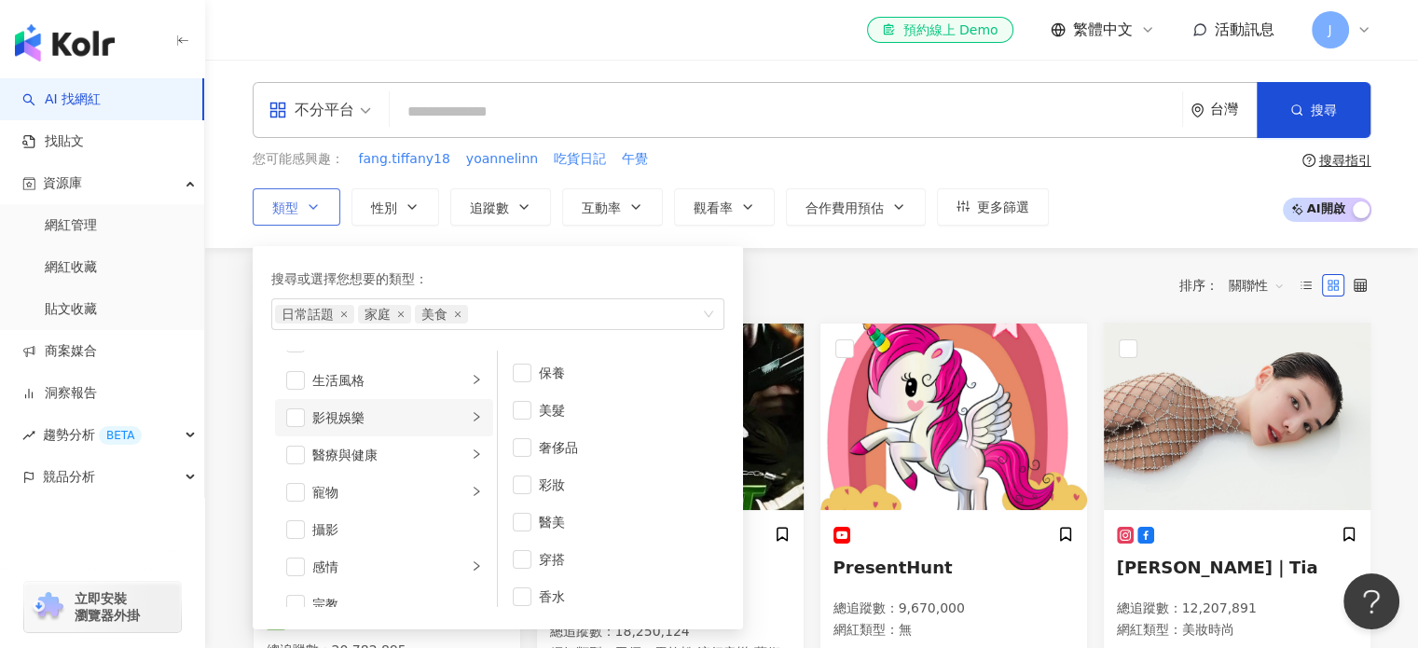
scroll to position [373, 0]
click at [305, 408] on li "生活風格" at bounding box center [384, 410] width 218 height 37
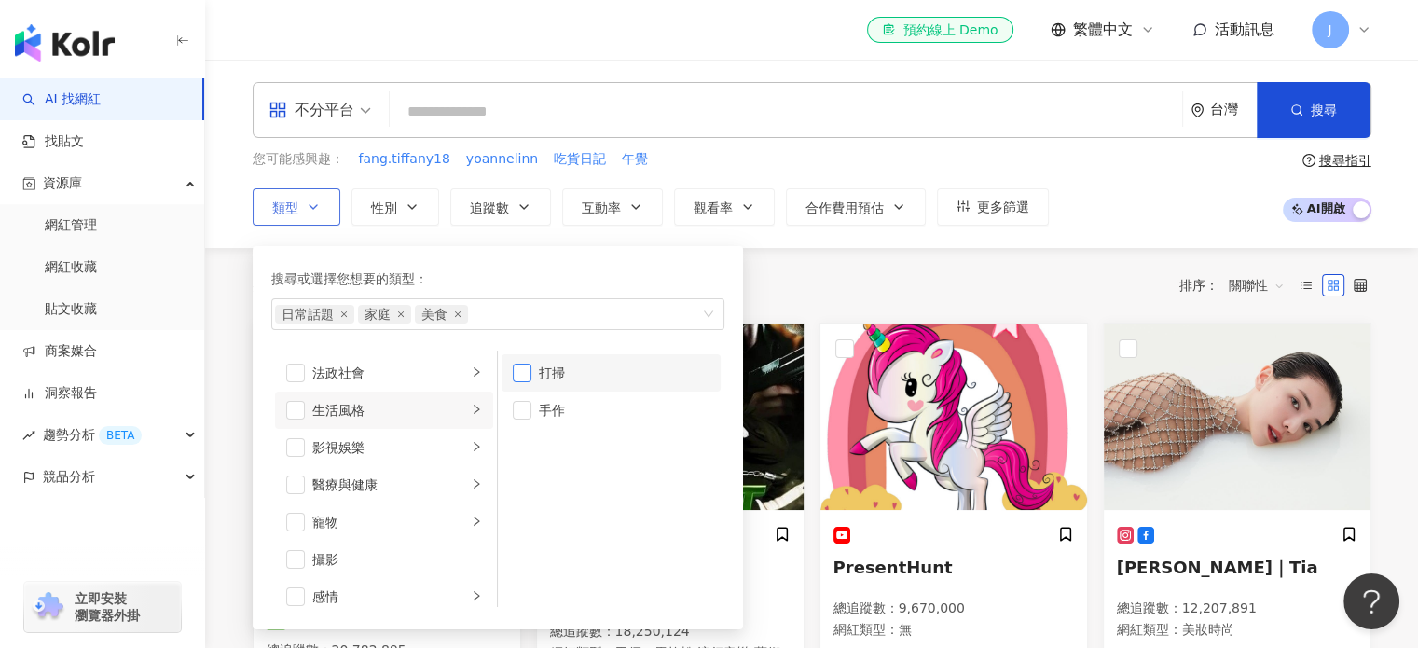
click at [530, 374] on span "button" at bounding box center [522, 373] width 19 height 19
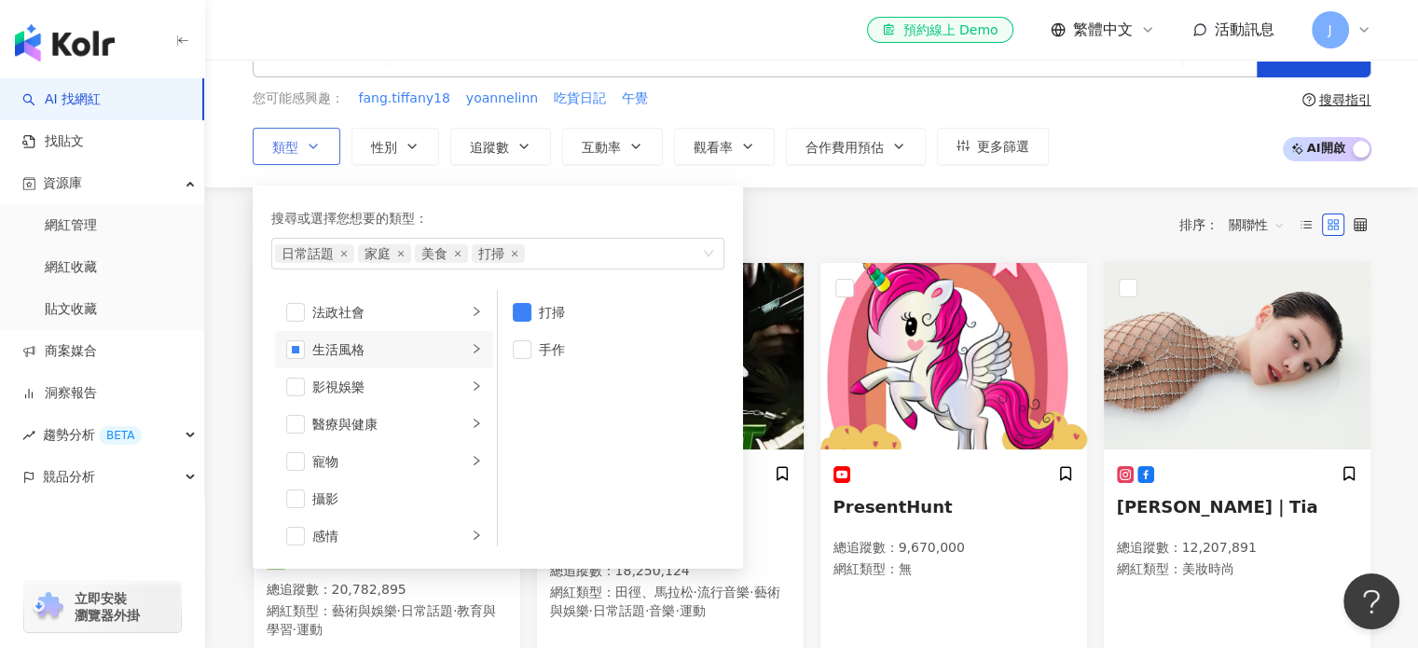
scroll to position [93, 0]
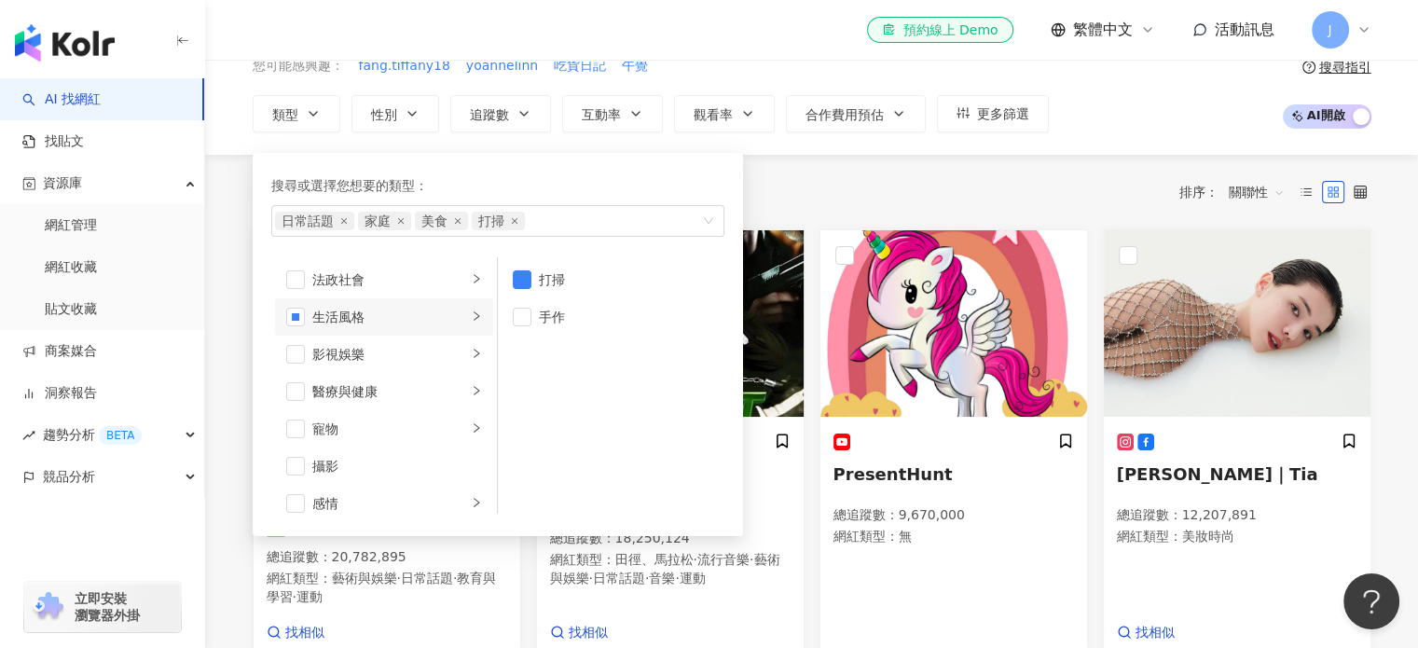
click at [886, 170] on div "共 10,000+ 筆 排序： 關聯性" at bounding box center [812, 192] width 1119 height 75
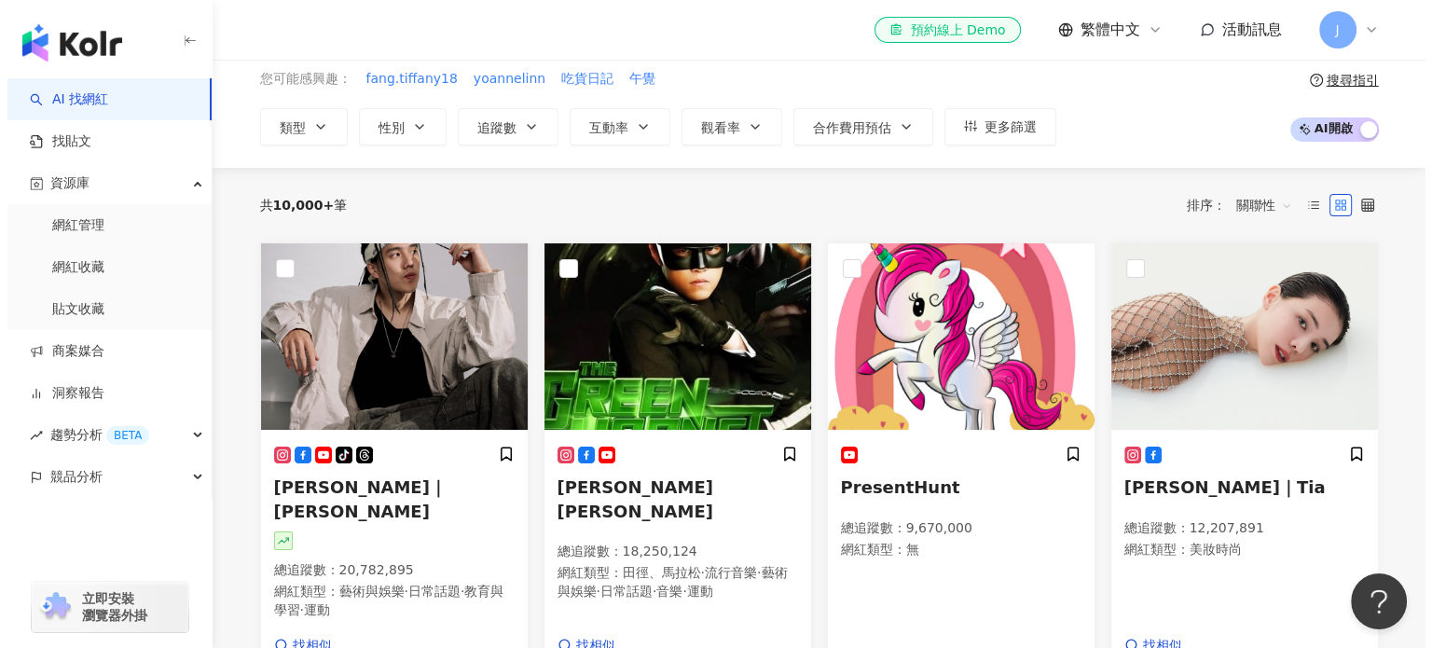
scroll to position [0, 0]
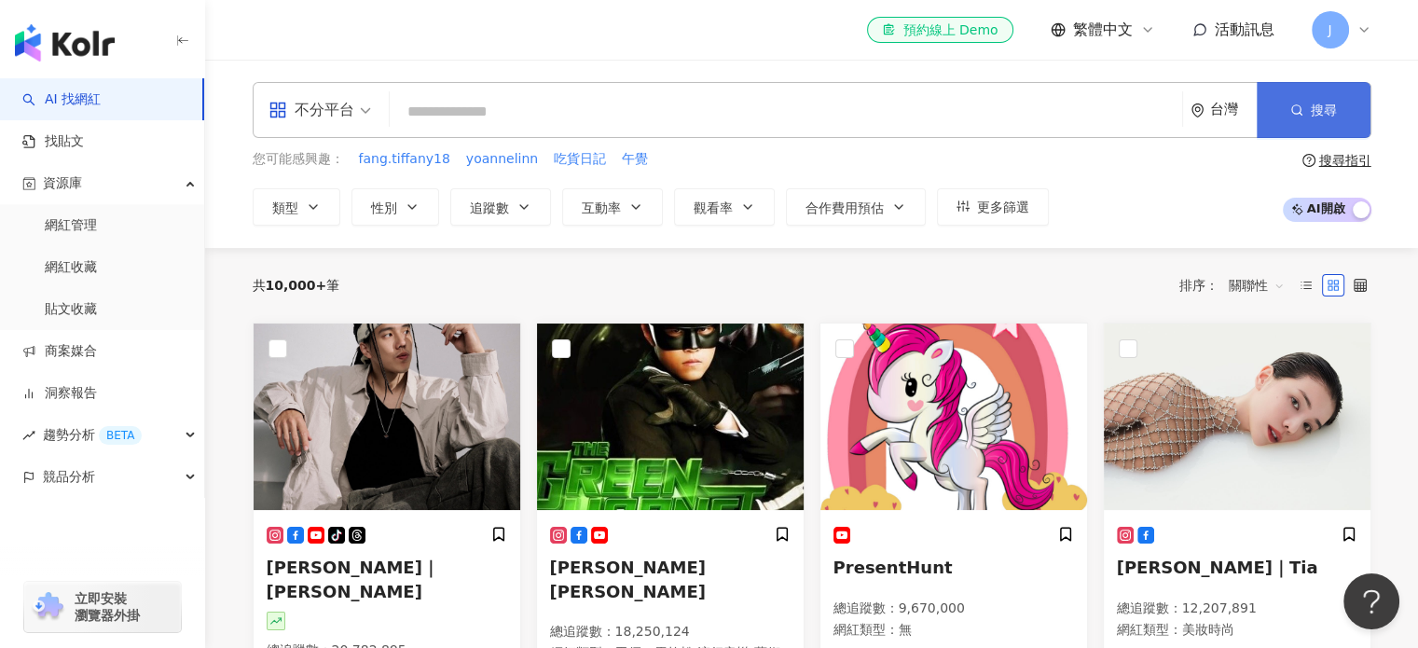
click at [1339, 118] on button "搜尋" at bounding box center [1314, 110] width 114 height 56
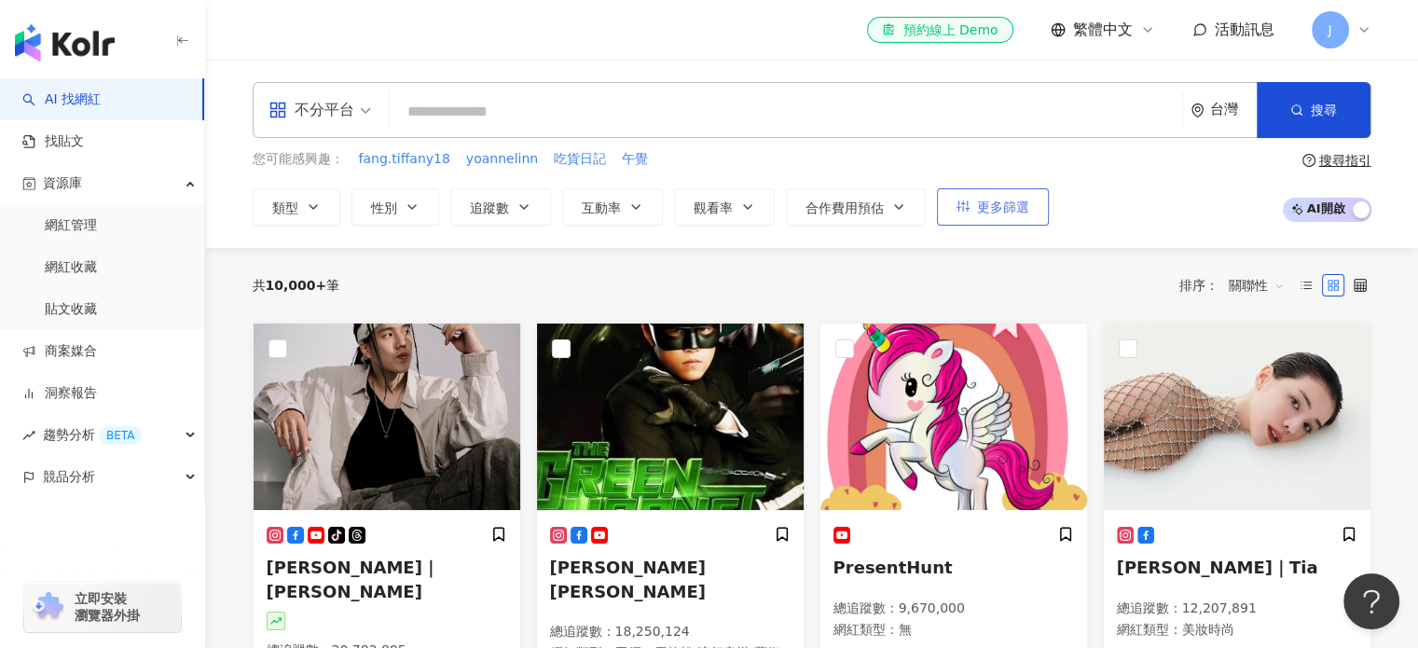
click at [995, 203] on span "更多篩選" at bounding box center [1003, 207] width 52 height 15
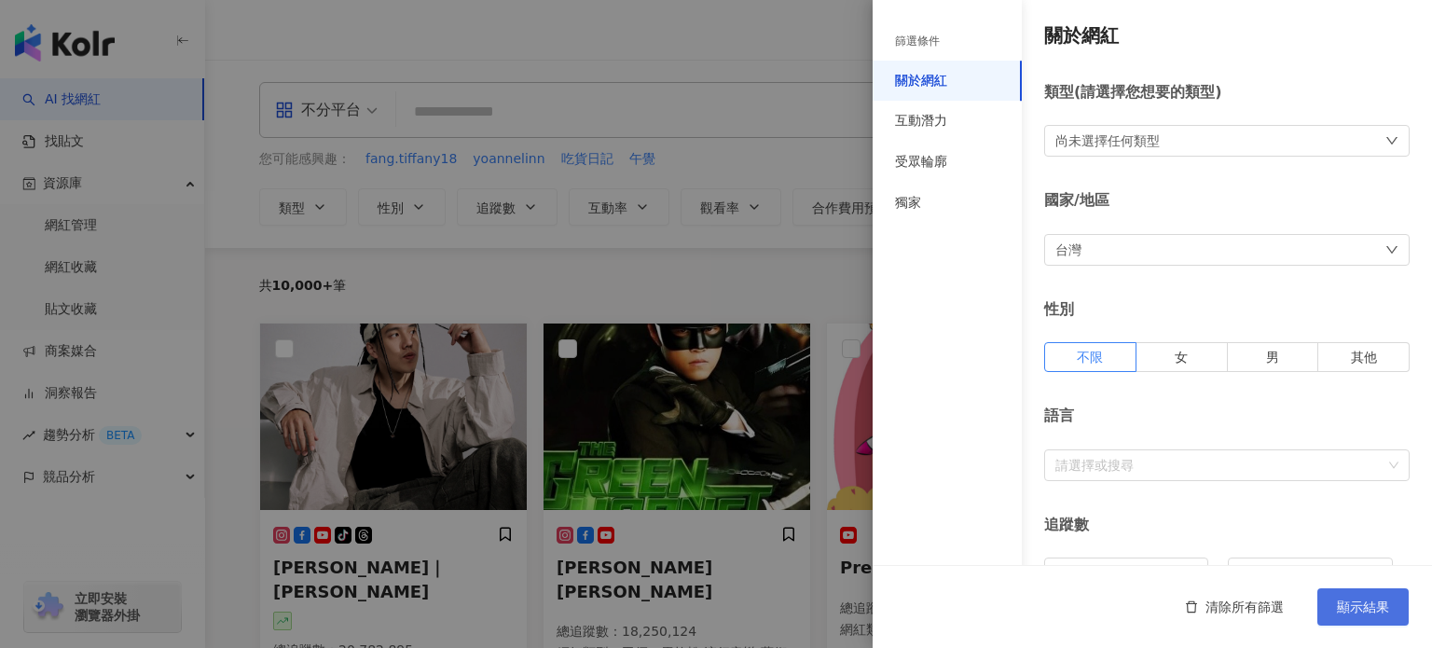
click at [1374, 593] on button "顯示結果" at bounding box center [1363, 606] width 91 height 37
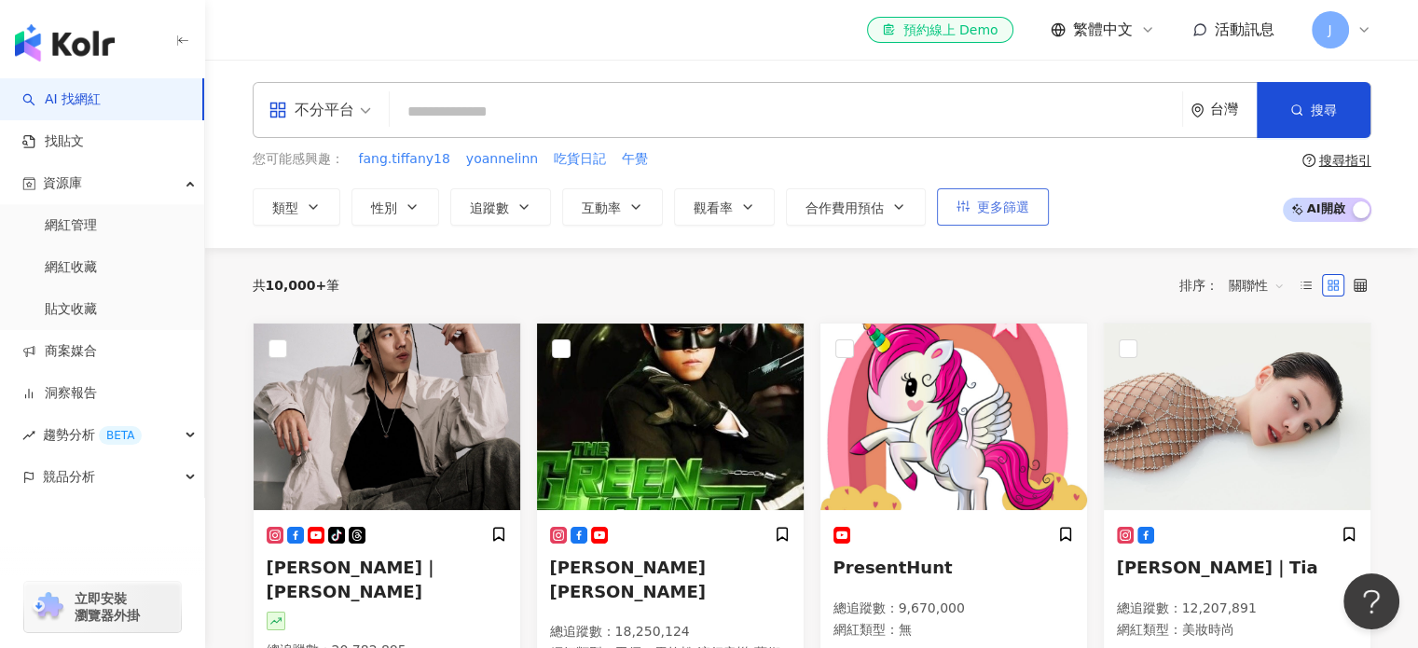
click at [982, 219] on button "更多篩選" at bounding box center [993, 206] width 112 height 37
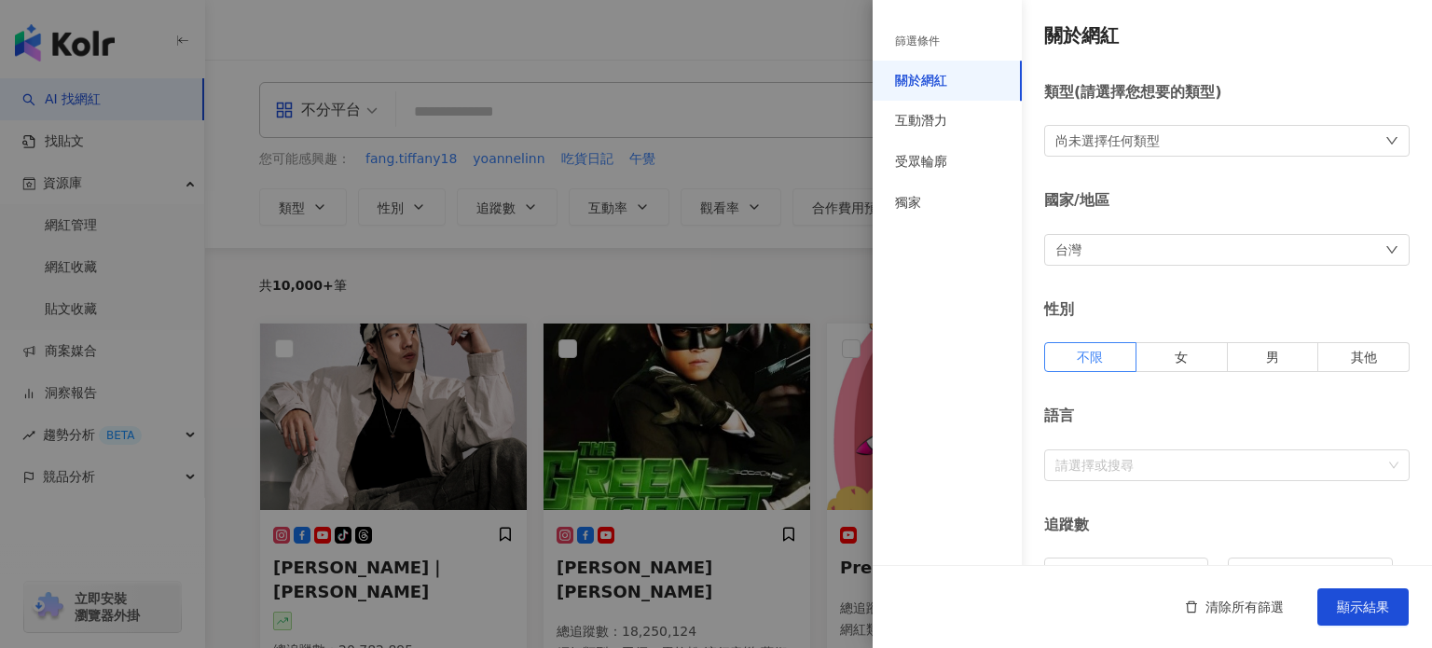
click at [1141, 136] on div "尚未選擇任何類型" at bounding box center [1108, 141] width 104 height 21
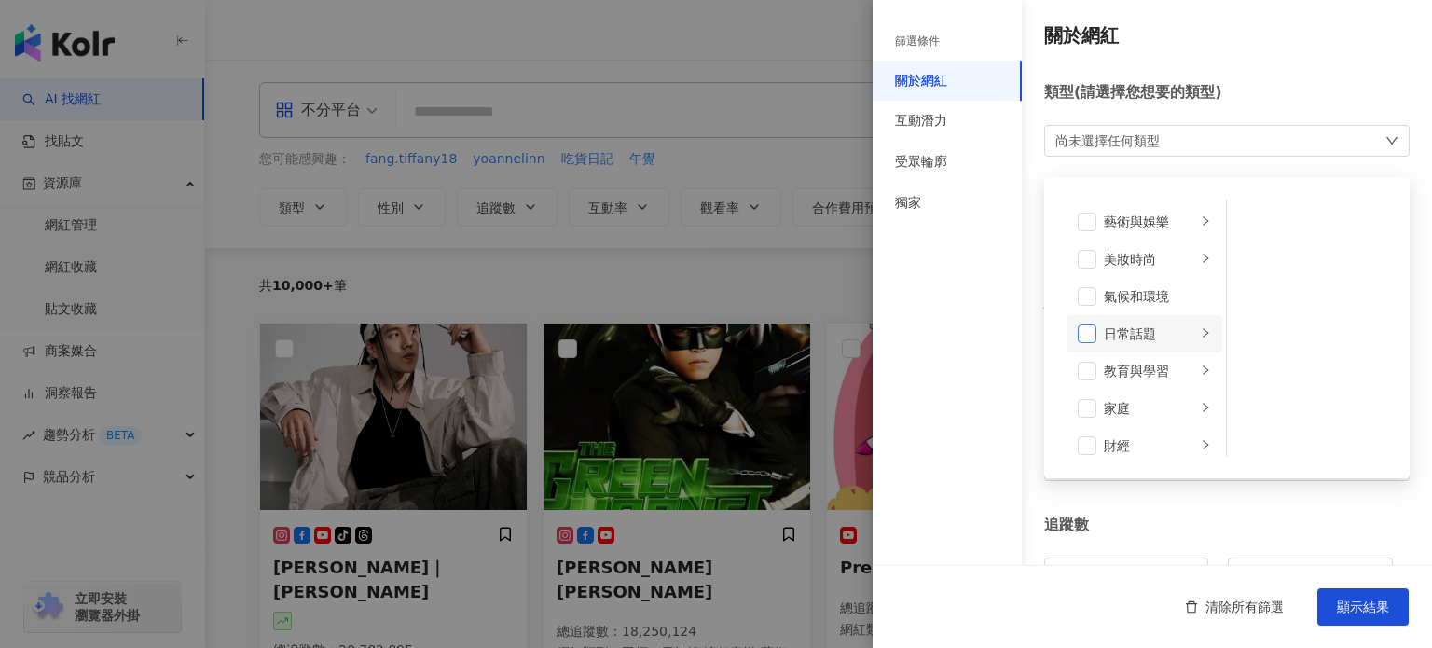
click at [1086, 336] on span at bounding box center [1087, 334] width 19 height 19
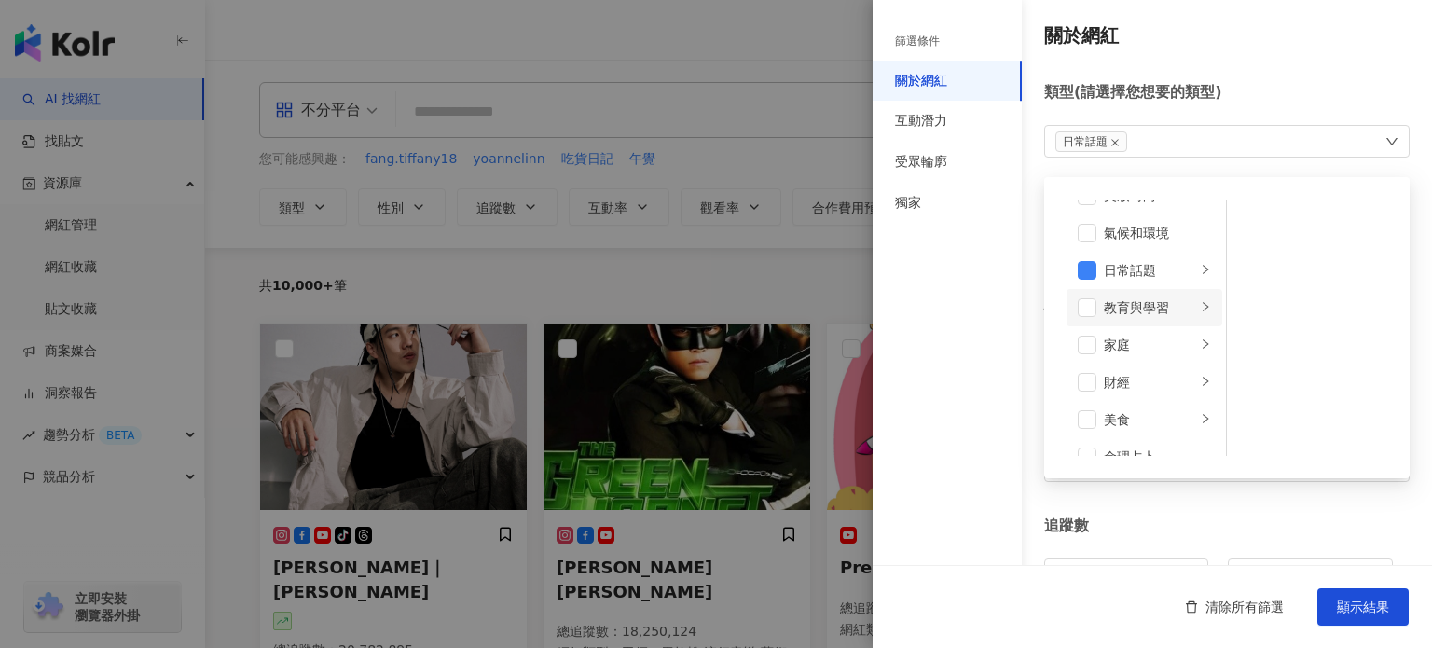
scroll to position [93, 0]
click at [1071, 305] on li "家庭" at bounding box center [1145, 315] width 156 height 37
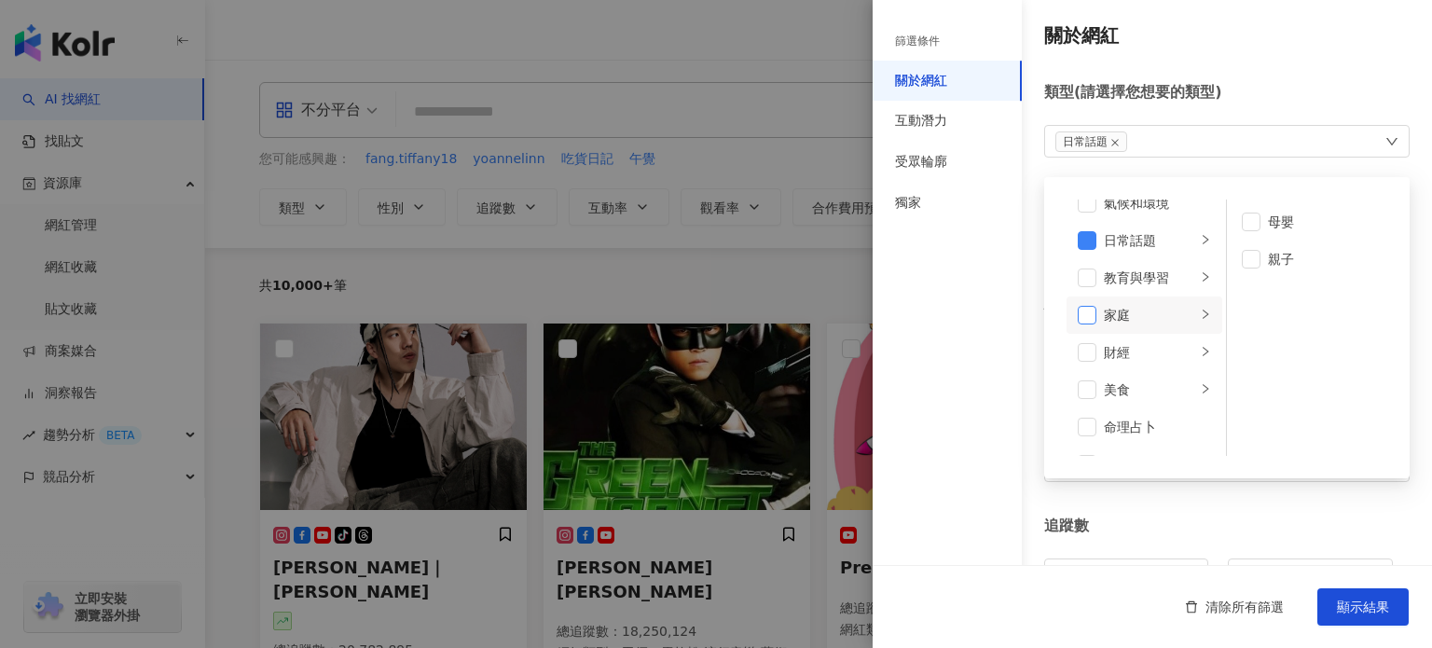
click at [1079, 312] on span at bounding box center [1087, 315] width 19 height 19
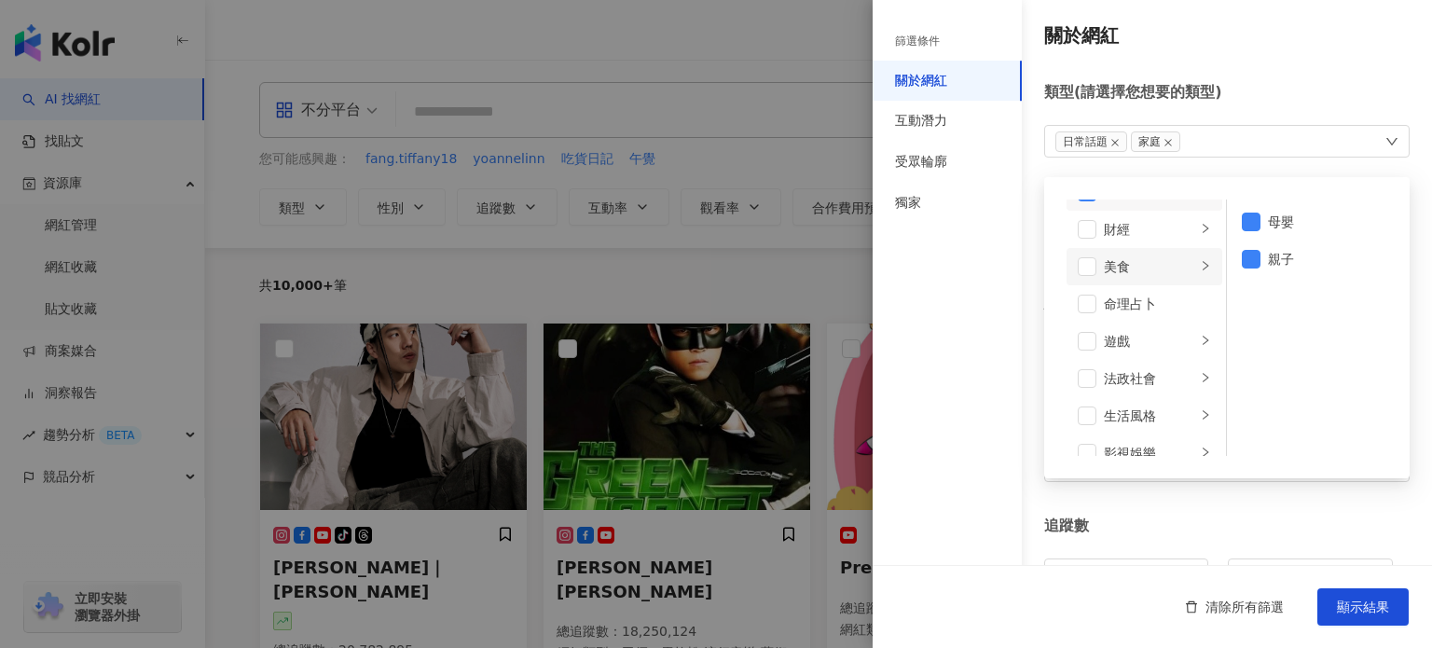
scroll to position [187, 0]
click at [1091, 297] on span at bounding box center [1087, 296] width 19 height 19
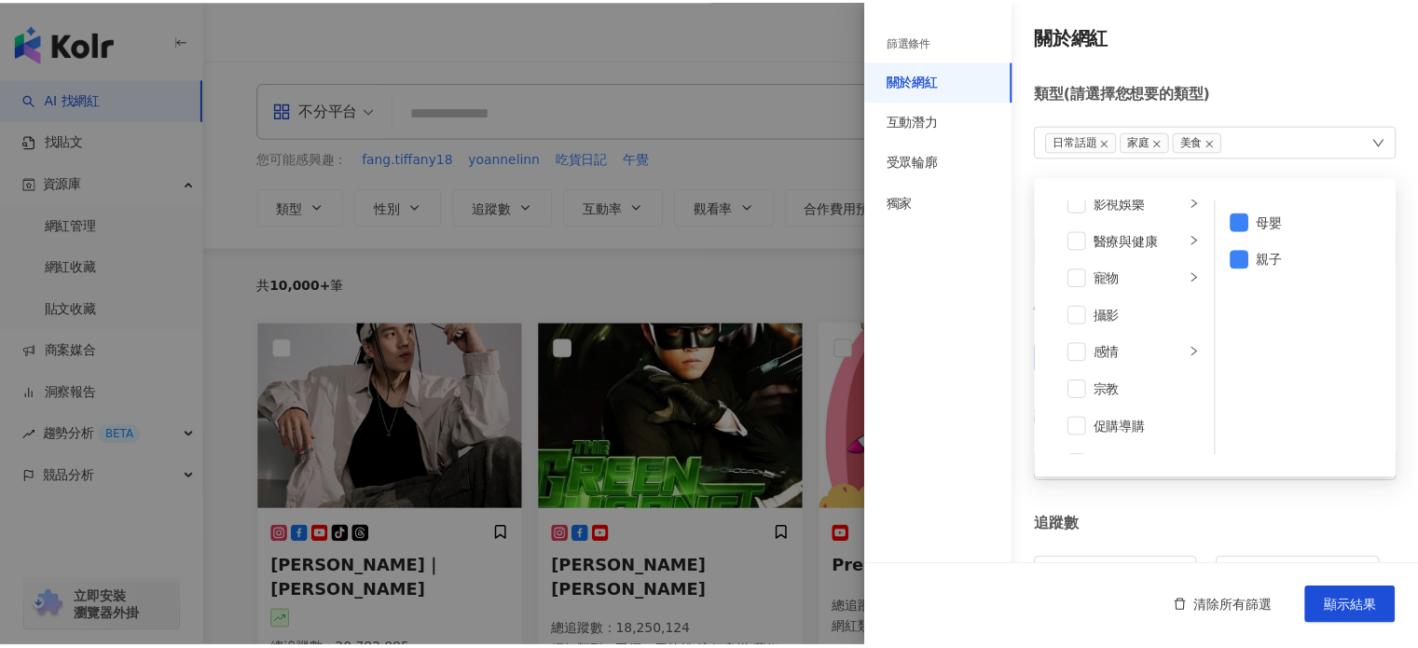
scroll to position [373, 0]
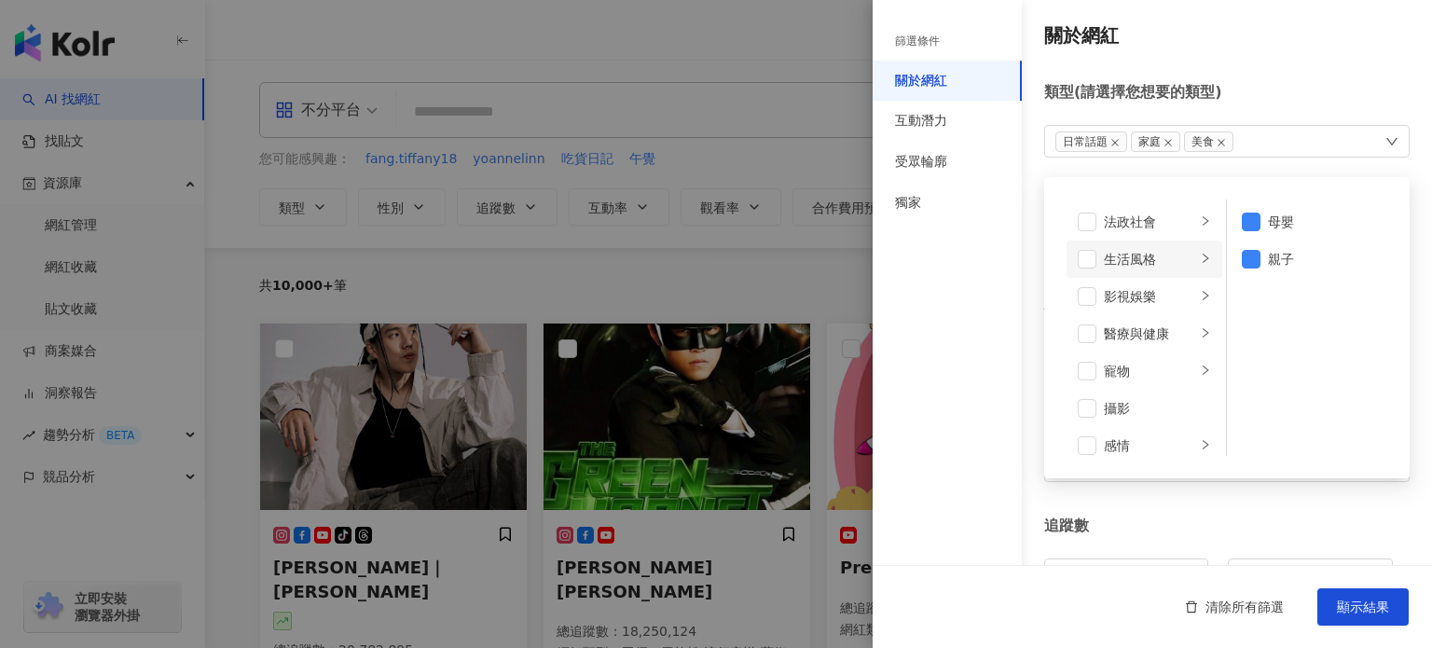
click at [1200, 254] on icon "right" at bounding box center [1205, 258] width 11 height 11
click at [1251, 223] on span at bounding box center [1251, 222] width 19 height 19
click at [1384, 600] on span "顯示結果" at bounding box center [1363, 607] width 52 height 15
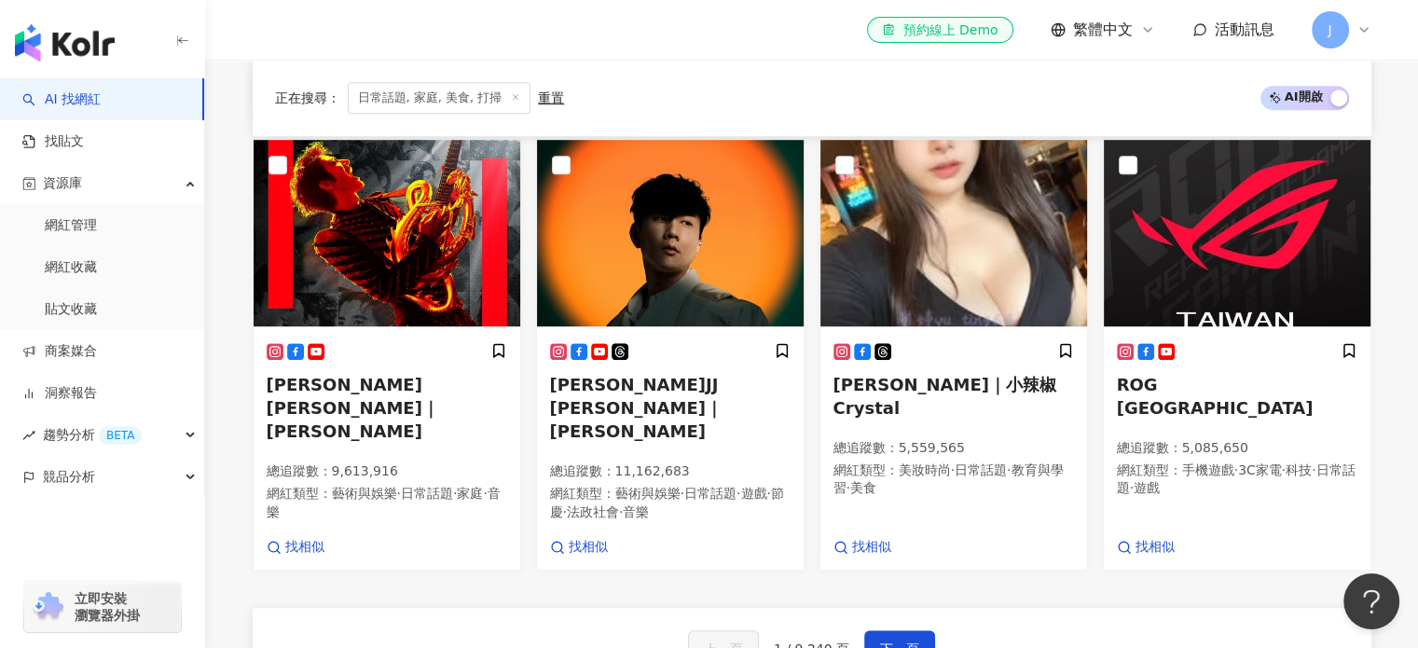
scroll to position [1212, 0]
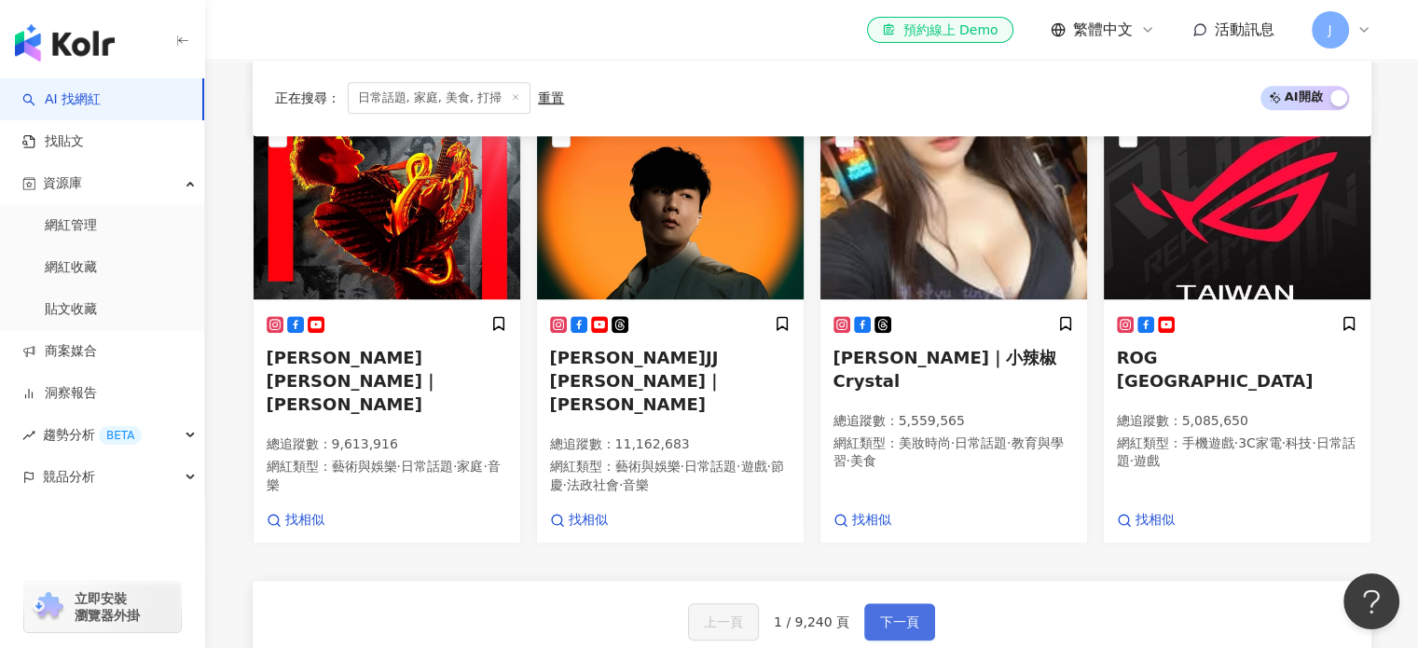
click at [896, 615] on span "下一頁" at bounding box center [899, 622] width 39 height 15
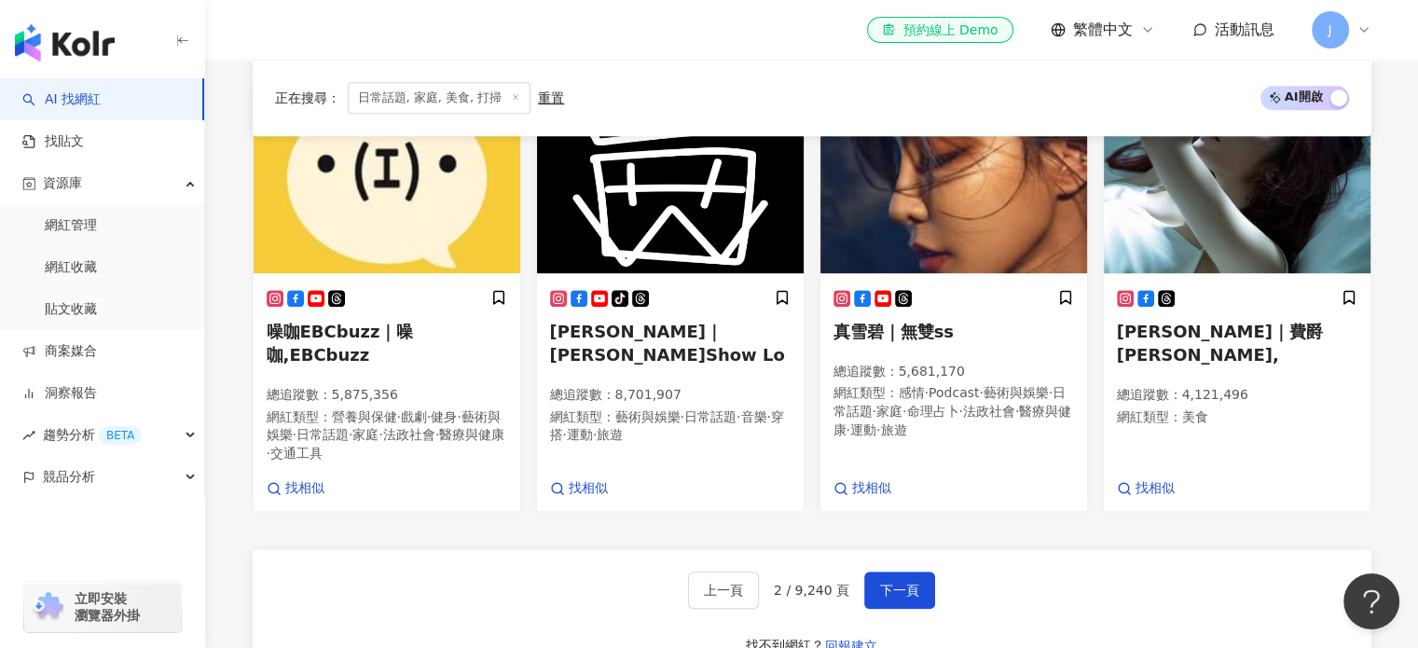
scroll to position [1203, 0]
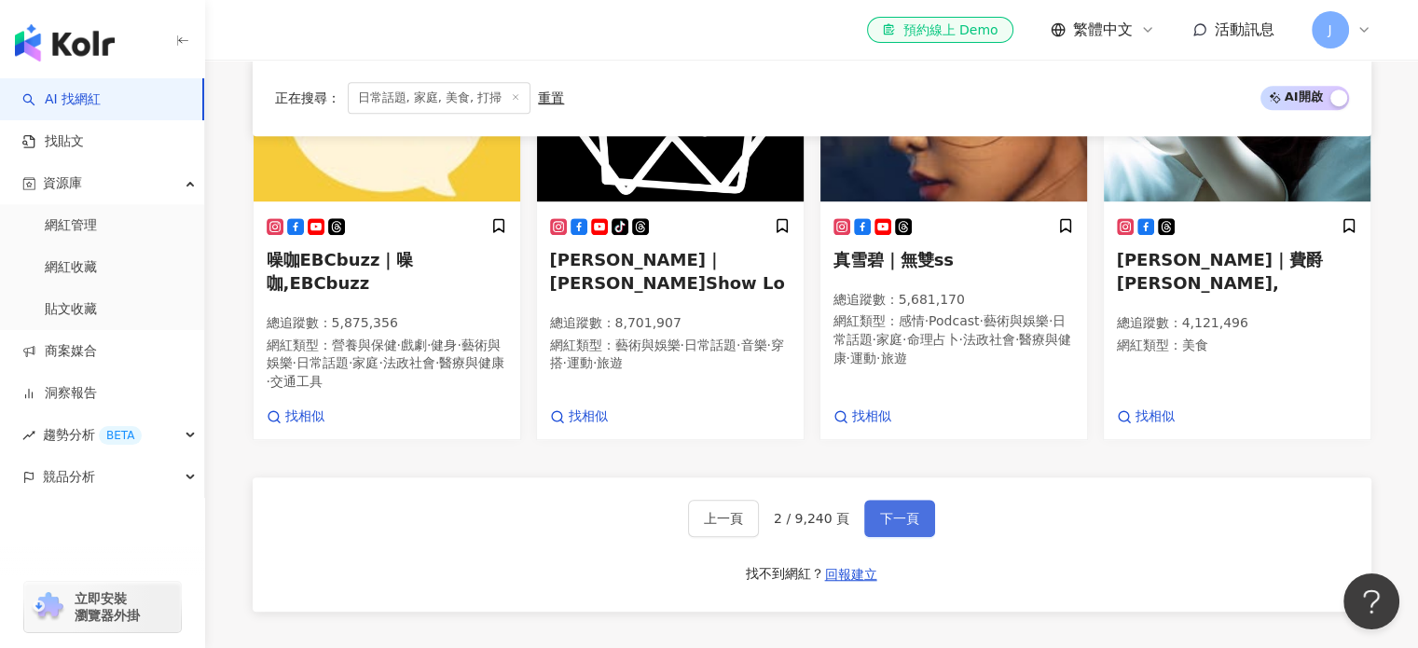
click at [899, 511] on span "下一頁" at bounding box center [899, 518] width 39 height 15
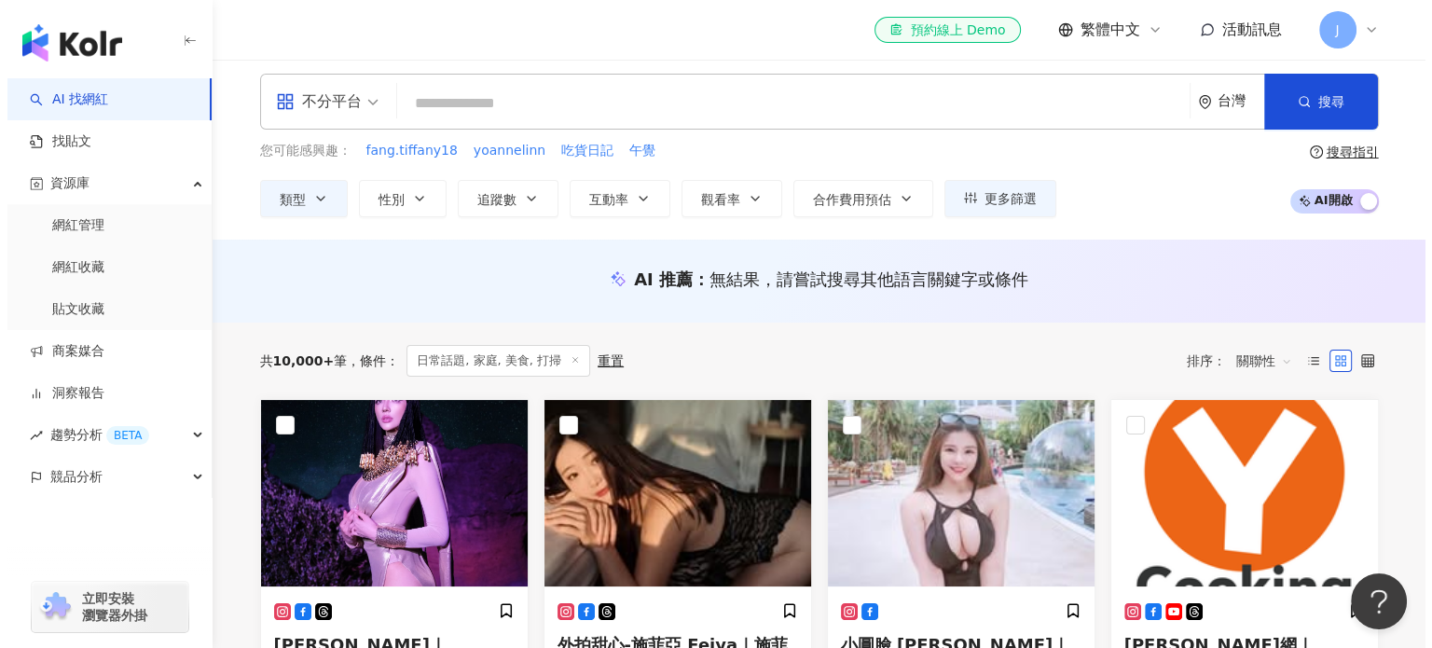
scroll to position [0, 0]
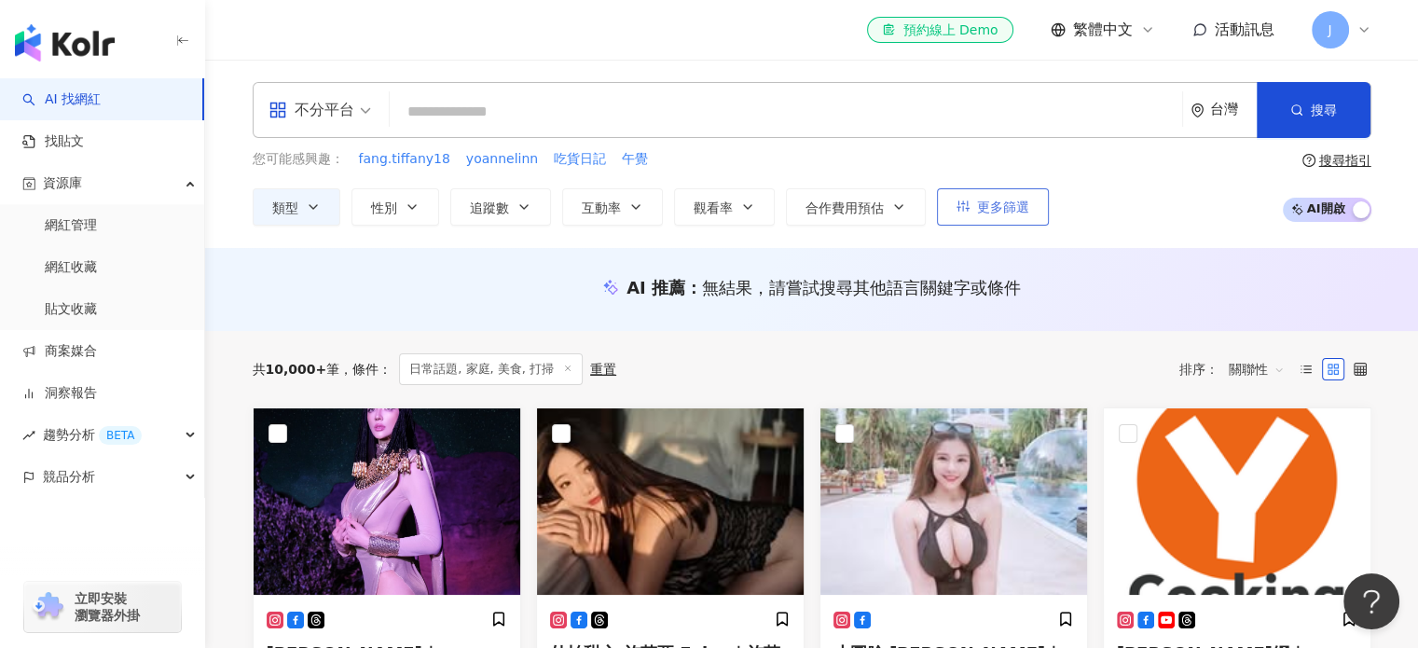
click at [1023, 204] on span "更多篩選" at bounding box center [1003, 207] width 52 height 15
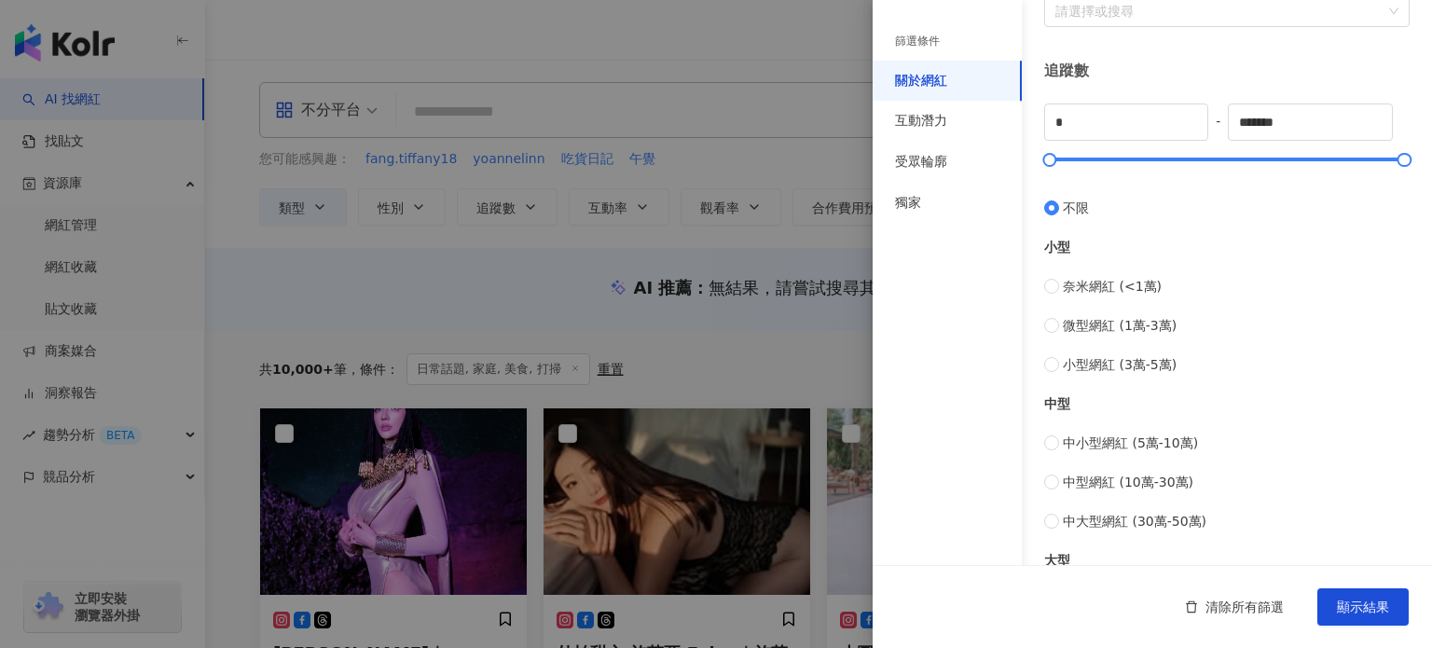
scroll to position [466, 0]
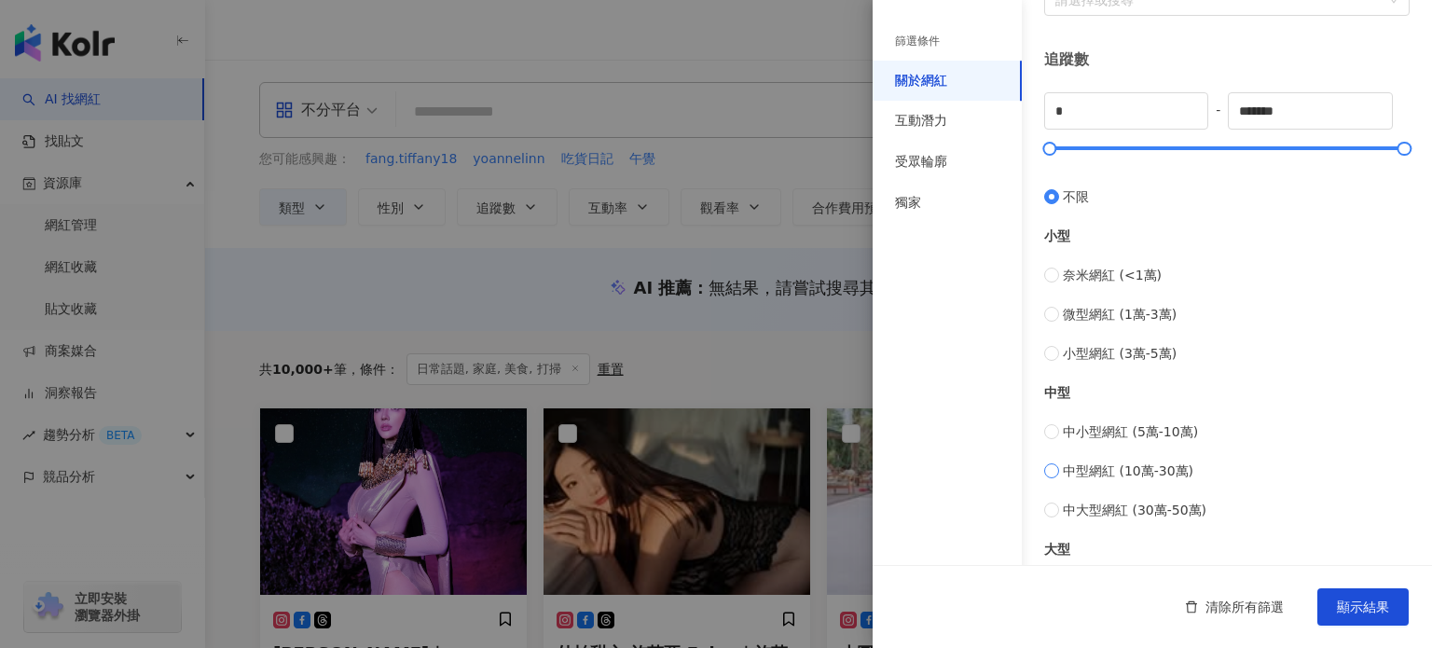
click at [1128, 474] on span "中型網紅 (10萬-30萬)" at bounding box center [1128, 471] width 131 height 21
type input "******"
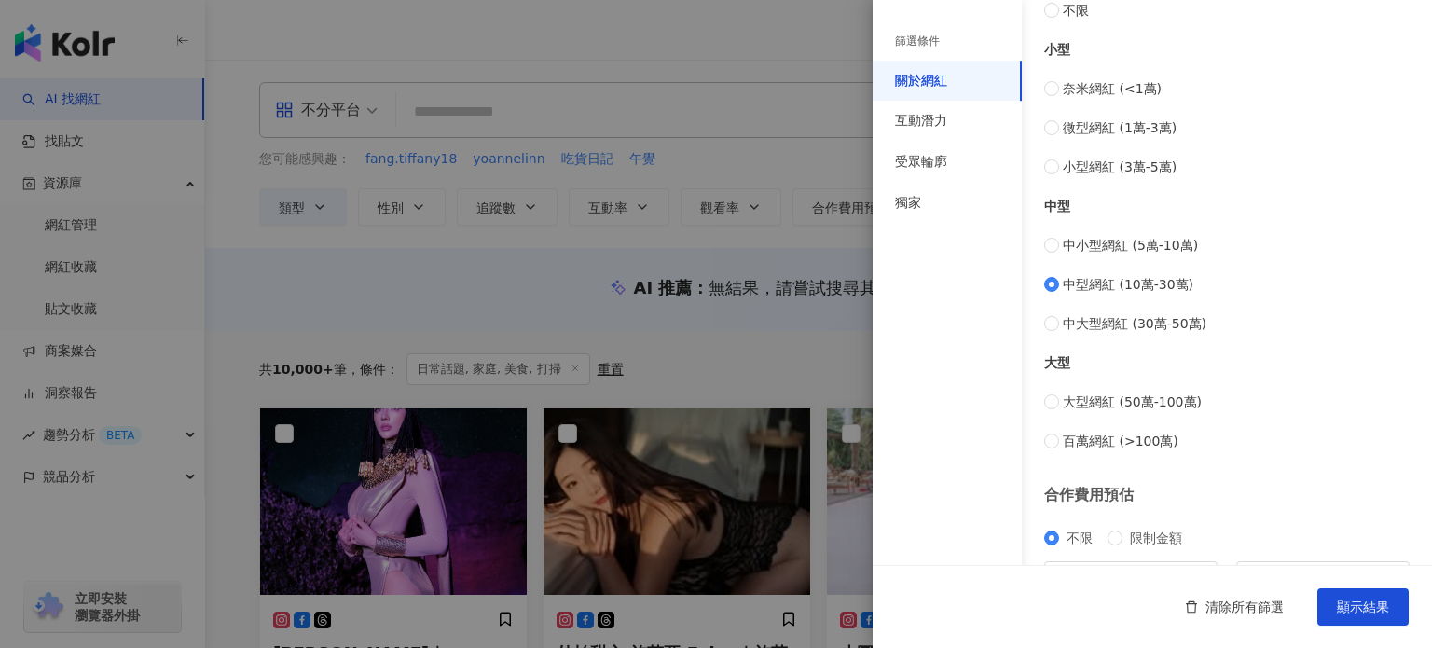
scroll to position [560, 0]
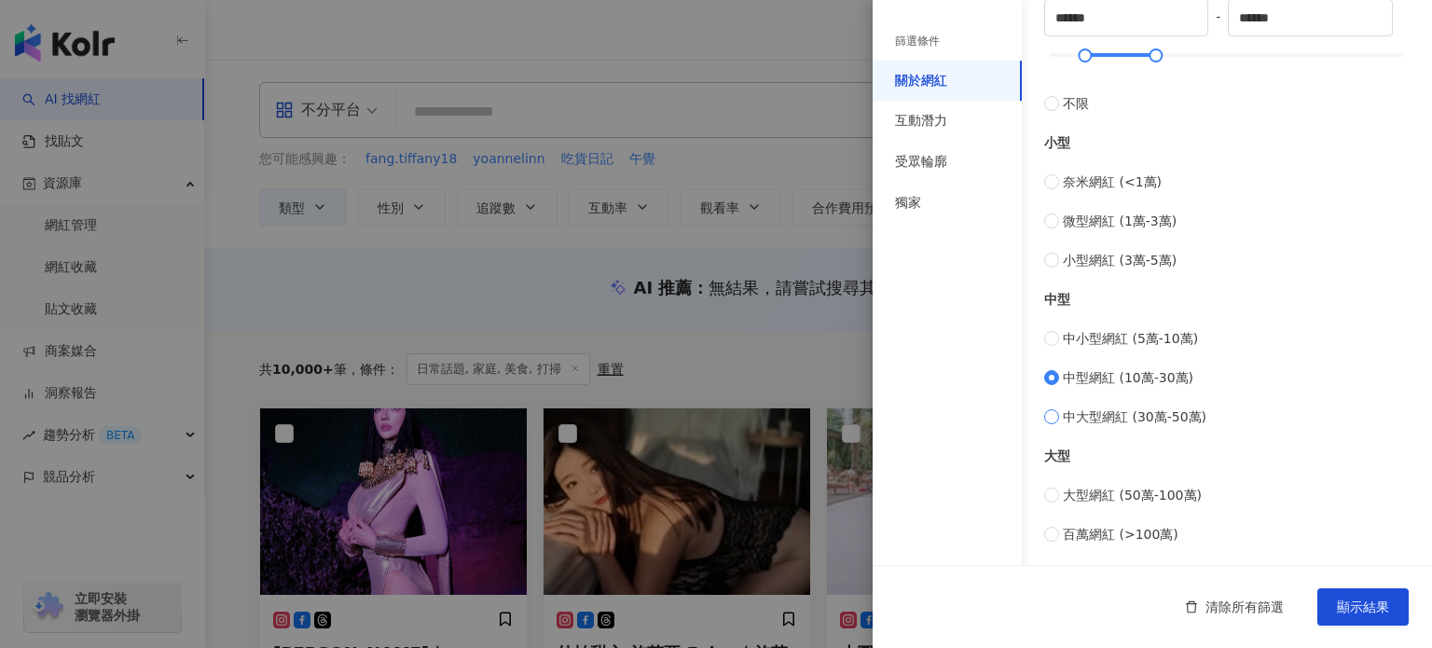
click at [1064, 413] on span "中大型網紅 (30萬-50萬)" at bounding box center [1135, 417] width 144 height 21
type input "******"
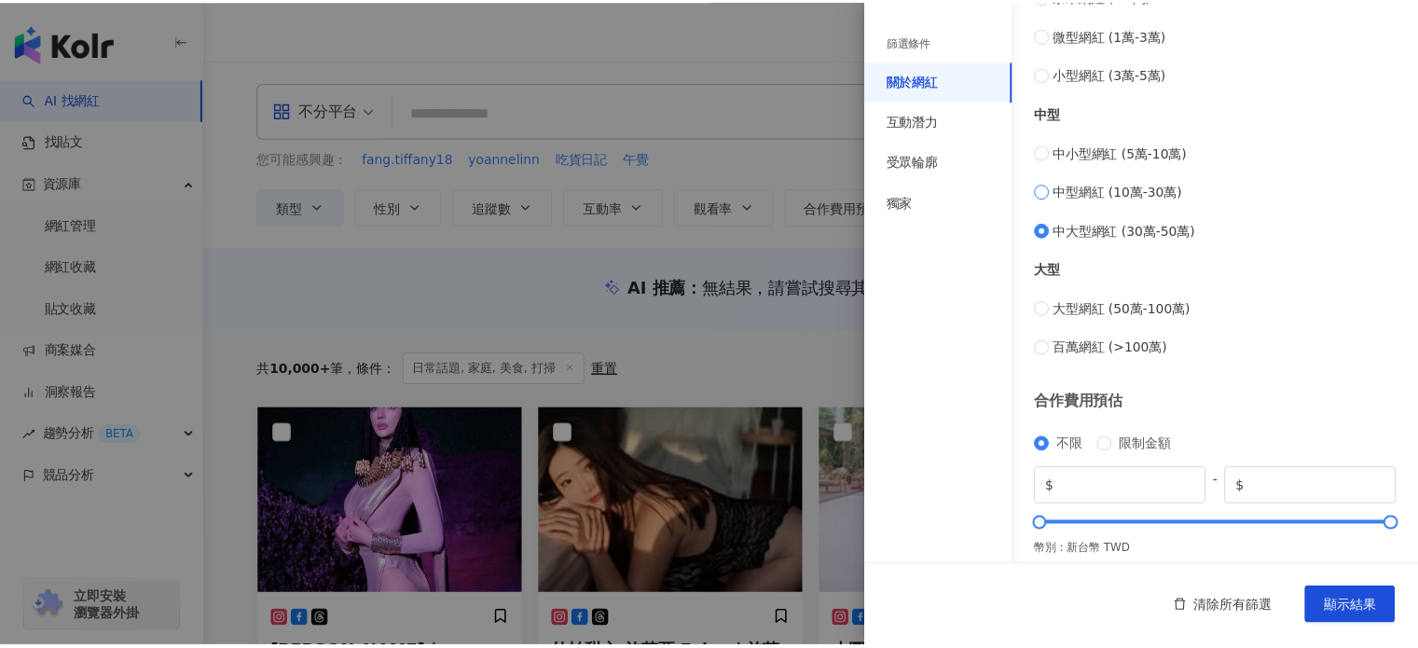
scroll to position [757, 0]
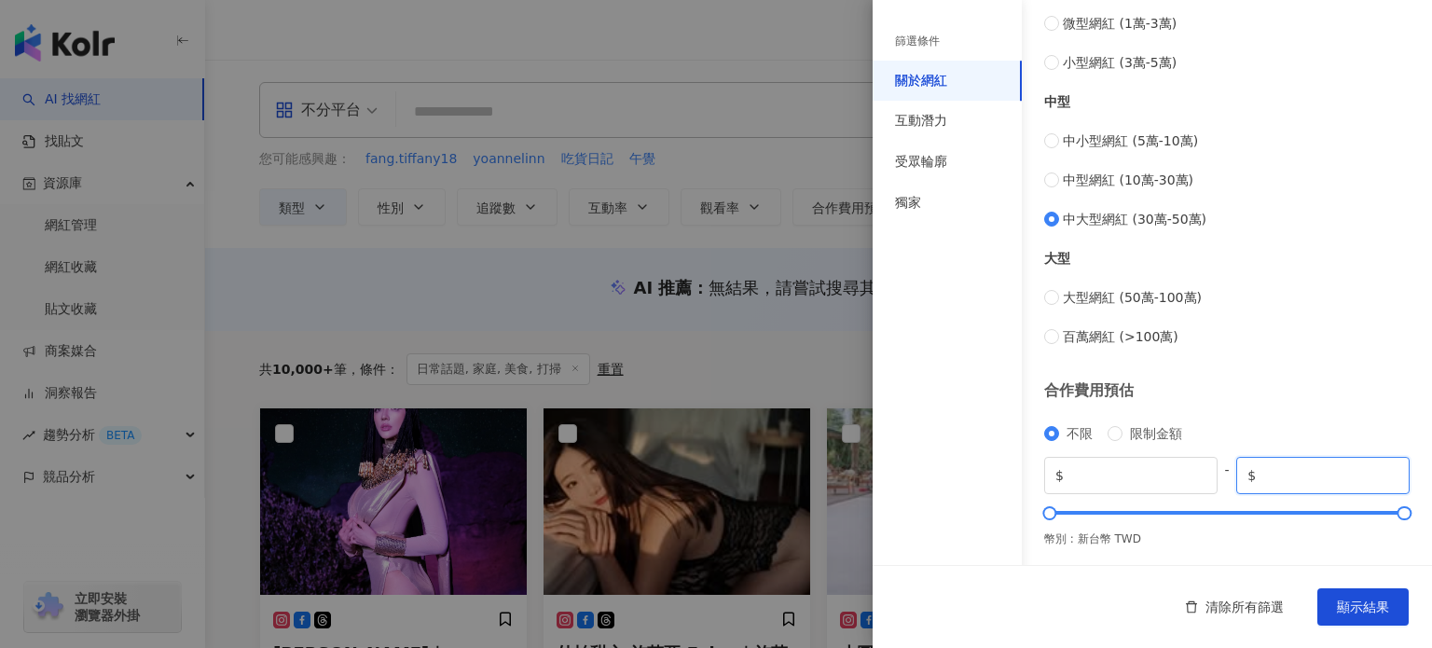
click at [1314, 465] on input "*******" at bounding box center [1329, 475] width 139 height 21
click at [1311, 471] on input "*******" at bounding box center [1329, 475] width 139 height 21
drag, startPoint x: 1339, startPoint y: 482, endPoint x: 1217, endPoint y: 485, distance: 122.2
click at [1217, 485] on div "$ * - $ *******" at bounding box center [1227, 475] width 366 height 37
type input "******"
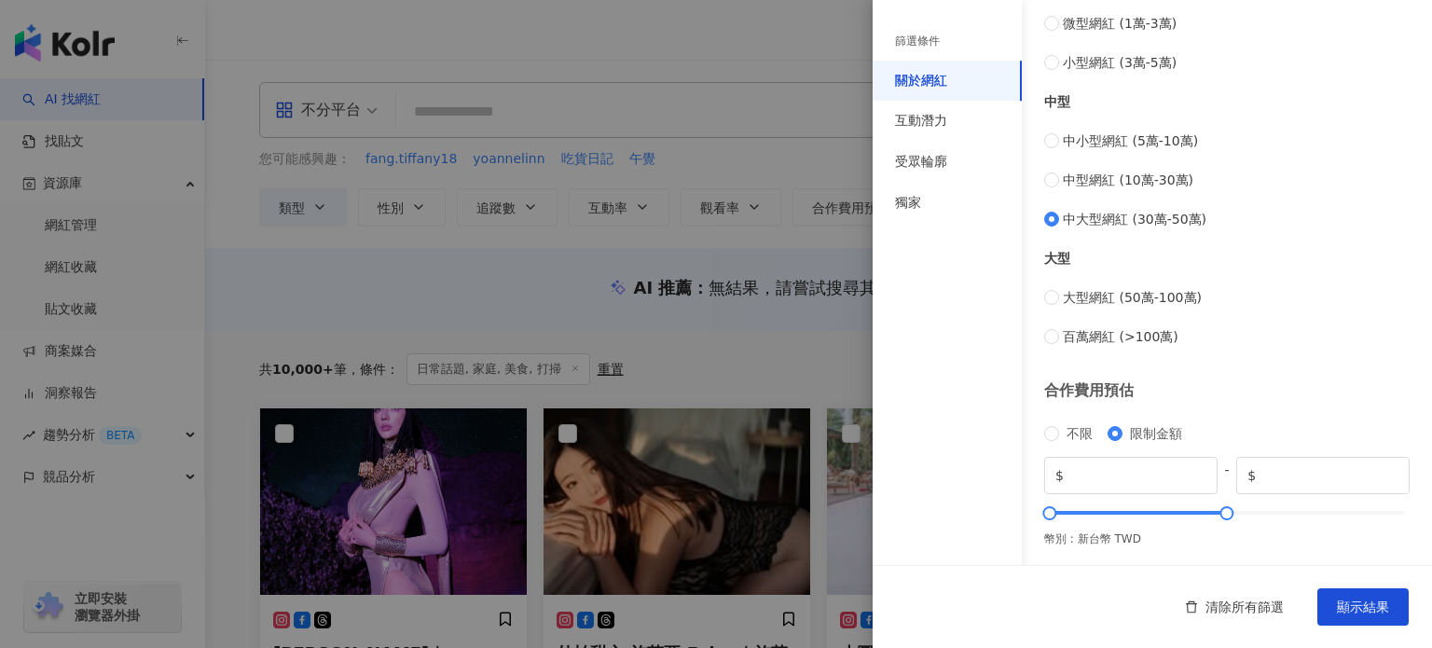
click at [1327, 391] on div "合作費用預估" at bounding box center [1227, 390] width 366 height 21
click at [1367, 609] on span "顯示結果" at bounding box center [1363, 607] width 52 height 15
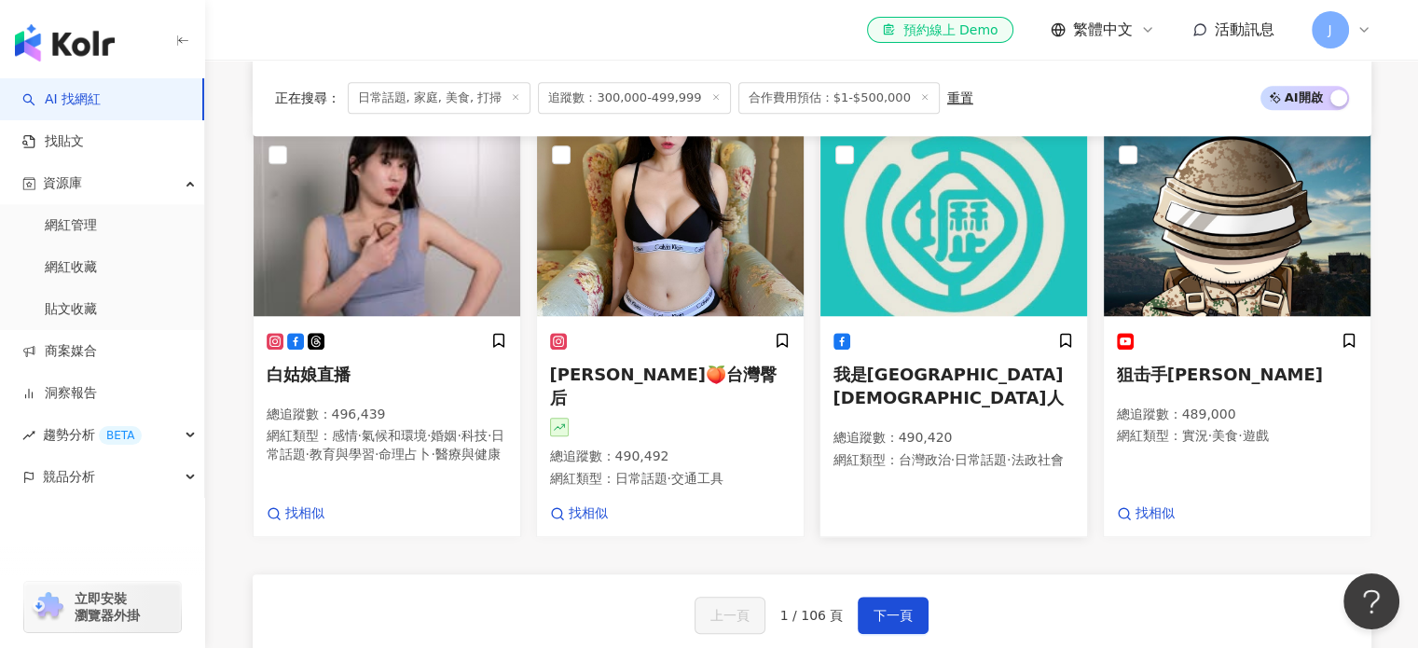
scroll to position [1399, 0]
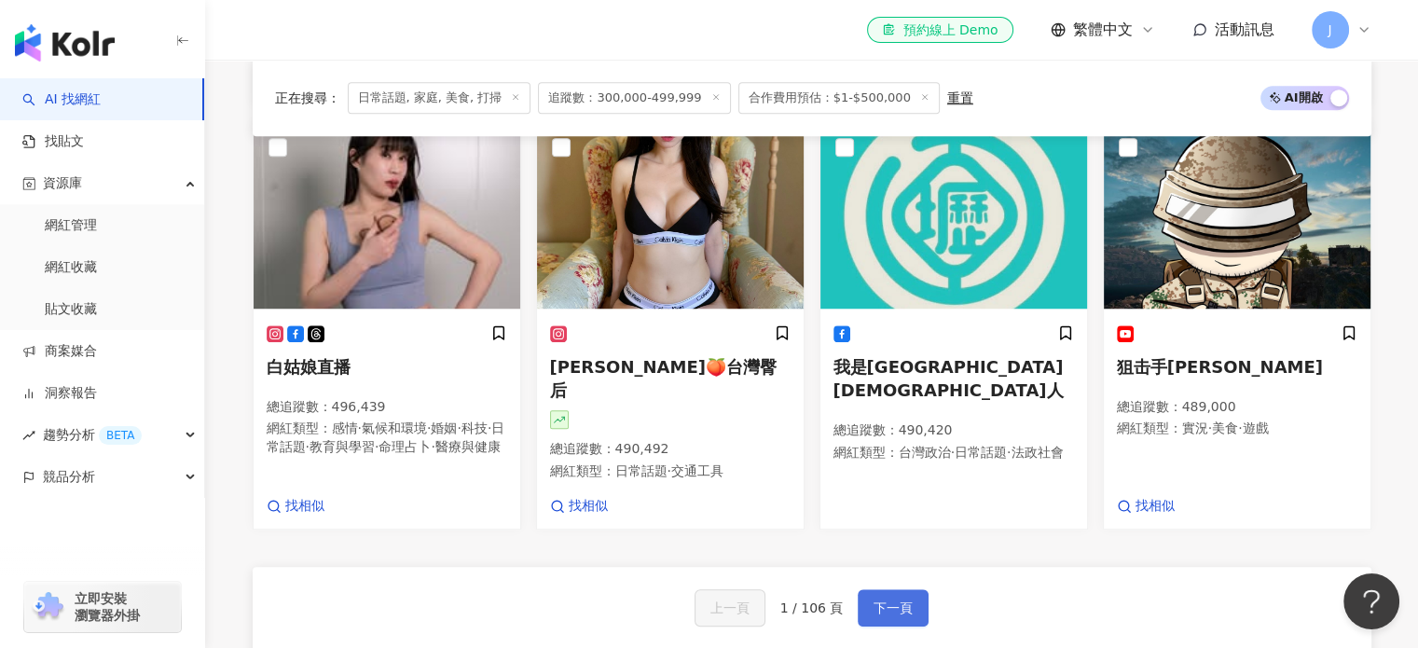
click at [889, 615] on span "下一頁" at bounding box center [893, 608] width 39 height 15
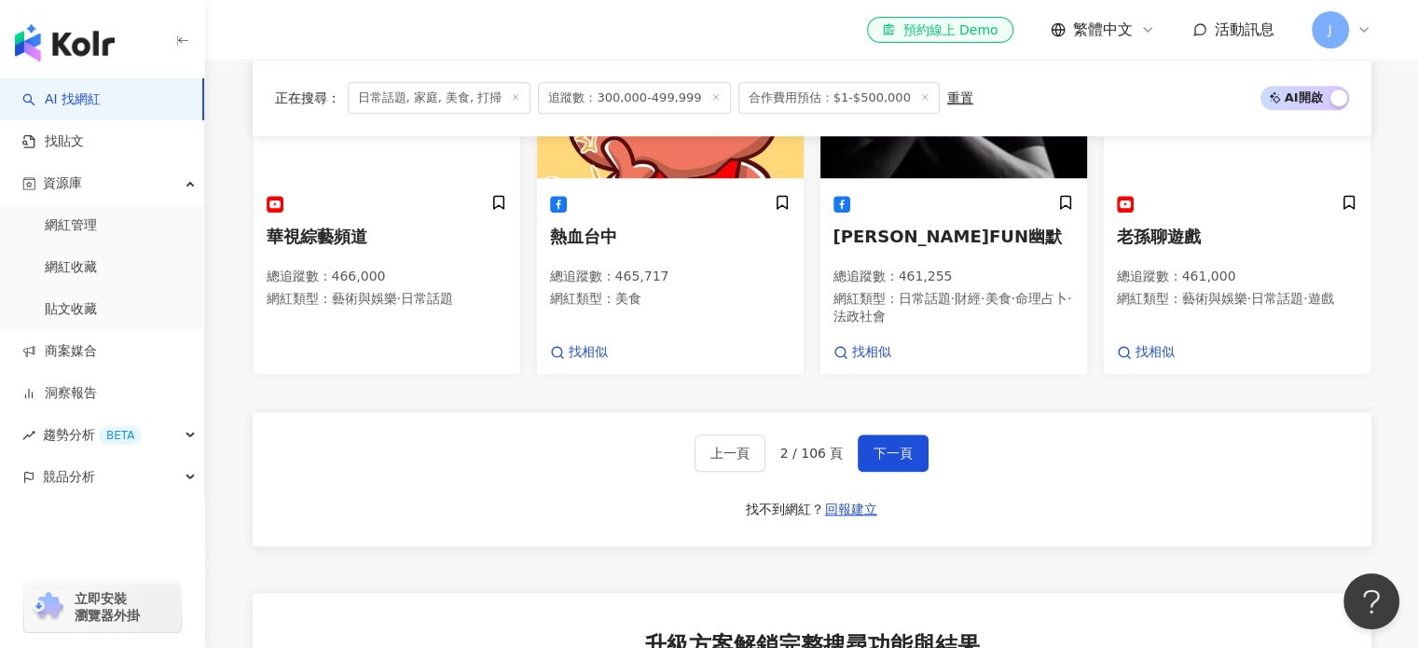
scroll to position [1591, 0]
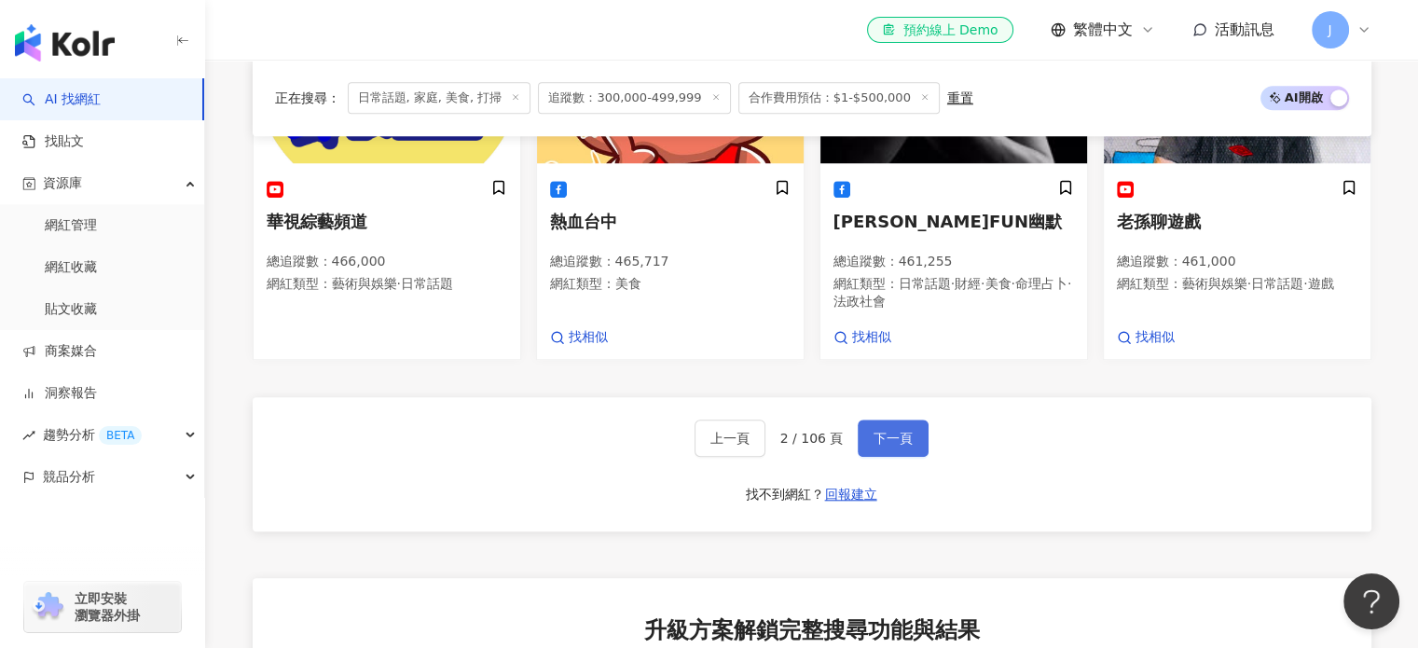
click at [874, 446] on span "下一頁" at bounding box center [893, 438] width 39 height 15
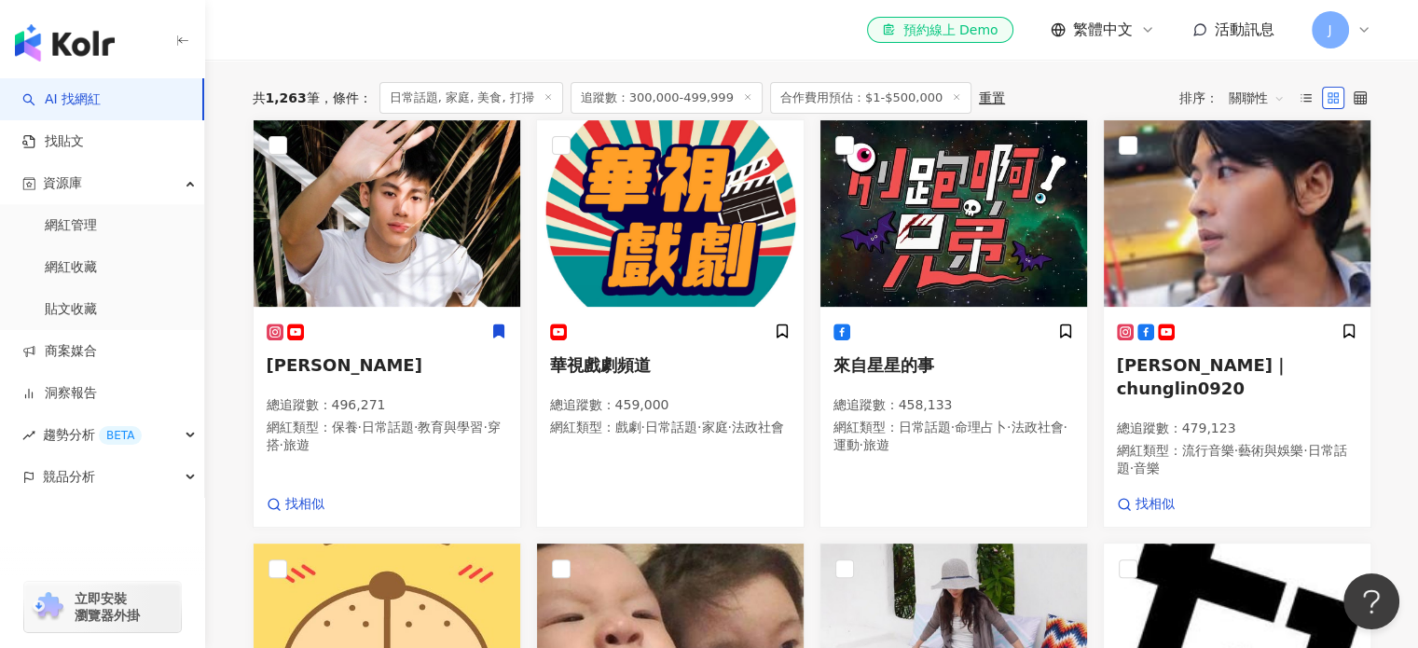
scroll to position [495, 0]
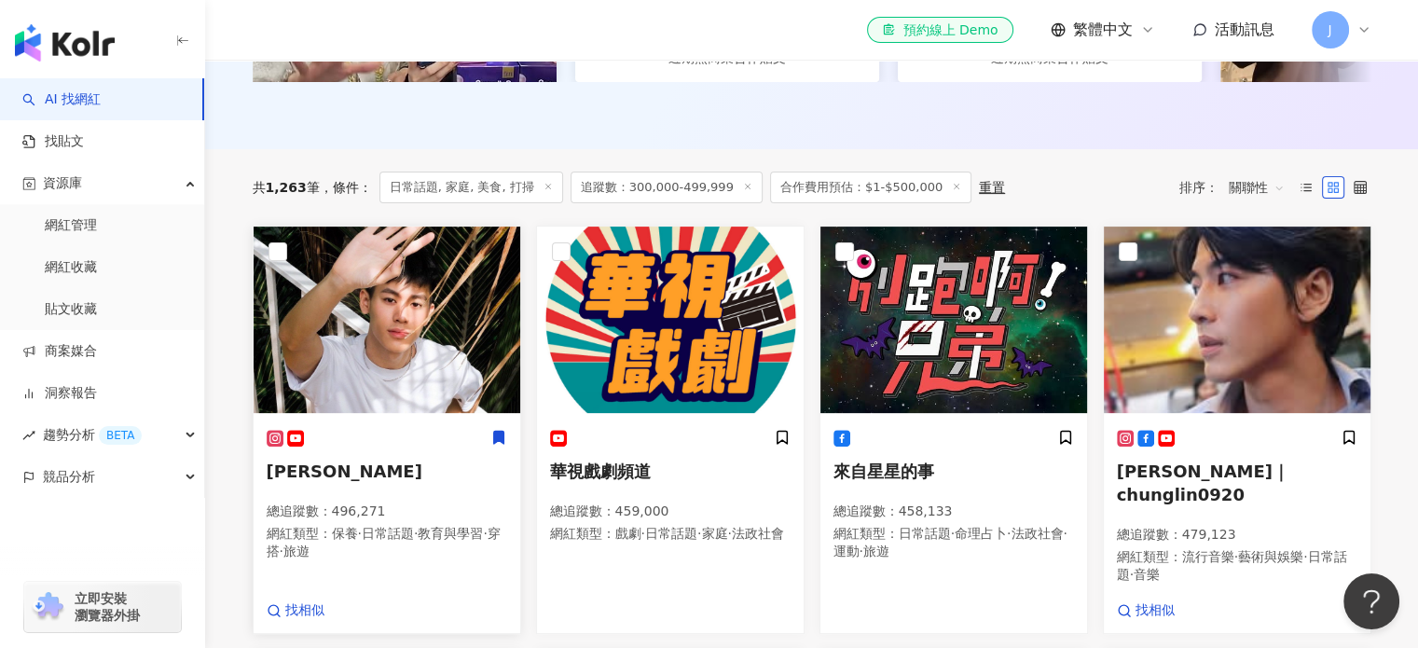
click at [269, 446] on rect at bounding box center [275, 439] width 13 height 13
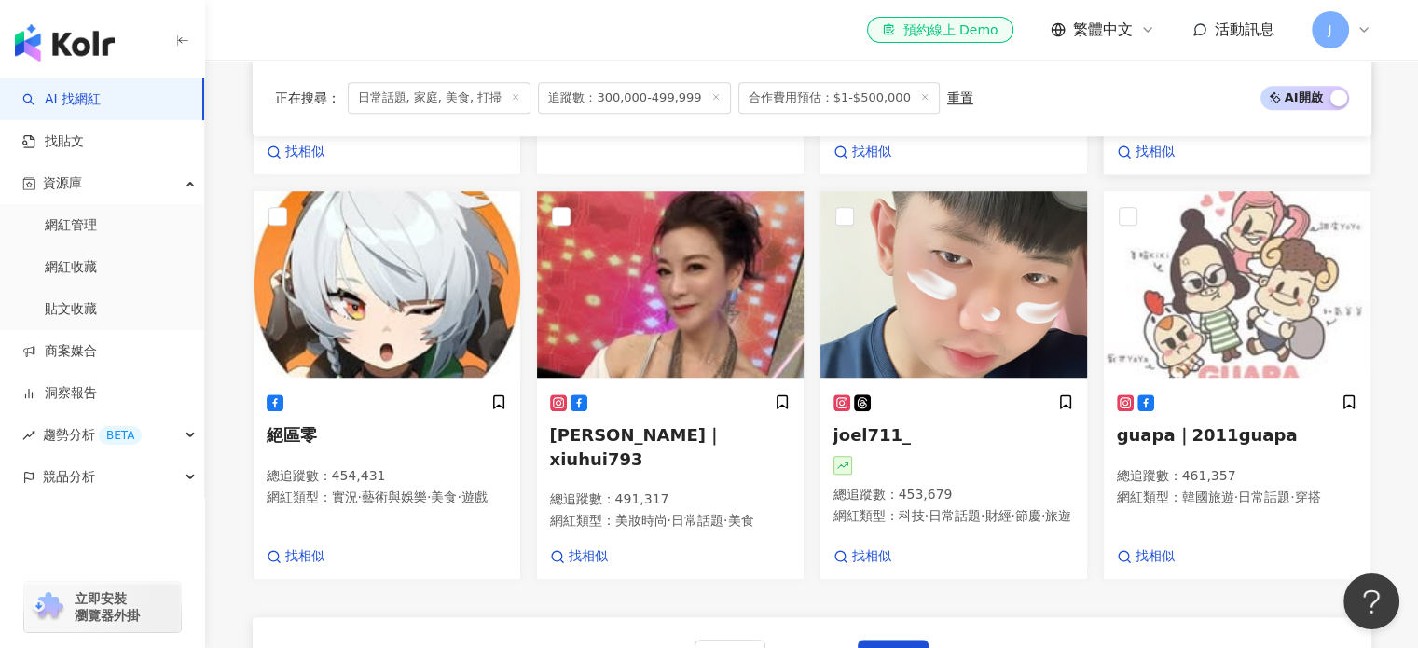
scroll to position [1428, 0]
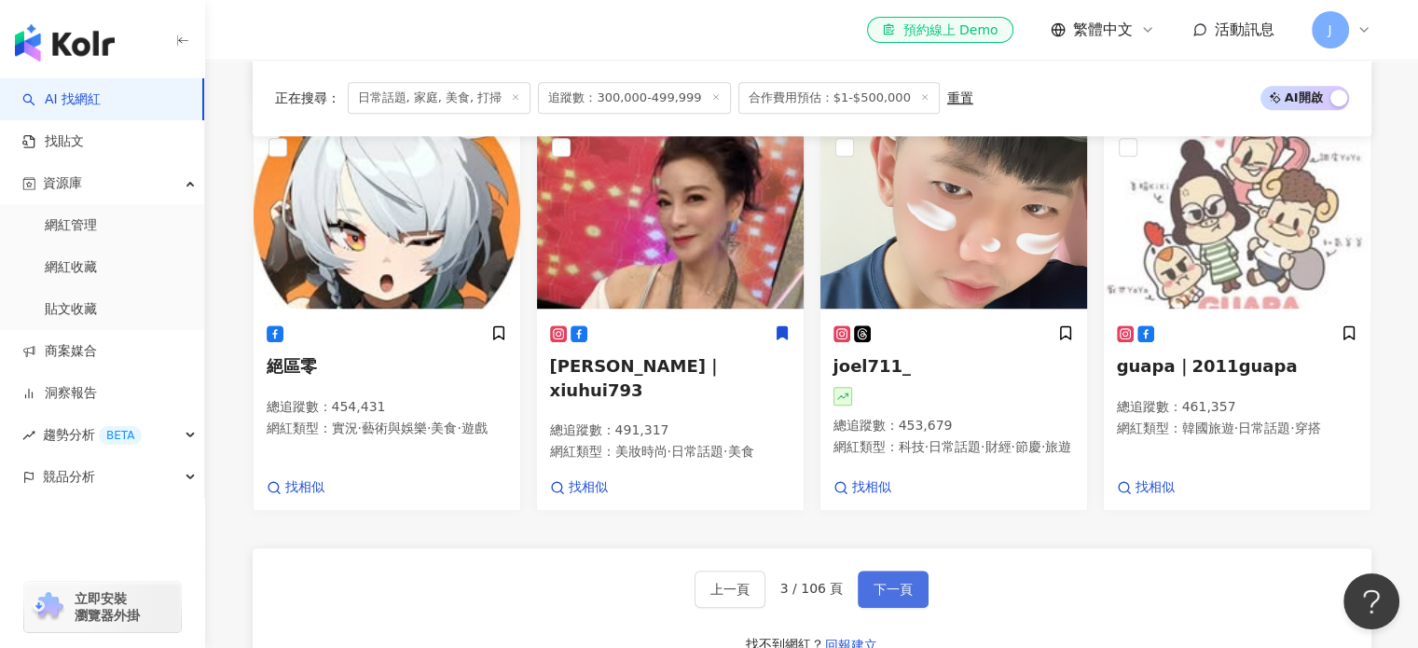
click at [907, 597] on button "下一頁" at bounding box center [893, 589] width 71 height 37
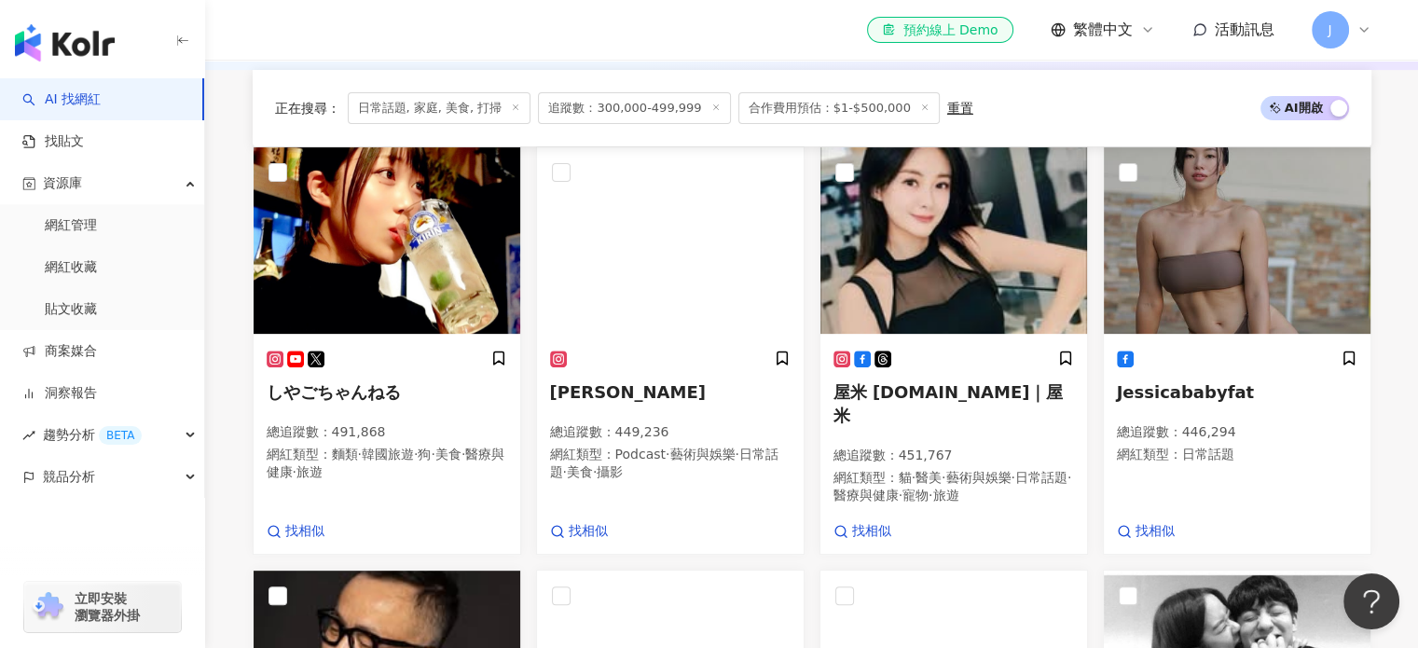
scroll to position [607, 0]
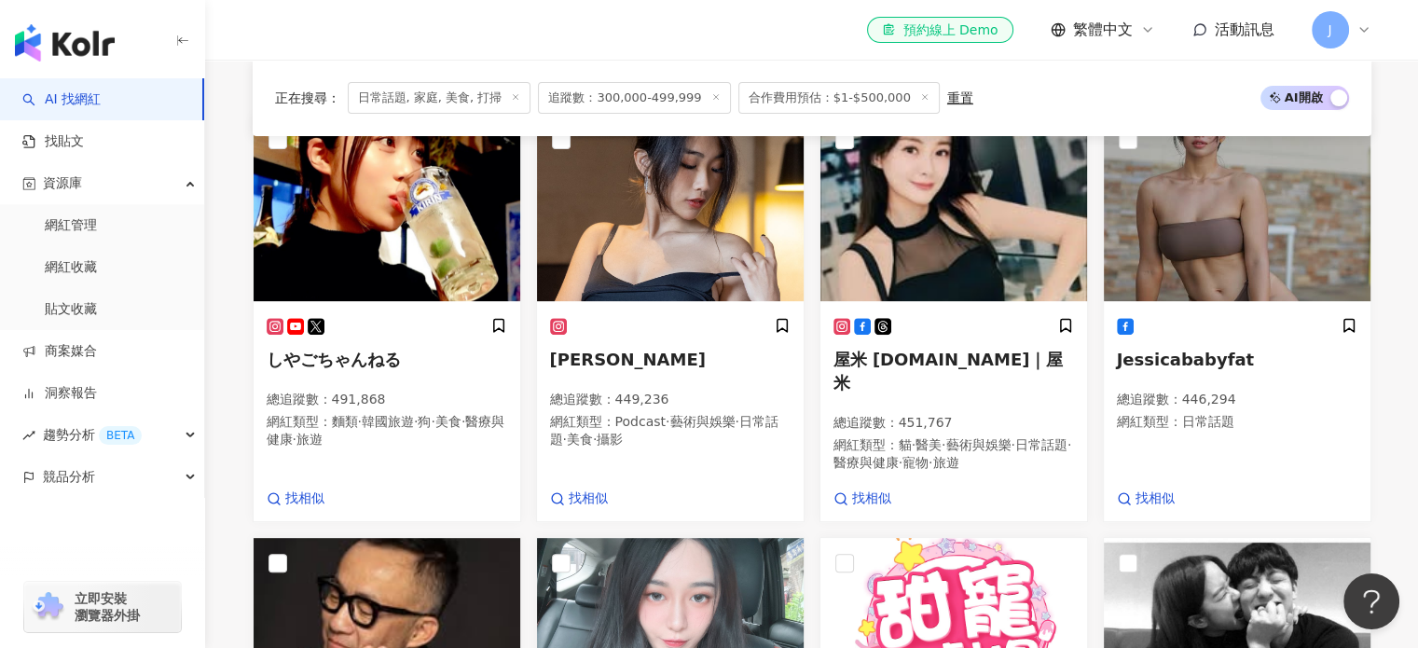
click at [633, 101] on span "追蹤數：300,000-499,999" at bounding box center [634, 98] width 192 height 32
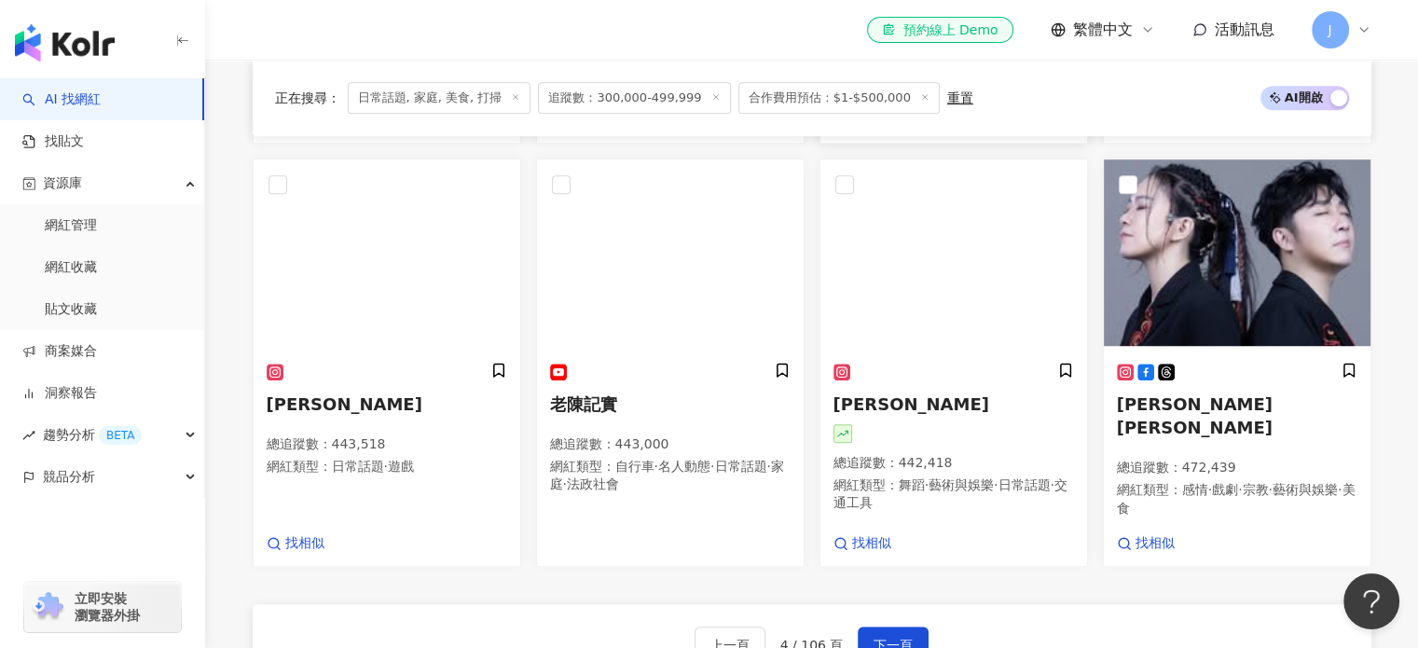
scroll to position [1446, 0]
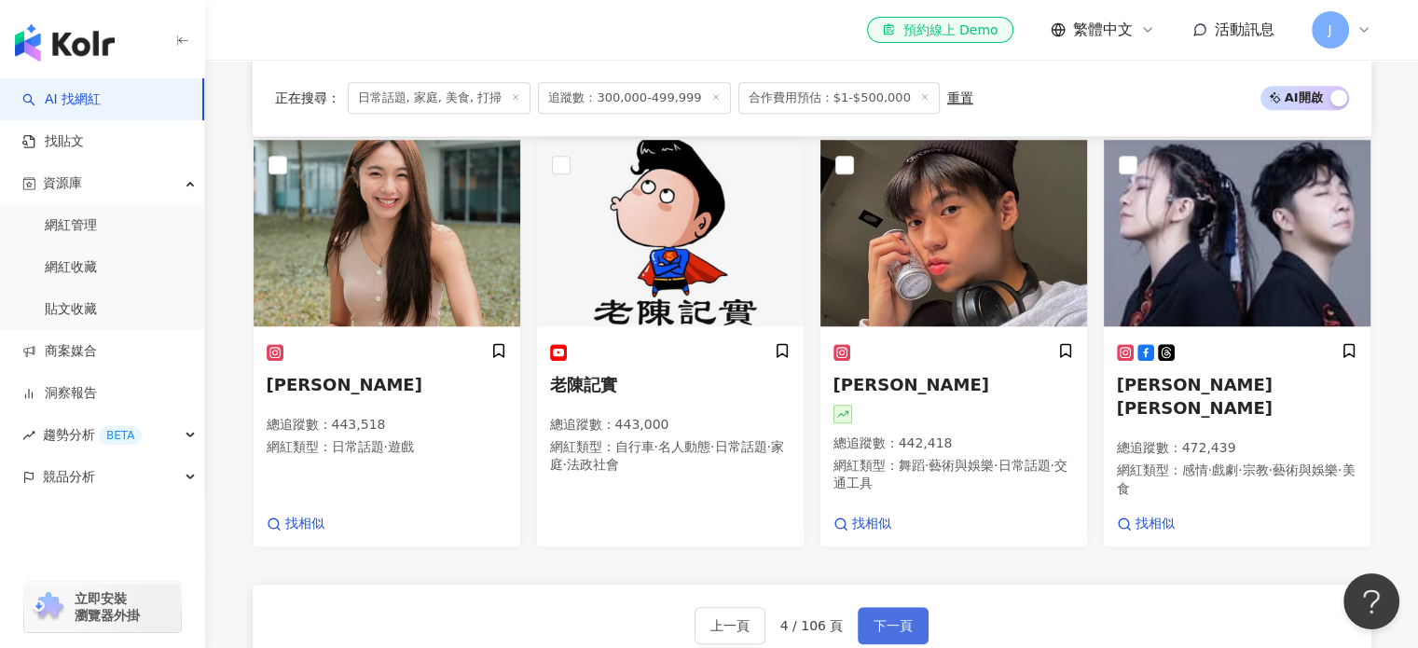
click at [893, 618] on span "下一頁" at bounding box center [893, 625] width 39 height 15
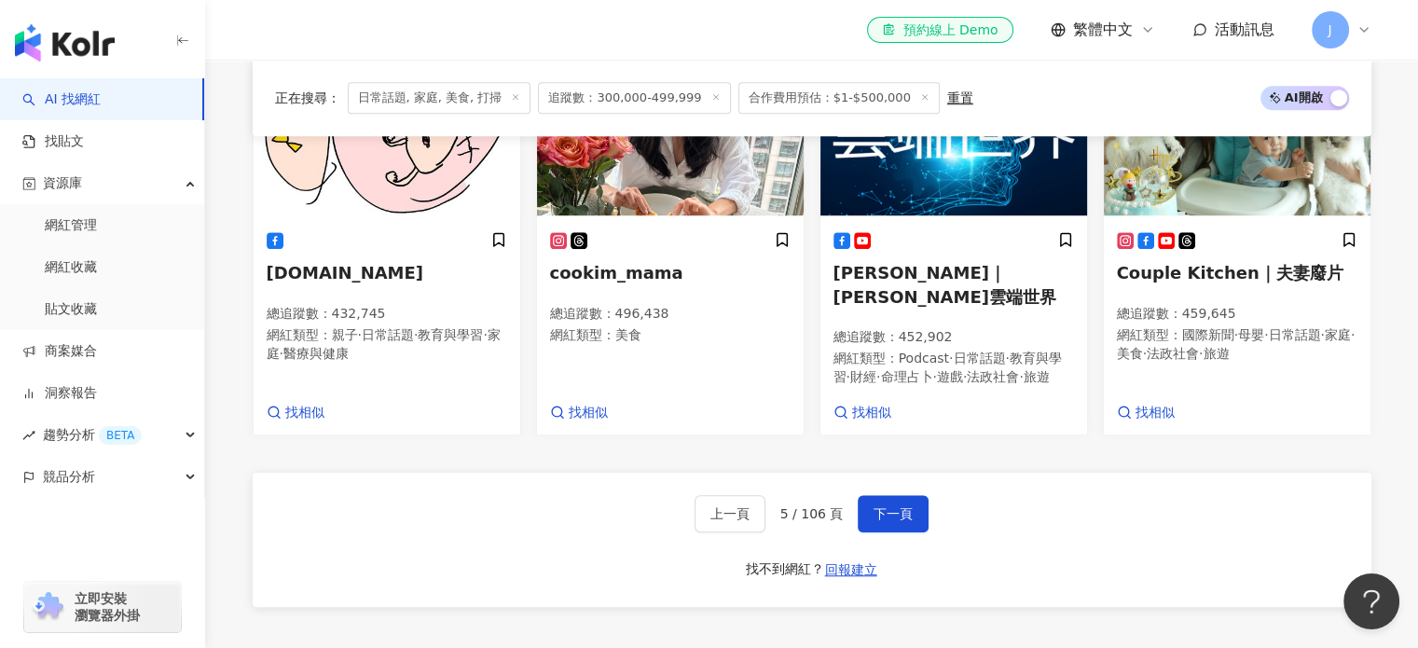
scroll to position [1428, 0]
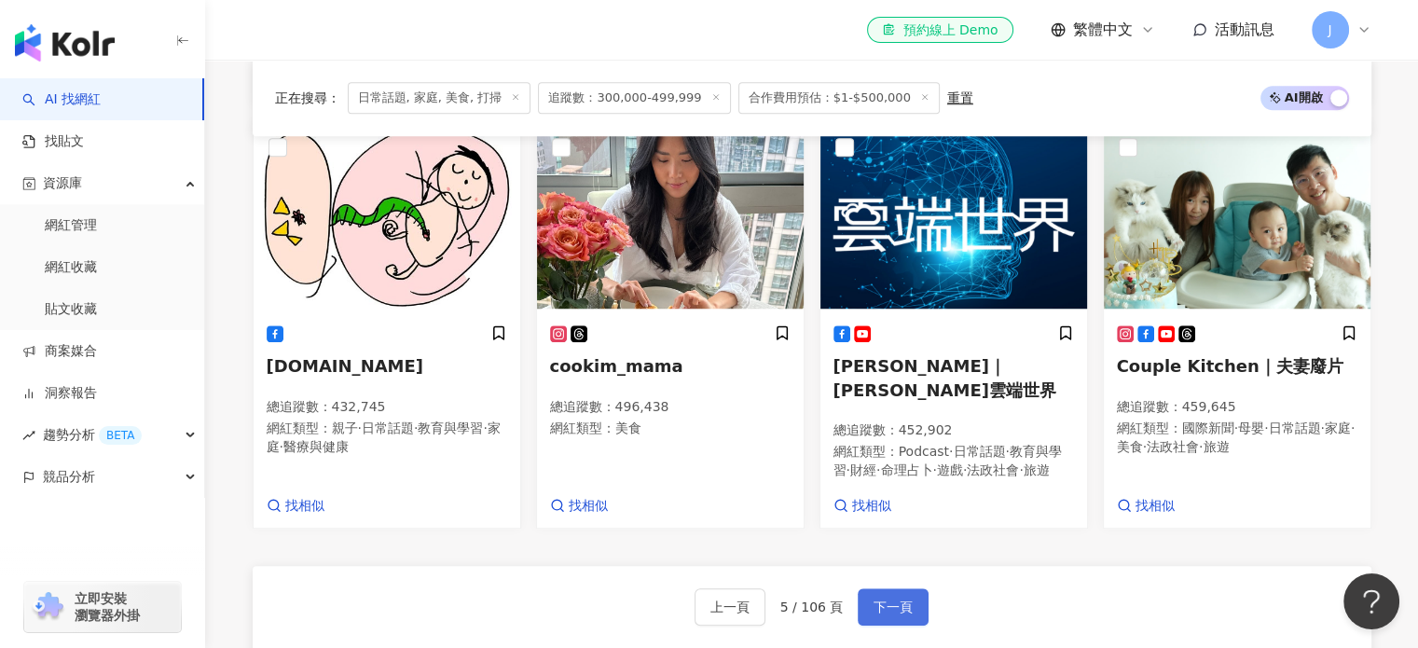
click at [901, 600] on span "下一頁" at bounding box center [893, 607] width 39 height 15
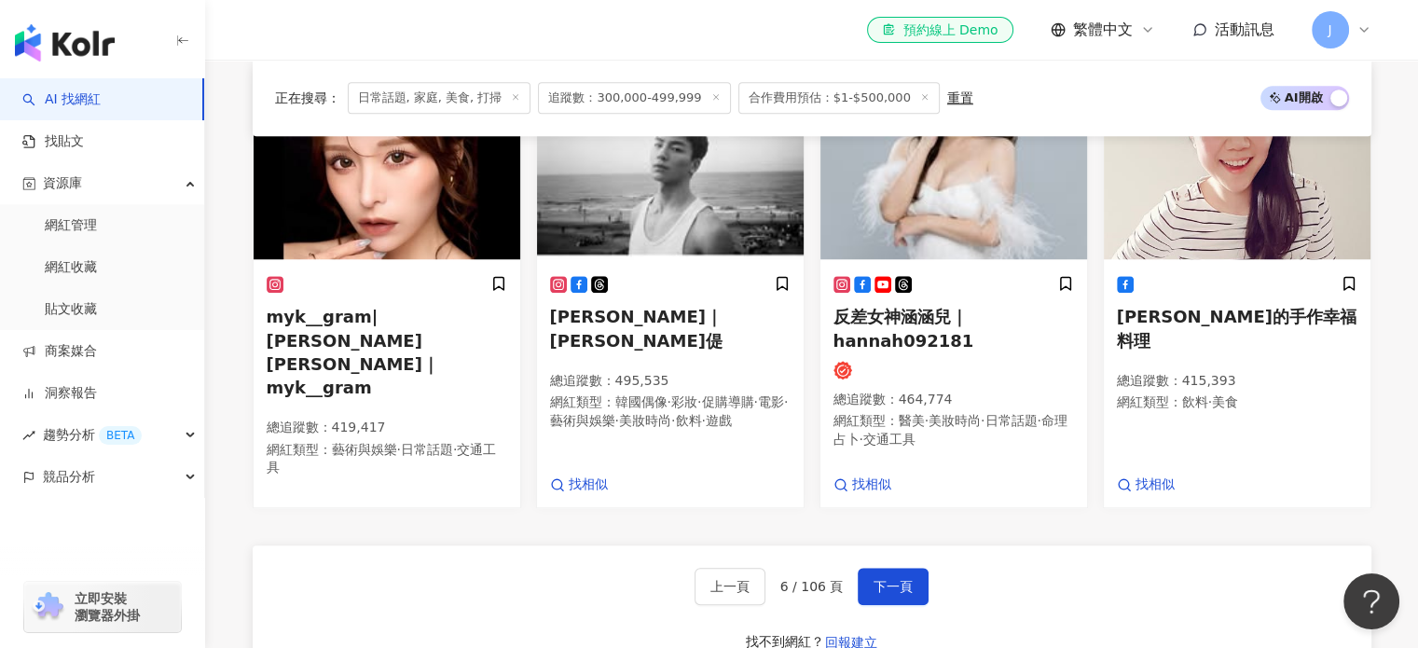
scroll to position [1568, 0]
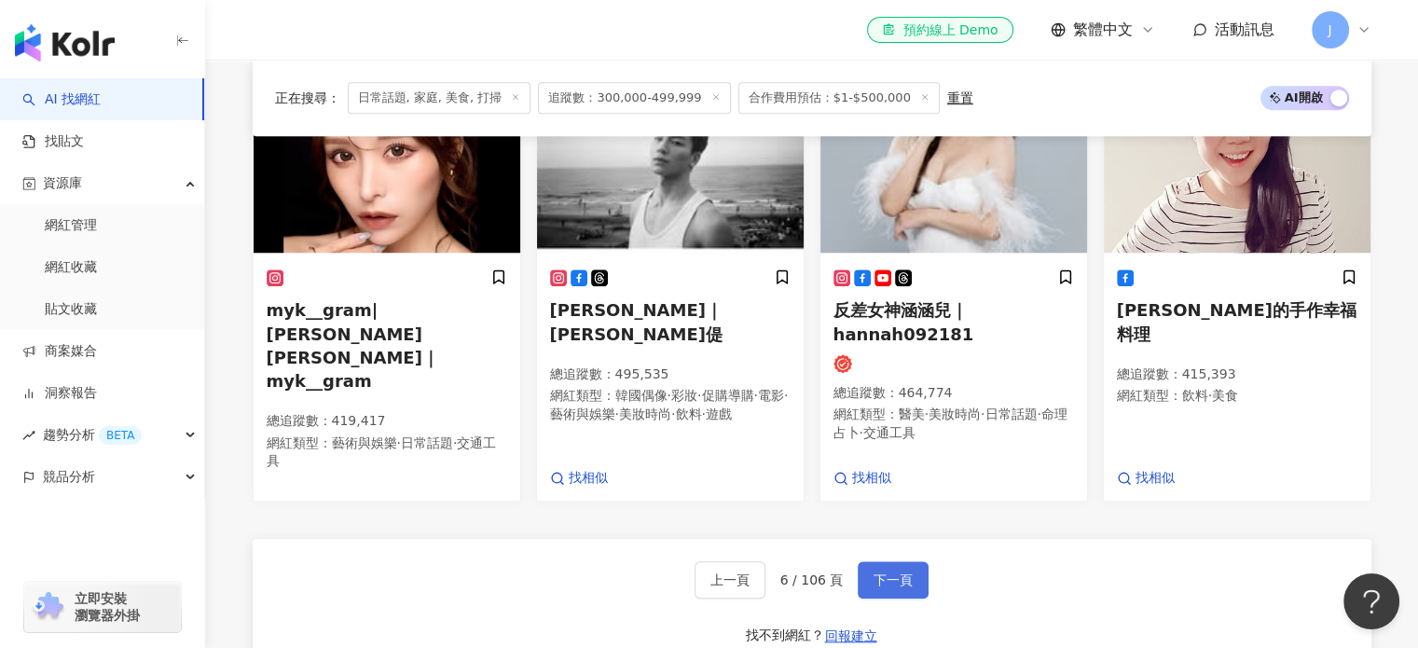
click at [883, 561] on button "下一頁" at bounding box center [893, 579] width 71 height 37
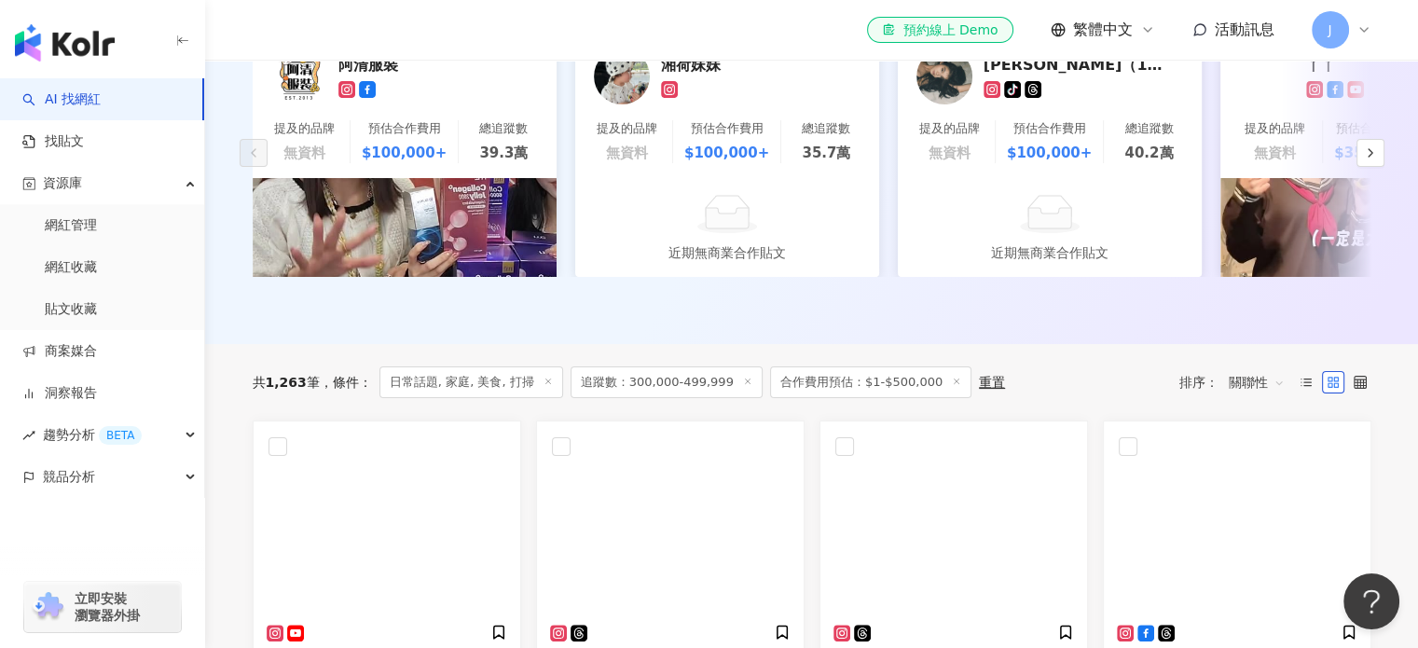
scroll to position [394, 0]
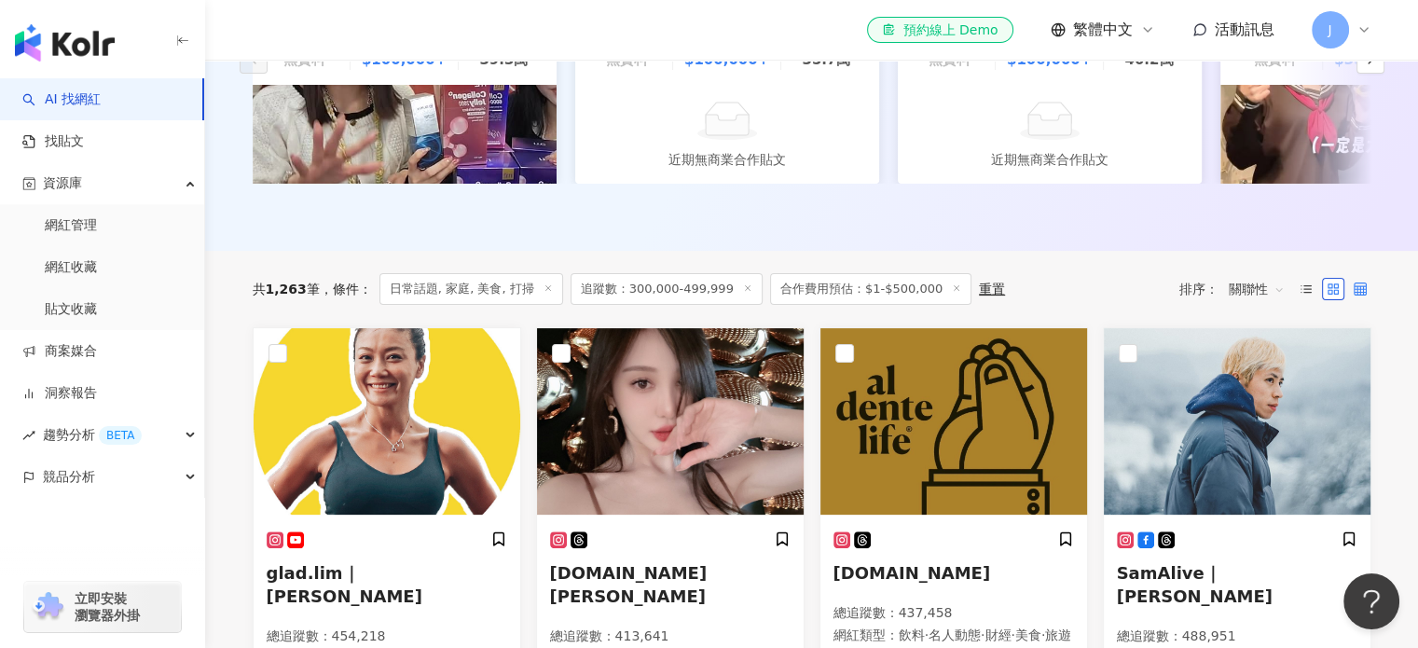
click at [1361, 296] on icon at bounding box center [1360, 289] width 13 height 13
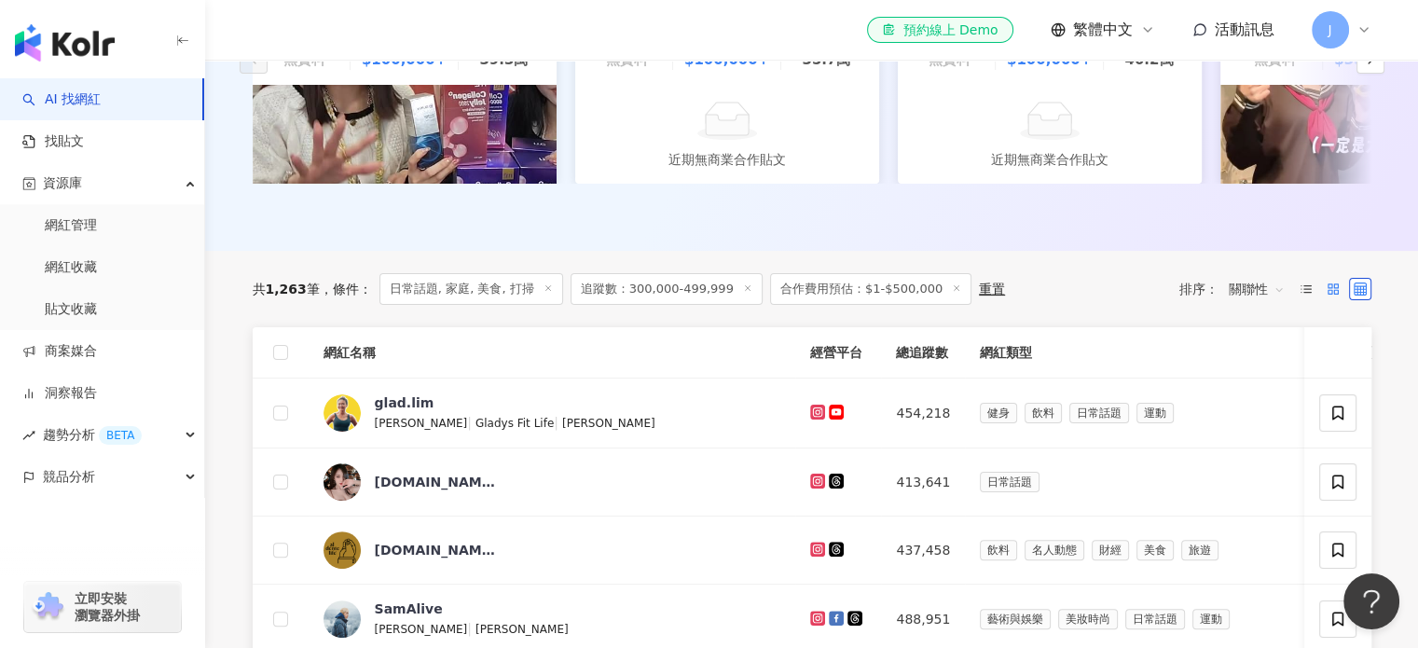
click at [1334, 296] on icon at bounding box center [1333, 289] width 13 height 13
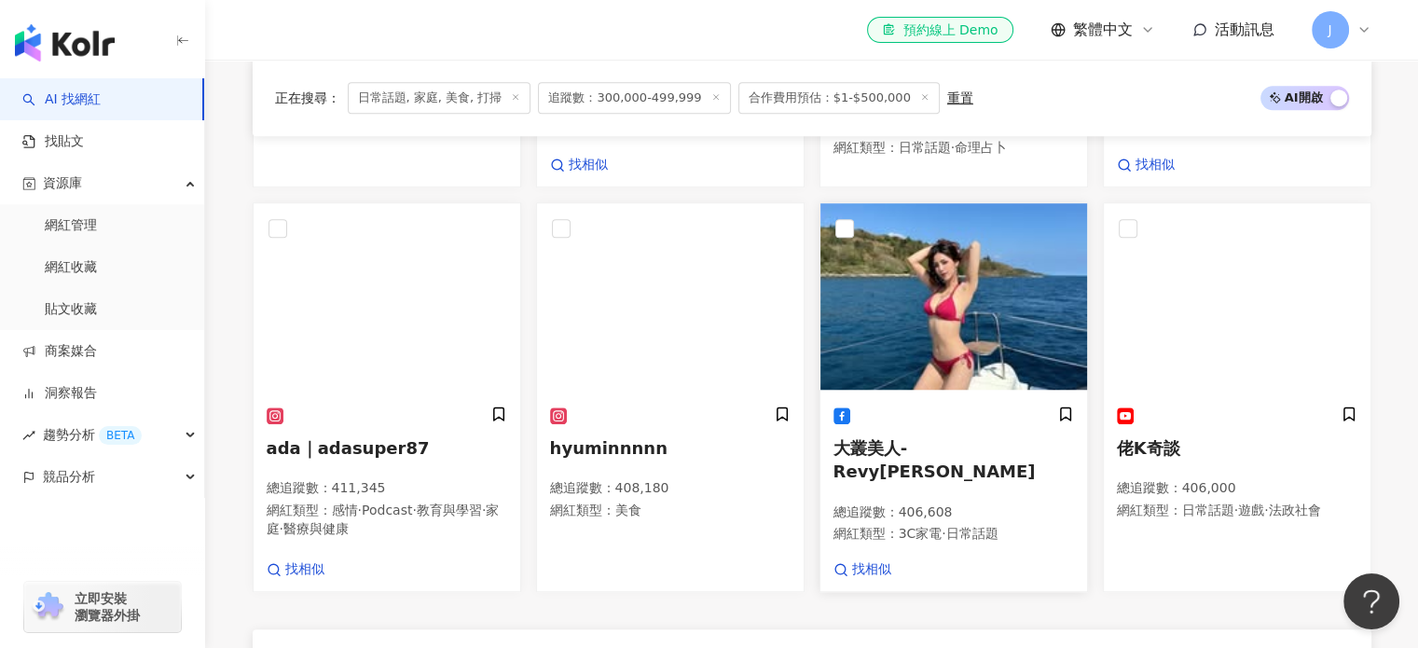
scroll to position [1419, 0]
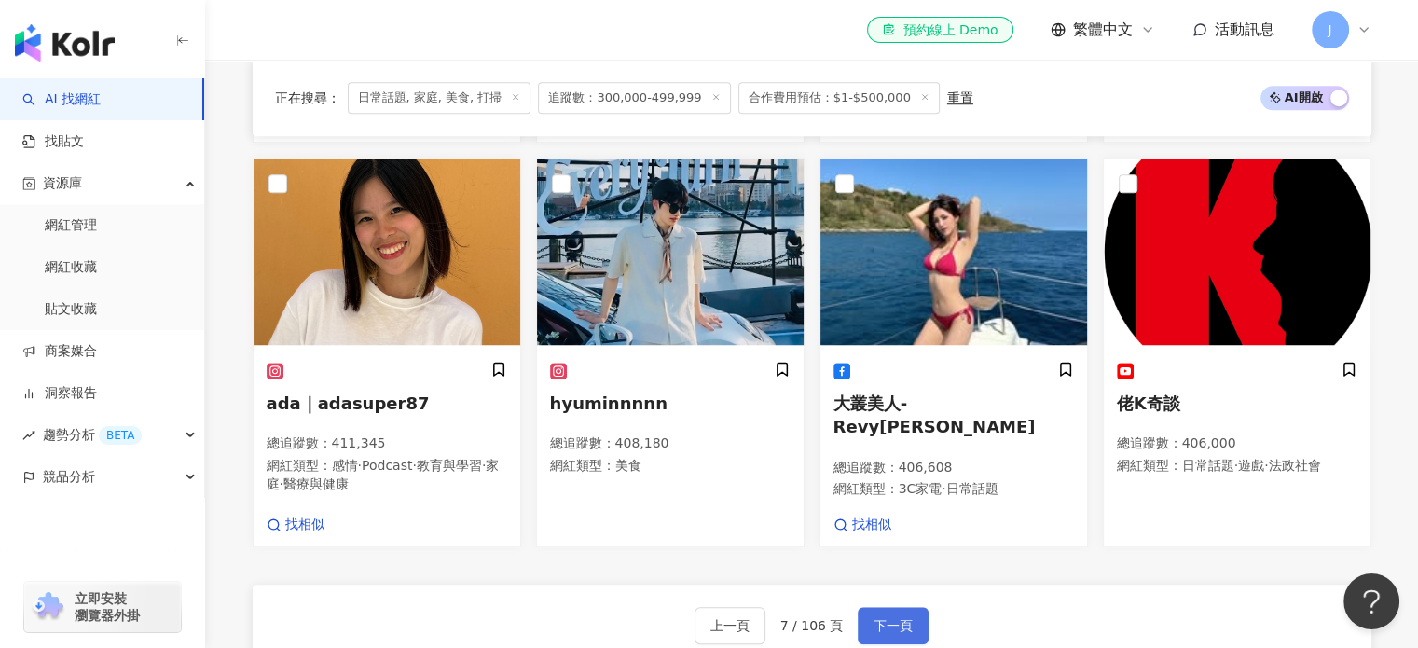
click at [874, 618] on span "下一頁" at bounding box center [893, 625] width 39 height 15
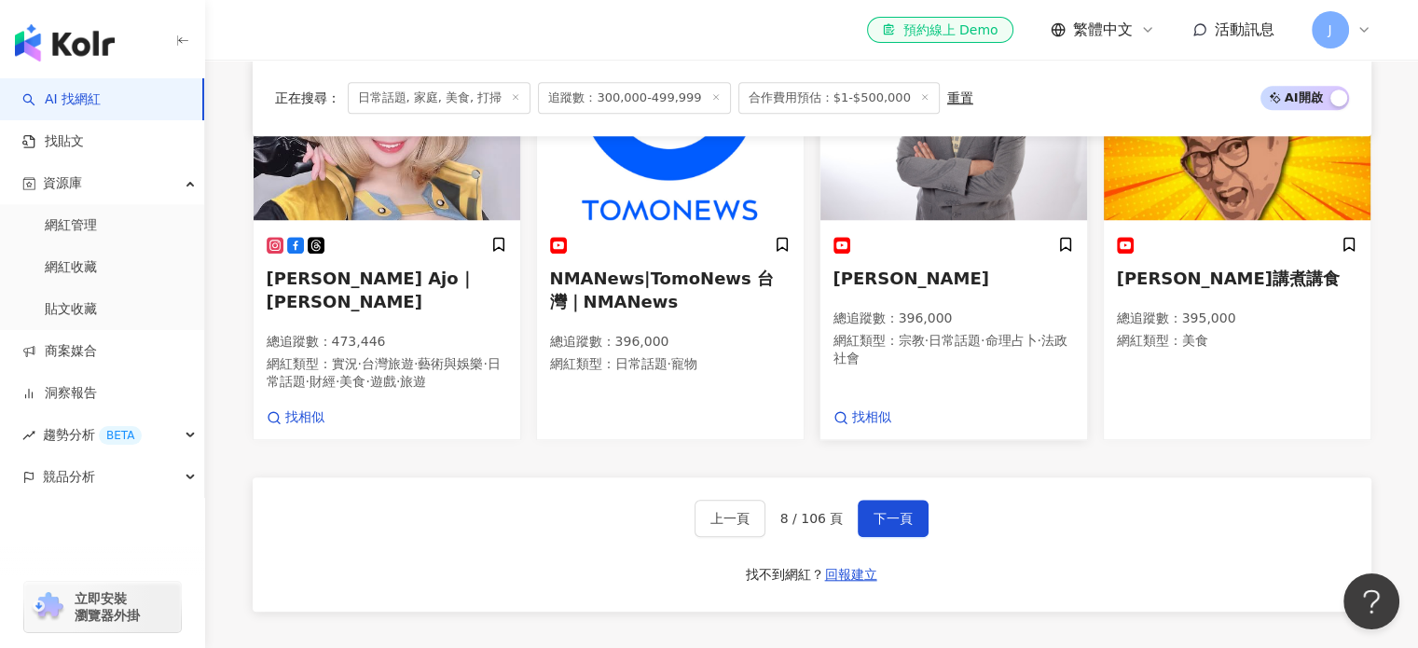
scroll to position [1521, 0]
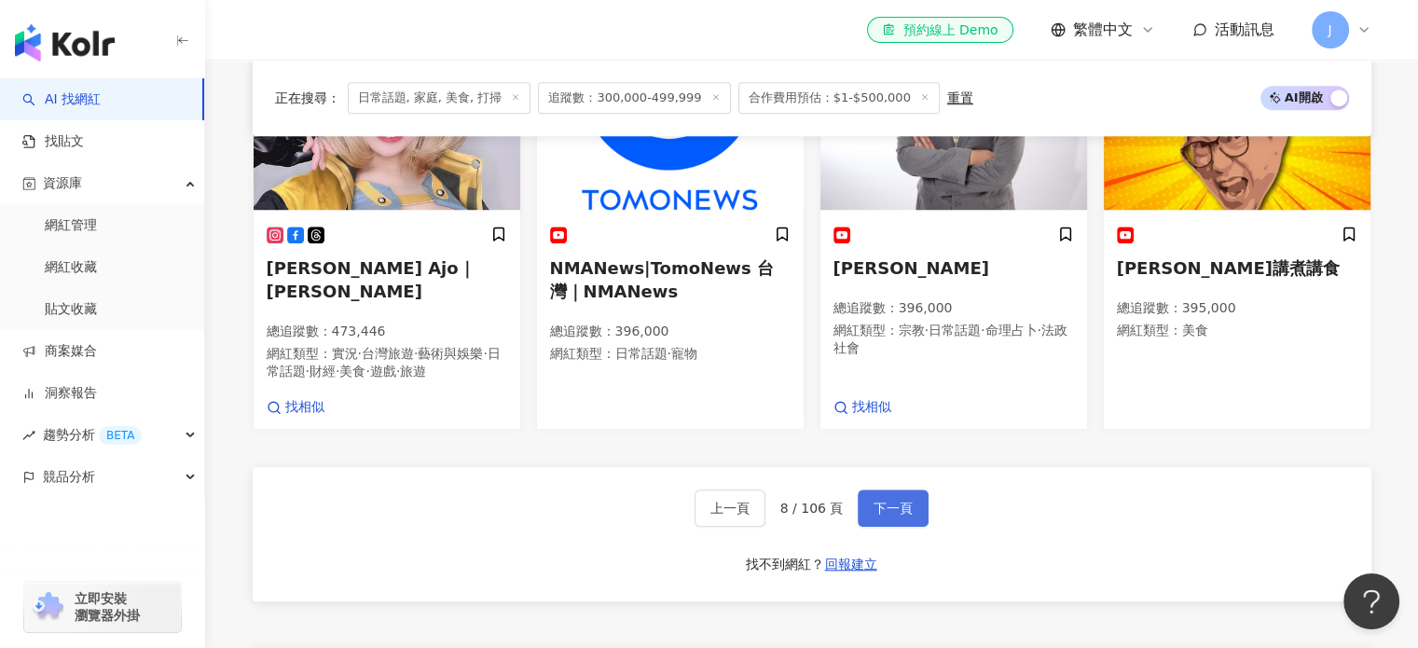
click at [895, 501] on span "下一頁" at bounding box center [893, 508] width 39 height 15
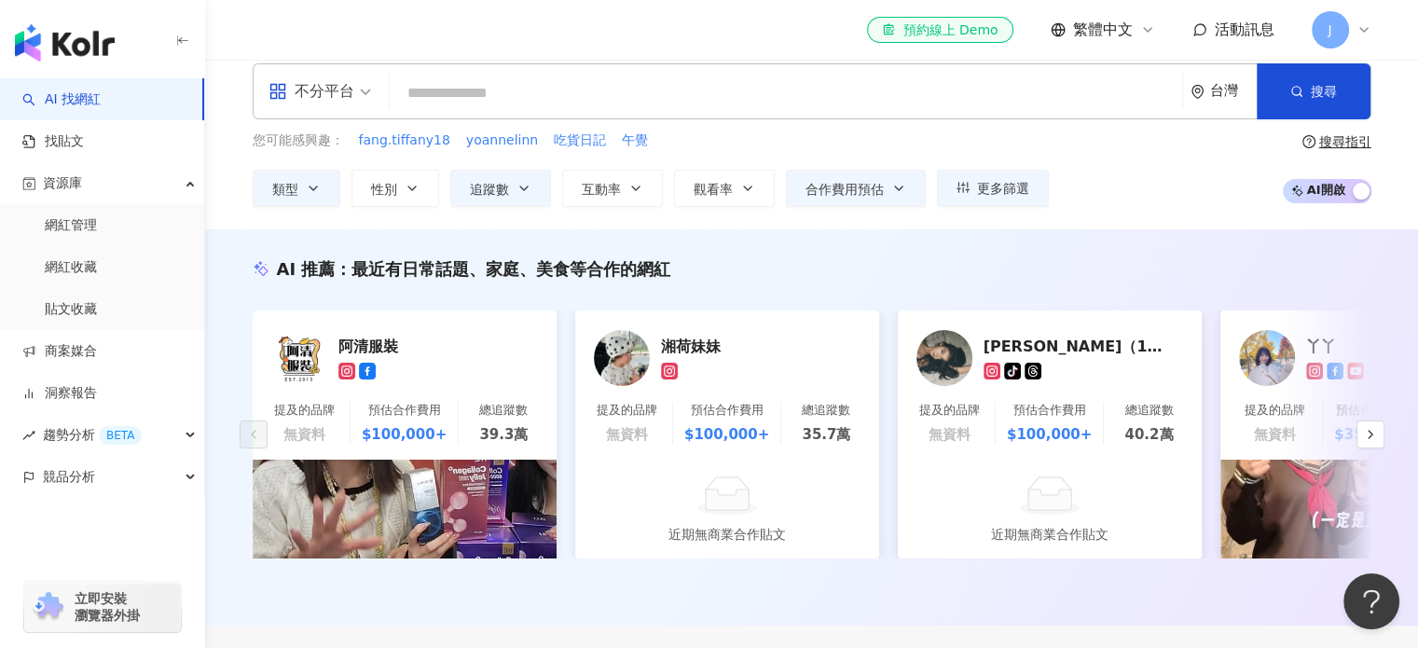
scroll to position [0, 0]
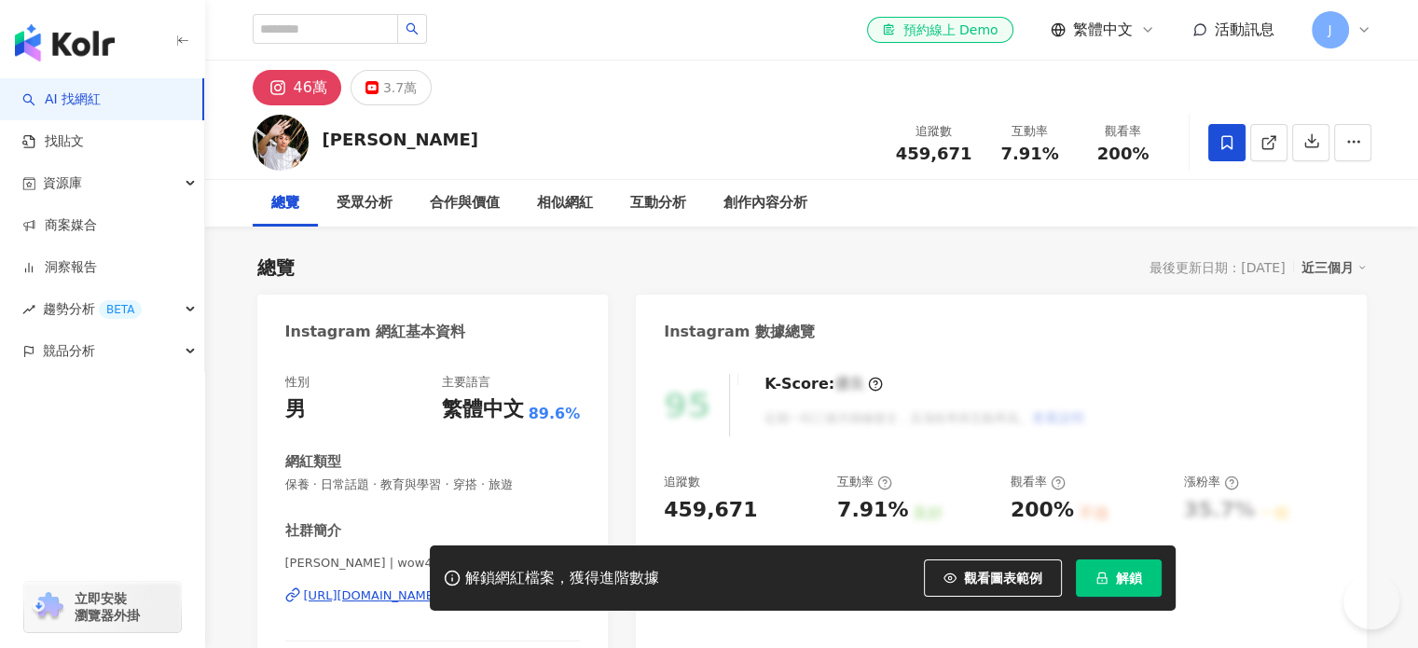
scroll to position [187, 0]
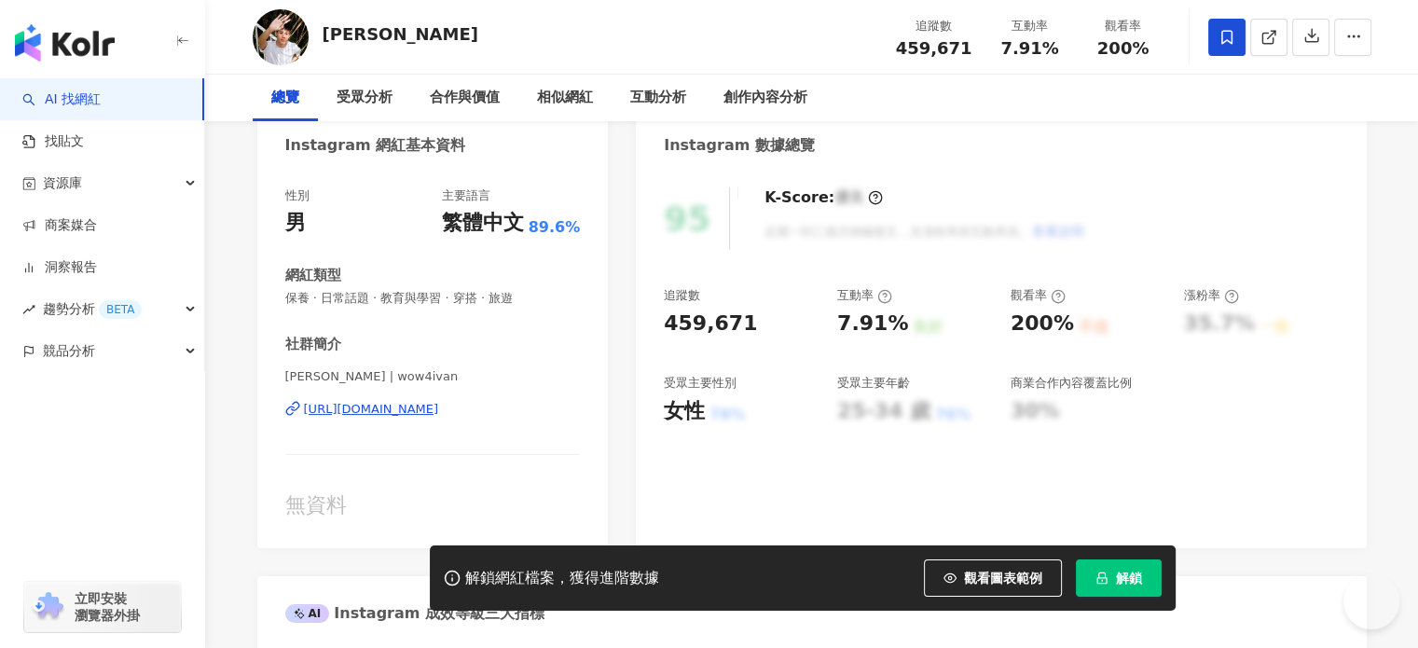
click at [439, 411] on div "https://www.instagram.com/wow4ivan/" at bounding box center [371, 409] width 135 height 17
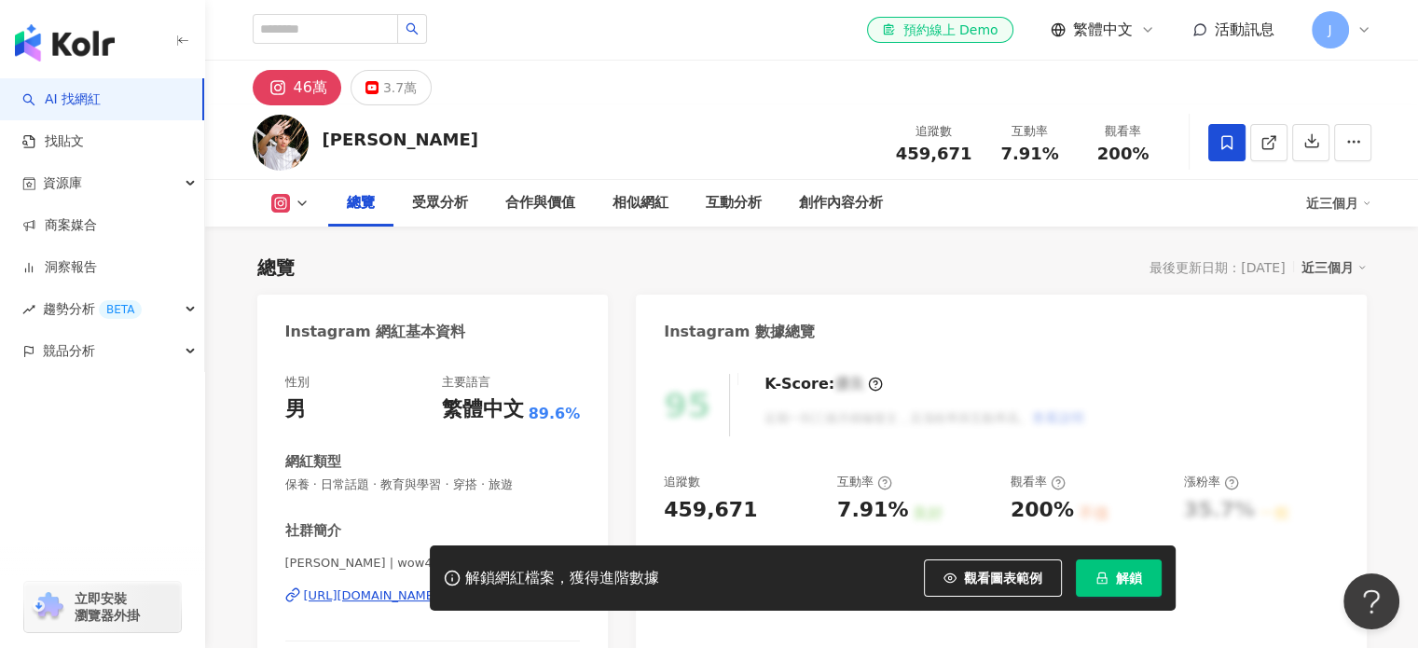
scroll to position [0, 0]
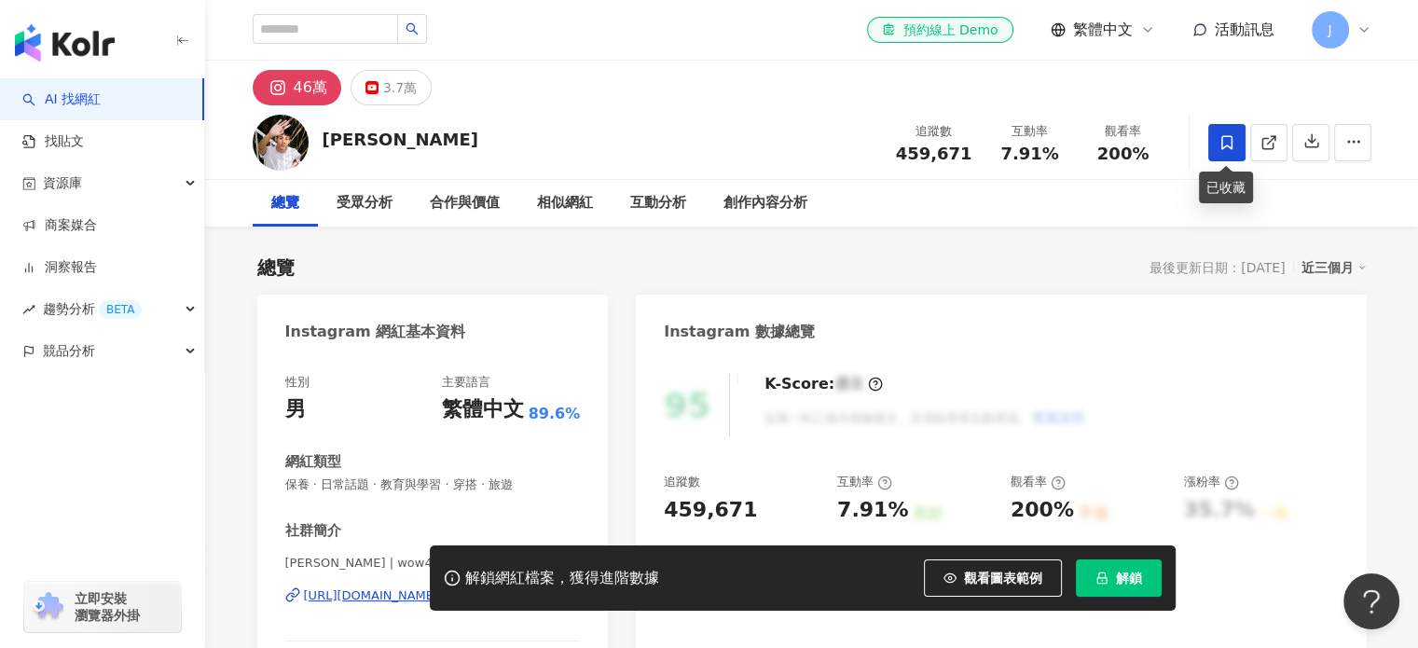
click at [1223, 145] on icon at bounding box center [1227, 142] width 11 height 14
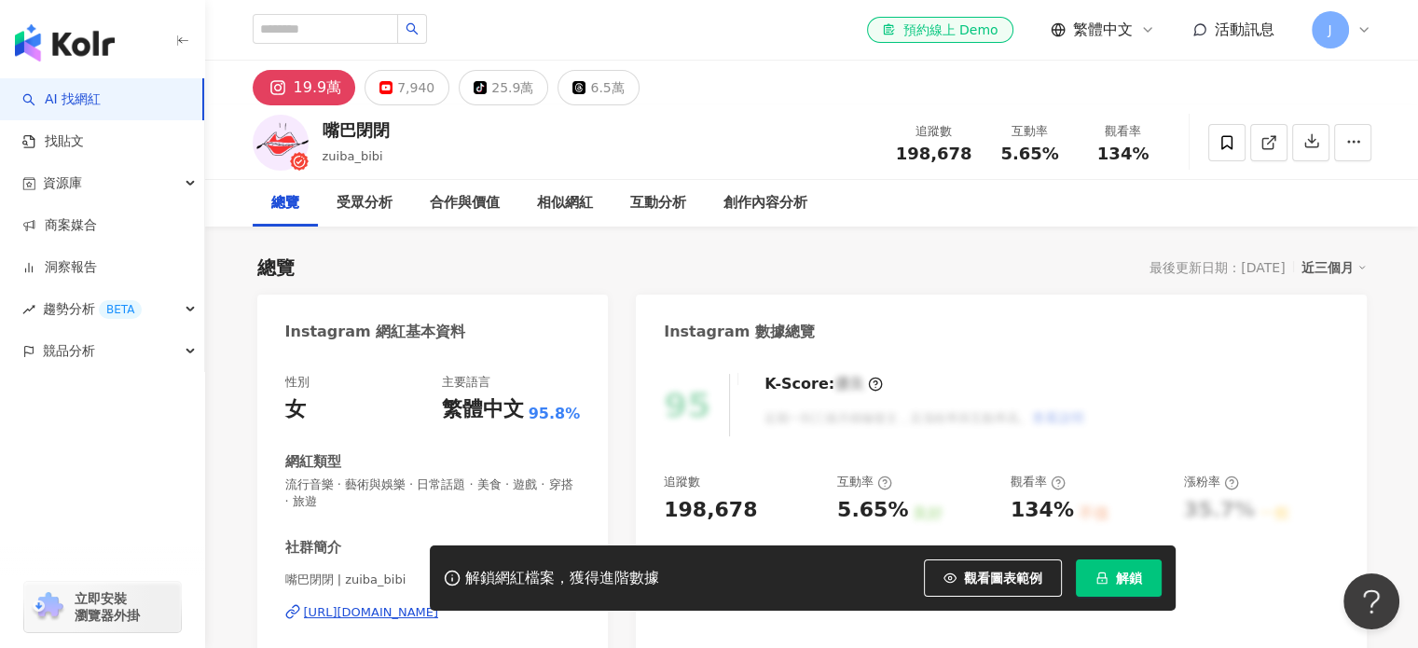
click at [322, 100] on div "19.9萬" at bounding box center [318, 88] width 48 height 26
click at [434, 429] on div "性別 女 主要語言 繁體中文 95.8% 網紅類型 流行音樂 · 藝術與娛樂 · 日常話題 · 美食 · 遊戲 · 穿搭 · 旅遊 社群簡介 嘴巴閉閉 | z…" at bounding box center [433, 568] width 296 height 389
click at [435, 604] on div "https://www.instagram.com/zuiba_bibi/" at bounding box center [371, 612] width 135 height 17
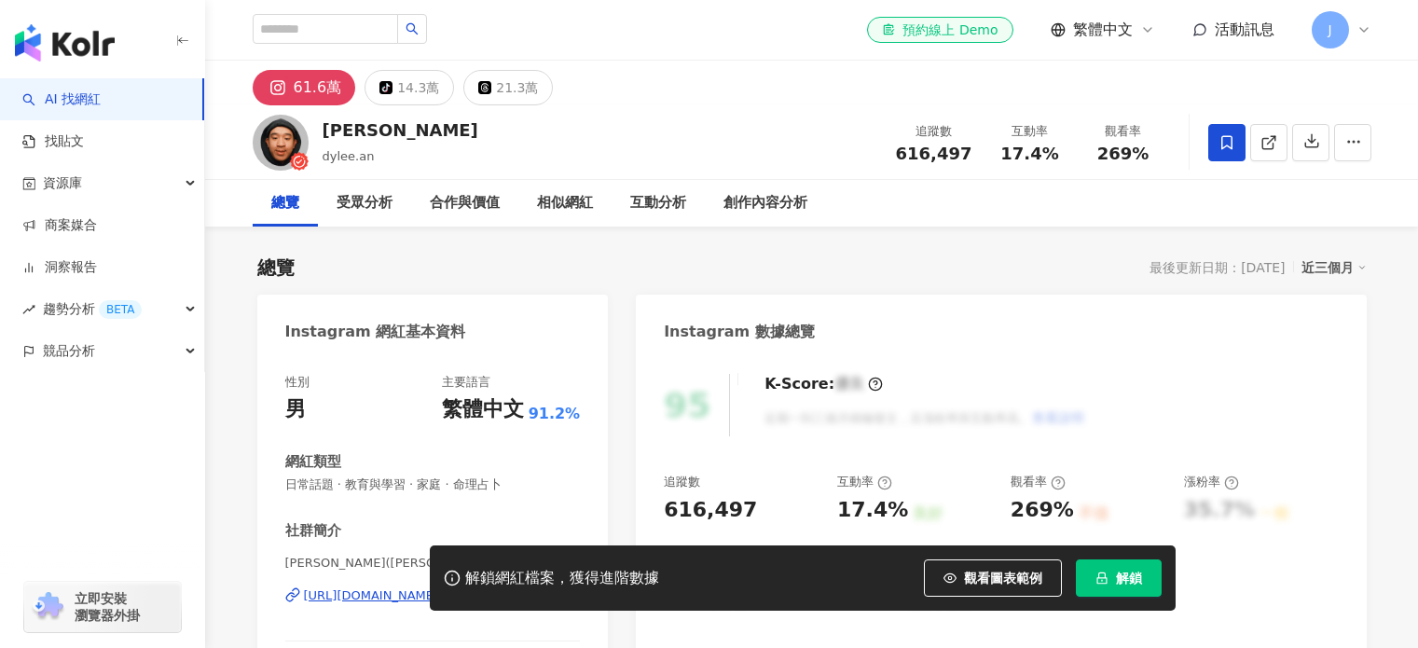
click at [1113, 579] on button "解鎖" at bounding box center [1119, 578] width 86 height 37
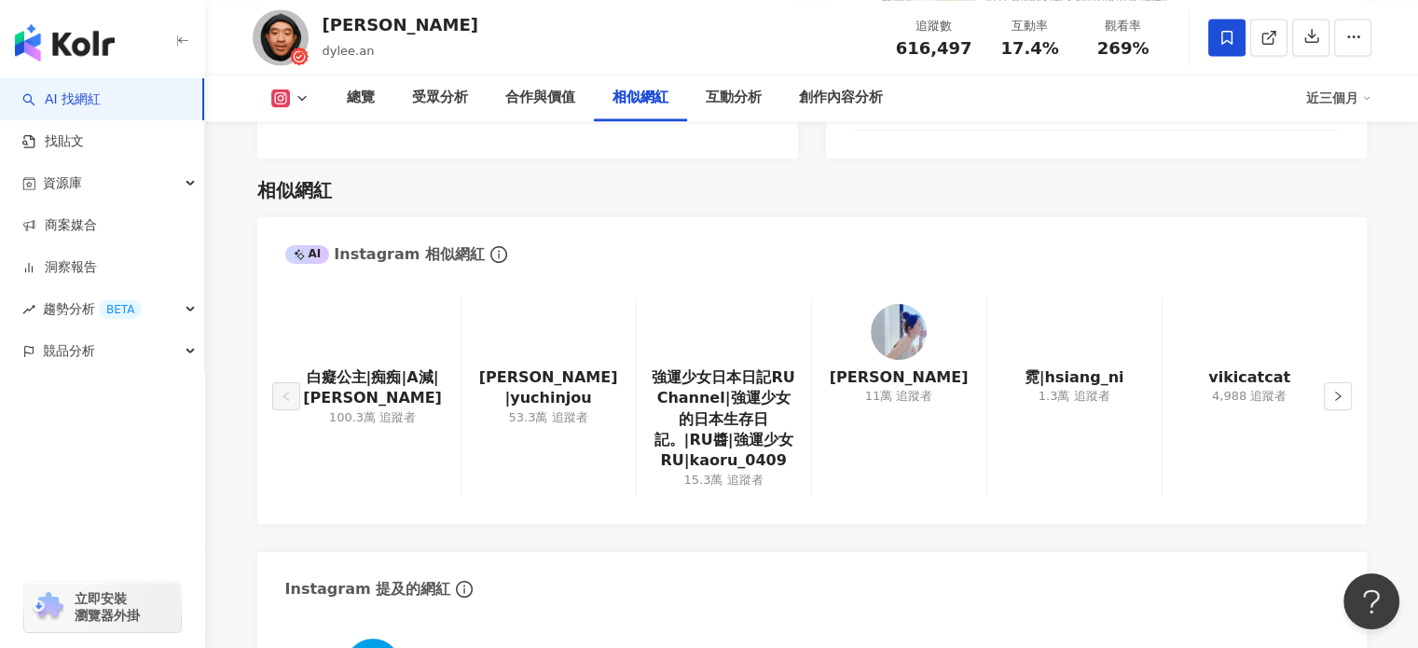
scroll to position [2984, 0]
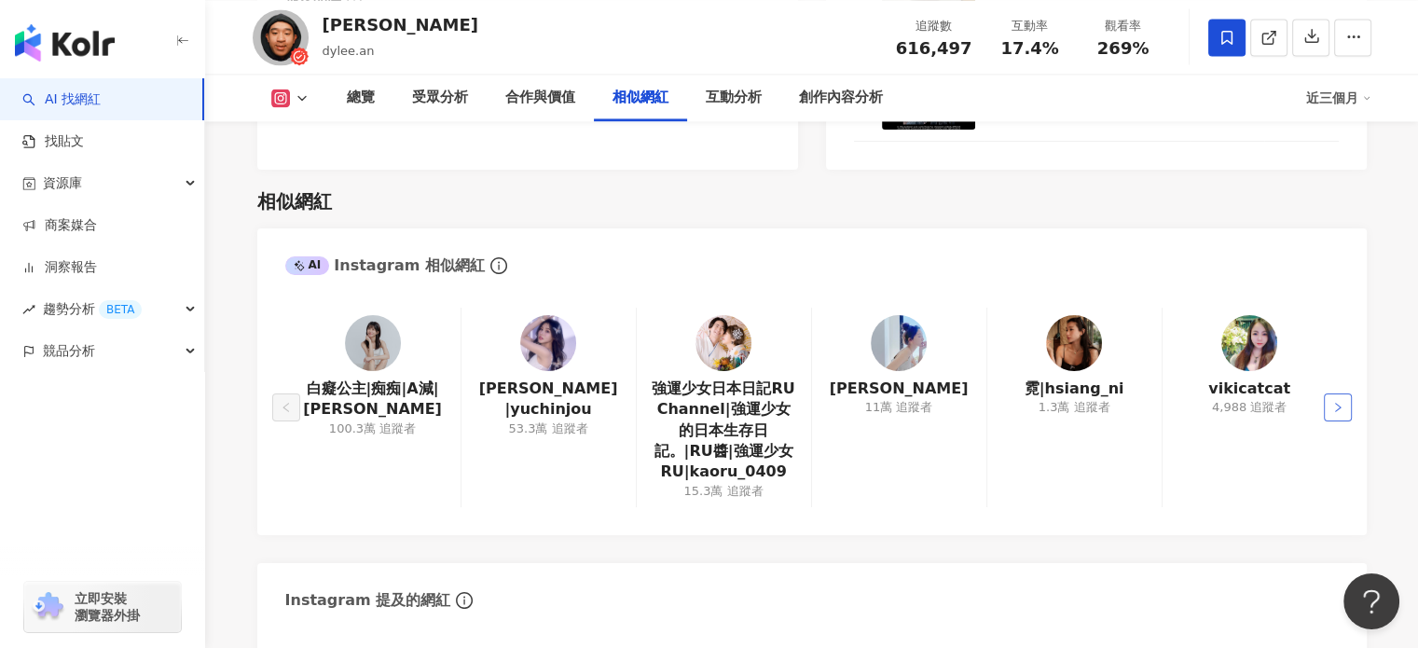
click at [1350, 394] on button "button" at bounding box center [1338, 408] width 28 height 28
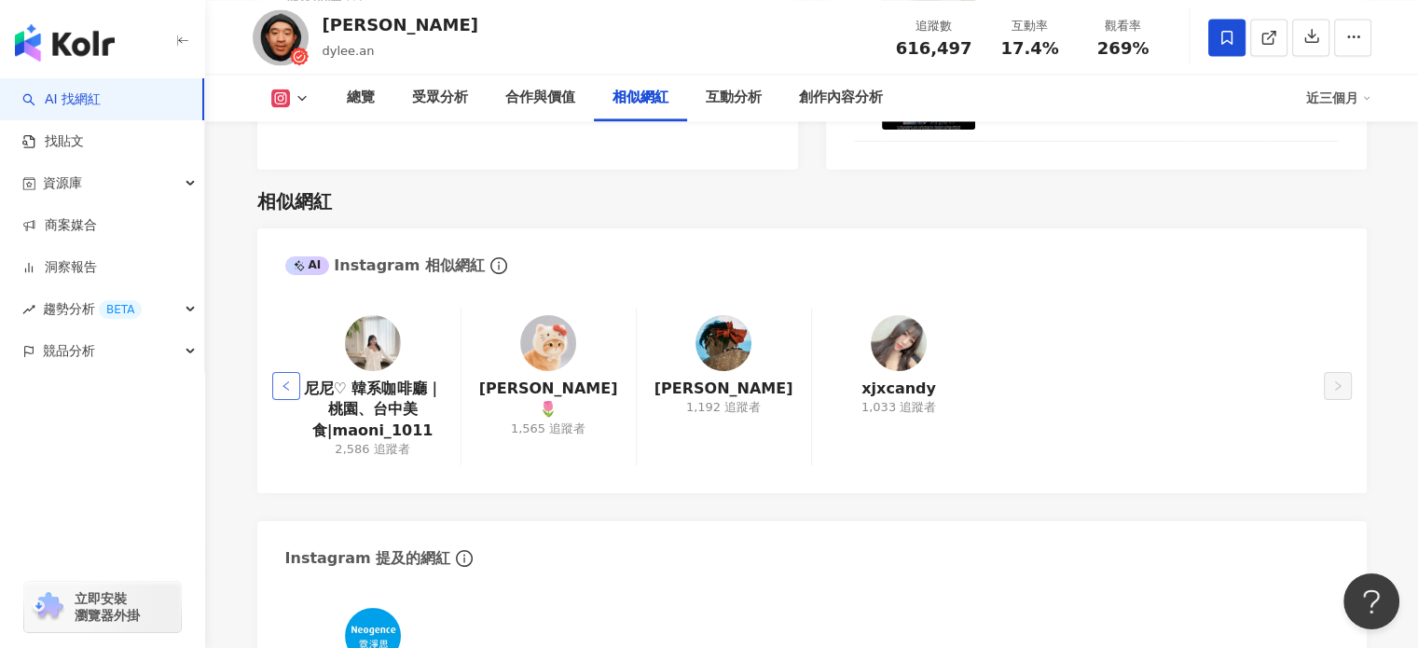
click at [282, 380] on icon "left" at bounding box center [286, 385] width 11 height 11
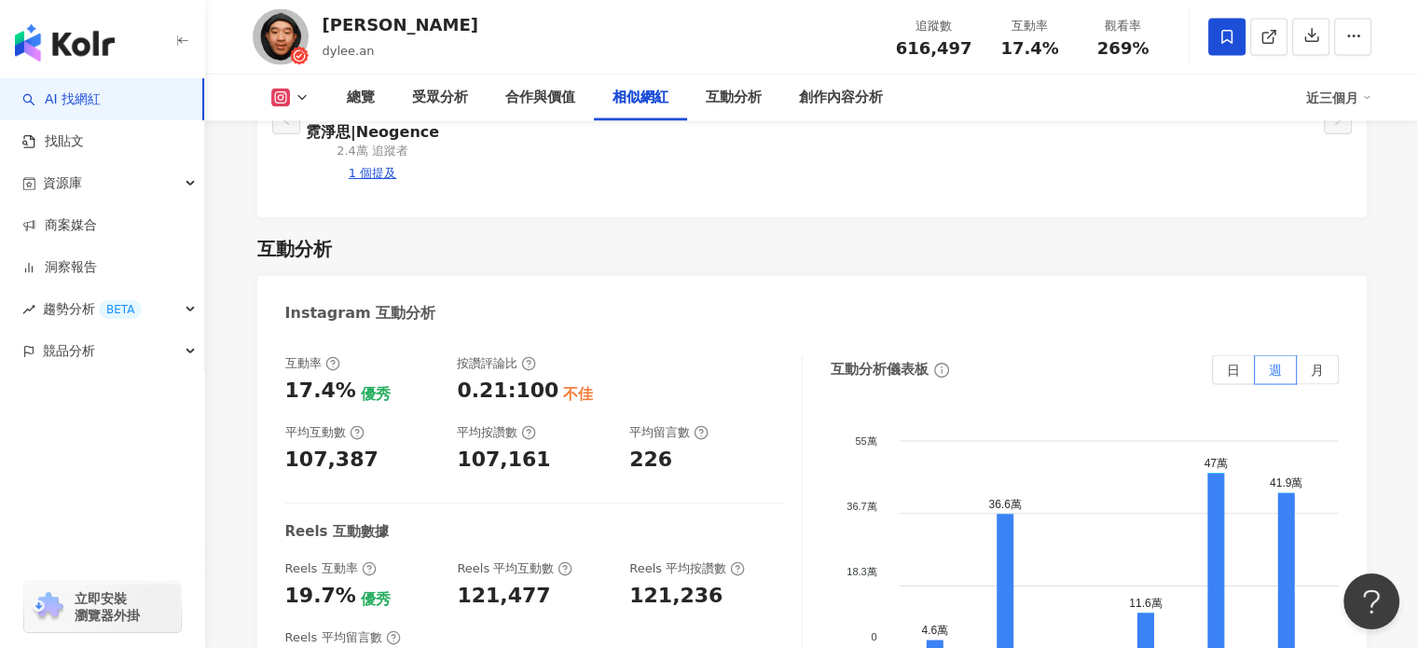
scroll to position [3544, 0]
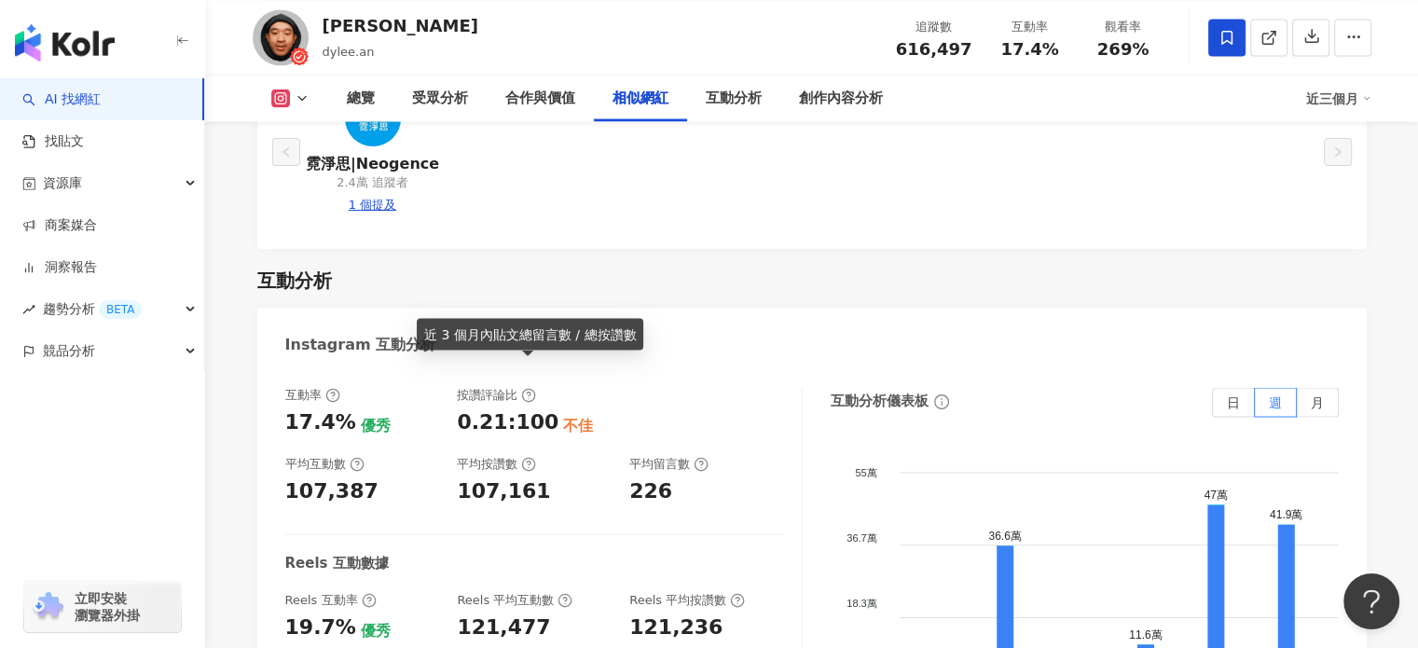
click at [525, 388] on icon at bounding box center [528, 395] width 15 height 15
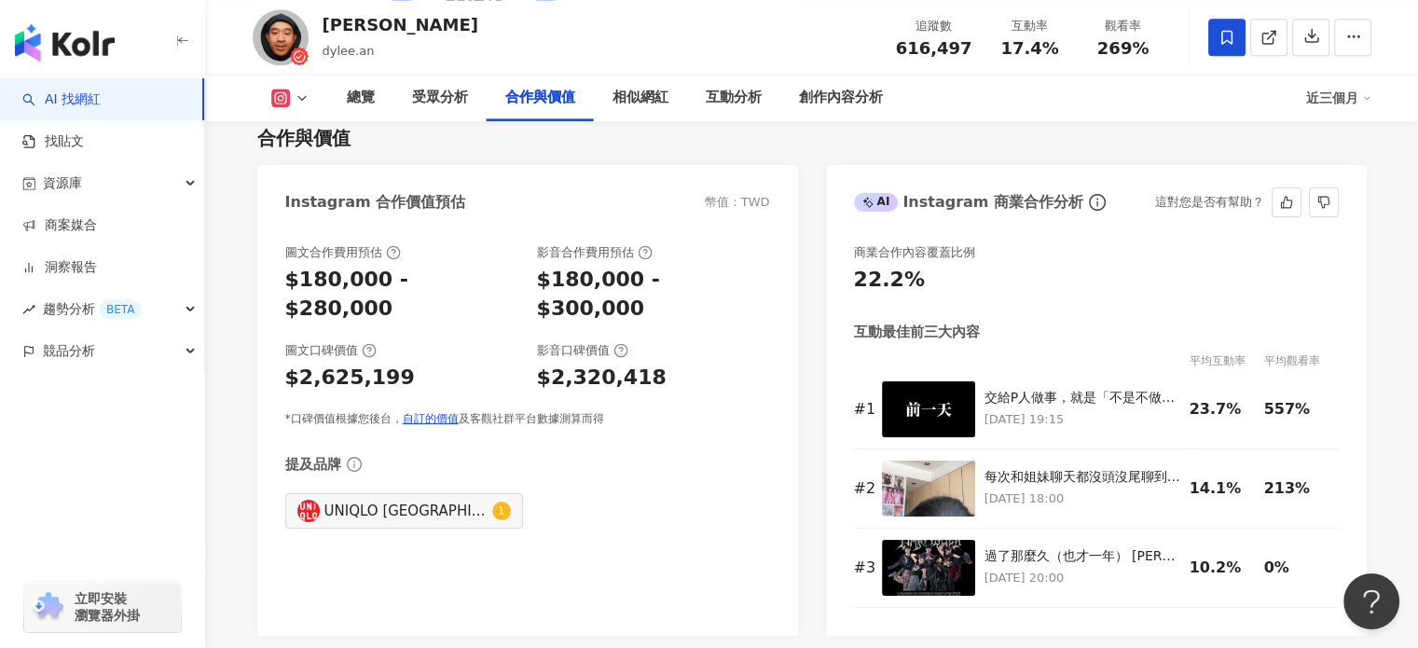
scroll to position [2611, 0]
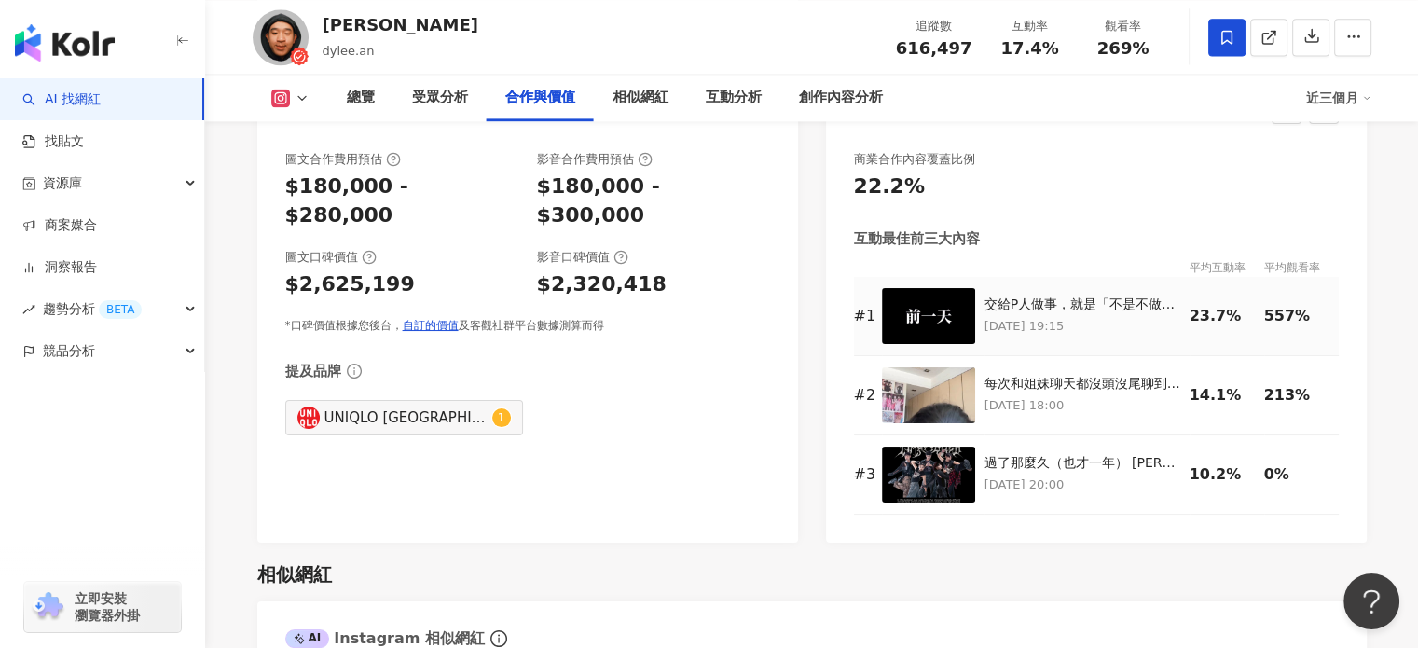
click at [935, 288] on img at bounding box center [928, 316] width 93 height 56
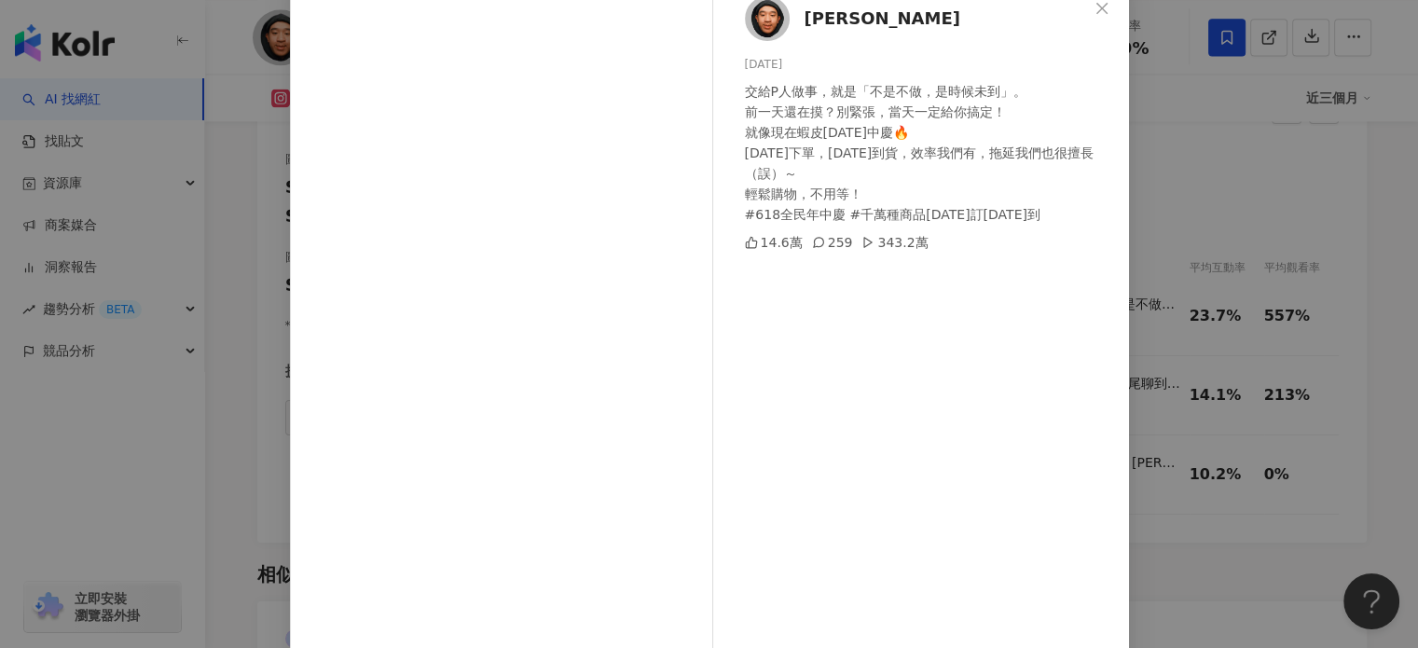
scroll to position [93, 0]
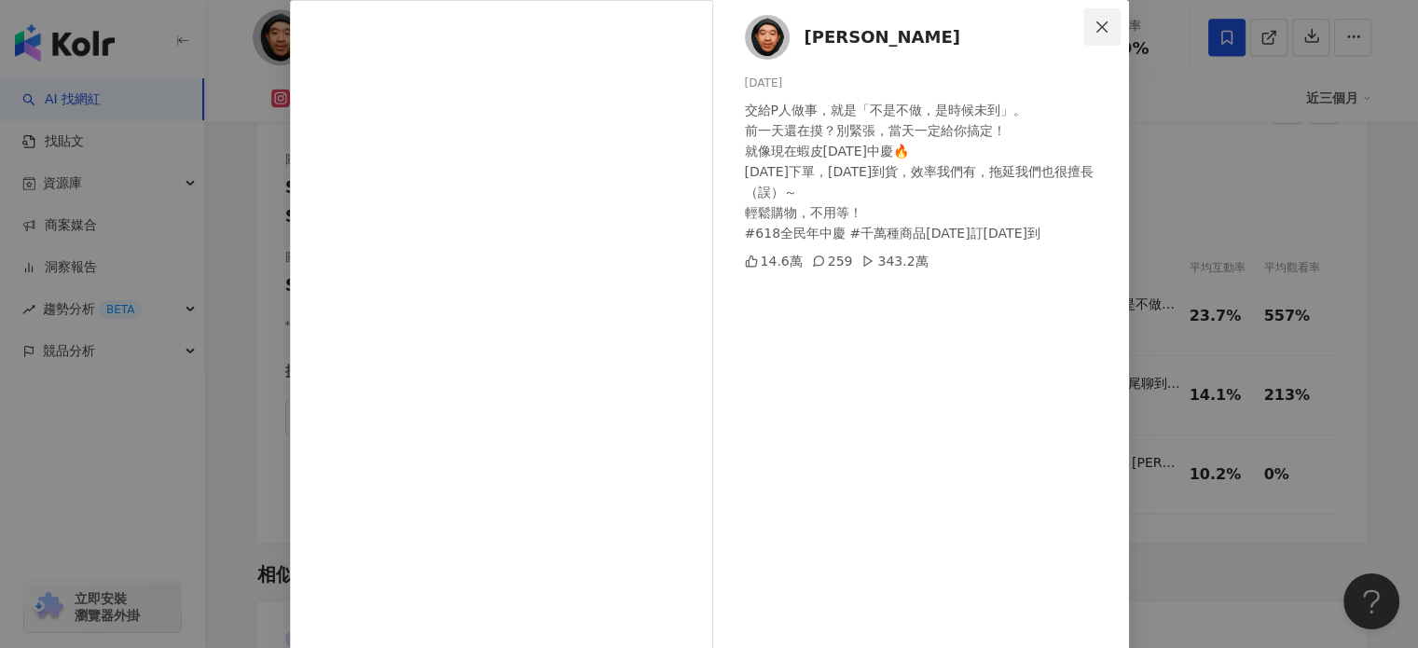
click at [1095, 30] on icon "close" at bounding box center [1102, 27] width 15 height 15
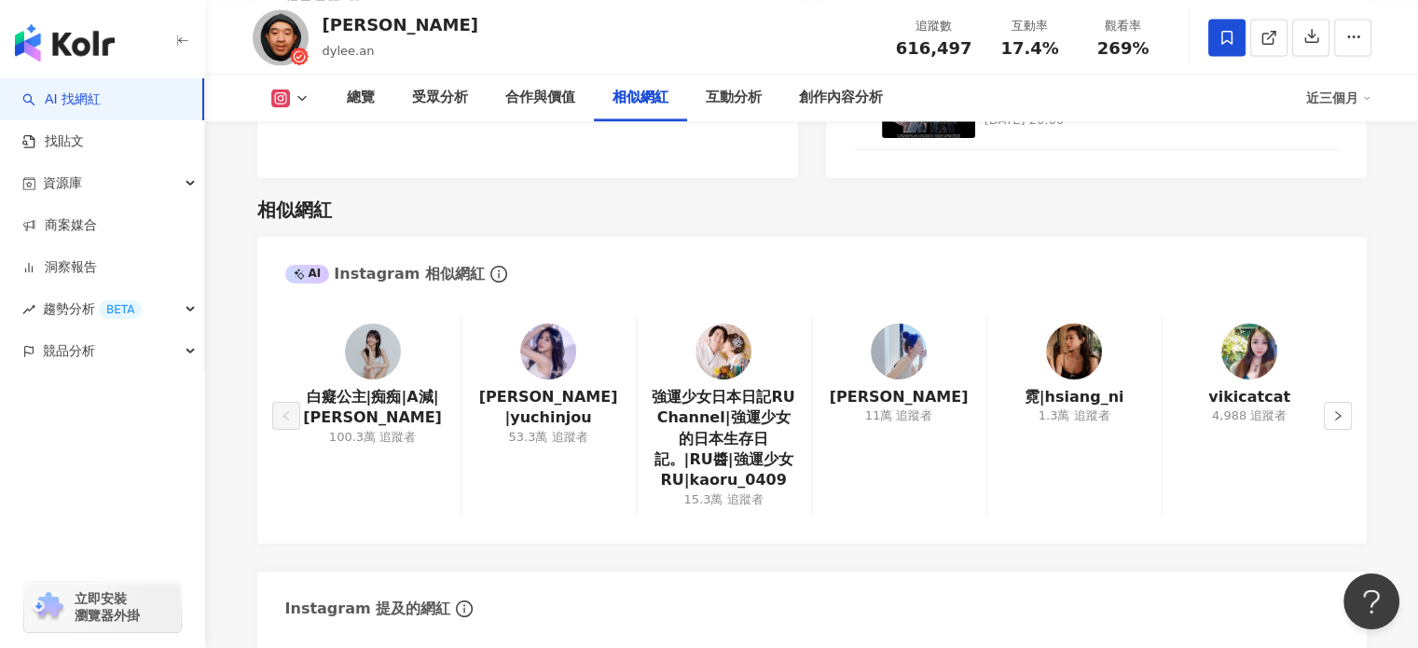
scroll to position [2984, 0]
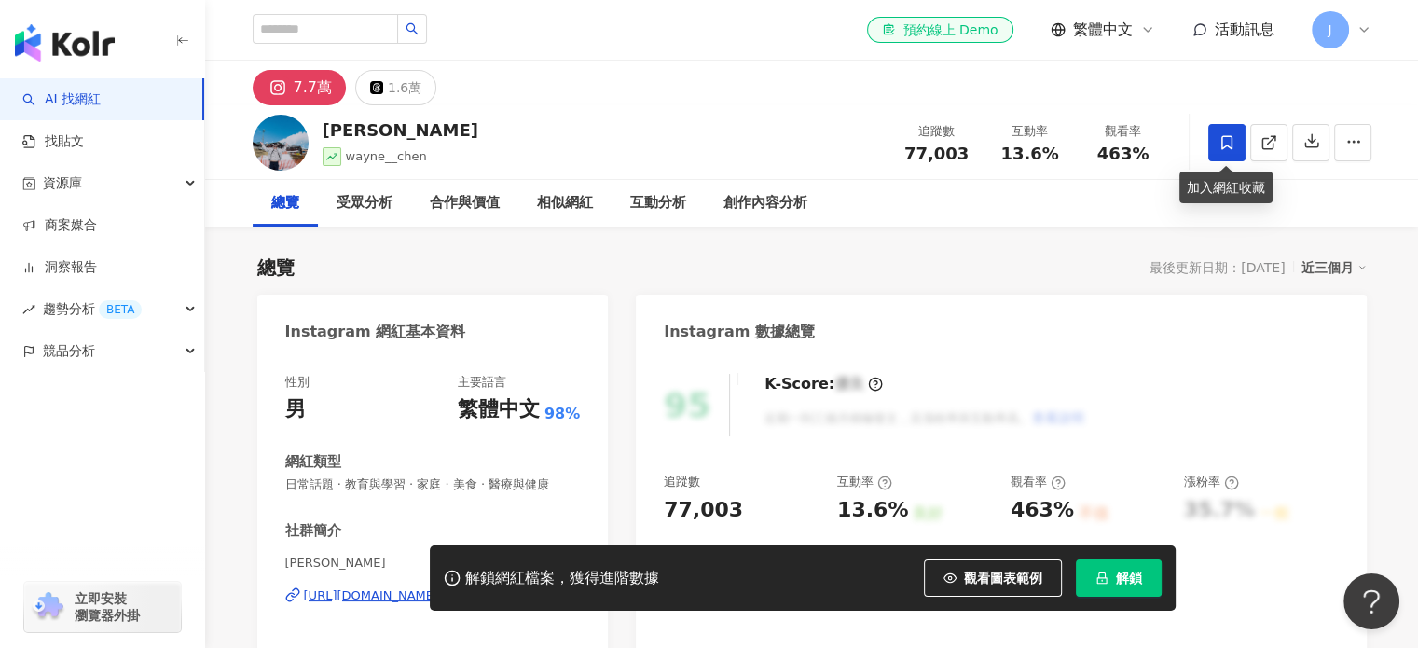
click at [1222, 141] on icon at bounding box center [1227, 142] width 11 height 14
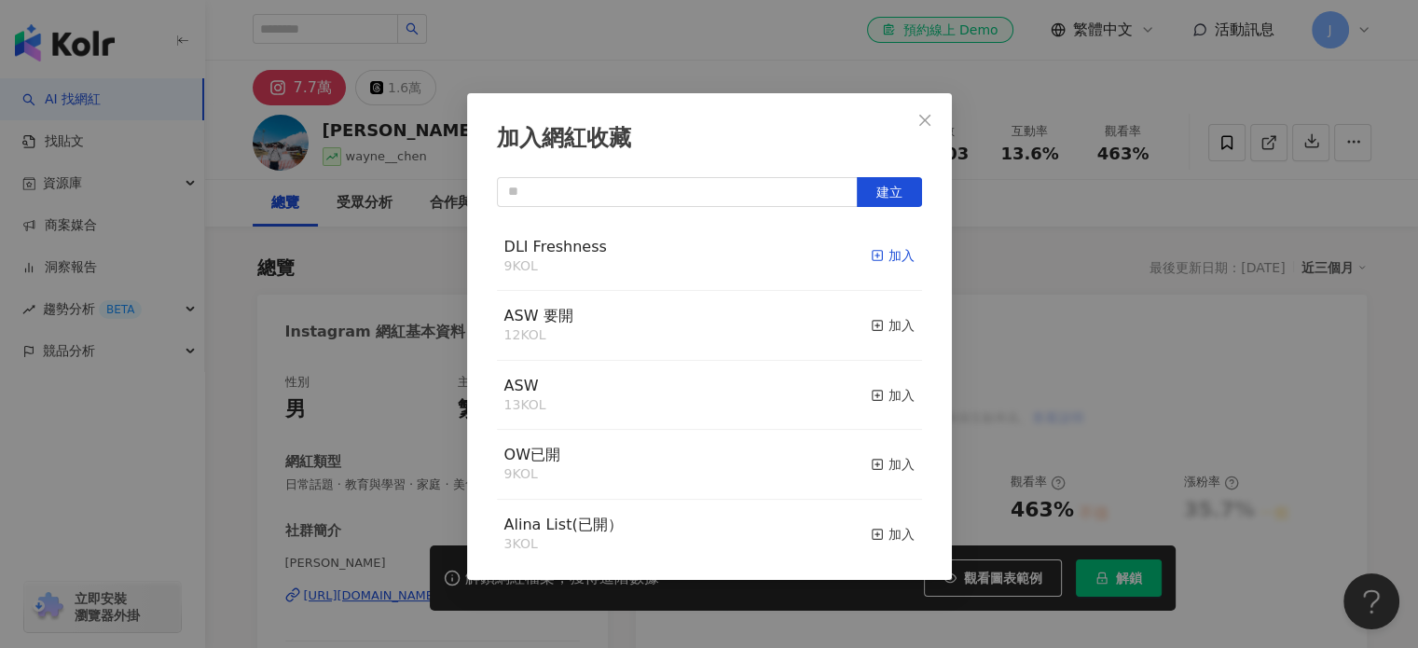
click at [871, 260] on div "加入" at bounding box center [893, 255] width 44 height 21
click at [921, 107] on button "Close" at bounding box center [924, 120] width 37 height 37
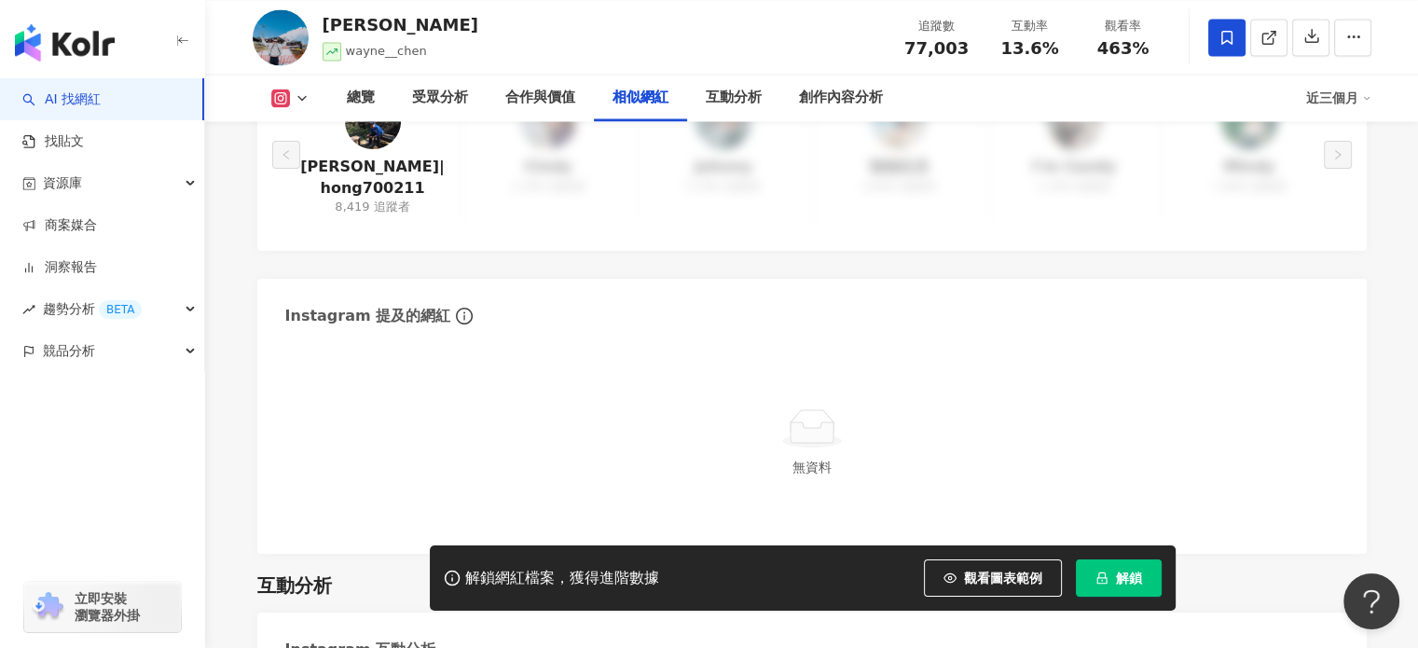
scroll to position [2984, 0]
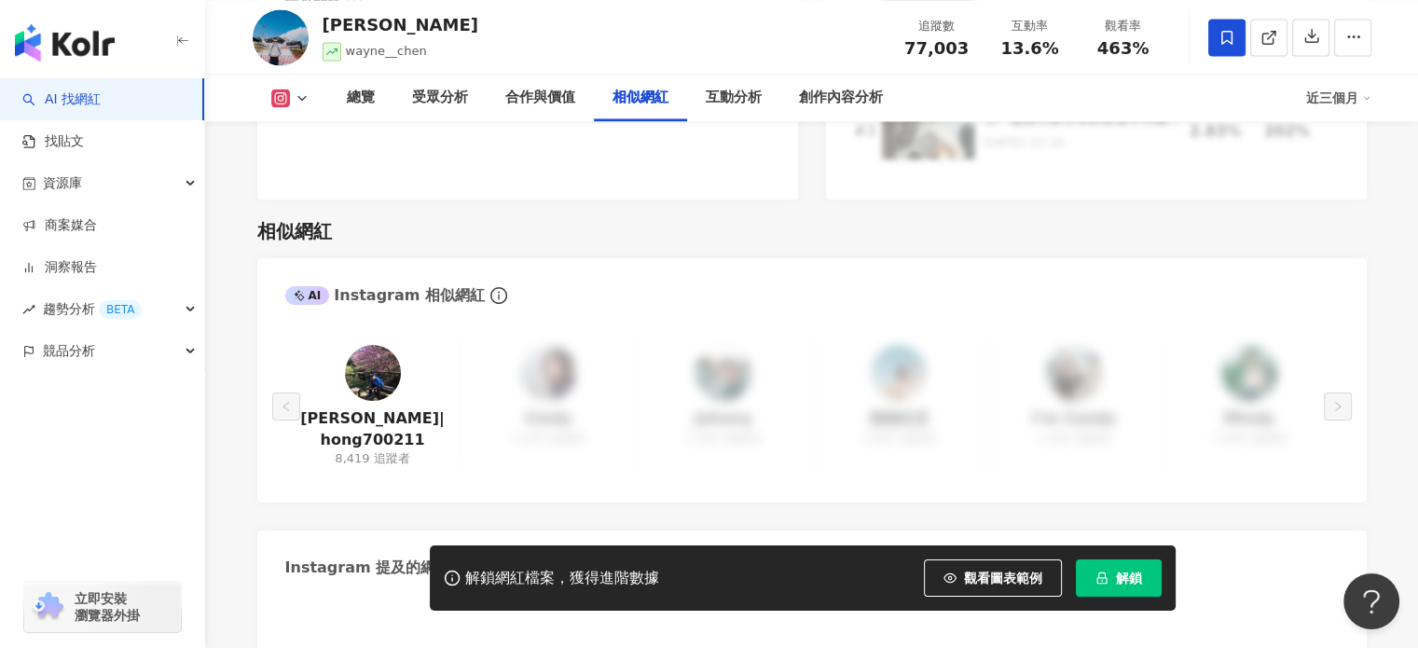
click at [372, 357] on img at bounding box center [373, 373] width 56 height 56
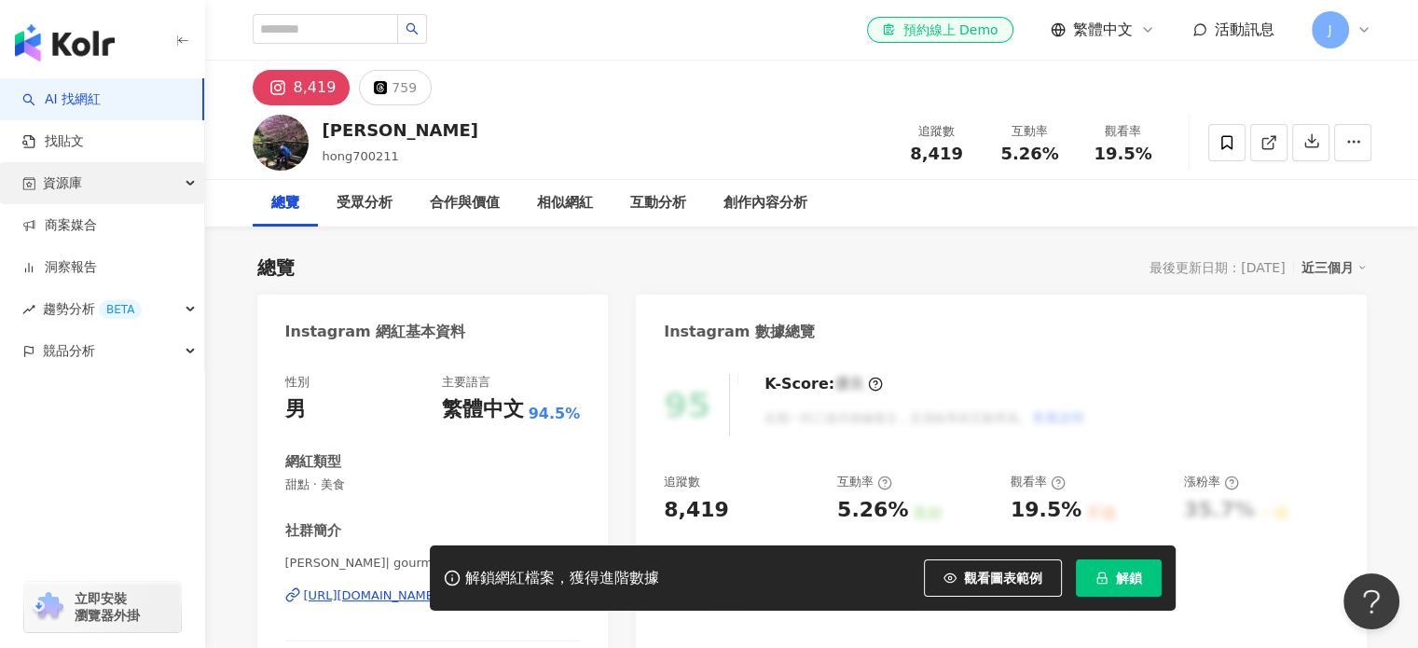
click at [184, 176] on div "資源庫" at bounding box center [102, 183] width 204 height 42
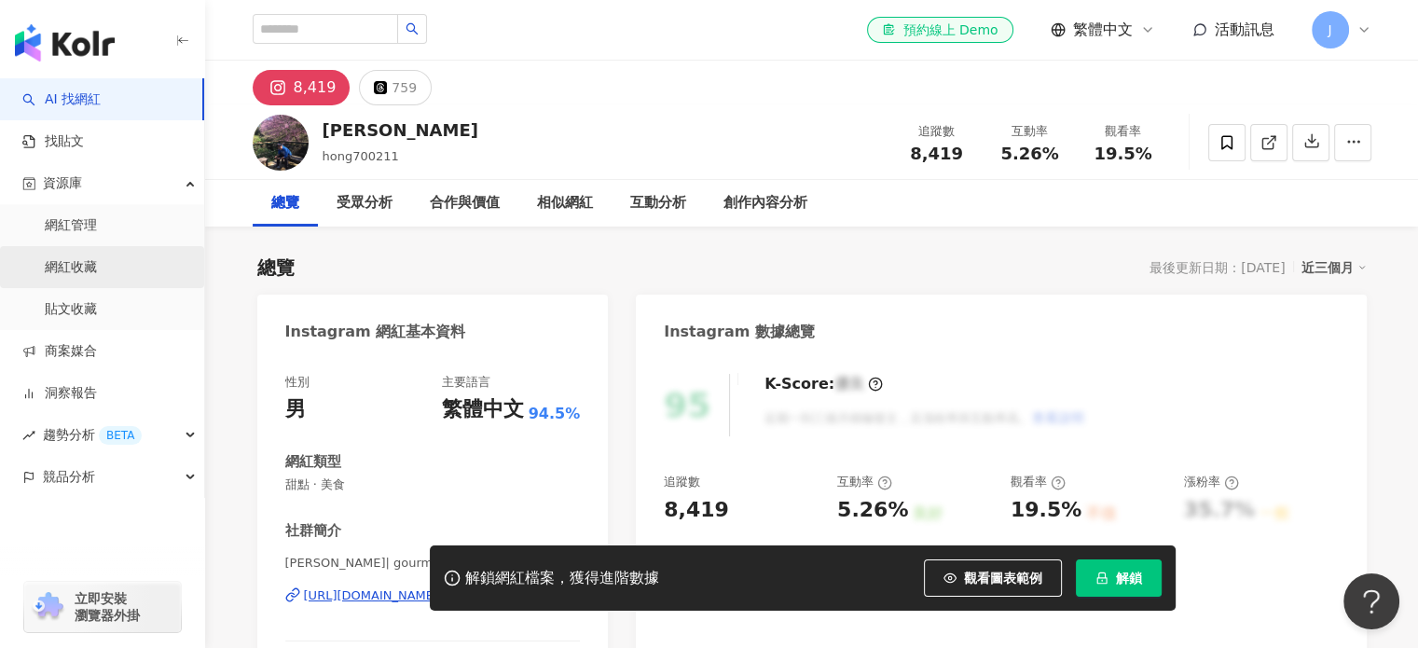
click at [73, 267] on link "網紅收藏" at bounding box center [71, 267] width 52 height 19
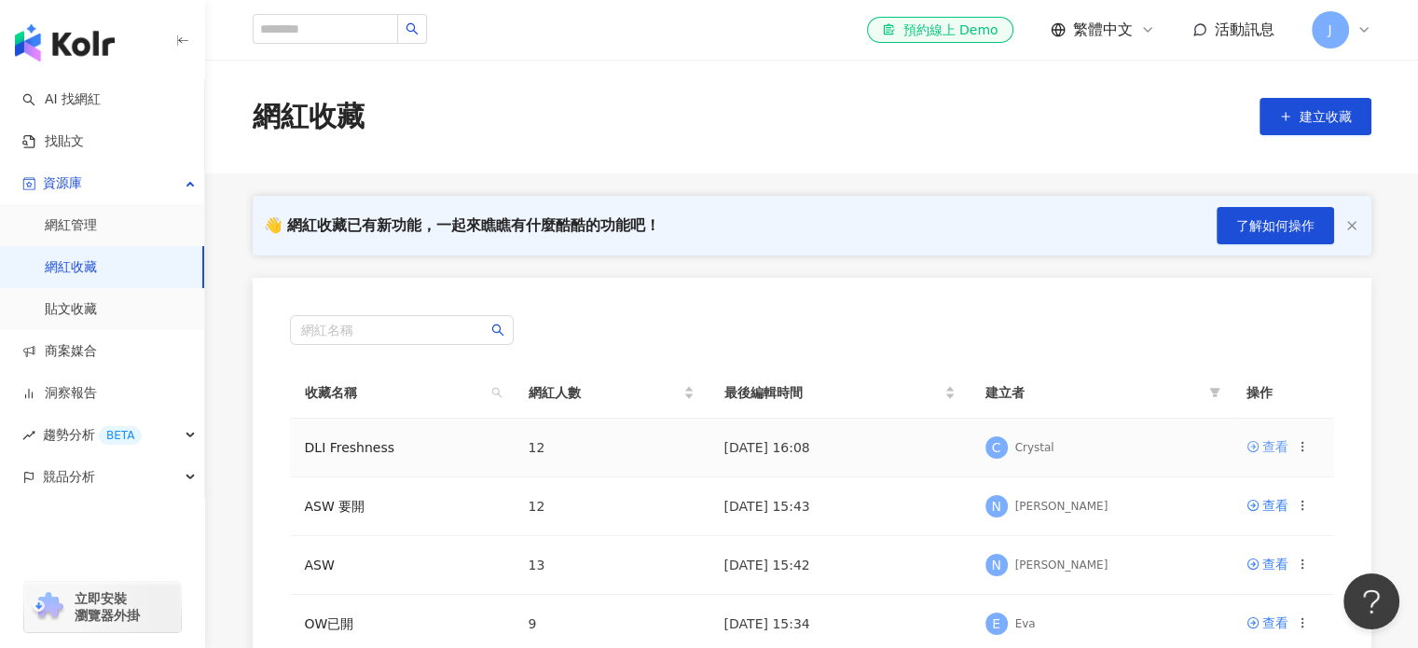
click at [1275, 446] on div "查看" at bounding box center [1276, 446] width 26 height 21
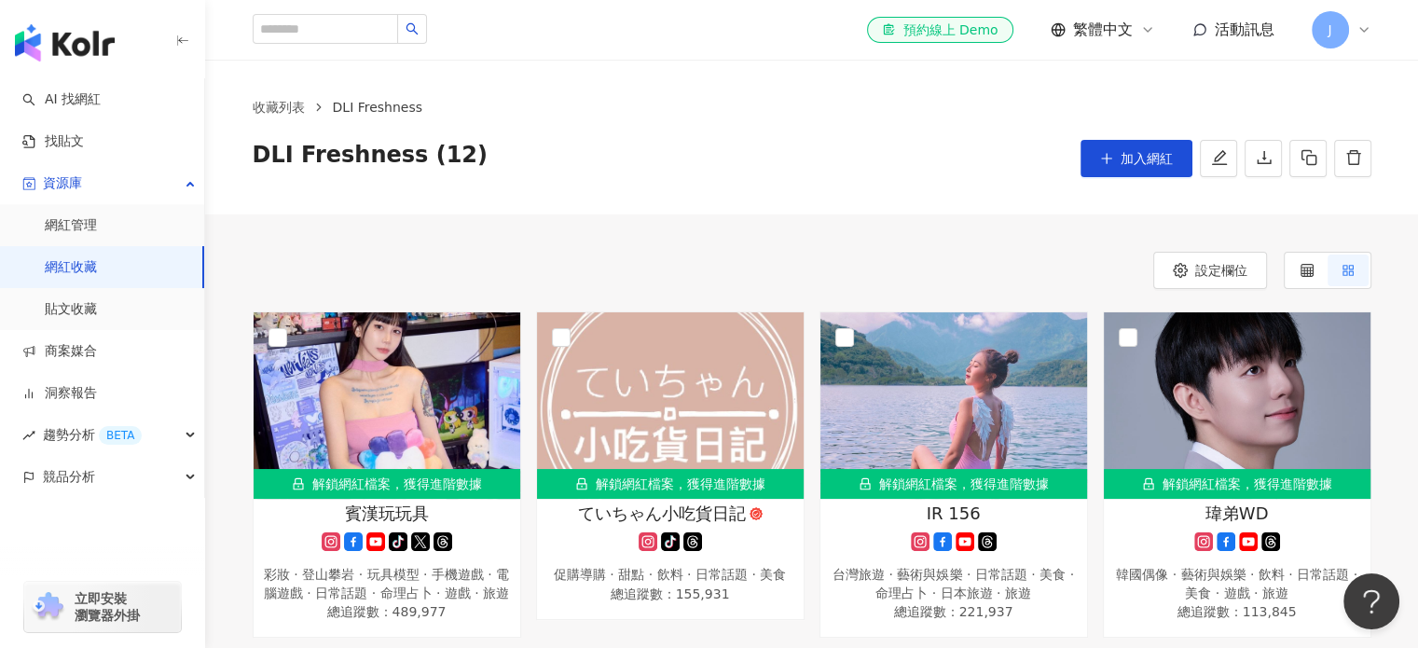
scroll to position [466, 0]
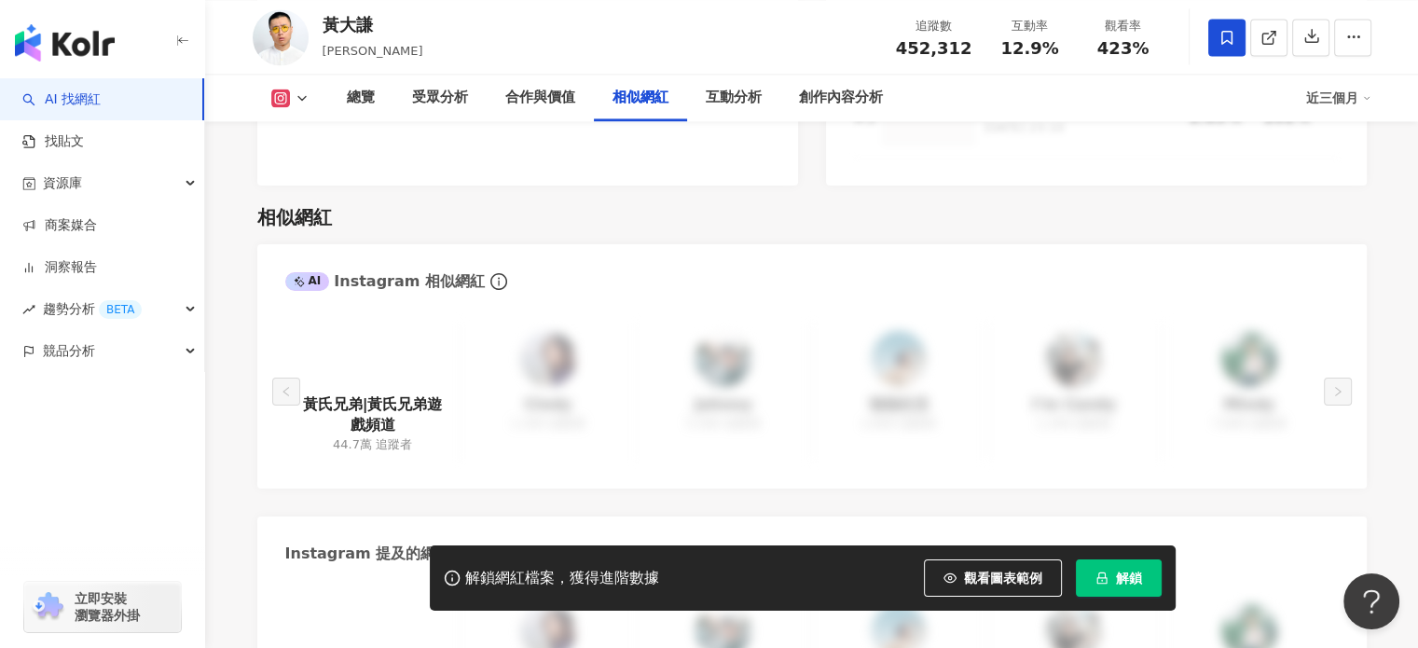
scroll to position [2964, 0]
